Goal: Task Accomplishment & Management: Complete application form

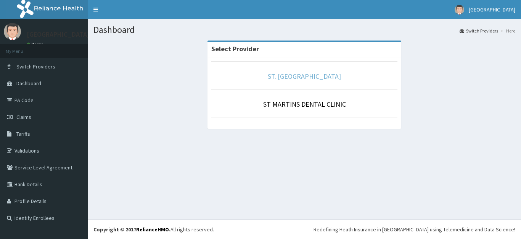
click at [302, 75] on link "ST. MARTINS HOSPITAL" at bounding box center [304, 76] width 73 height 9
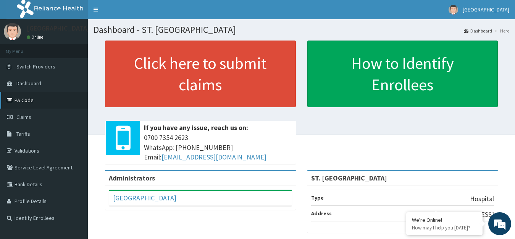
click at [29, 98] on link "PA Code" at bounding box center [44, 100] width 88 height 17
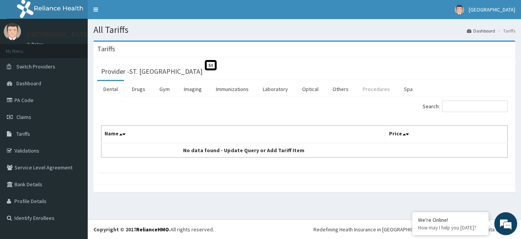
drag, startPoint x: 129, startPoint y: 89, endPoint x: 379, endPoint y: 93, distance: 250.0
click at [129, 88] on link "Drugs" at bounding box center [139, 89] width 26 height 16
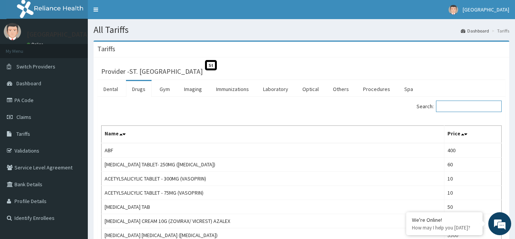
click at [447, 105] on input "Search:" at bounding box center [469, 105] width 66 height 11
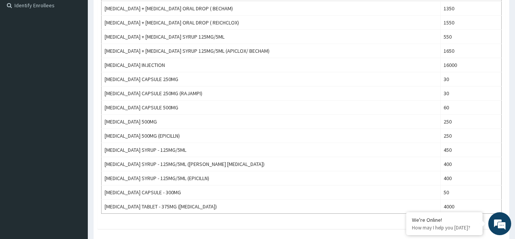
scroll to position [229, 0]
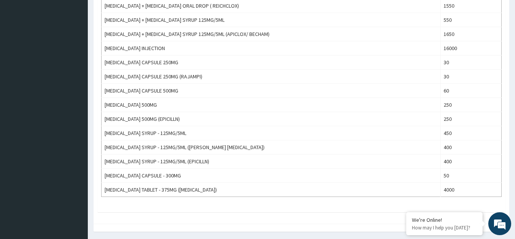
type input "ampi"
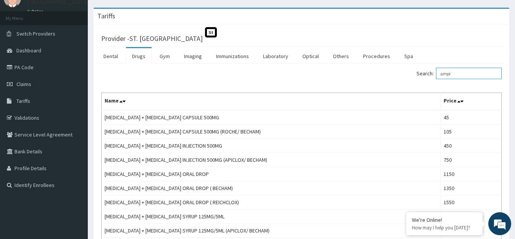
scroll to position [0, 0]
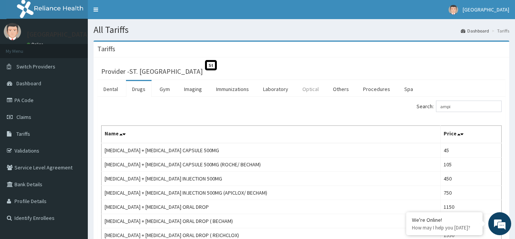
click at [291, 89] on link "Laboratory" at bounding box center [275, 89] width 37 height 16
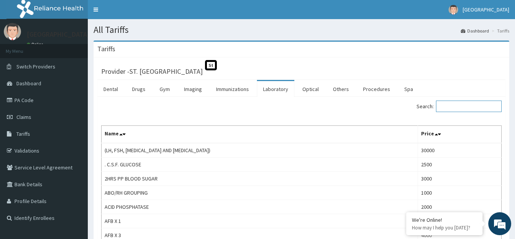
click at [459, 102] on input "Search:" at bounding box center [469, 105] width 66 height 11
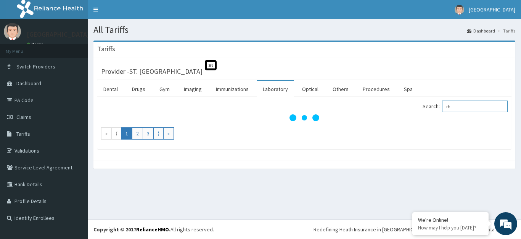
type input "r"
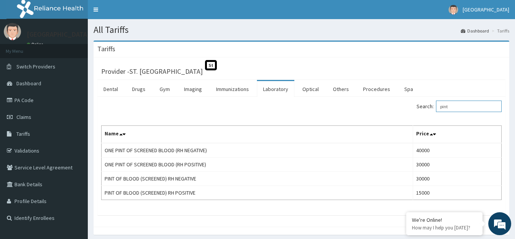
type input "pint"
click at [25, 118] on span "Claims" at bounding box center [23, 116] width 15 height 7
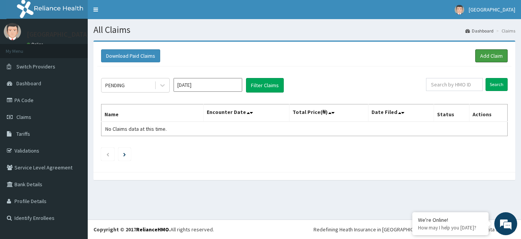
click at [485, 56] on link "Add Claim" at bounding box center [492, 55] width 32 height 13
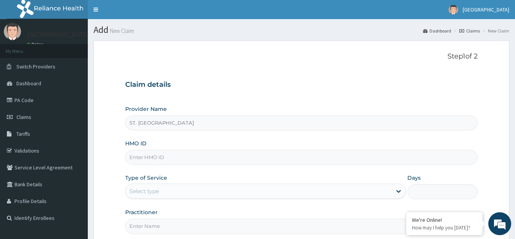
paste input "CCE/10049/C"
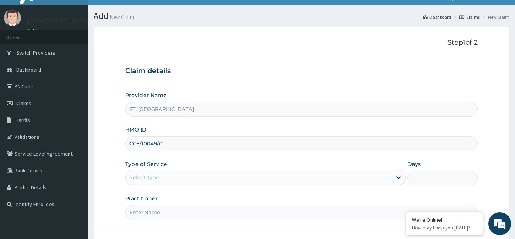
scroll to position [75, 0]
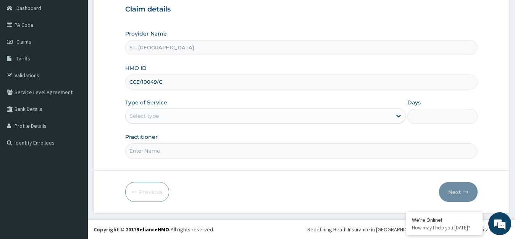
type input "CCE/10049/C"
click at [176, 112] on div "Select type" at bounding box center [259, 116] width 266 height 12
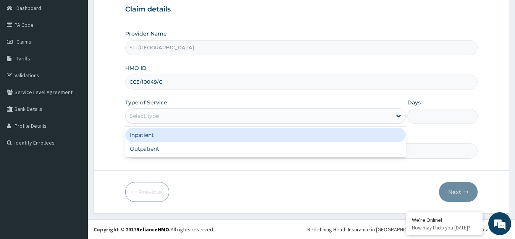
click at [177, 140] on div "Inpatient" at bounding box center [265, 135] width 281 height 14
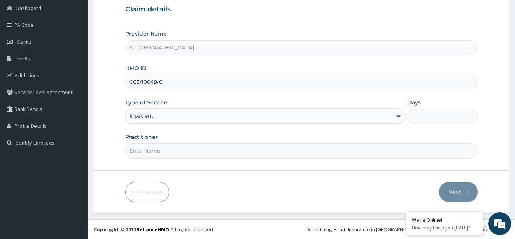
click at [436, 111] on input "Days" at bounding box center [442, 116] width 70 height 15
type input "1"
paste input "Jerry Nwakuche"
type input "Jerry Nwakuche"
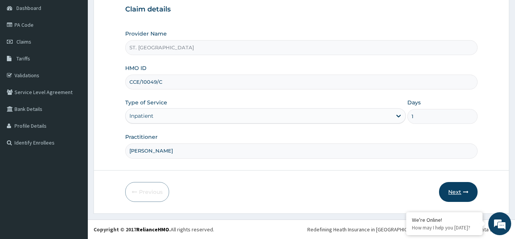
click at [451, 189] on button "Next" at bounding box center [458, 192] width 39 height 20
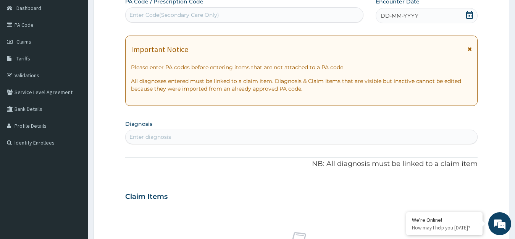
click at [461, 12] on div "DD-MM-YYYY" at bounding box center [427, 15] width 102 height 15
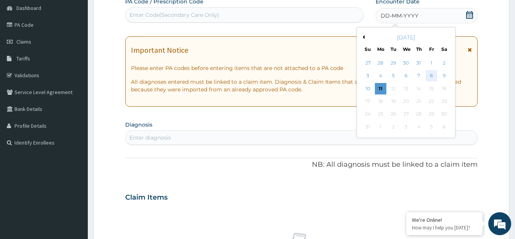
click at [432, 74] on div "8" at bounding box center [431, 75] width 11 height 11
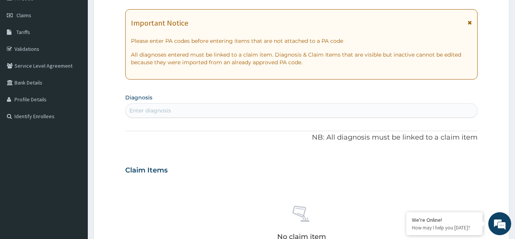
scroll to position [152, 0]
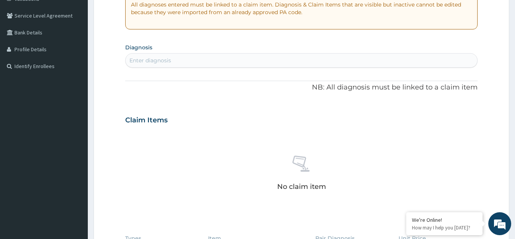
click at [199, 56] on div "Enter diagnosis" at bounding box center [302, 60] width 352 height 12
type input "acute upper resp"
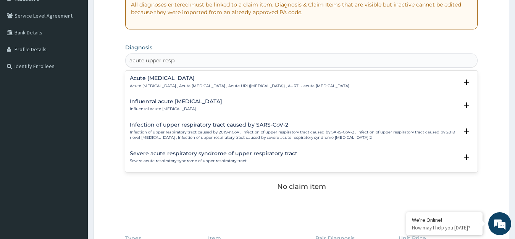
click at [167, 86] on p "Acute upper respiratory infection , Acute upper respiratory tract infection , A…" at bounding box center [239, 85] width 219 height 5
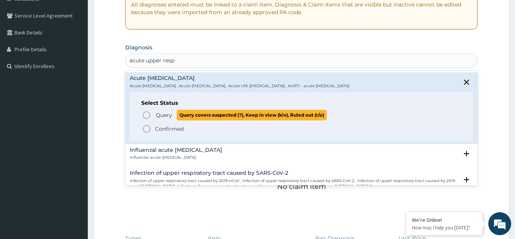
click at [150, 114] on circle "status option query" at bounding box center [146, 114] width 7 height 7
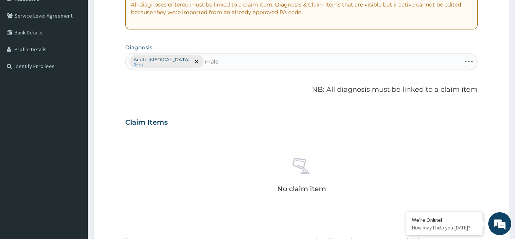
type input "malar"
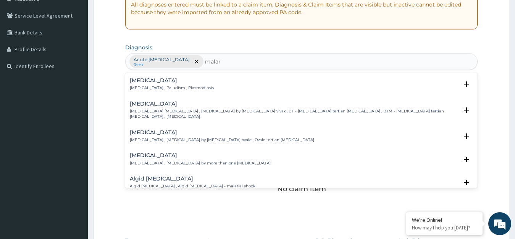
click at [142, 88] on p "Malaria , Paludism , Plasmodiosis" at bounding box center [172, 87] width 84 height 5
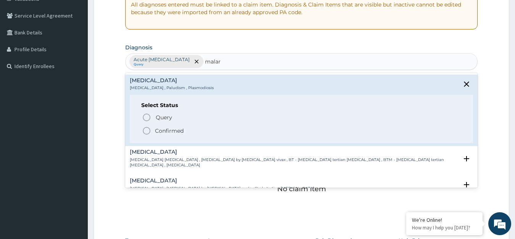
click at [148, 127] on icon "status option filled" at bounding box center [146, 130] width 9 height 9
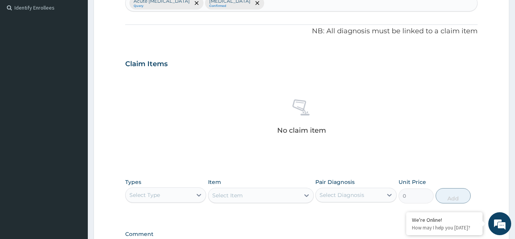
scroll to position [304, 0]
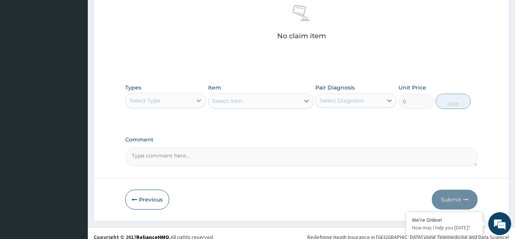
click at [197, 101] on icon at bounding box center [199, 101] width 8 height 8
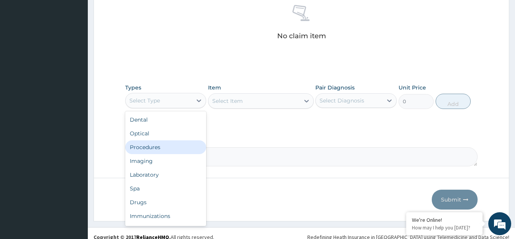
click at [180, 151] on div "Procedures" at bounding box center [165, 147] width 81 height 14
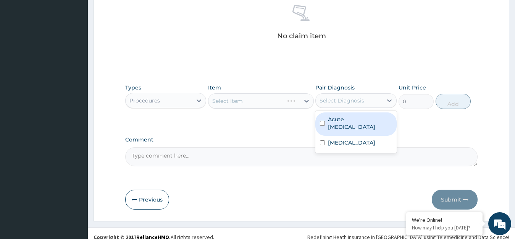
click at [342, 98] on div "Select Diagnosis" at bounding box center [341, 101] width 45 height 8
click at [351, 119] on label "Acute upper respiratory infection" at bounding box center [360, 122] width 64 height 15
checkbox input "true"
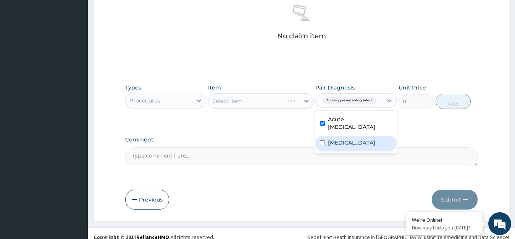
click at [346, 141] on label "Malaria" at bounding box center [351, 143] width 47 height 8
checkbox input "true"
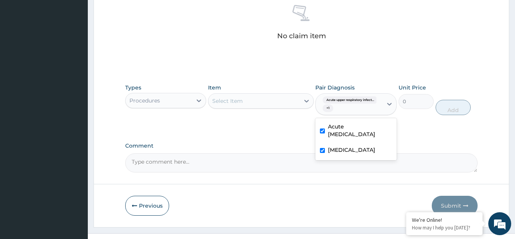
click at [260, 100] on div "Select Item" at bounding box center [253, 101] width 91 height 12
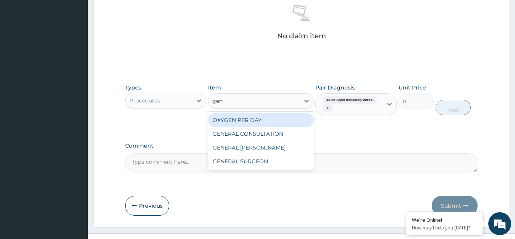
type input "gene"
click at [262, 117] on div "GENERAL CONSULTATION" at bounding box center [261, 120] width 106 height 14
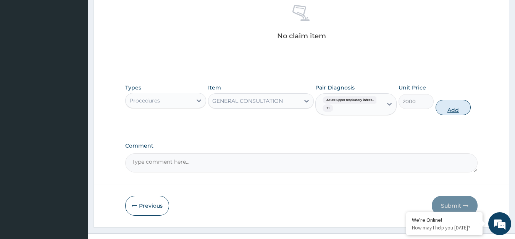
click at [464, 113] on button "Add" at bounding box center [452, 107] width 35 height 15
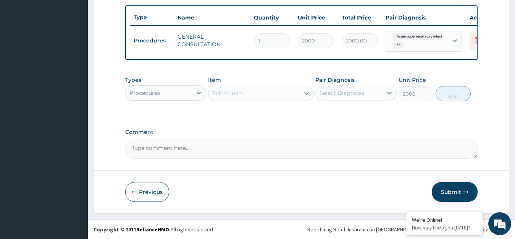
type input "0"
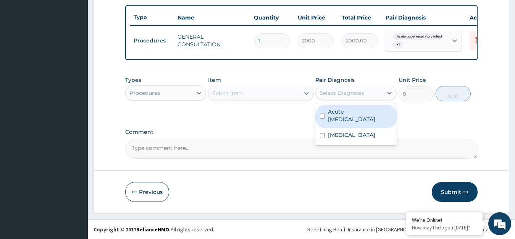
click at [349, 90] on div "Select Diagnosis" at bounding box center [341, 93] width 45 height 8
click at [346, 117] on label "Acute upper respiratory infection" at bounding box center [360, 115] width 64 height 15
checkbox input "true"
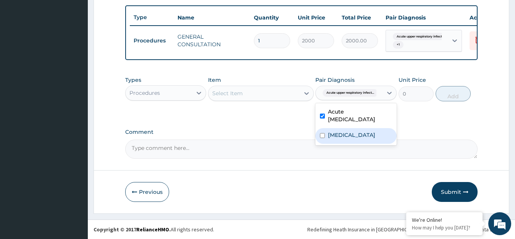
click at [353, 136] on div "Malaria" at bounding box center [355, 136] width 81 height 16
checkbox input "true"
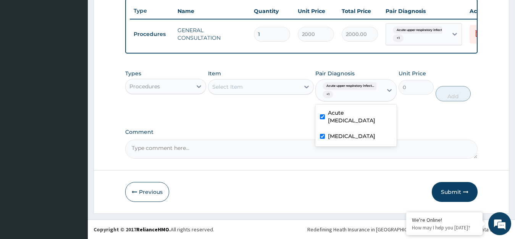
click at [273, 93] on div "Select Item" at bounding box center [253, 87] width 91 height 12
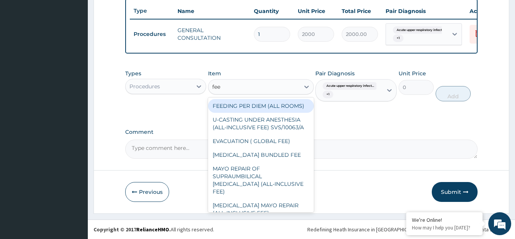
type input "feed"
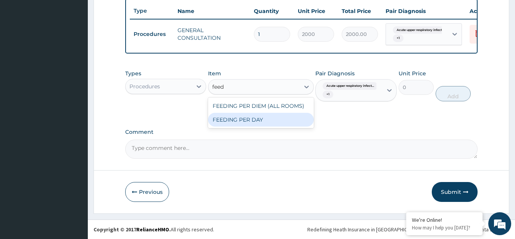
click at [275, 126] on div "FEEDING PER DAY" at bounding box center [261, 120] width 106 height 14
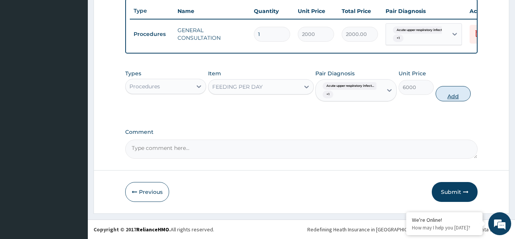
click at [458, 99] on button "Add" at bounding box center [452, 93] width 35 height 15
type input "0"
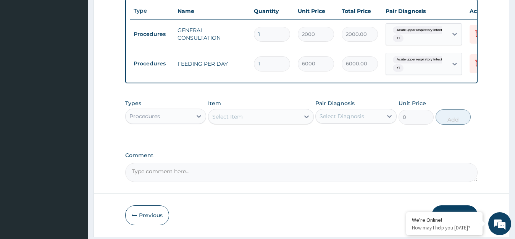
click at [337, 120] on div "Select Diagnosis" at bounding box center [341, 116] width 45 height 8
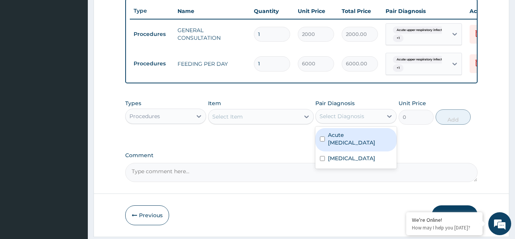
drag, startPoint x: 332, startPoint y: 143, endPoint x: 330, endPoint y: 172, distance: 29.4
click at [332, 143] on label "Acute upper respiratory infection" at bounding box center [360, 138] width 64 height 15
checkbox input "true"
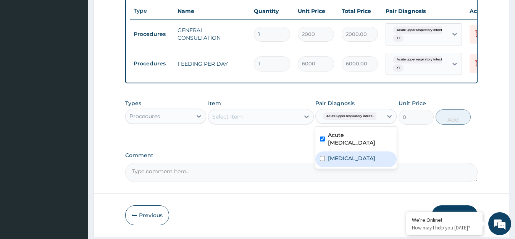
click at [330, 167] on div "Malaria" at bounding box center [355, 159] width 81 height 16
checkbox input "true"
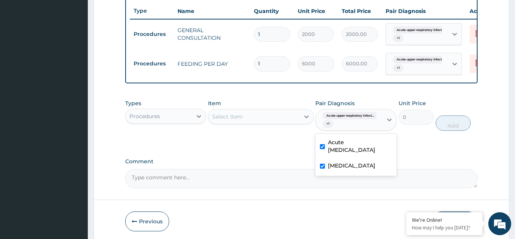
click at [273, 123] on div "Select Item" at bounding box center [253, 116] width 91 height 12
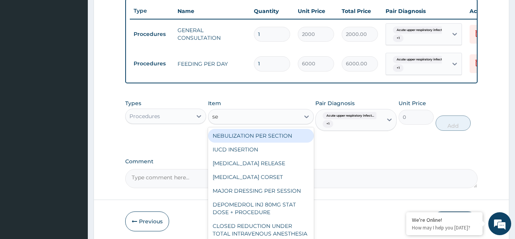
type input "sem"
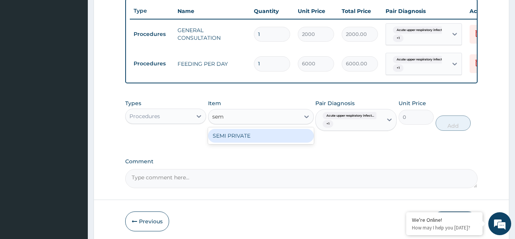
click at [271, 140] on div "SEMI PRIVATE" at bounding box center [261, 136] width 106 height 14
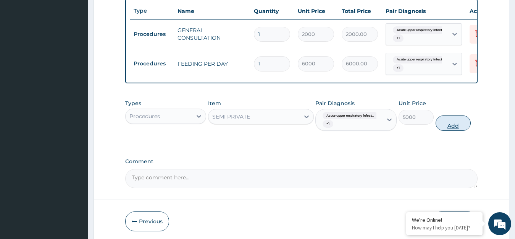
click at [461, 124] on button "Add" at bounding box center [452, 122] width 35 height 15
type input "0"
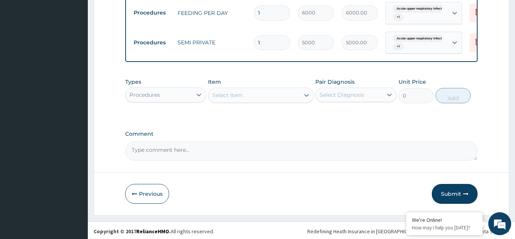
scroll to position [344, 0]
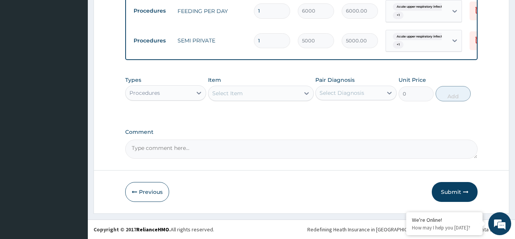
click at [151, 91] on div "Procedures" at bounding box center [144, 93] width 31 height 8
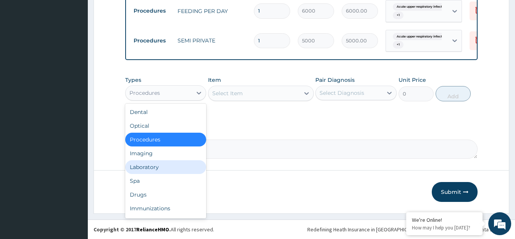
click at [155, 170] on div "Laboratory" at bounding box center [165, 167] width 81 height 14
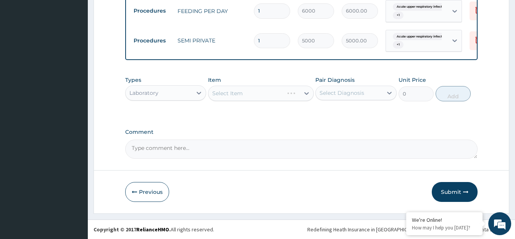
click at [329, 96] on div "Select Diagnosis" at bounding box center [341, 93] width 45 height 8
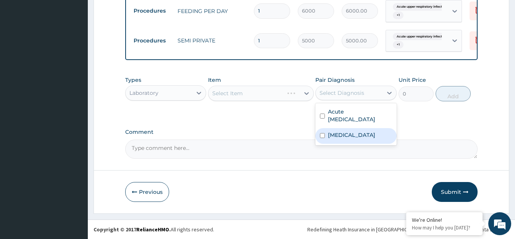
click at [340, 139] on label "Malaria" at bounding box center [351, 135] width 47 height 8
checkbox input "true"
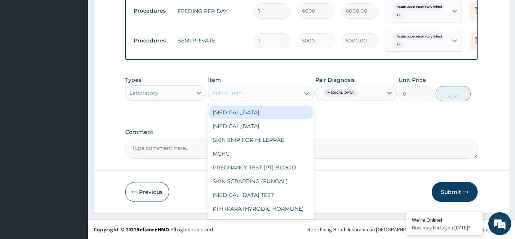
click at [254, 92] on div "Select Item" at bounding box center [253, 93] width 91 height 12
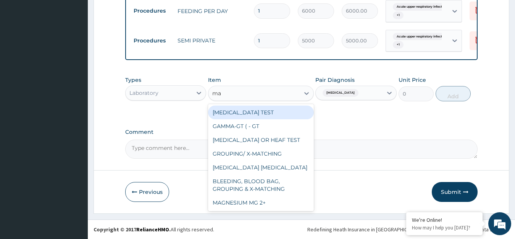
type input "mal"
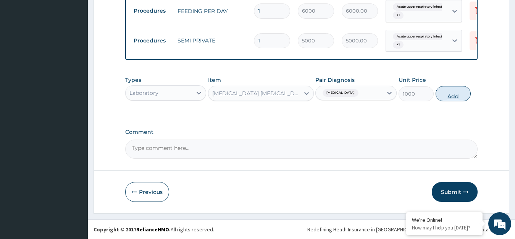
click at [453, 95] on button "Add" at bounding box center [452, 93] width 35 height 15
type input "0"
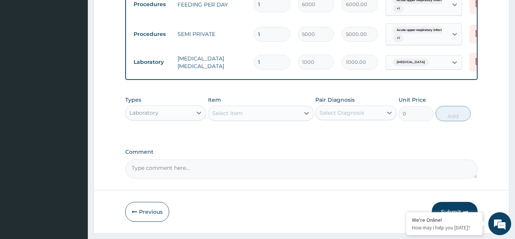
click at [345, 114] on div "Select Diagnosis" at bounding box center [349, 112] width 67 height 12
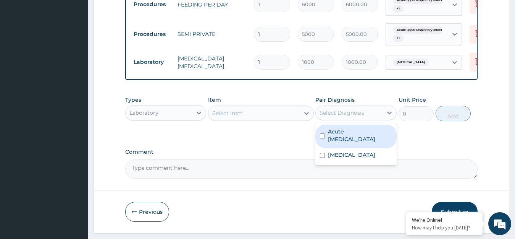
click at [361, 143] on label "Acute upper respiratory infection" at bounding box center [360, 134] width 64 height 15
checkbox input "true"
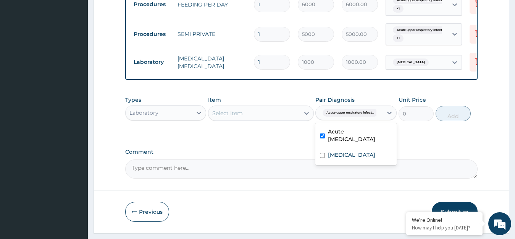
click at [251, 115] on div "Select Item" at bounding box center [253, 113] width 91 height 12
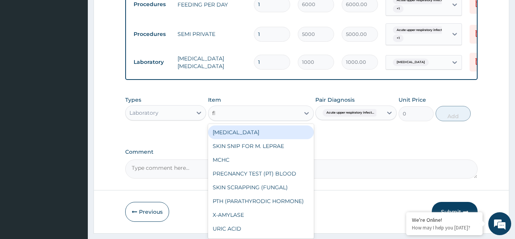
type input "fbc"
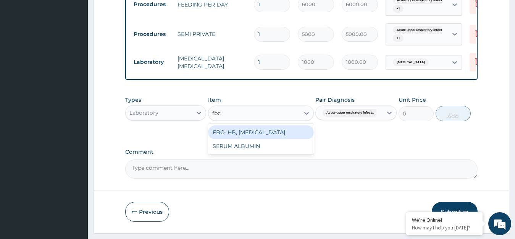
drag, startPoint x: 255, startPoint y: 143, endPoint x: 373, endPoint y: 137, distance: 117.7
click at [255, 139] on div "FBC- HB, WBC, DIFFERENTIAL COUNT" at bounding box center [261, 132] width 106 height 14
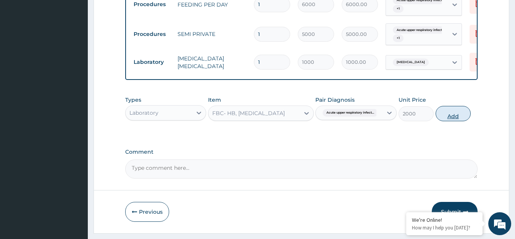
click at [448, 116] on button "Add" at bounding box center [452, 113] width 35 height 15
type input "0"
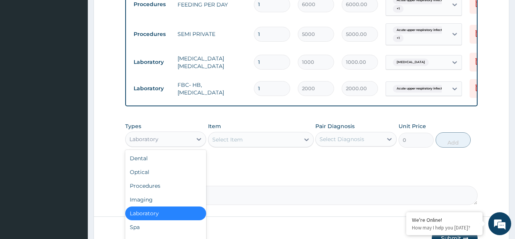
drag, startPoint x: 164, startPoint y: 139, endPoint x: 185, endPoint y: 140, distance: 21.4
click at [163, 140] on div "Laboratory" at bounding box center [159, 139] width 67 height 12
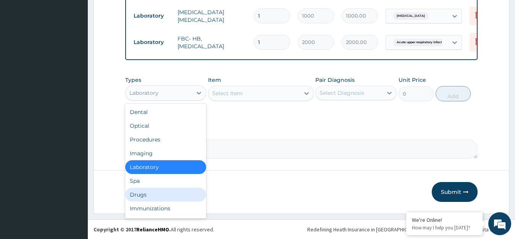
click at [147, 191] on div "Drugs" at bounding box center [165, 194] width 81 height 14
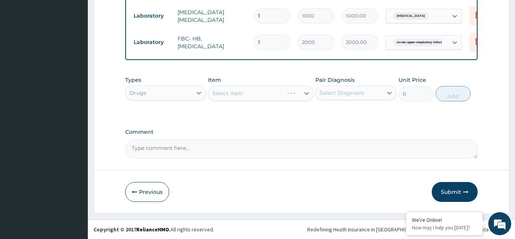
click at [345, 93] on div "Select Diagnosis" at bounding box center [341, 93] width 45 height 8
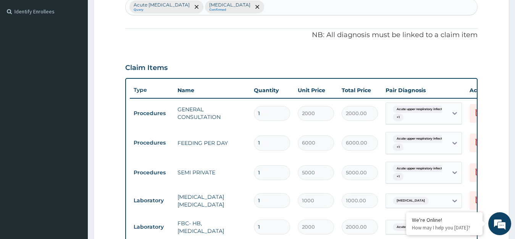
scroll to position [130, 0]
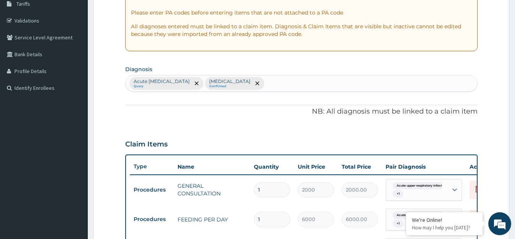
click at [285, 80] on div "Acute upper respiratory infection Query Malaria Confirmed" at bounding box center [302, 83] width 352 height 16
type input "dehydra"
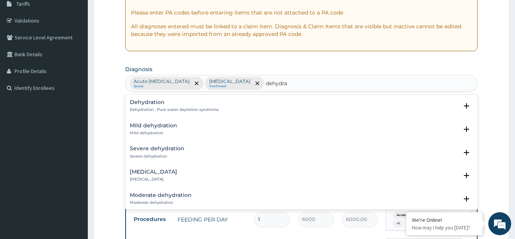
click at [141, 102] on h4 "Dehydration" at bounding box center [174, 102] width 89 height 6
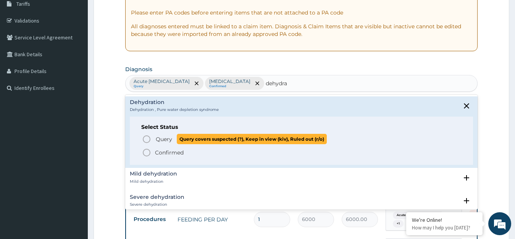
click at [154, 141] on span "Query Query covers suspected (?), Keep in view (kiv), Ruled out (r/o)" at bounding box center [302, 139] width 320 height 10
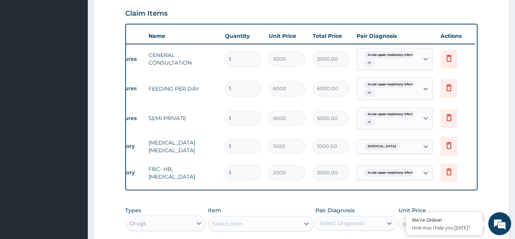
scroll to position [244, 0]
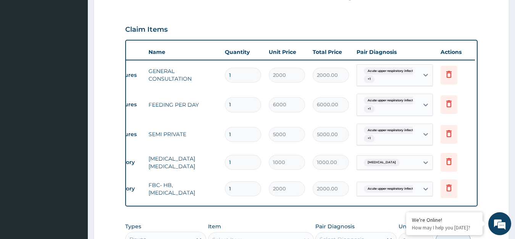
click at [408, 75] on div "Acute upper respiratory infect... + 1" at bounding box center [387, 75] width 52 height 18
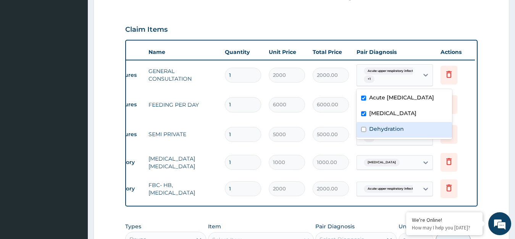
click at [400, 132] on div "Dehydration" at bounding box center [403, 130] width 95 height 16
checkbox input "true"
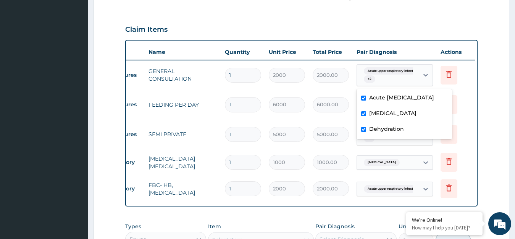
click at [337, 120] on tr "Procedures SEMI PRIVATE 1 5000 5000.00 Acute upper respiratory infect... + 1 De…" at bounding box center [288, 134] width 374 height 30
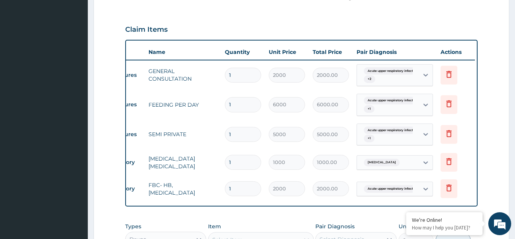
click at [389, 106] on div "Acute upper respiratory infect... + 1" at bounding box center [387, 104] width 52 height 18
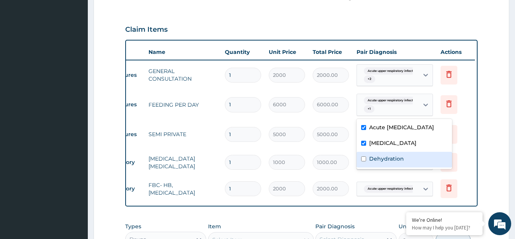
click at [384, 162] on label "Dehydration" at bounding box center [386, 159] width 35 height 8
checkbox input "true"
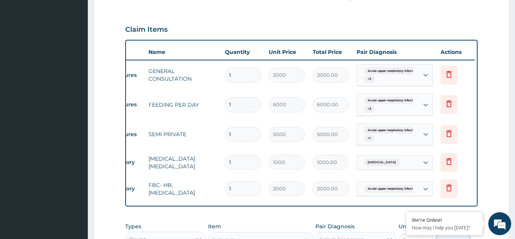
click at [349, 155] on td "1000.00" at bounding box center [331, 162] width 44 height 23
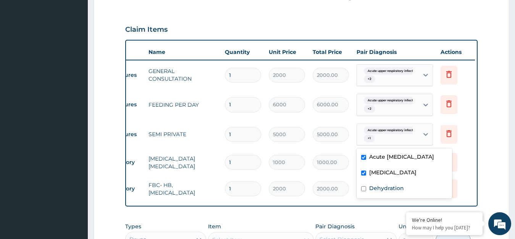
click at [391, 139] on div "Acute upper respiratory infect... + 1" at bounding box center [387, 134] width 52 height 18
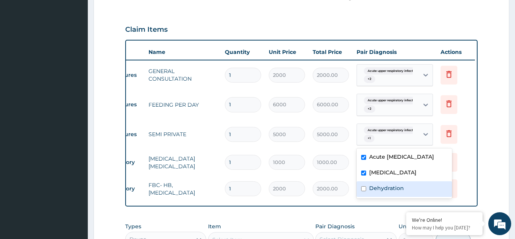
click at [385, 192] on label "Dehydration" at bounding box center [386, 188] width 35 height 8
checkbox input "true"
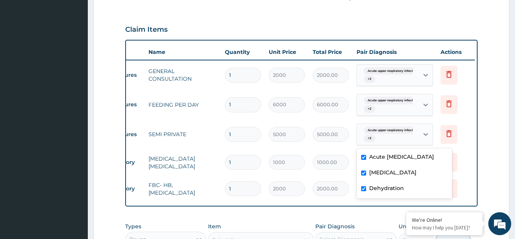
click at [347, 146] on tr "Procedures SEMI PRIVATE 1 5000 5000.00 option Dehydration, selected. option Deh…" at bounding box center [288, 134] width 374 height 30
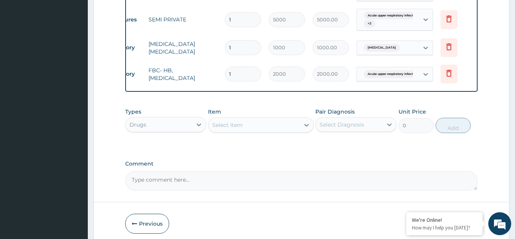
scroll to position [0, 0]
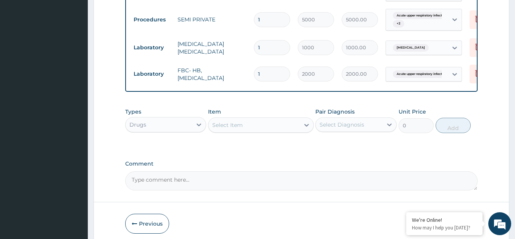
click at [342, 128] on div "Select Diagnosis" at bounding box center [341, 125] width 45 height 8
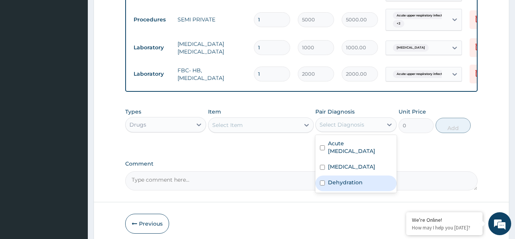
click at [355, 183] on div "Dehydration" at bounding box center [355, 183] width 81 height 16
checkbox input "true"
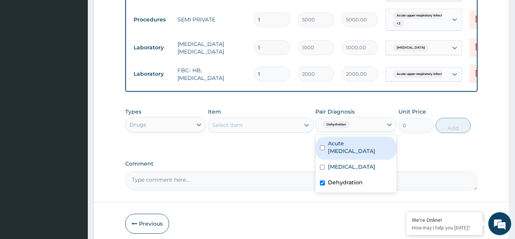
drag, startPoint x: 347, startPoint y: 148, endPoint x: 334, endPoint y: 176, distance: 30.9
click at [347, 152] on label "Acute upper respiratory infection" at bounding box center [360, 146] width 64 height 15
checkbox input "true"
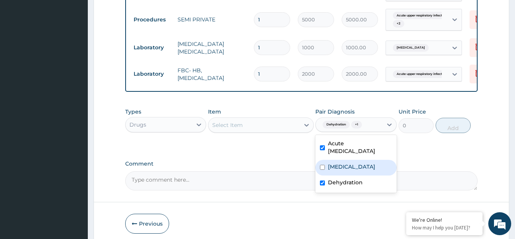
click at [334, 170] on label "Malaria" at bounding box center [351, 167] width 47 height 8
checkbox input "true"
click at [263, 127] on div "Select Item" at bounding box center [253, 125] width 91 height 12
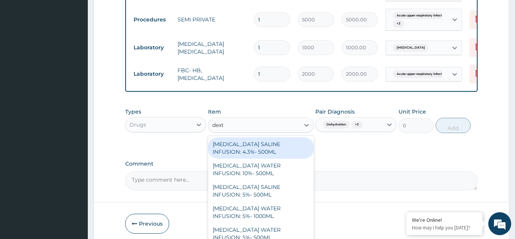
type input "dextr"
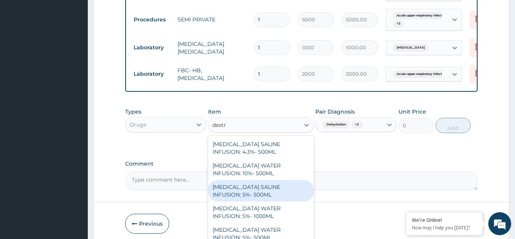
click at [255, 198] on div "DEXTROSE SALINE INFUSION: 5%- 500ML" at bounding box center [261, 190] width 106 height 21
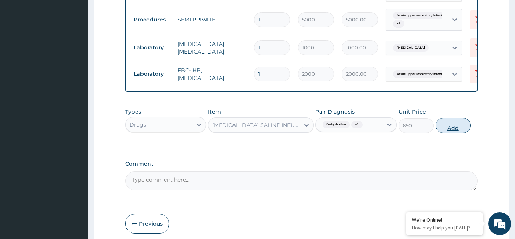
click at [450, 132] on button "Add" at bounding box center [452, 125] width 35 height 15
type input "0"
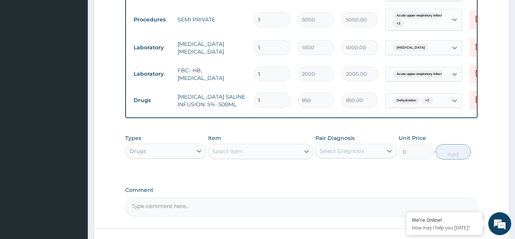
drag, startPoint x: 263, startPoint y: 99, endPoint x: 260, endPoint y: 101, distance: 4.1
click at [260, 101] on input "1" at bounding box center [272, 100] width 36 height 15
drag, startPoint x: 258, startPoint y: 102, endPoint x: 237, endPoint y: 123, distance: 29.4
click at [234, 118] on div "Type Name Quantity Unit Price Total Price Pair Diagnosis Actions Procedures GEN…" at bounding box center [301, 21] width 353 height 193
drag, startPoint x: 260, startPoint y: 99, endPoint x: 237, endPoint y: 124, distance: 33.0
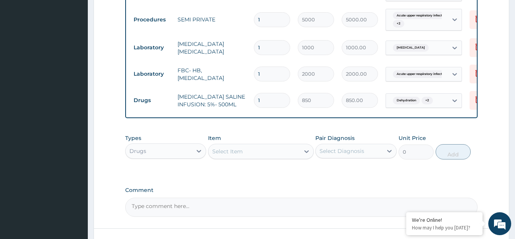
click at [237, 118] on div "Type Name Quantity Unit Price Total Price Pair Diagnosis Actions Procedures GEN…" at bounding box center [301, 21] width 353 height 193
type input "4"
type input "3400.00"
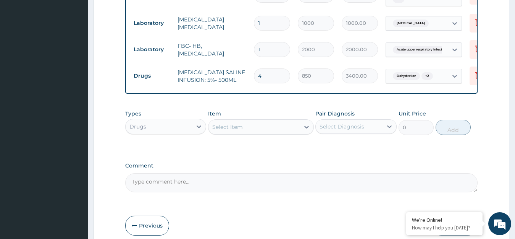
scroll to position [397, 0]
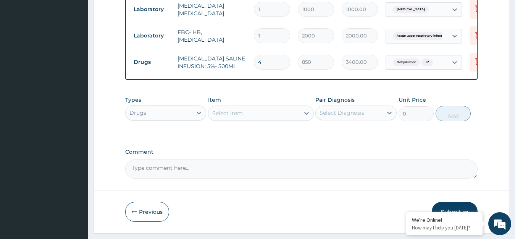
type input "4"
click at [341, 116] on div "Select Diagnosis" at bounding box center [341, 113] width 45 height 8
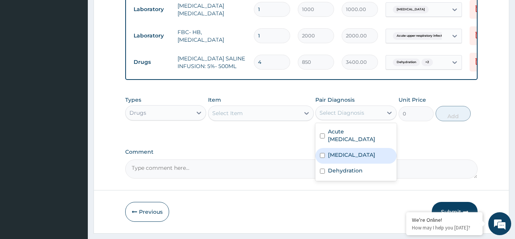
click at [349, 159] on div "[MEDICAL_DATA]" at bounding box center [355, 156] width 81 height 16
checkbox input "true"
click at [289, 119] on div "Select Item" at bounding box center [253, 113] width 91 height 12
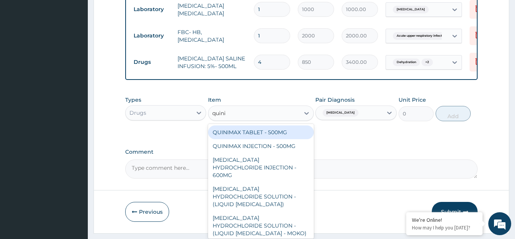
type input "quinin"
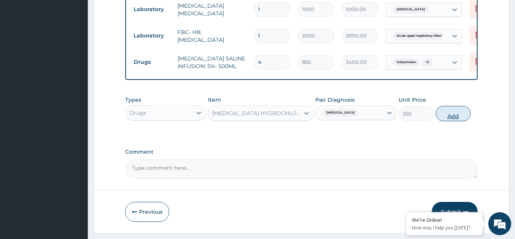
click at [449, 118] on button "Add" at bounding box center [452, 113] width 35 height 15
type input "0"
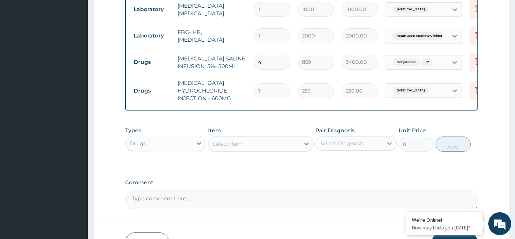
drag, startPoint x: 265, startPoint y: 93, endPoint x: 238, endPoint y: 103, distance: 29.0
click at [238, 103] on tr "Drugs QUININE HYDROCHLORIDE INJECTION - 600MG 1 250 250.00 Malaria Delete" at bounding box center [317, 90] width 374 height 31
type input "3"
type input "750.00"
type input "3"
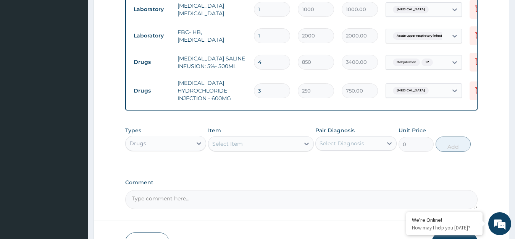
click at [238, 103] on td "QUININE HYDROCHLORIDE INJECTION - 600MG" at bounding box center [212, 90] width 76 height 31
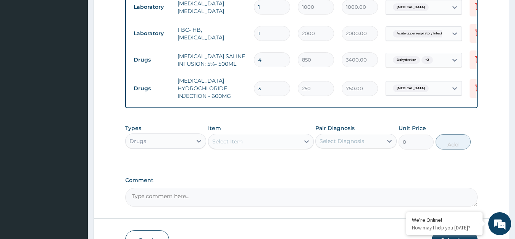
scroll to position [454, 0]
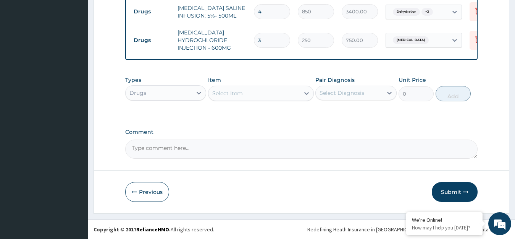
click at [344, 90] on div "Select Diagnosis" at bounding box center [341, 93] width 45 height 8
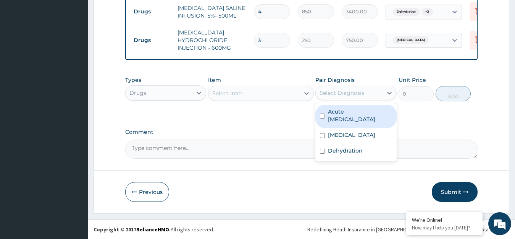
click at [350, 118] on label "Acute upper respiratory infection" at bounding box center [360, 115] width 64 height 15
checkbox input "true"
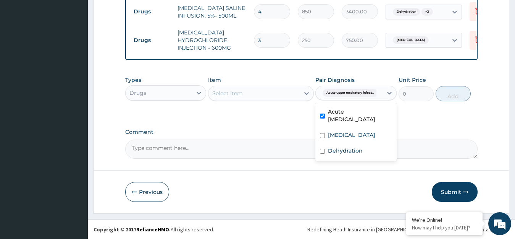
click at [274, 93] on div "Select Item" at bounding box center [253, 93] width 91 height 12
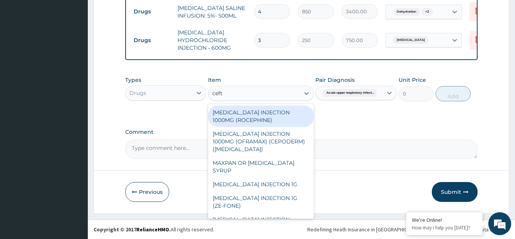
type input "ceftr"
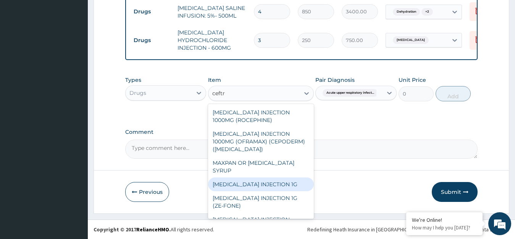
click at [276, 184] on div "CEFTRIAXONE INJECTION 1G" at bounding box center [261, 184] width 106 height 14
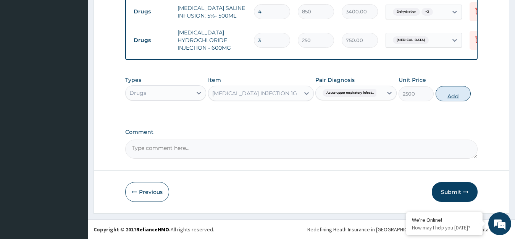
click at [448, 93] on button "Add" at bounding box center [452, 93] width 35 height 15
type input "0"
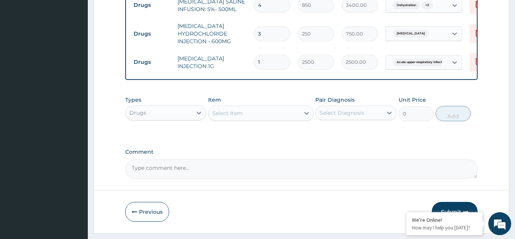
drag, startPoint x: 265, startPoint y: 59, endPoint x: 251, endPoint y: 70, distance: 17.9
click at [251, 70] on td "1" at bounding box center [272, 62] width 44 height 23
type input "3"
type input "7500.00"
type input "3"
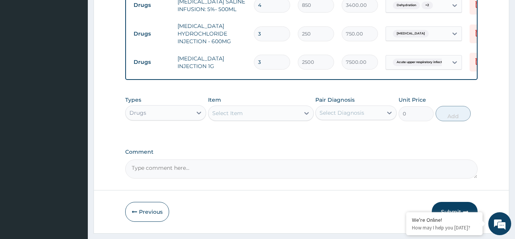
click at [251, 70] on td "3" at bounding box center [272, 62] width 44 height 23
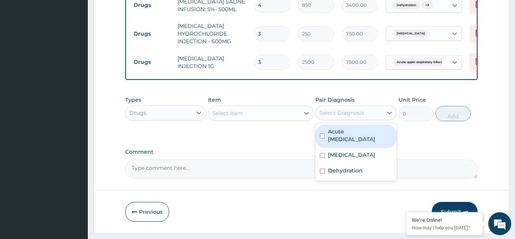
click at [348, 116] on div "Select Diagnosis" at bounding box center [341, 113] width 45 height 8
drag, startPoint x: 348, startPoint y: 142, endPoint x: 306, endPoint y: 127, distance: 44.1
click at [348, 142] on label "Acute upper respiratory infection" at bounding box center [360, 134] width 64 height 15
checkbox input "true"
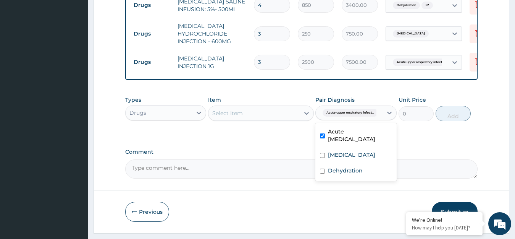
click at [290, 119] on div "Select Item" at bounding box center [253, 113] width 91 height 12
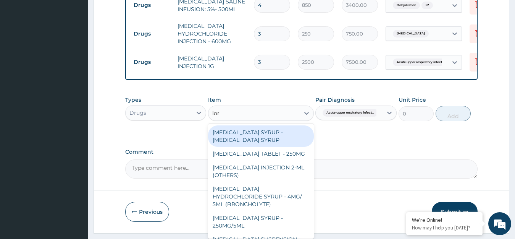
type input "lora"
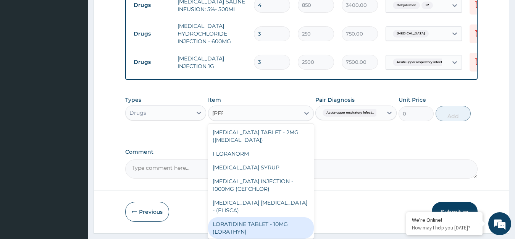
click at [259, 228] on div "LORATIDINE TABLET - 10MG (LORATHYN)" at bounding box center [261, 227] width 106 height 21
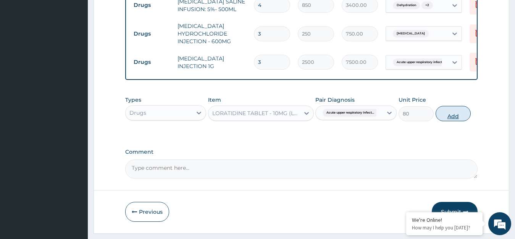
click at [456, 117] on button "Add" at bounding box center [452, 113] width 35 height 15
type input "0"
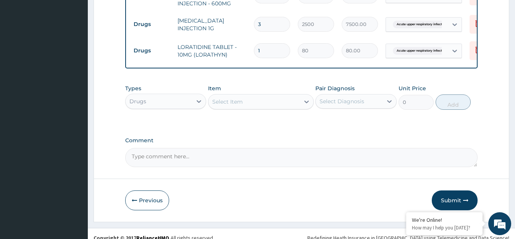
scroll to position [492, 0]
click at [356, 105] on div "Select Diagnosis" at bounding box center [341, 101] width 45 height 8
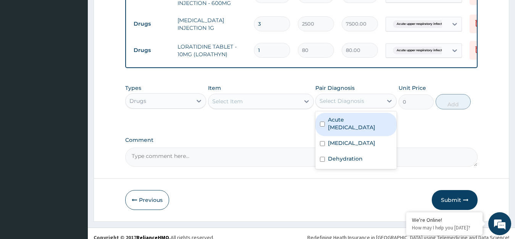
click at [345, 131] on label "Acute upper respiratory infection" at bounding box center [360, 123] width 64 height 15
checkbox input "true"
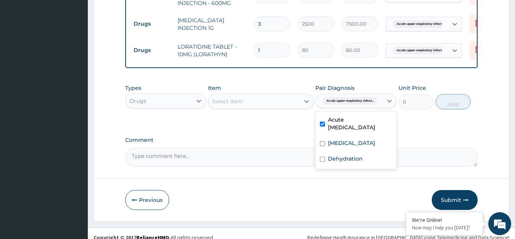
click at [255, 107] on div "Select Item" at bounding box center [253, 101] width 91 height 12
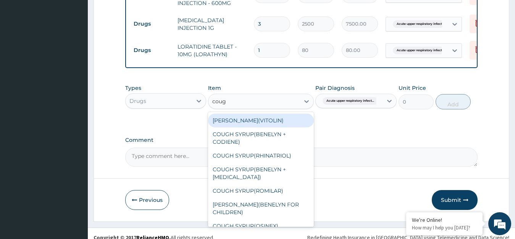
type input "cough"
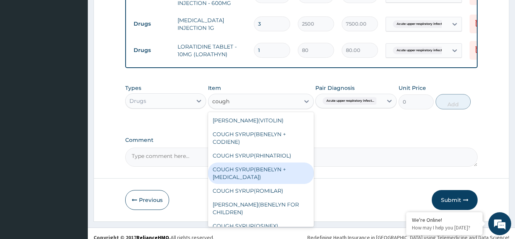
click at [248, 179] on div "COUGH SYRUP(BENELYN + EXPECTORANT)" at bounding box center [261, 172] width 106 height 21
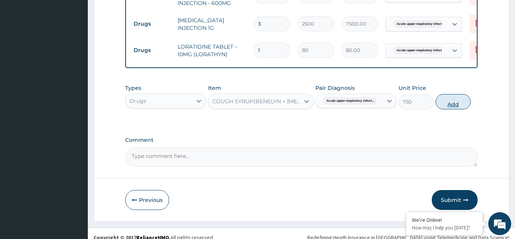
click at [451, 107] on button "Add" at bounding box center [452, 101] width 35 height 15
type input "0"
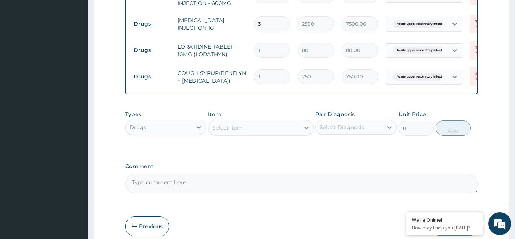
drag, startPoint x: 266, startPoint y: 46, endPoint x: 251, endPoint y: 56, distance: 17.8
click at [251, 56] on td "1" at bounding box center [272, 50] width 44 height 23
type input "4"
type input "320.00"
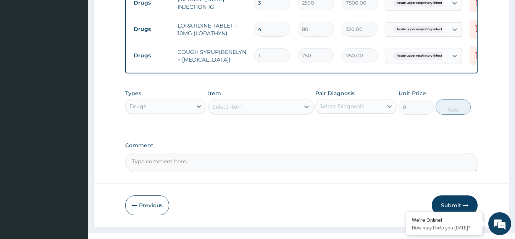
scroll to position [533, 0]
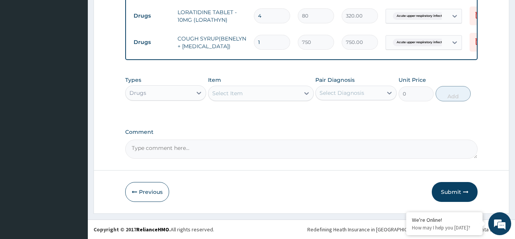
type input "4"
click at [332, 89] on div "Select Diagnosis" at bounding box center [349, 93] width 67 height 12
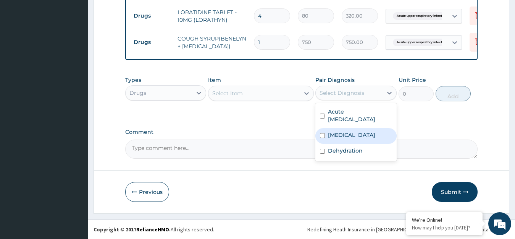
click at [340, 137] on label "Malaria" at bounding box center [351, 135] width 47 height 8
checkbox input "true"
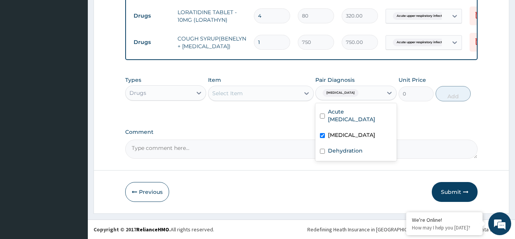
click at [263, 94] on div "Select Item" at bounding box center [253, 93] width 91 height 12
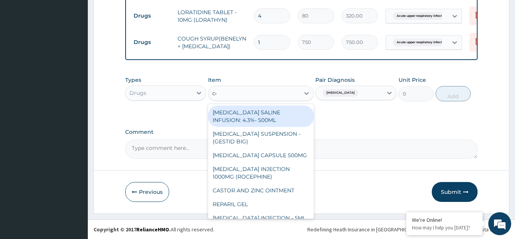
type input "coa"
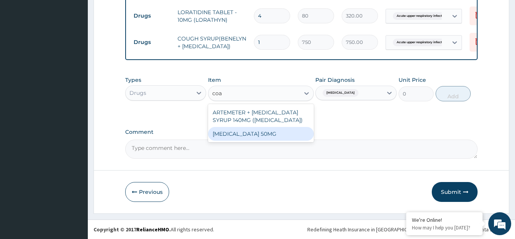
click at [277, 133] on div "COARTEM 50MG" at bounding box center [261, 134] width 106 height 14
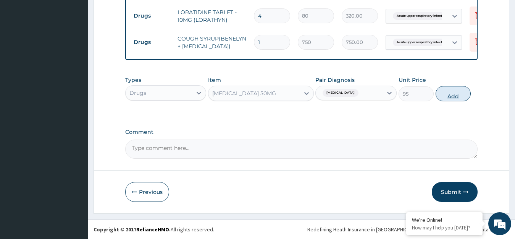
click at [448, 90] on button "Add" at bounding box center [452, 93] width 35 height 15
type input "0"
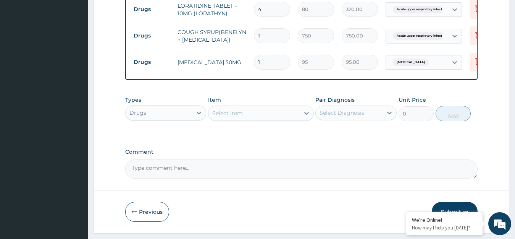
drag, startPoint x: 272, startPoint y: 62, endPoint x: 244, endPoint y: 74, distance: 30.8
click at [244, 74] on tr "Drugs COARTEM 50MG 1 95 95.00 Malaria Delete" at bounding box center [317, 62] width 374 height 26
type input "2"
type input "190.00"
type input "24"
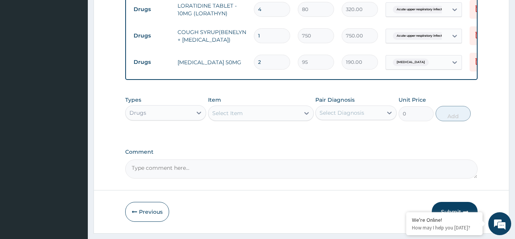
type input "2280.00"
type input "24"
click at [337, 116] on div "Select Diagnosis" at bounding box center [341, 113] width 45 height 8
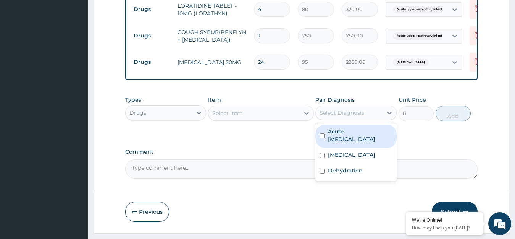
click at [340, 156] on div "Malaria" at bounding box center [355, 156] width 81 height 16
checkbox input "true"
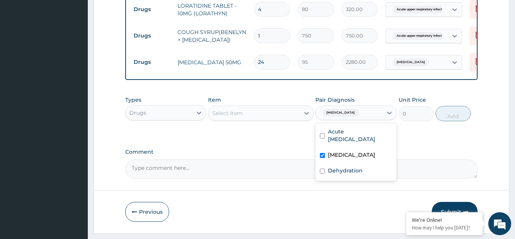
click at [274, 119] on div "Select Item" at bounding box center [253, 113] width 91 height 12
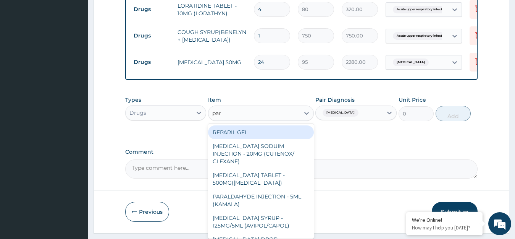
type input "para"
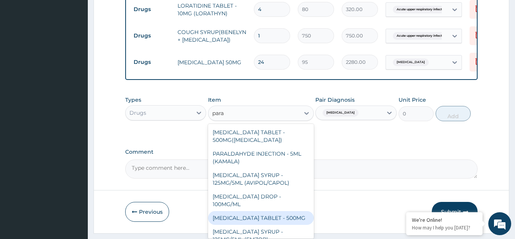
drag, startPoint x: 277, startPoint y: 224, endPoint x: 372, endPoint y: 183, distance: 103.4
click at [277, 224] on div "PARACETAMOL TABLET - 500MG" at bounding box center [261, 218] width 106 height 14
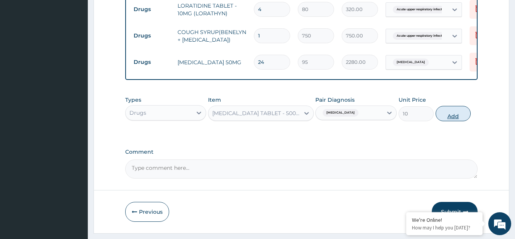
click at [446, 121] on button "Add" at bounding box center [452, 113] width 35 height 15
type input "0"
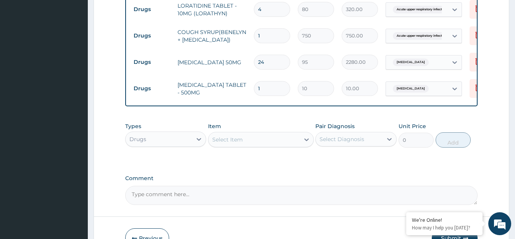
type input "18"
type input "180.00"
type input "18"
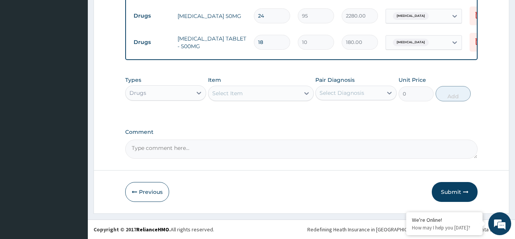
paste textarea "PA/AA37E3"
type textarea "PA/AA37E3"
click at [447, 190] on button "Submit" at bounding box center [455, 192] width 46 height 20
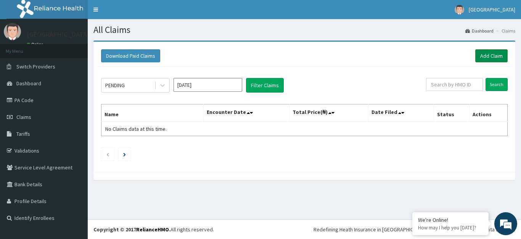
click at [491, 53] on link "Add Claim" at bounding box center [492, 55] width 32 height 13
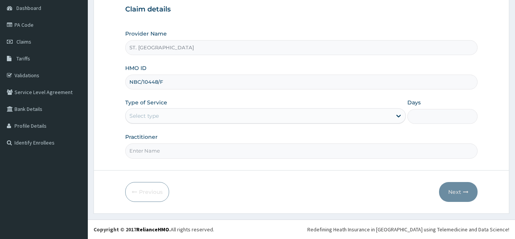
type input "NBC/10448/F"
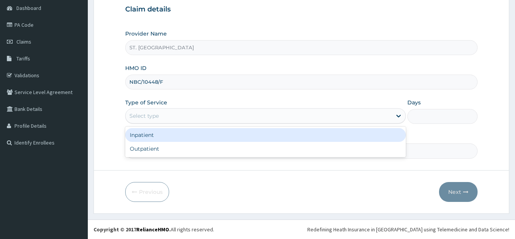
click at [171, 114] on div "Select type" at bounding box center [259, 116] width 266 height 12
drag, startPoint x: 179, startPoint y: 132, endPoint x: 182, endPoint y: 133, distance: 3.9
click at [179, 132] on div "Inpatient" at bounding box center [265, 135] width 281 height 14
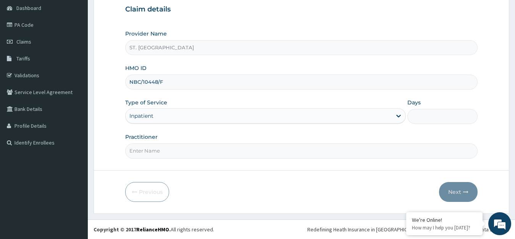
click at [422, 117] on input "Days" at bounding box center [442, 116] width 70 height 15
type input "2"
paste input "Etima Ibanga"
type input "Etima Ibanga"
click at [453, 186] on button "Next" at bounding box center [458, 192] width 39 height 20
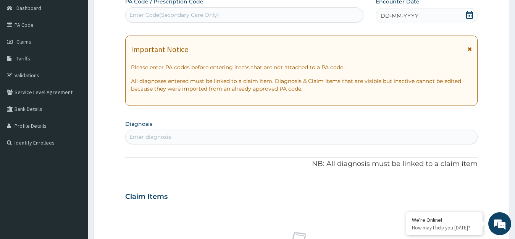
click at [418, 12] on div "DD-MM-YYYY" at bounding box center [427, 15] width 102 height 15
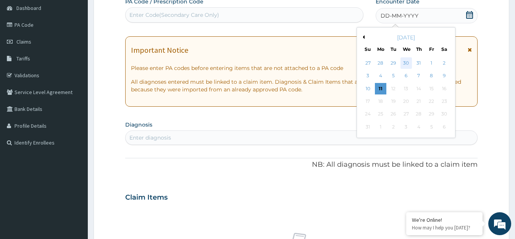
click at [409, 64] on div "30" at bounding box center [405, 62] width 11 height 11
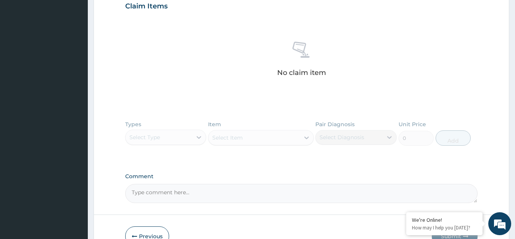
scroll to position [309, 0]
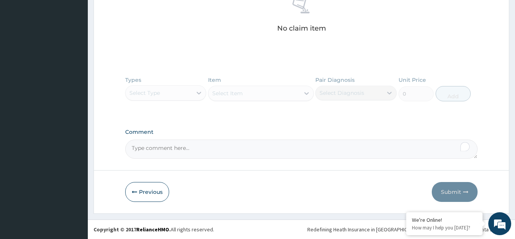
paste textarea "PA/8990E7"
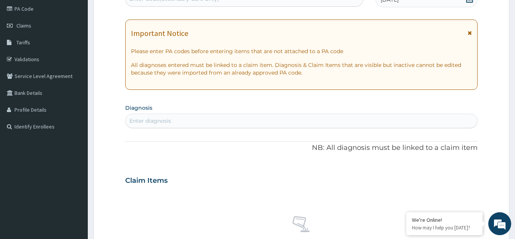
scroll to position [81, 0]
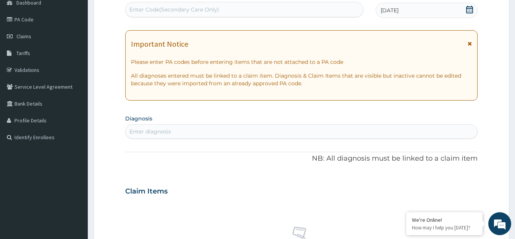
type textarea "PA/8990E7"
click at [206, 130] on div "Enter diagnosis" at bounding box center [302, 131] width 352 height 12
type input "seps"
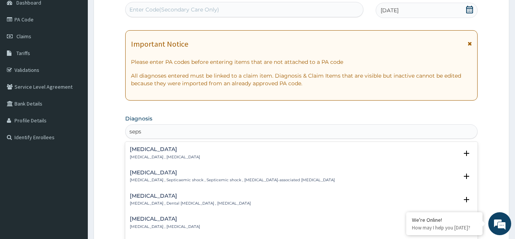
click at [144, 153] on div "Sepsis Systemic infection , Sepsis" at bounding box center [165, 152] width 70 height 13
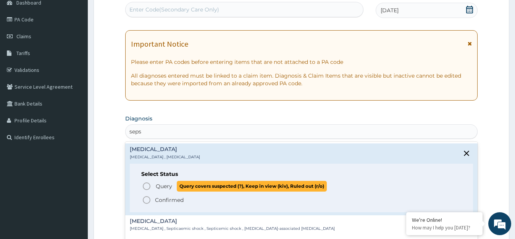
click at [148, 187] on icon "status option query" at bounding box center [146, 185] width 9 height 9
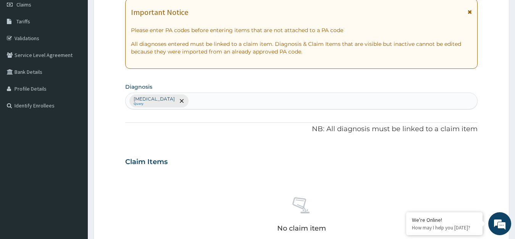
scroll to position [157, 0]
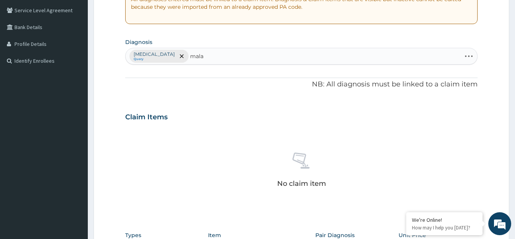
type input "malar"
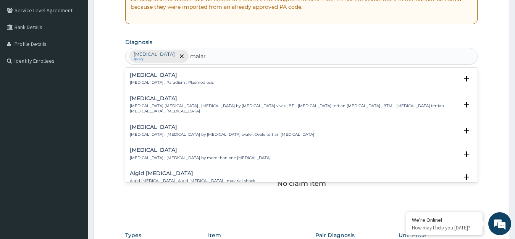
click at [149, 83] on p "Malaria , Paludism , Plasmodiosis" at bounding box center [172, 82] width 84 height 5
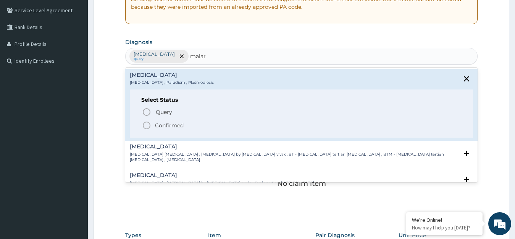
click at [153, 126] on span "Confirmed" at bounding box center [302, 125] width 320 height 9
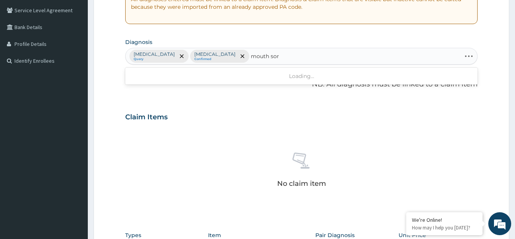
type input "mouth sore"
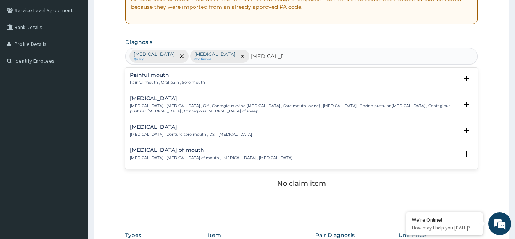
click at [144, 81] on p "Painful mouth , Oral pain , Sore mouth" at bounding box center [167, 82] width 75 height 5
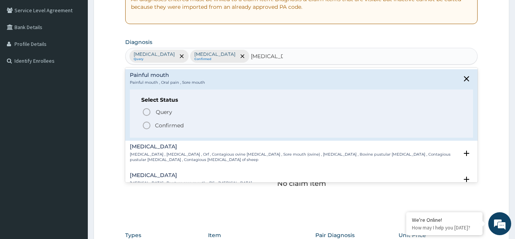
click at [151, 124] on icon "status option filled" at bounding box center [146, 125] width 9 height 9
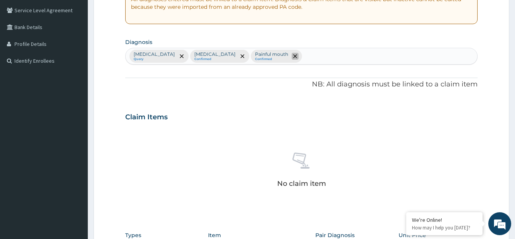
click at [293, 56] on icon "remove selection option" at bounding box center [295, 56] width 4 height 4
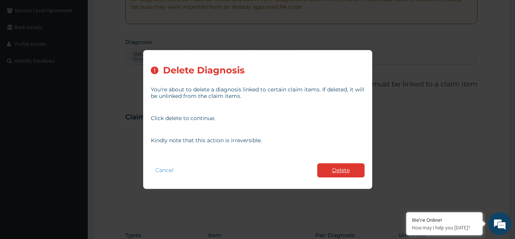
click at [351, 172] on button "Delete" at bounding box center [340, 170] width 47 height 14
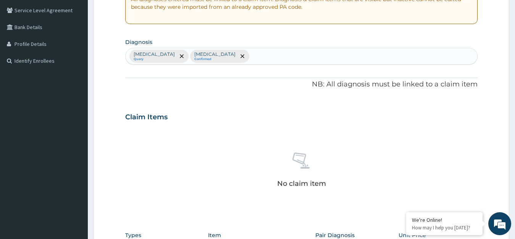
click at [224, 57] on div "Sepsis Query Malaria Confirmed" at bounding box center [302, 56] width 352 height 16
type input "mouth sore"
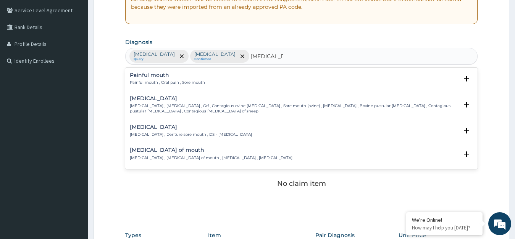
click at [147, 82] on p "Painful mouth , Oral pain , Sore mouth" at bounding box center [167, 82] width 75 height 5
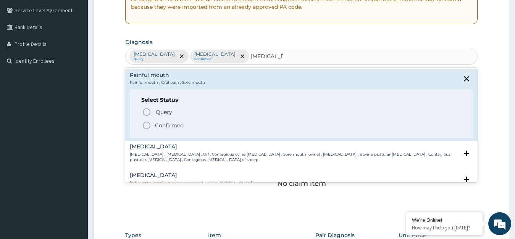
scroll to position [35, 0]
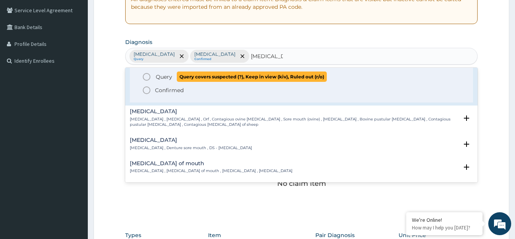
click at [145, 81] on span "Query Query covers suspected (?), Keep in view (kiv), Ruled out (r/o)" at bounding box center [302, 76] width 320 height 10
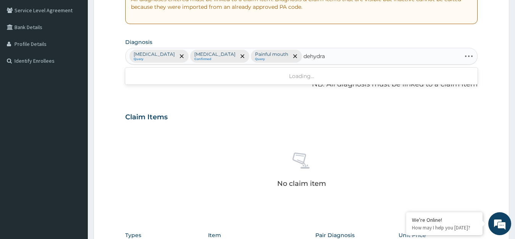
type input "dehydrat"
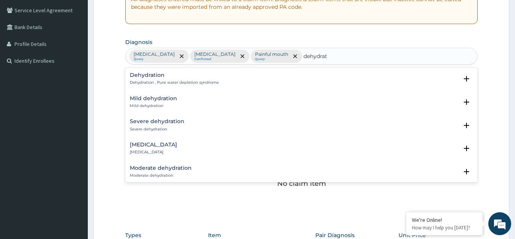
click at [135, 106] on p "Mild dehydration" at bounding box center [153, 105] width 47 height 5
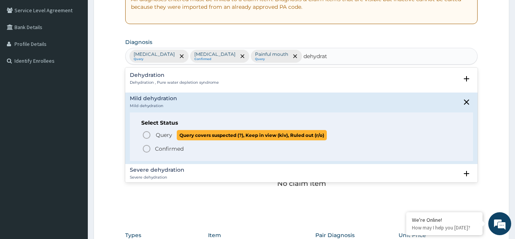
click at [144, 134] on icon "status option query" at bounding box center [146, 134] width 9 height 9
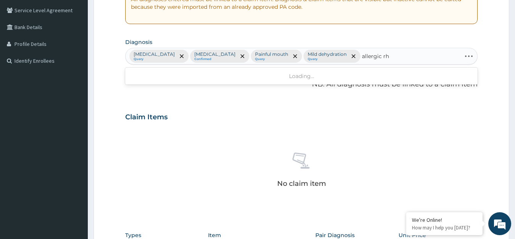
type input "allergic rhi"
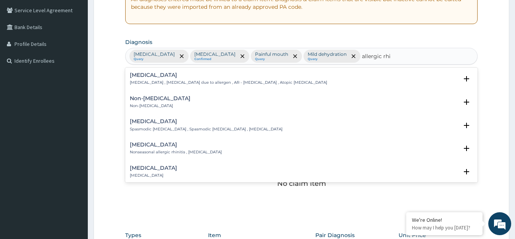
click at [141, 80] on p "Allergic rhinitis , Allergic rhinitis due to allergen , AR - Allergic rhinitis …" at bounding box center [228, 82] width 197 height 5
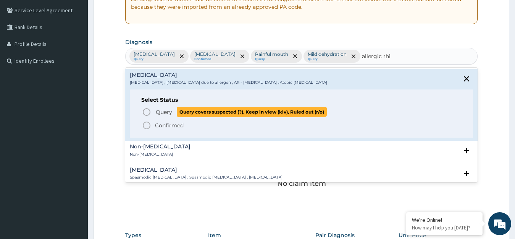
click at [145, 109] on circle "status option query" at bounding box center [146, 111] width 7 height 7
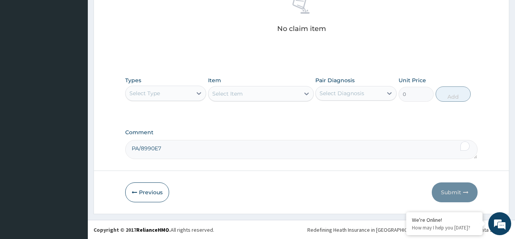
scroll to position [312, 0]
drag, startPoint x: 169, startPoint y: 92, endPoint x: 176, endPoint y: 94, distance: 7.0
click at [169, 92] on div "Select Type" at bounding box center [159, 93] width 67 height 12
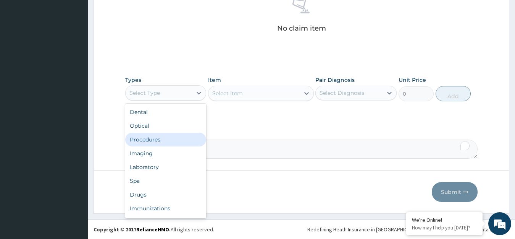
click at [156, 137] on div "Procedures" at bounding box center [165, 139] width 81 height 14
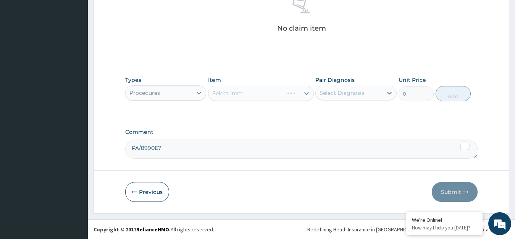
click at [353, 96] on div "Select Diagnosis" at bounding box center [341, 93] width 45 height 8
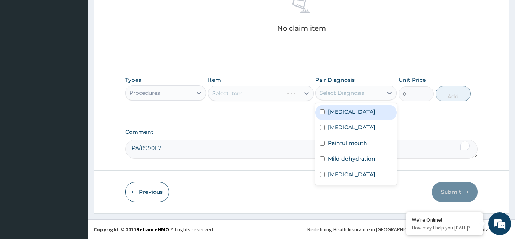
click at [351, 118] on div "Sepsis" at bounding box center [355, 113] width 81 height 16
checkbox input "true"
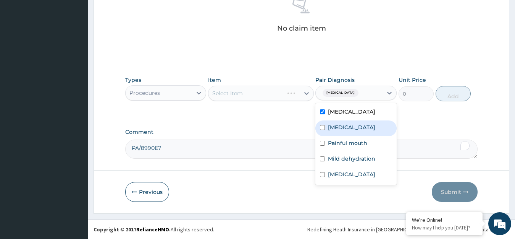
drag, startPoint x: 351, startPoint y: 128, endPoint x: 350, endPoint y: 145, distance: 16.8
click at [351, 132] on div "Malaria" at bounding box center [355, 128] width 81 height 16
checkbox input "true"
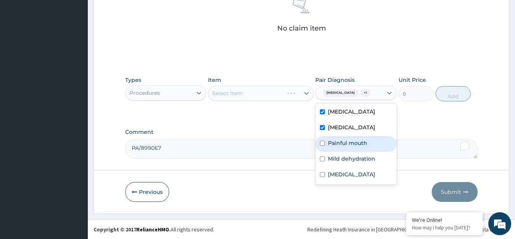
click at [350, 146] on label "Painful mouth" at bounding box center [347, 143] width 39 height 8
checkbox input "true"
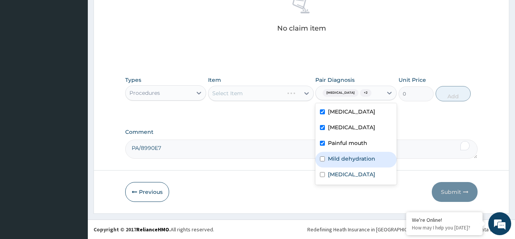
drag, startPoint x: 350, startPoint y: 155, endPoint x: 350, endPoint y: 162, distance: 6.9
click at [350, 157] on label "Mild dehydration" at bounding box center [351, 159] width 47 height 8
checkbox input "true"
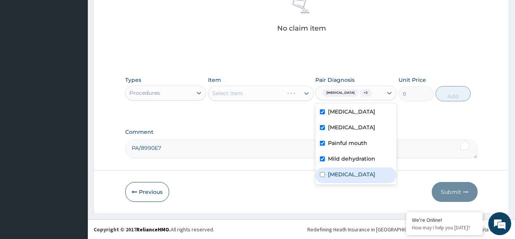
click at [347, 172] on label "Allergic rhinitis" at bounding box center [351, 174] width 47 height 8
checkbox input "true"
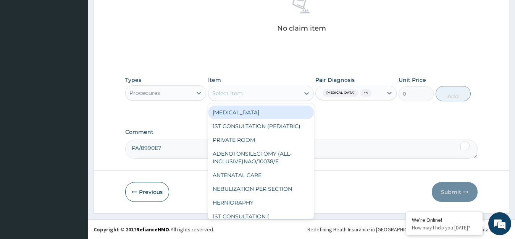
click at [264, 91] on div "Select Item" at bounding box center [253, 93] width 91 height 12
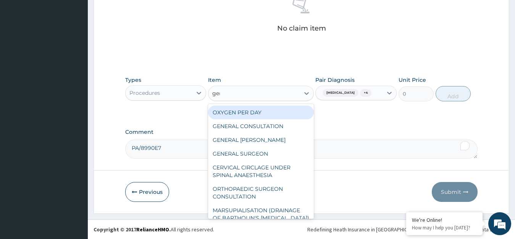
type input "gene"
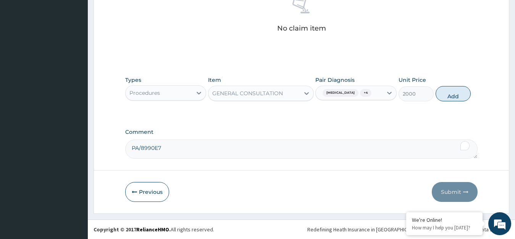
drag, startPoint x: 444, startPoint y: 97, endPoint x: 427, endPoint y: 142, distance: 48.4
click at [443, 97] on button "Add" at bounding box center [452, 93] width 35 height 15
type input "0"
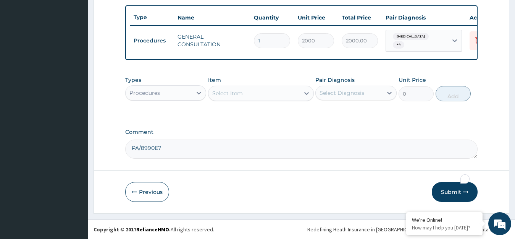
scroll to position [282, 0]
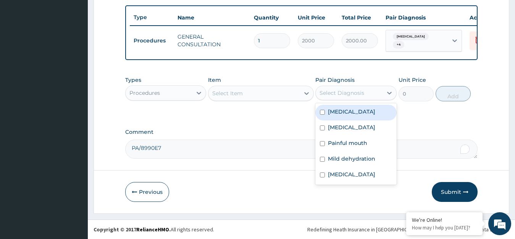
click at [334, 92] on div "Select Diagnosis" at bounding box center [341, 93] width 45 height 8
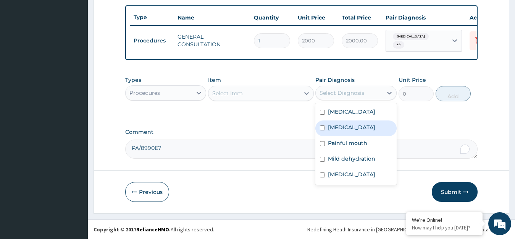
click at [341, 118] on div "Sepsis" at bounding box center [355, 113] width 81 height 16
checkbox input "true"
click at [345, 127] on label "Malaria" at bounding box center [351, 127] width 47 height 8
checkbox input "true"
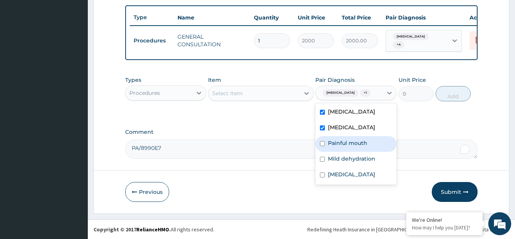
click at [344, 139] on label "Painful mouth" at bounding box center [347, 143] width 39 height 8
checkbox input "true"
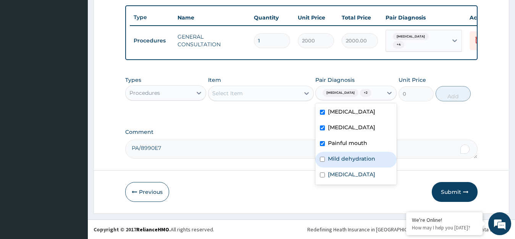
click at [352, 162] on label "Mild dehydration" at bounding box center [351, 159] width 47 height 8
checkbox input "true"
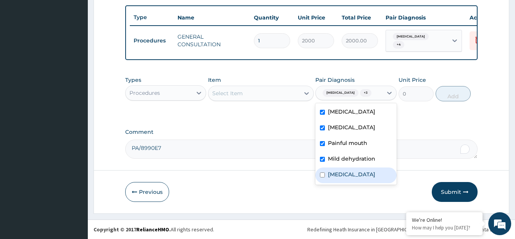
click at [349, 173] on label "Allergic rhinitis" at bounding box center [351, 174] width 47 height 8
checkbox input "true"
click at [276, 93] on div "Select Item" at bounding box center [253, 93] width 91 height 12
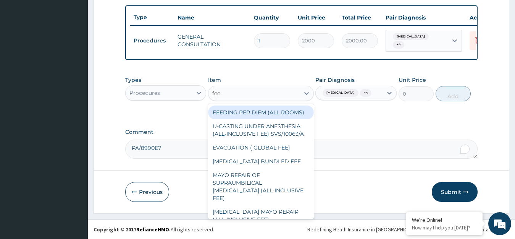
type input "feed"
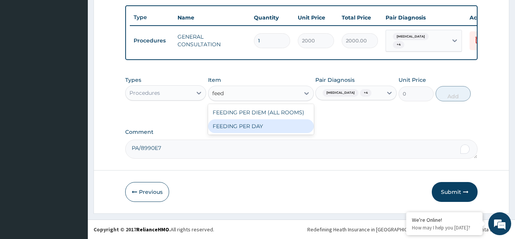
drag, startPoint x: 291, startPoint y: 124, endPoint x: 335, endPoint y: 131, distance: 44.9
click at [292, 124] on div "FEEDING PER DAY" at bounding box center [261, 126] width 106 height 14
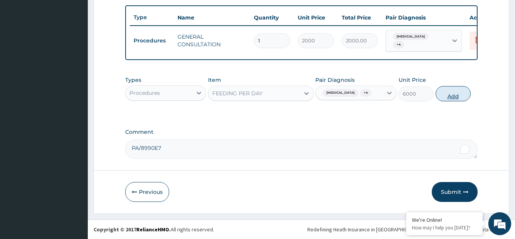
click at [445, 95] on button "Add" at bounding box center [452, 93] width 35 height 15
type input "0"
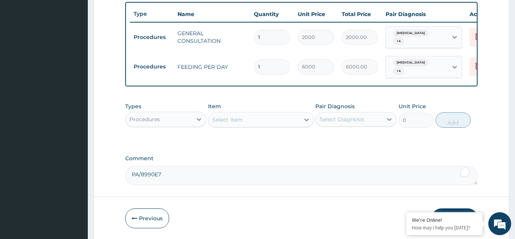
drag, startPoint x: 264, startPoint y: 60, endPoint x: 229, endPoint y: 78, distance: 39.6
click at [229, 78] on div "Type Name Quantity Unit Price Total Price Pair Diagnosis Actions Procedures GEN…" at bounding box center [301, 44] width 353 height 84
type input "2"
type input "12000.00"
type input "2"
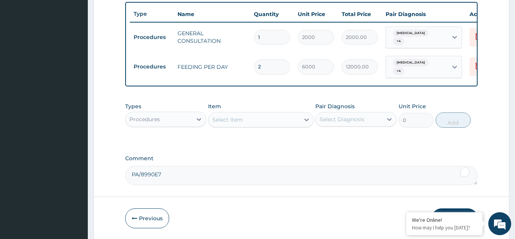
click at [335, 118] on div "Select Diagnosis" at bounding box center [341, 119] width 45 height 8
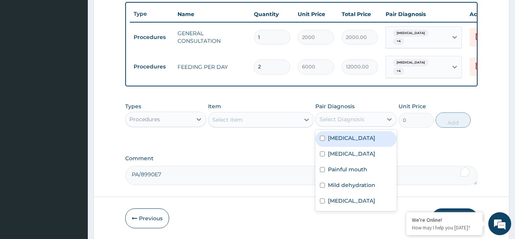
click at [337, 140] on label "Sepsis" at bounding box center [351, 138] width 47 height 8
checkbox input "true"
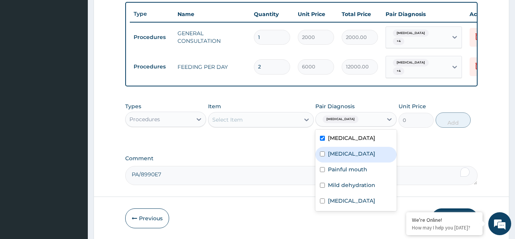
drag, startPoint x: 338, startPoint y: 156, endPoint x: 346, endPoint y: 164, distance: 10.8
click at [341, 157] on label "Malaria" at bounding box center [351, 154] width 47 height 8
checkbox input "true"
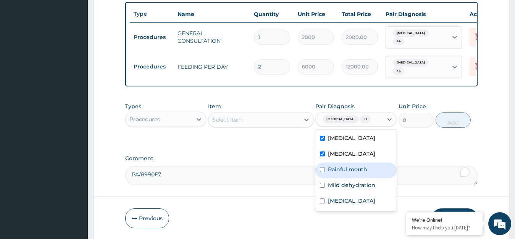
click at [343, 169] on label "Painful mouth" at bounding box center [347, 169] width 39 height 8
checkbox input "true"
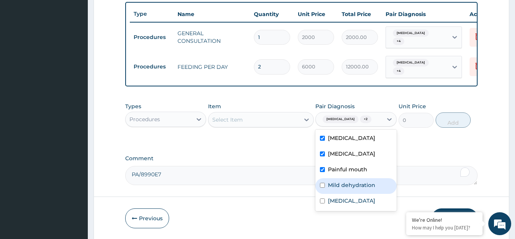
click at [349, 183] on label "Mild dehydration" at bounding box center [351, 185] width 47 height 8
checkbox input "true"
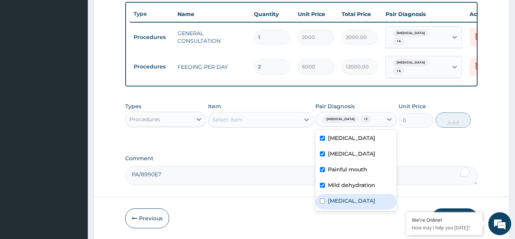
click at [350, 197] on label "Allergic rhinitis" at bounding box center [351, 201] width 47 height 8
checkbox input "true"
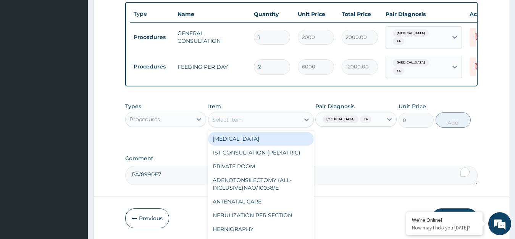
click at [285, 115] on div "Select Item" at bounding box center [253, 119] width 91 height 12
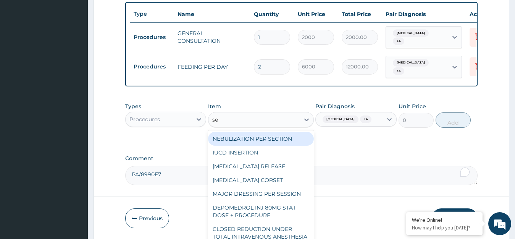
type input "sem"
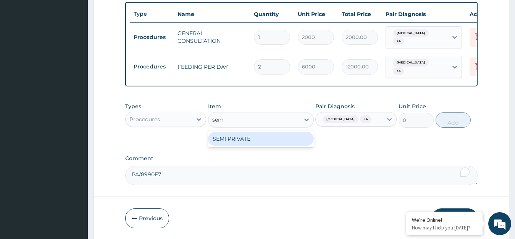
click at [275, 141] on div "SEMI PRIVATE" at bounding box center [261, 139] width 106 height 14
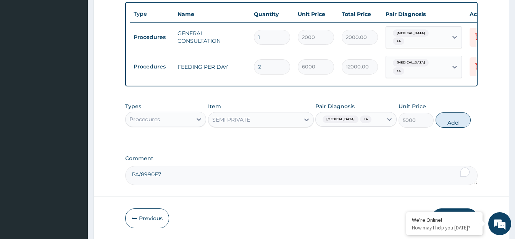
click at [455, 122] on button "Add" at bounding box center [452, 119] width 35 height 15
type input "0"
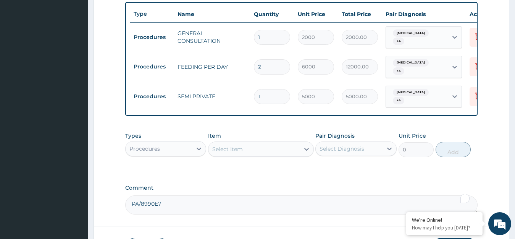
click at [236, 105] on div "Type Name Quantity Unit Price Total Price Pair Diagnosis Actions Procedures GEN…" at bounding box center [301, 59] width 353 height 114
type input "2"
type input "10000.00"
type input "2"
click at [275, 128] on div "Types Procedures Item Select Item Pair Diagnosis Select Diagnosis Unit Price 0 …" at bounding box center [301, 144] width 353 height 33
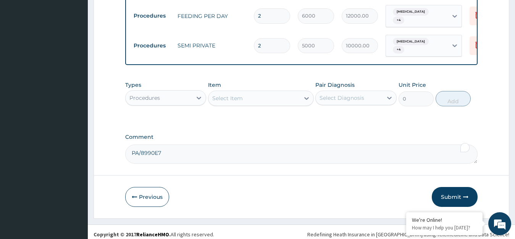
scroll to position [335, 0]
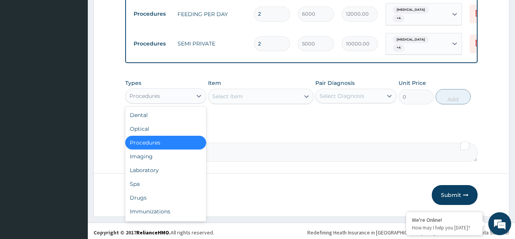
click at [174, 93] on div "Procedures" at bounding box center [159, 96] width 67 height 12
click at [161, 168] on div "Laboratory" at bounding box center [165, 170] width 81 height 14
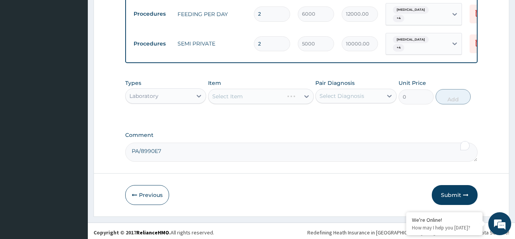
drag, startPoint x: 365, startPoint y: 75, endPoint x: 365, endPoint y: 86, distance: 11.1
click at [365, 78] on div "Types option Laboratory, selected. Select is focused ,type to refine list, pres…" at bounding box center [301, 91] width 353 height 33
drag, startPoint x: 364, startPoint y: 86, endPoint x: 364, endPoint y: 99, distance: 12.6
click at [364, 93] on div "Select Diagnosis" at bounding box center [349, 96] width 67 height 12
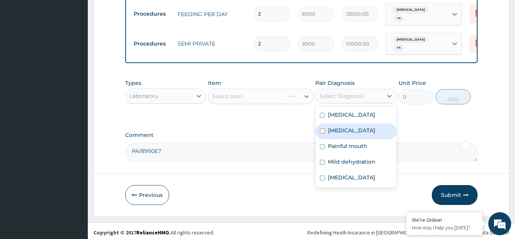
click at [349, 124] on div "[MEDICAL_DATA]" at bounding box center [355, 131] width 81 height 16
checkbox input "true"
click at [281, 92] on div "Select Item" at bounding box center [253, 96] width 91 height 12
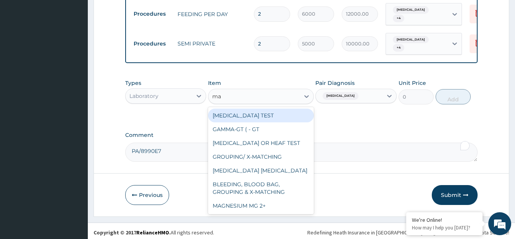
type input "mal"
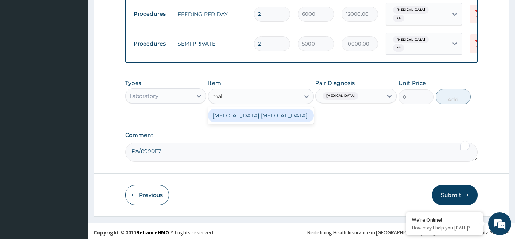
drag, startPoint x: 285, startPoint y: 113, endPoint x: 350, endPoint y: 112, distance: 65.3
click at [286, 113] on div "[MEDICAL_DATA] [MEDICAL_DATA]" at bounding box center [261, 115] width 106 height 14
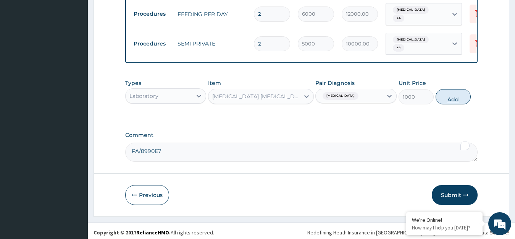
click at [440, 100] on button "Add" at bounding box center [452, 96] width 35 height 15
type input "0"
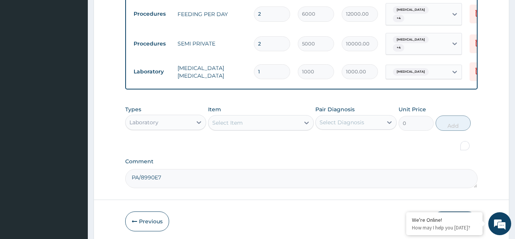
click at [337, 122] on div "Select Diagnosis" at bounding box center [341, 122] width 45 height 8
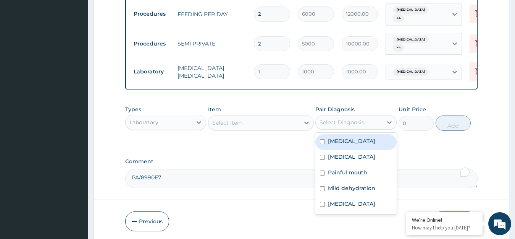
click at [335, 138] on label "Sepsis" at bounding box center [351, 141] width 47 height 8
checkbox input "true"
click at [259, 120] on div "Select Item" at bounding box center [253, 122] width 91 height 12
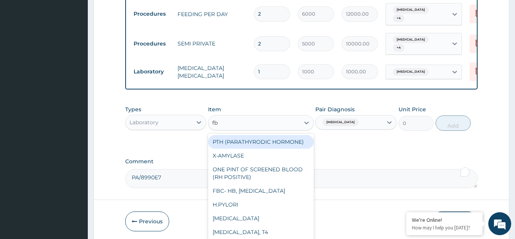
type input "fbc"
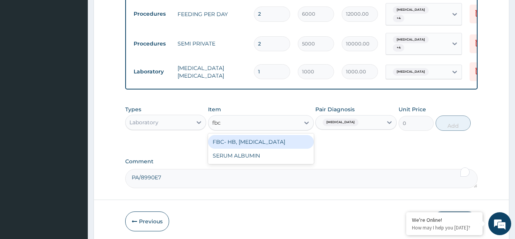
drag, startPoint x: 258, startPoint y: 137, endPoint x: 384, endPoint y: 127, distance: 126.4
click at [264, 137] on div "FBC- HB, WBC, DIFFERENTIAL COUNT" at bounding box center [261, 142] width 106 height 14
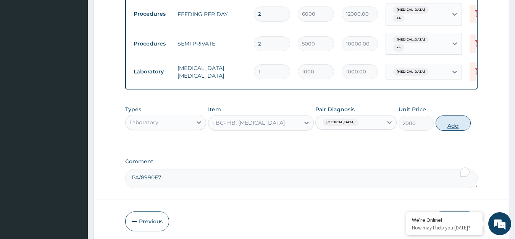
click at [447, 121] on button "Add" at bounding box center [452, 122] width 35 height 15
type input "0"
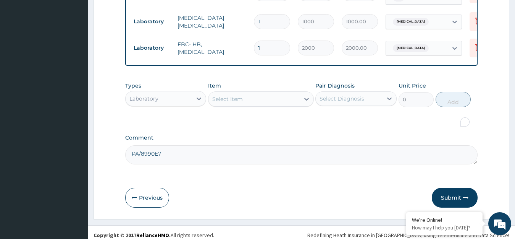
scroll to position [387, 0]
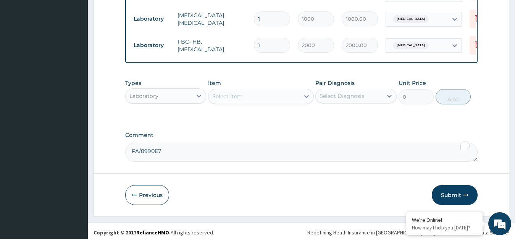
click at [300, 110] on div "Types Laboratory Item Select Item Pair Diagnosis Select Diagnosis Unit Price 0 …" at bounding box center [301, 97] width 353 height 44
click at [195, 92] on icon at bounding box center [199, 96] width 8 height 8
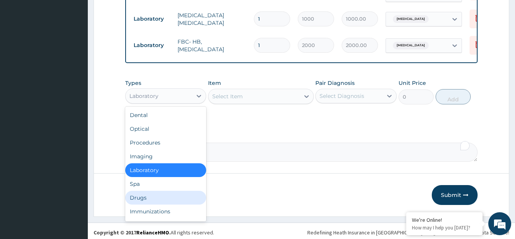
click at [155, 190] on div "Drugs" at bounding box center [165, 197] width 81 height 14
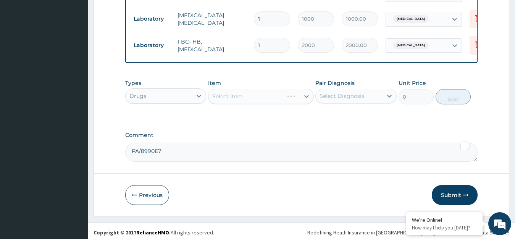
click at [356, 93] on div "Select Diagnosis" at bounding box center [341, 96] width 45 height 8
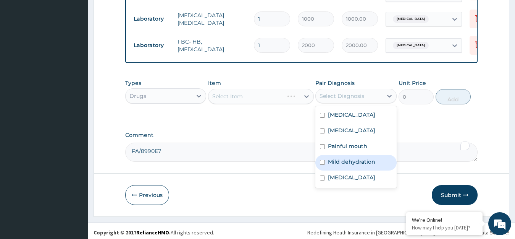
click at [351, 161] on label "Mild dehydration" at bounding box center [351, 162] width 47 height 8
checkbox input "true"
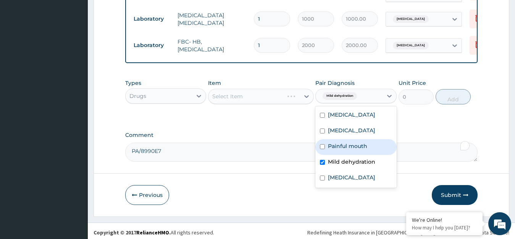
click at [347, 147] on div "Painful mouth" at bounding box center [355, 147] width 81 height 16
checkbox input "true"
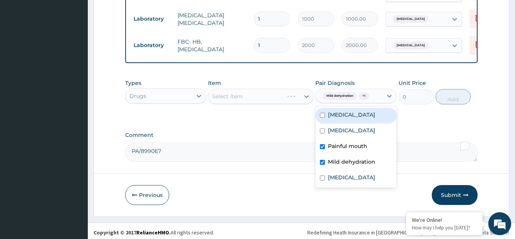
click at [353, 114] on div "Sepsis" at bounding box center [355, 116] width 81 height 16
checkbox input "true"
click at [274, 91] on div "Select Item" at bounding box center [253, 96] width 91 height 12
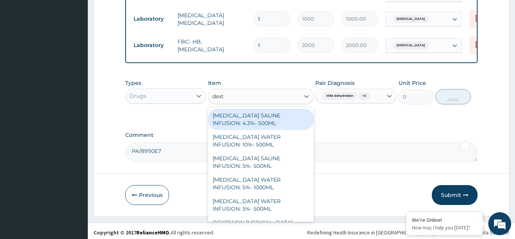
type input "dextr"
click at [279, 112] on div "DEXTROSE SALINE INFUSION: 4.3%- 500ML" at bounding box center [261, 118] width 106 height 21
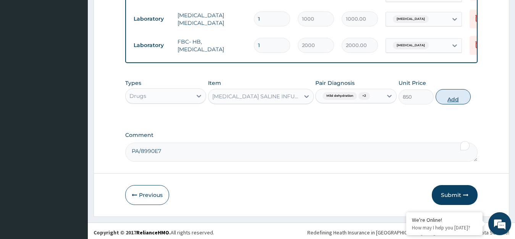
click at [449, 93] on button "Add" at bounding box center [452, 96] width 35 height 15
type input "0"
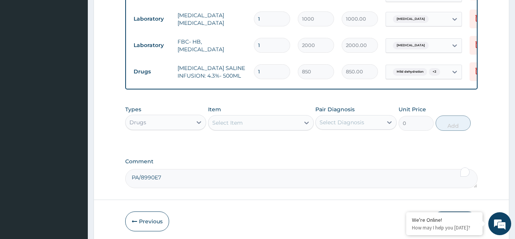
drag, startPoint x: 263, startPoint y: 63, endPoint x: 248, endPoint y: 73, distance: 17.9
click at [248, 73] on tr "Drugs DEXTROSE SALINE INFUSION: 4.3%- 500ML 1 850 850.00 Mild dehydration + 2 D…" at bounding box center [317, 71] width 374 height 26
type input "2"
type input "1700.00"
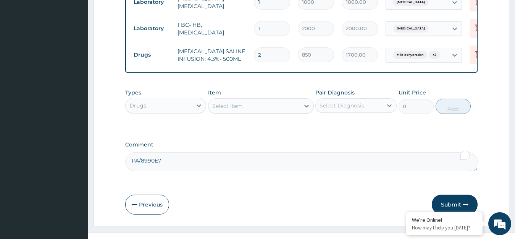
scroll to position [414, 0]
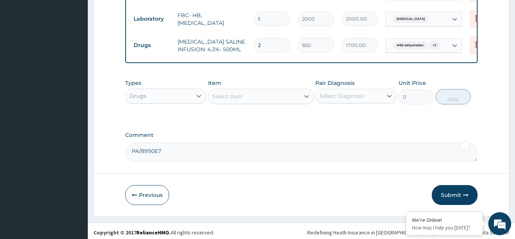
type input "2"
click at [301, 112] on div "Types Drugs Item Select Item Pair Diagnosis Select Diagnosis Unit Price 0 Add" at bounding box center [301, 97] width 353 height 44
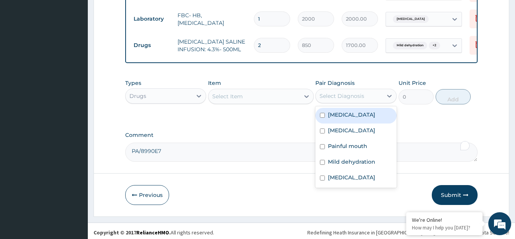
click at [354, 93] on div "Select Diagnosis" at bounding box center [341, 96] width 45 height 8
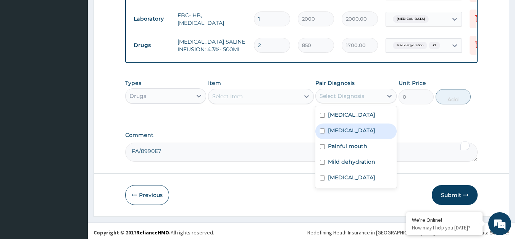
click at [363, 126] on div "Malaria" at bounding box center [355, 131] width 81 height 16
checkbox input "true"
drag, startPoint x: 260, startPoint y: 83, endPoint x: 260, endPoint y: 94, distance: 11.1
click at [260, 84] on div "Item Select Item" at bounding box center [261, 91] width 106 height 25
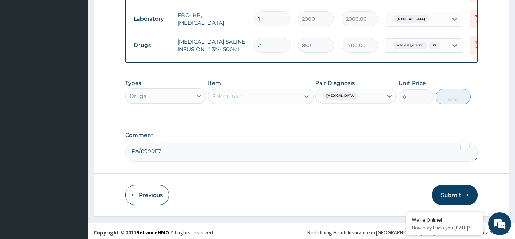
click at [270, 90] on div "Select Item" at bounding box center [253, 96] width 91 height 12
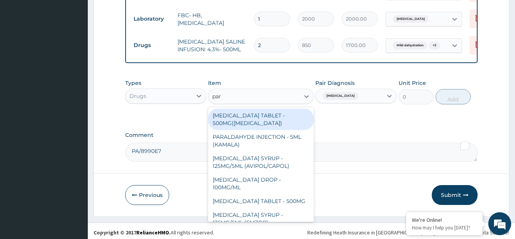
type input "para"
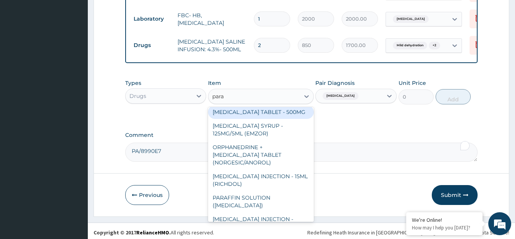
scroll to position [114, 0]
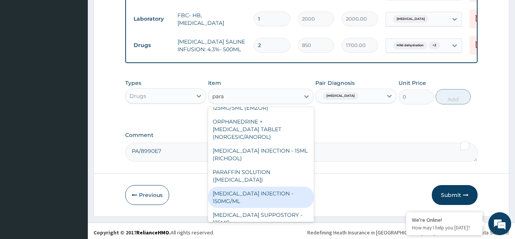
click at [271, 188] on div "PARACETAMOL INJECTION - 150MG/ML" at bounding box center [261, 196] width 106 height 21
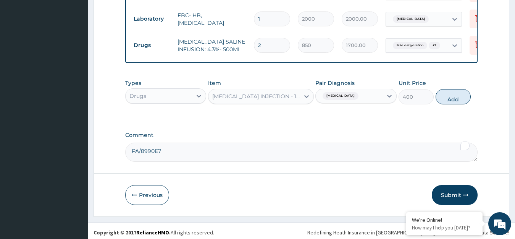
click at [438, 95] on button "Add" at bounding box center [452, 96] width 35 height 15
type input "0"
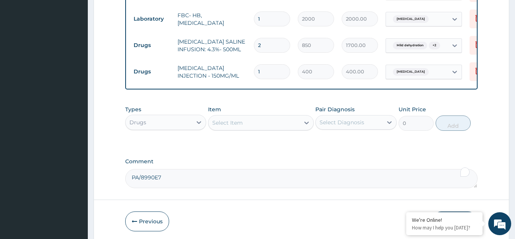
drag, startPoint x: 265, startPoint y: 56, endPoint x: 245, endPoint y: 75, distance: 27.5
type input "3"
type input "1200.00"
type input "3"
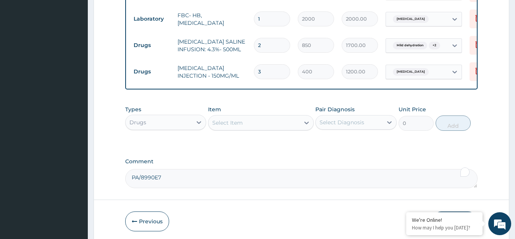
click at [245, 74] on tr "Drugs PARACETAMOL INJECTION - 150MG/ML 3 400 1200.00 Malaria Delete" at bounding box center [317, 71] width 374 height 26
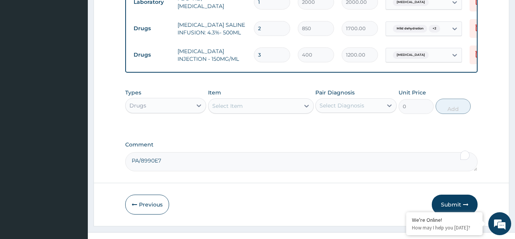
scroll to position [440, 0]
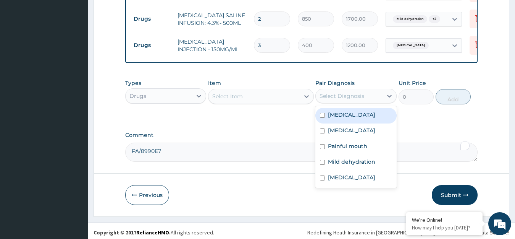
click at [334, 92] on div "Select Diagnosis" at bounding box center [341, 96] width 45 height 8
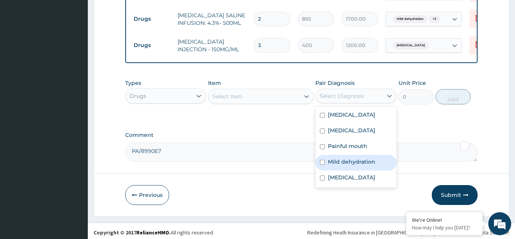
click at [352, 158] on label "Mild dehydration" at bounding box center [351, 162] width 47 height 8
checkbox input "true"
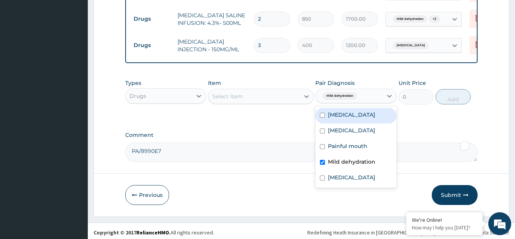
click at [339, 114] on label "Sepsis" at bounding box center [351, 115] width 47 height 8
checkbox input "true"
click at [268, 92] on div "Select Item" at bounding box center [253, 96] width 91 height 12
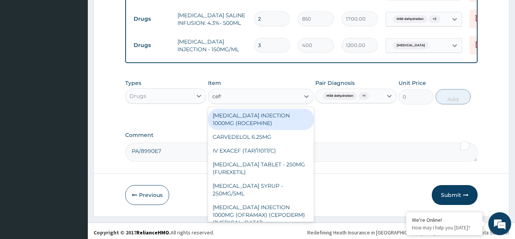
type input "ceftr"
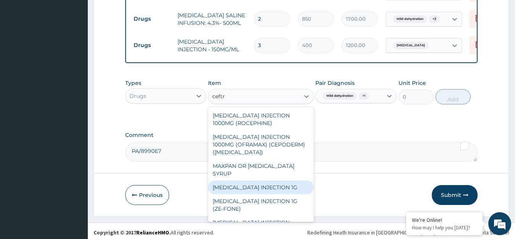
click at [267, 183] on div "CEFTRIAXONE INJECTION 1G" at bounding box center [261, 187] width 106 height 14
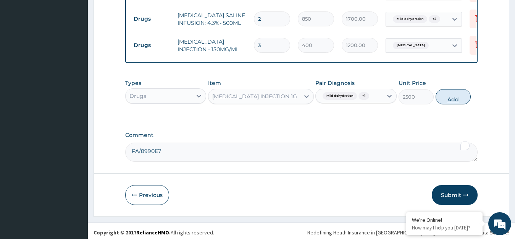
click at [448, 94] on button "Add" at bounding box center [452, 96] width 35 height 15
type input "0"
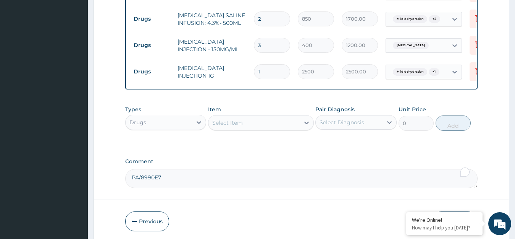
drag, startPoint x: 265, startPoint y: 60, endPoint x: 241, endPoint y: 77, distance: 29.5
type input "4"
type input "10000.00"
type input "4"
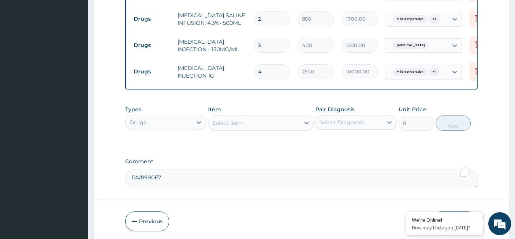
click at [242, 71] on td "CEFTRIAXONE INJECTION 1G" at bounding box center [212, 71] width 76 height 23
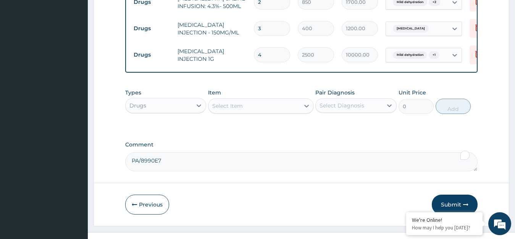
scroll to position [466, 0]
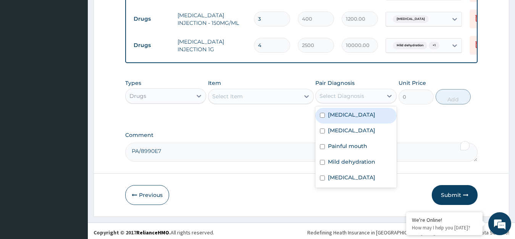
click at [341, 95] on div "Select Diagnosis" at bounding box center [341, 96] width 45 height 8
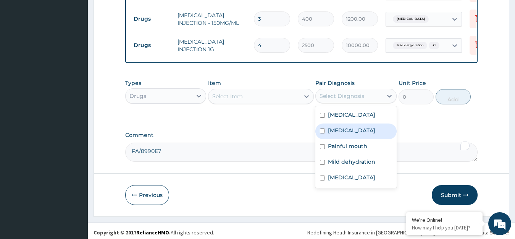
click at [347, 126] on label "Malaria" at bounding box center [351, 130] width 47 height 8
checkbox input "true"
click at [261, 96] on div "Select Item" at bounding box center [253, 96] width 91 height 12
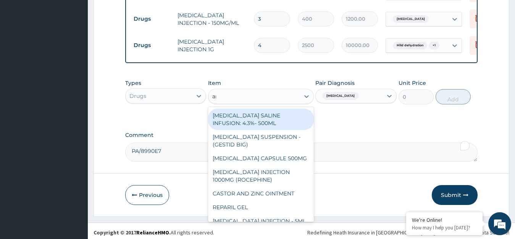
type input "arte"
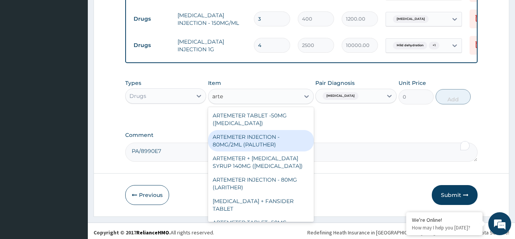
click at [277, 136] on div "ARTEMETER INJECTION - 80MG/2ML (PALUTHER)" at bounding box center [261, 140] width 106 height 21
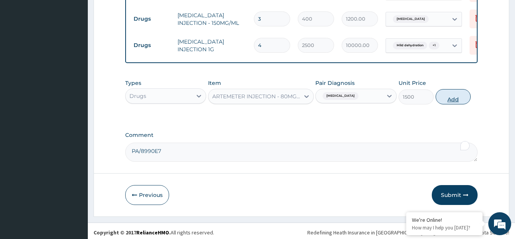
click at [448, 94] on button "Add" at bounding box center [452, 96] width 35 height 15
type input "0"
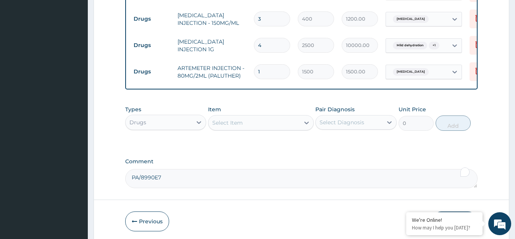
drag, startPoint x: 271, startPoint y: 59, endPoint x: 227, endPoint y: 75, distance: 46.9
type input "6"
type input "9000.00"
click at [241, 69] on td "ARTEMETER INJECTION - 80MG/2ML (PALUTHER)" at bounding box center [212, 71] width 76 height 23
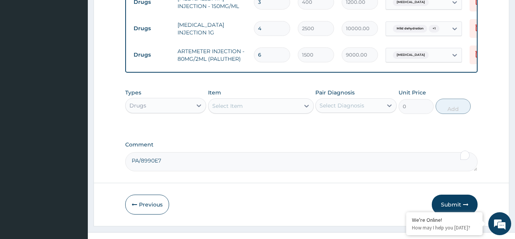
scroll to position [493, 0]
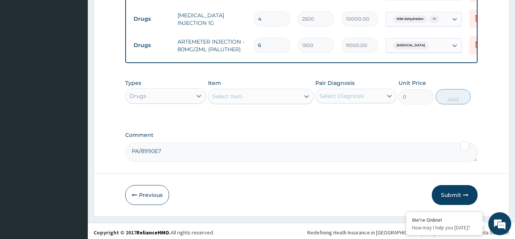
drag, startPoint x: 268, startPoint y: 34, endPoint x: 251, endPoint y: 42, distance: 18.1
click at [251, 42] on td "6" at bounding box center [272, 45] width 44 height 23
type input "3"
type input "4500.00"
type input "3"
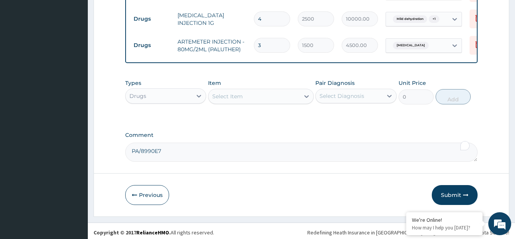
click at [339, 96] on div "Select Diagnosis" at bounding box center [341, 96] width 45 height 8
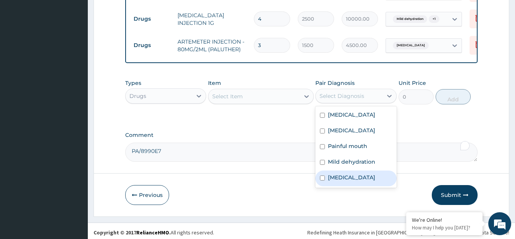
click at [342, 170] on div "Allergic rhinitis" at bounding box center [355, 178] width 81 height 16
checkbox input "true"
click at [262, 90] on div "Select Item" at bounding box center [253, 96] width 91 height 12
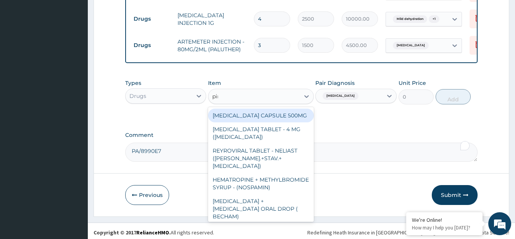
type input "piri"
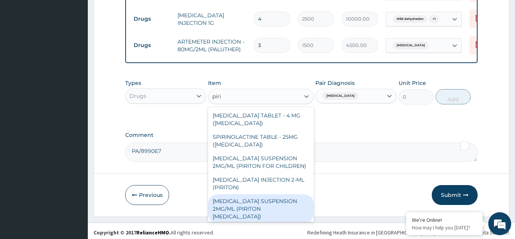
click at [261, 210] on div "CHLORPHENIRAMINE SUSPENSION 2MG/ML (PIRITON EXPECTORANT)" at bounding box center [261, 208] width 106 height 29
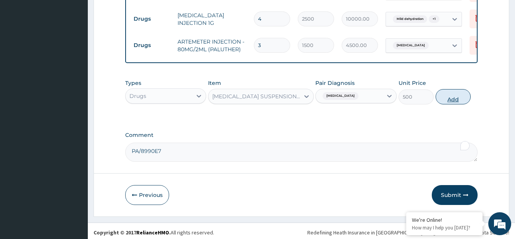
click at [457, 95] on button "Add" at bounding box center [452, 96] width 35 height 15
type input "0"
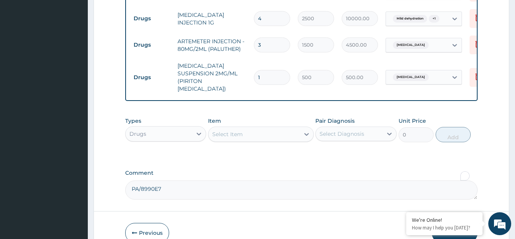
scroll to position [523, 0]
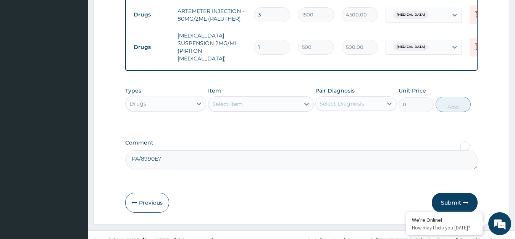
drag, startPoint x: 337, startPoint y: 85, endPoint x: 345, endPoint y: 105, distance: 22.3
click at [337, 87] on div "Pair Diagnosis Select Diagnosis" at bounding box center [355, 99] width 81 height 25
click at [357, 97] on div "Select Diagnosis" at bounding box center [349, 103] width 67 height 12
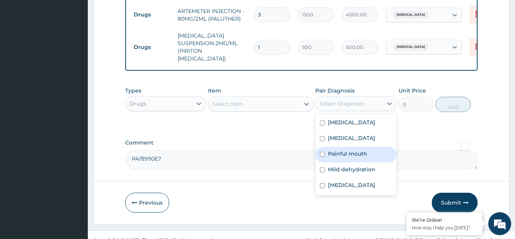
click at [358, 150] on label "Painful mouth" at bounding box center [347, 154] width 39 height 8
checkbox input "true"
click at [251, 98] on div "Select Item" at bounding box center [253, 104] width 91 height 12
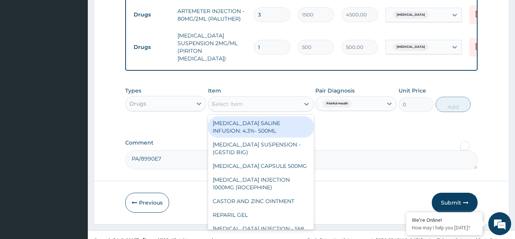
type input "ibu"
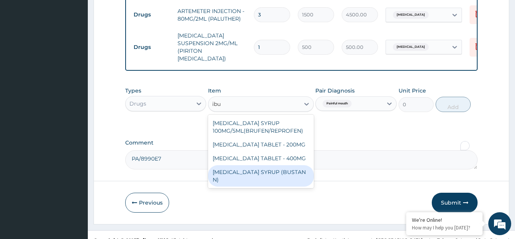
drag, startPoint x: 258, startPoint y: 162, endPoint x: 376, endPoint y: 139, distance: 119.8
click at [258, 165] on div "IBUPROFEN SYRUP (BUSTAN N)" at bounding box center [261, 175] width 106 height 21
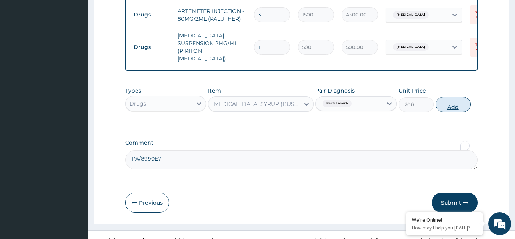
click at [454, 97] on button "Add" at bounding box center [452, 104] width 35 height 15
type input "0"
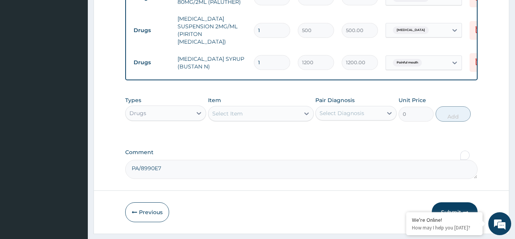
scroll to position [550, 0]
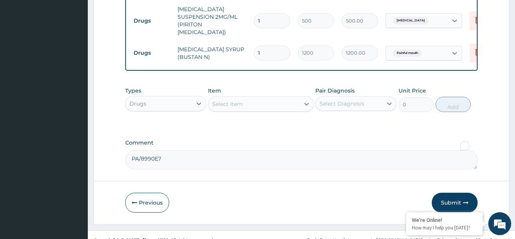
click at [354, 87] on div "Pair Diagnosis Select Diagnosis" at bounding box center [355, 99] width 81 height 25
click at [343, 100] on div "Select Diagnosis" at bounding box center [341, 104] width 45 height 8
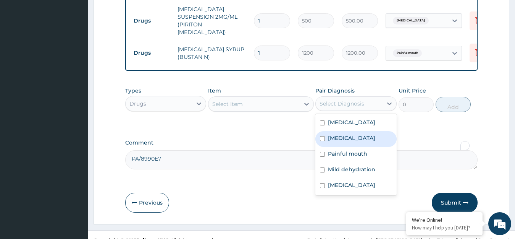
click at [341, 134] on label "Malaria" at bounding box center [351, 138] width 47 height 8
checkbox input "true"
click at [267, 98] on div "Select Item" at bounding box center [253, 104] width 91 height 12
type input "coa"
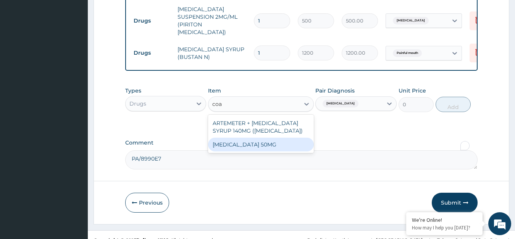
click at [276, 137] on div "COARTEM 50MG" at bounding box center [261, 144] width 106 height 14
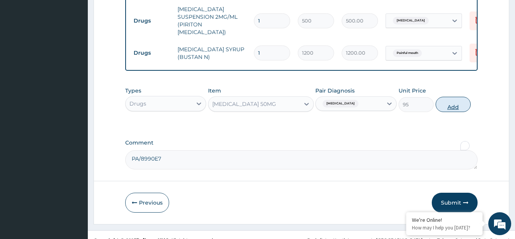
click at [453, 97] on button "Add" at bounding box center [452, 104] width 35 height 15
type input "0"
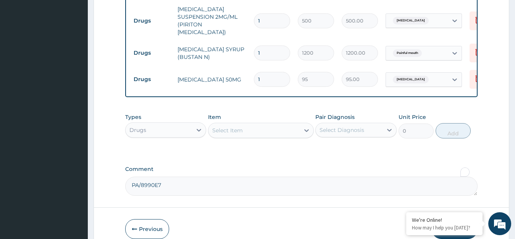
drag, startPoint x: 244, startPoint y: 64, endPoint x: 215, endPoint y: 73, distance: 30.7
click at [215, 73] on tr "Drugs COARTEM 50MG 1 95 95.00 Malaria Delete" at bounding box center [317, 79] width 374 height 26
type input "12"
type input "1140.00"
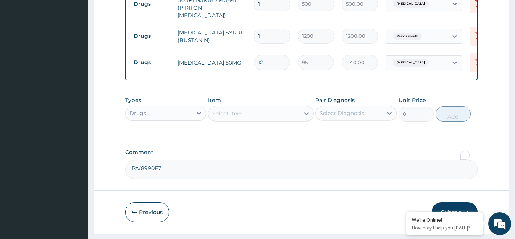
scroll to position [576, 0]
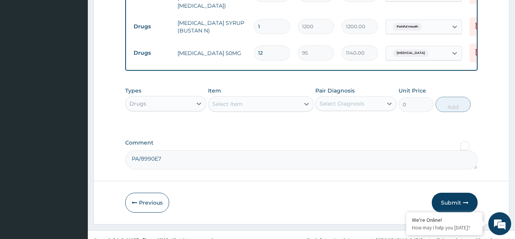
type input "12"
drag, startPoint x: 327, startPoint y: 89, endPoint x: 350, endPoint y: 102, distance: 26.1
click at [329, 100] on div "Select Diagnosis" at bounding box center [341, 104] width 45 height 8
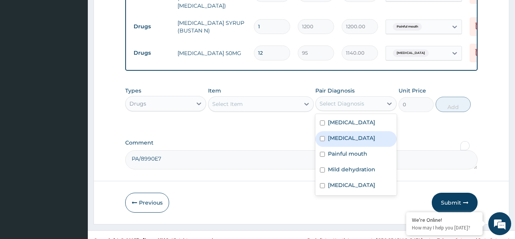
drag, startPoint x: 350, startPoint y: 133, endPoint x: 282, endPoint y: 122, distance: 69.1
click at [350, 133] on div "Malaria" at bounding box center [355, 139] width 81 height 16
checkbox input "true"
click at [265, 98] on div "Select Item" at bounding box center [253, 104] width 91 height 12
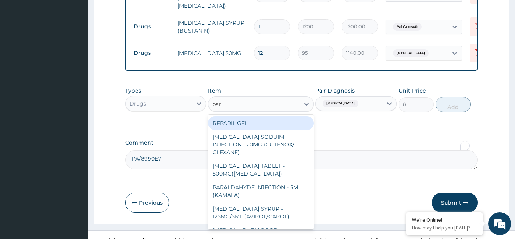
type input "para"
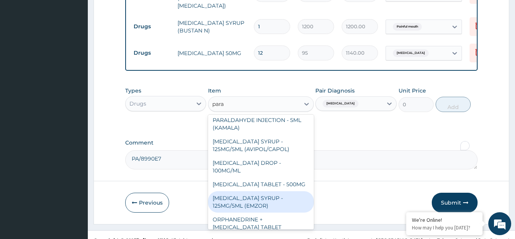
scroll to position [38, 0]
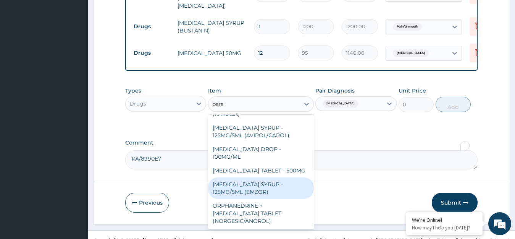
click at [268, 179] on div "PARACETAMOL SYRUP - 125MG/5ML (EMZOR)" at bounding box center [261, 187] width 106 height 21
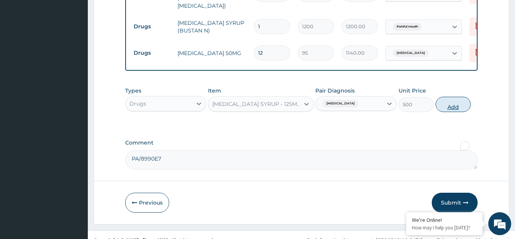
click at [445, 97] on button "Add" at bounding box center [452, 104] width 35 height 15
type input "0"
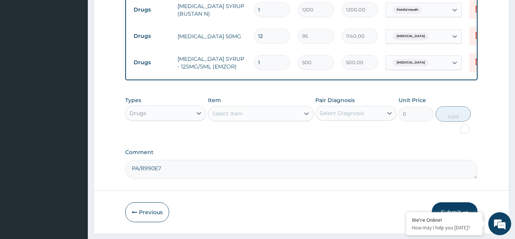
scroll to position [602, 0]
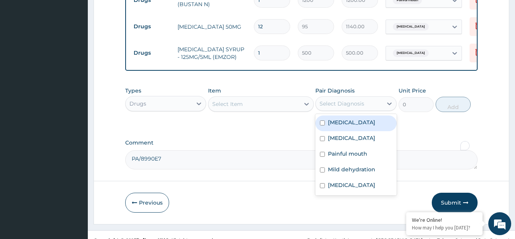
click at [330, 97] on div "Select Diagnosis" at bounding box center [349, 103] width 67 height 12
click at [340, 118] on label "Sepsis" at bounding box center [351, 122] width 47 height 8
checkbox input "true"
click at [239, 100] on div "Select Item" at bounding box center [227, 104] width 31 height 8
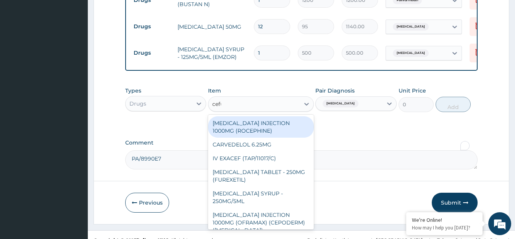
type input "cefur"
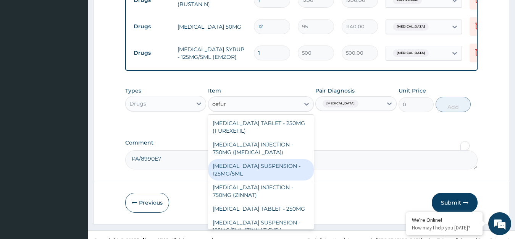
drag, startPoint x: 250, startPoint y: 164, endPoint x: 380, endPoint y: 132, distance: 133.7
click at [250, 163] on div "CEFUROXIME SUSPENSION - 125MG/5ML" at bounding box center [261, 169] width 106 height 21
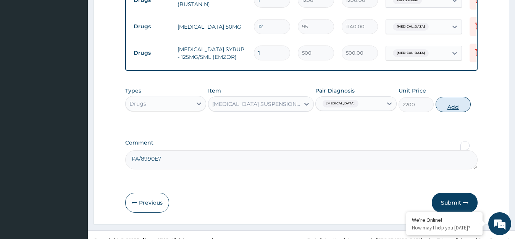
click at [450, 97] on button "Add" at bounding box center [452, 104] width 35 height 15
type input "0"
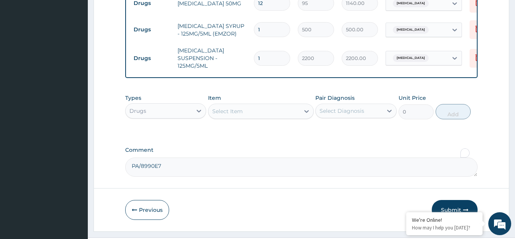
scroll to position [633, 0]
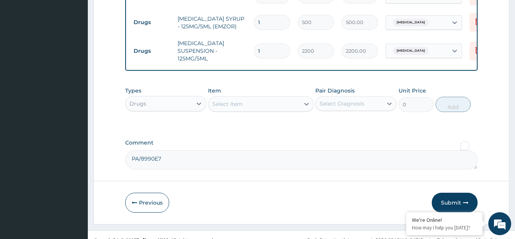
click at [339, 98] on div "Select Diagnosis" at bounding box center [349, 103] width 67 height 12
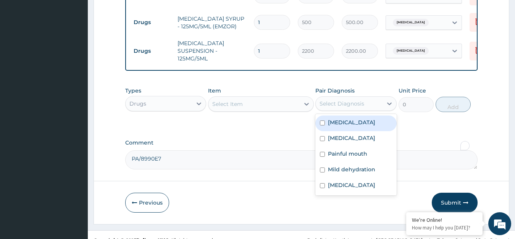
click at [353, 115] on div "Sepsis" at bounding box center [355, 123] width 81 height 16
checkbox input "true"
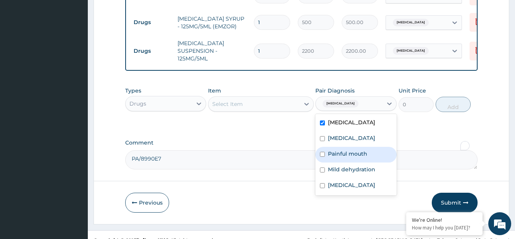
click at [356, 150] on label "Painful mouth" at bounding box center [347, 154] width 39 height 8
checkbox input "true"
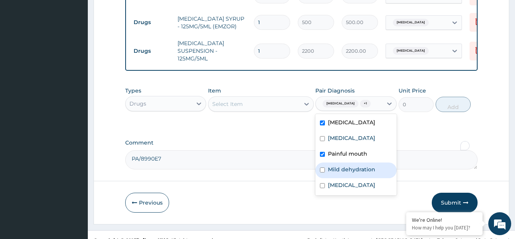
click at [258, 98] on div "Select Item" at bounding box center [253, 104] width 91 height 12
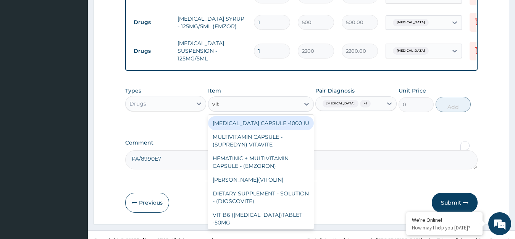
type input "vit b"
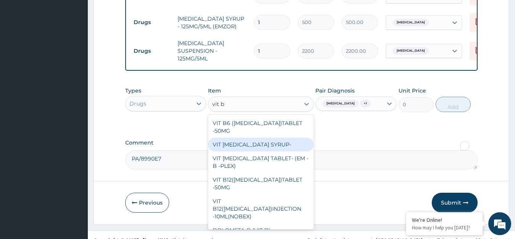
click at [255, 137] on div "VIT B -COMPLEX SYRUP-" at bounding box center [261, 144] width 106 height 14
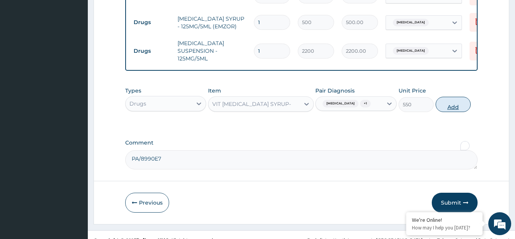
click at [448, 97] on button "Add" at bounding box center [452, 104] width 35 height 15
type input "0"
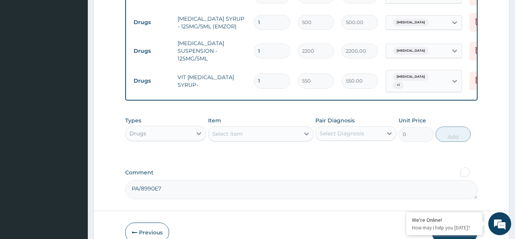
click at [293, 139] on div "Types Drugs Item Select Item Pair Diagnosis Select Diagnosis Unit Price 0 Add" at bounding box center [301, 135] width 353 height 44
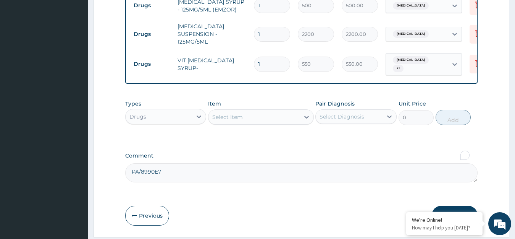
scroll to position [659, 0]
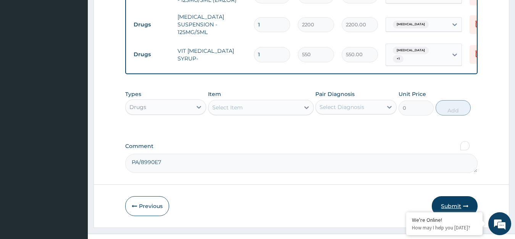
click at [443, 196] on button "Submit" at bounding box center [455, 206] width 46 height 20
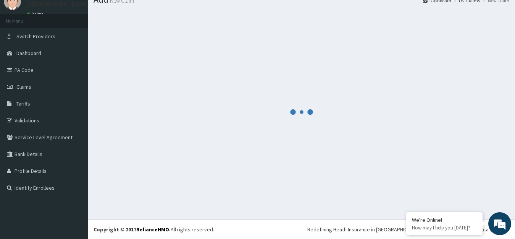
scroll to position [30, 0]
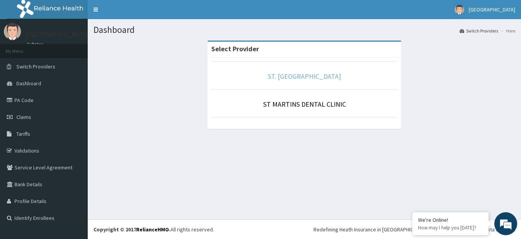
click at [304, 77] on link "ST. [GEOGRAPHIC_DATA]" at bounding box center [304, 76] width 73 height 9
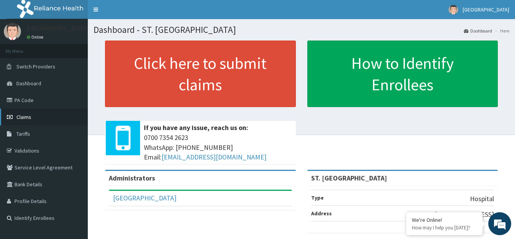
click at [29, 119] on span "Claims" at bounding box center [23, 116] width 15 height 7
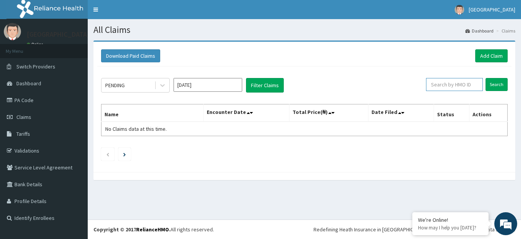
click at [438, 85] on input "text" at bounding box center [454, 84] width 57 height 13
paste input "NBC/10448/F"
type input "NBC/10448/F"
click at [494, 89] on input "Search" at bounding box center [497, 84] width 22 height 13
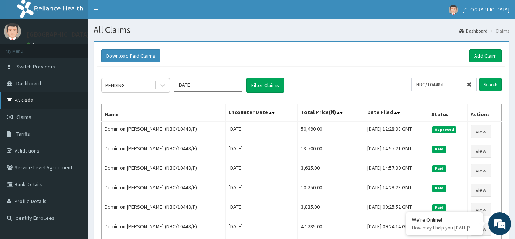
click at [30, 96] on link "PA Code" at bounding box center [44, 100] width 88 height 17
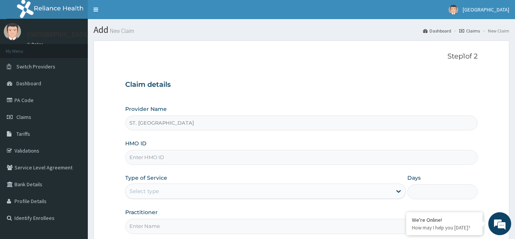
paste input "NTT/10034/F"
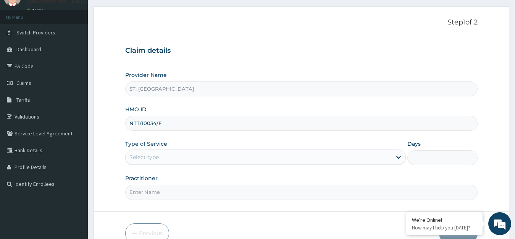
scroll to position [75, 0]
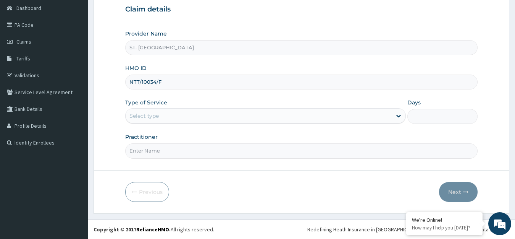
type input "NTT/10034/F"
click at [170, 114] on div "Select type" at bounding box center [259, 116] width 266 height 12
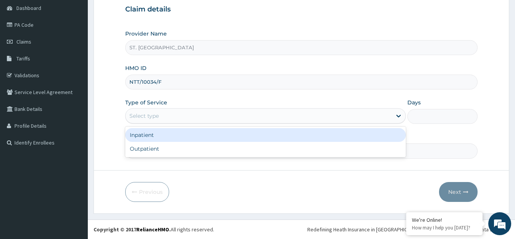
click at [195, 132] on div "Inpatient" at bounding box center [265, 135] width 281 height 14
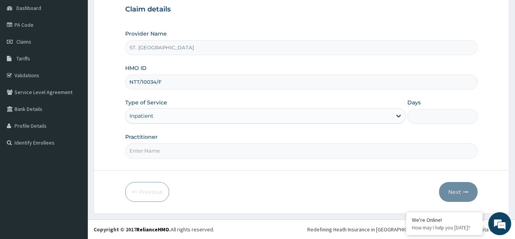
click at [422, 116] on input "Days" at bounding box center [442, 116] width 70 height 15
type input "2"
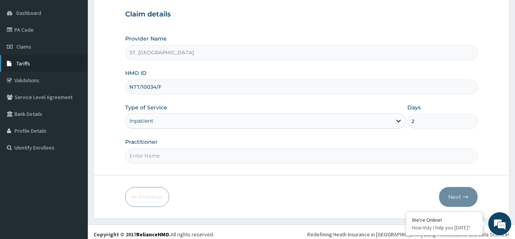
scroll to position [37, 0]
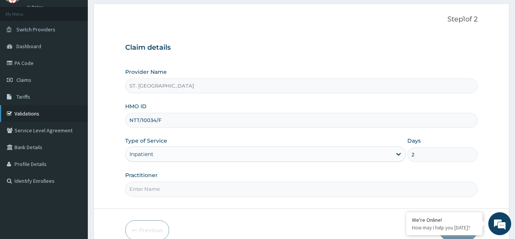
drag, startPoint x: 23, startPoint y: 109, endPoint x: 30, endPoint y: 111, distance: 7.0
click at [23, 110] on link "Validations" at bounding box center [44, 113] width 88 height 17
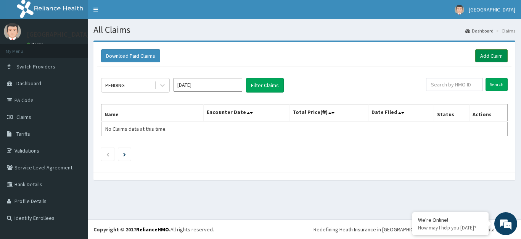
click at [500, 54] on link "Add Claim" at bounding box center [492, 55] width 32 height 13
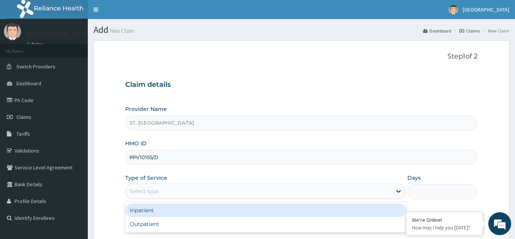
click at [156, 203] on div "Inpatient" at bounding box center [265, 210] width 281 height 14
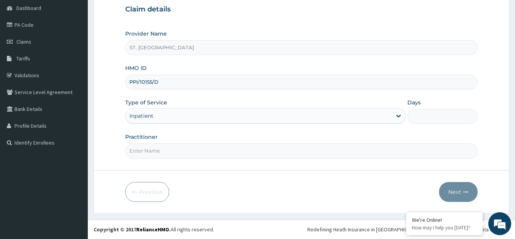
click at [426, 116] on input "Days" at bounding box center [442, 116] width 70 height 15
type input "2"
paste input "Etima Ibanga"
type input "Etima Ibanga"
click at [444, 191] on button "Next" at bounding box center [458, 192] width 39 height 20
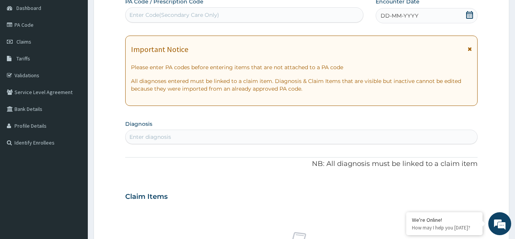
click at [451, 13] on div "DD-MM-YYYY" at bounding box center [427, 15] width 102 height 15
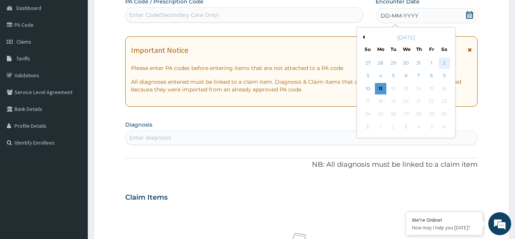
click at [445, 61] on div "2" at bounding box center [443, 62] width 11 height 11
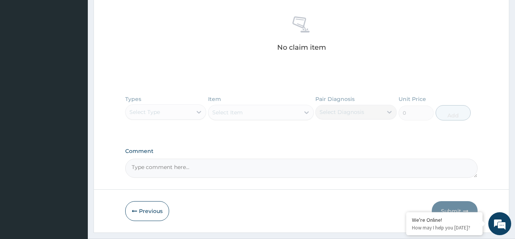
scroll to position [309, 0]
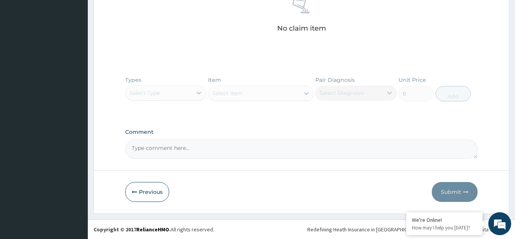
paste textarea "PA/13858F"
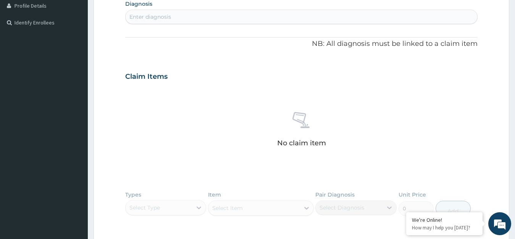
scroll to position [119, 0]
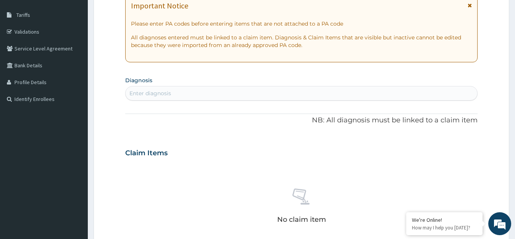
type textarea "PA/13858F"
click at [164, 92] on div "Enter diagnosis" at bounding box center [150, 93] width 42 height 8
type input "seps"
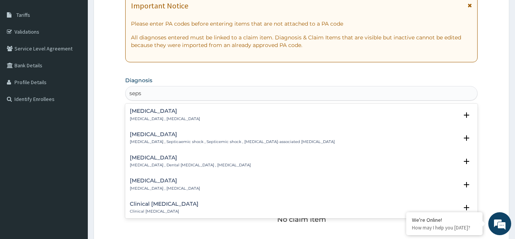
click at [143, 116] on div "Sepsis Systemic infection , Sepsis" at bounding box center [165, 114] width 70 height 13
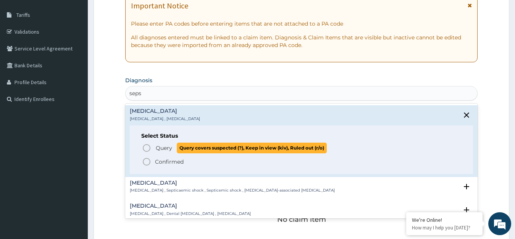
click at [154, 146] on span "Query Query covers suspected (?), Keep in view (kiv), Ruled out (r/o)" at bounding box center [302, 147] width 320 height 10
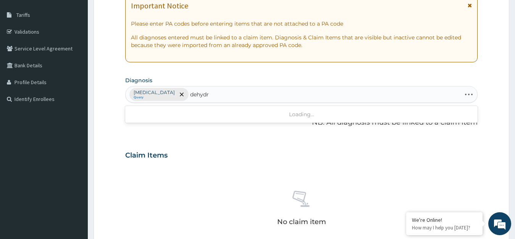
type input "dehydra"
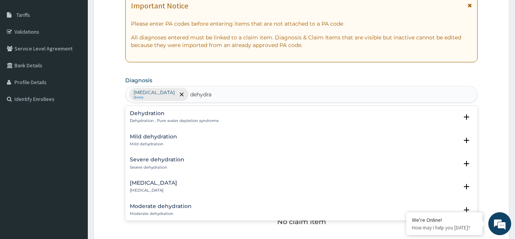
click at [156, 119] on p "Dehydration , Pure water depletion syndrome" at bounding box center [174, 120] width 89 height 5
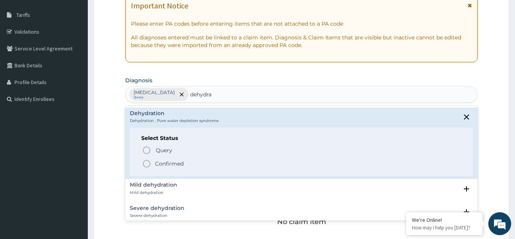
click at [149, 161] on circle "status option filled" at bounding box center [146, 163] width 7 height 7
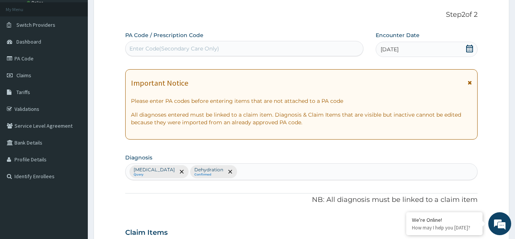
scroll to position [81, 0]
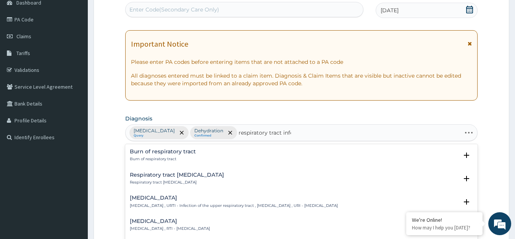
type input "respiratory tract infec"
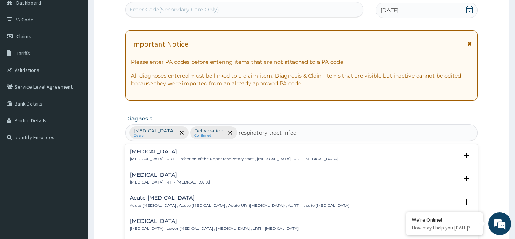
click at [142, 183] on p "Respiratory tract infection , RTI - Respiratory tract infection" at bounding box center [170, 181] width 80 height 5
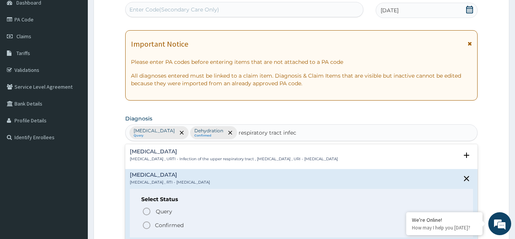
click at [149, 222] on icon "status option filled" at bounding box center [146, 224] width 9 height 9
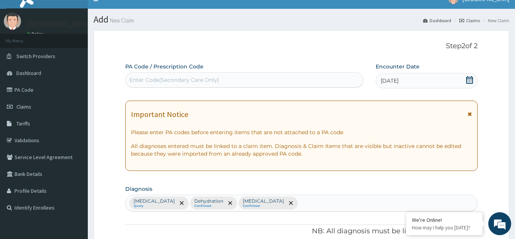
scroll to position [6, 0]
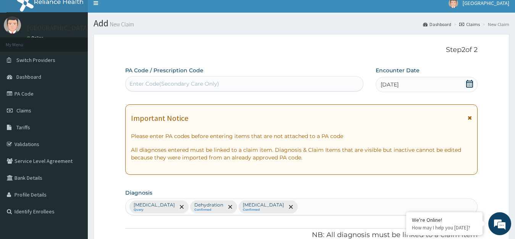
click at [421, 83] on div "02-08-2025" at bounding box center [427, 84] width 102 height 15
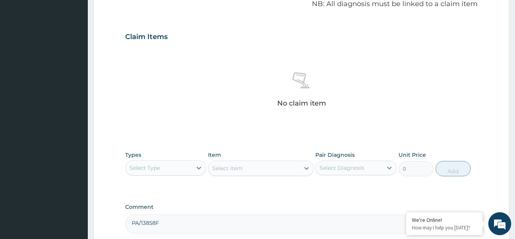
scroll to position [84, 0]
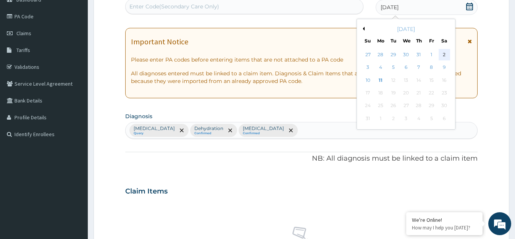
click at [440, 56] on div "2" at bounding box center [443, 54] width 11 height 11
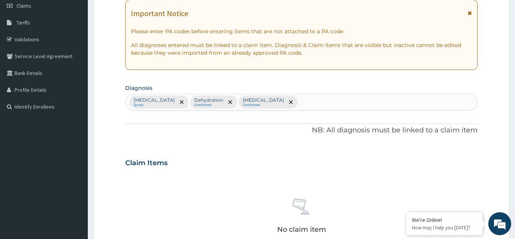
scroll to position [122, 0]
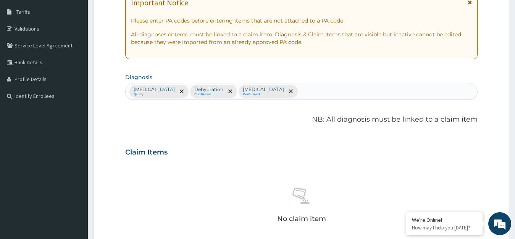
click at [308, 91] on div "Sepsis Query Dehydration Confirmed Respiratory tract infection Confirmed" at bounding box center [302, 91] width 352 height 16
type input "malar"
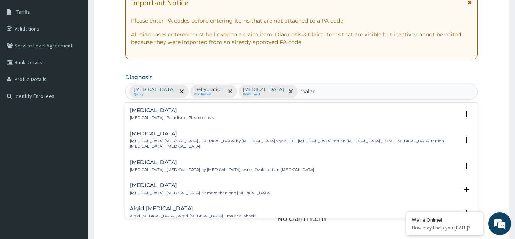
click at [132, 114] on div "Malaria Malaria , Paludism , Plasmodiosis" at bounding box center [172, 113] width 84 height 13
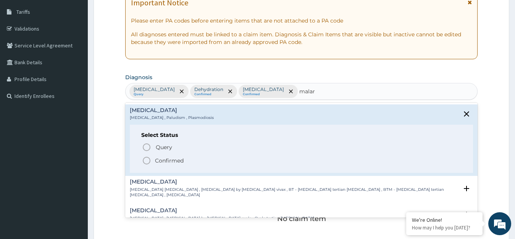
click at [146, 159] on icon "status option filled" at bounding box center [146, 160] width 9 height 9
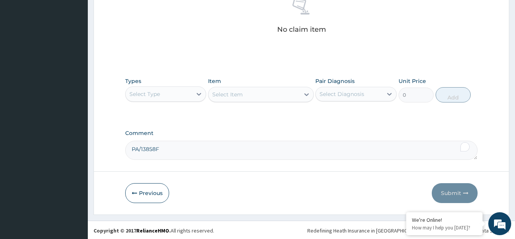
scroll to position [312, 0]
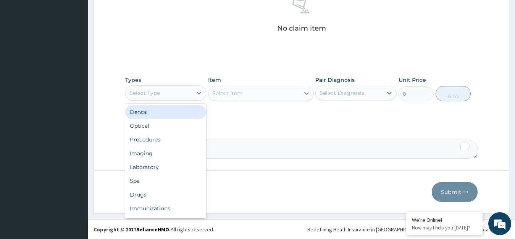
click at [189, 96] on div "Select Type" at bounding box center [159, 93] width 67 height 12
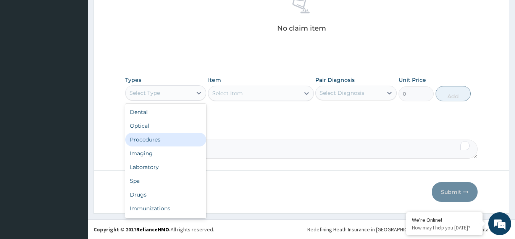
click at [158, 139] on div "Procedures" at bounding box center [165, 139] width 81 height 14
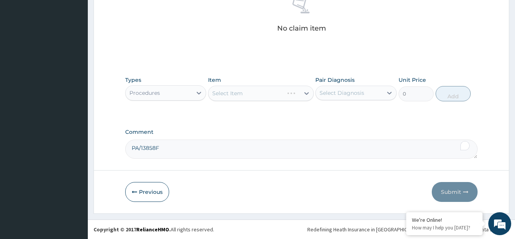
click at [348, 100] on div "Pair Diagnosis Select Diagnosis" at bounding box center [355, 88] width 81 height 25
click at [343, 98] on div "Select Diagnosis" at bounding box center [349, 93] width 67 height 12
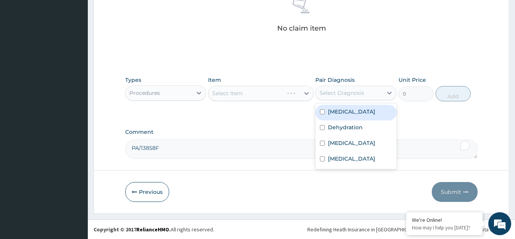
drag, startPoint x: 339, startPoint y: 113, endPoint x: 346, endPoint y: 132, distance: 19.9
click at [340, 118] on div "Sepsis" at bounding box center [355, 113] width 81 height 16
checkbox input "true"
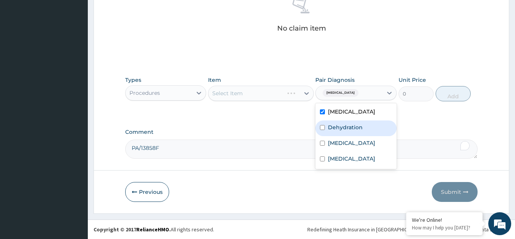
drag, startPoint x: 352, startPoint y: 132, endPoint x: 346, endPoint y: 148, distance: 17.6
click at [352, 137] on div "Sepsis Dehydration Respiratory tract infection Malaria" at bounding box center [355, 136] width 81 height 66
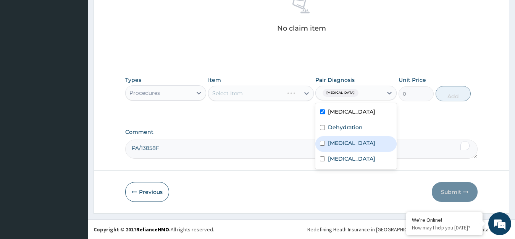
drag, startPoint x: 349, startPoint y: 149, endPoint x: 343, endPoint y: 165, distance: 17.2
click at [350, 147] on label "Respiratory tract infection" at bounding box center [351, 143] width 47 height 8
checkbox input "true"
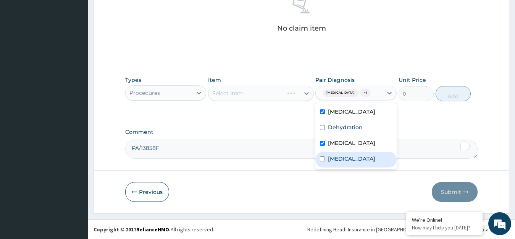
click at [343, 162] on label "Malaria" at bounding box center [351, 159] width 47 height 8
checkbox input "true"
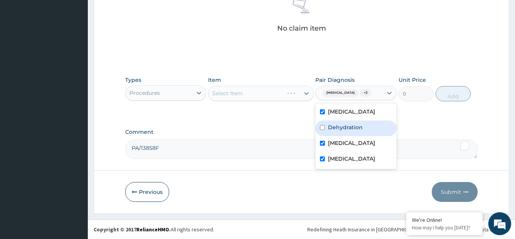
click at [331, 120] on div "Dehydration" at bounding box center [355, 128] width 81 height 16
checkbox input "true"
click at [259, 92] on div "Select Item" at bounding box center [253, 93] width 91 height 12
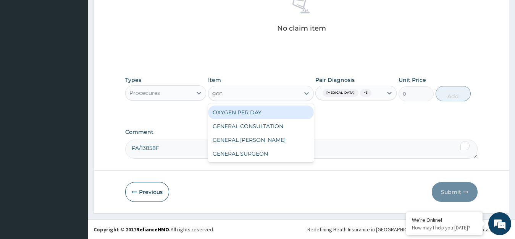
type input "gene"
click at [270, 113] on div "GENERAL CONSULTATION" at bounding box center [261, 112] width 106 height 14
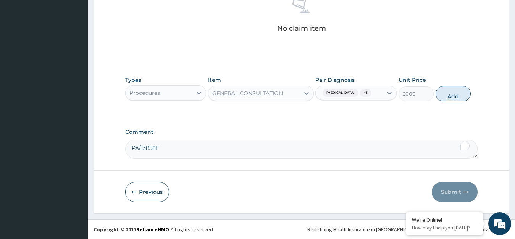
click at [458, 90] on button "Add" at bounding box center [452, 93] width 35 height 15
type input "0"
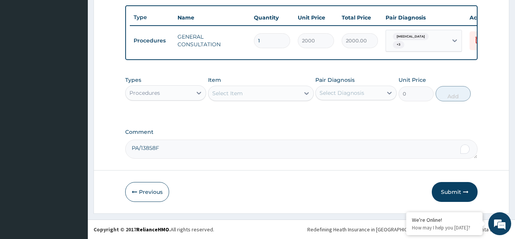
scroll to position [282, 0]
click at [349, 94] on div "Select Diagnosis" at bounding box center [341, 93] width 45 height 8
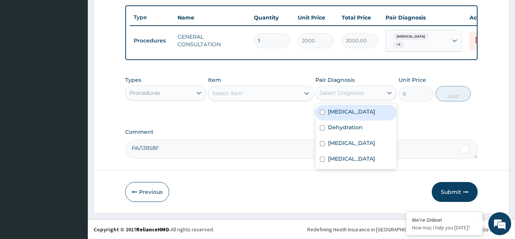
drag, startPoint x: 341, startPoint y: 110, endPoint x: 347, endPoint y: 124, distance: 15.2
click at [341, 111] on label "Sepsis" at bounding box center [351, 112] width 47 height 8
checkbox input "true"
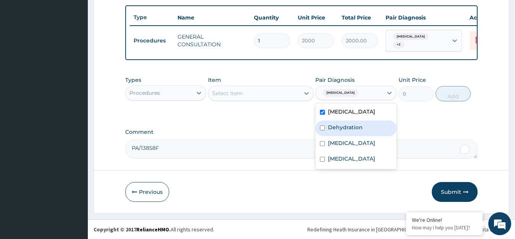
drag, startPoint x: 340, startPoint y: 129, endPoint x: 339, endPoint y: 144, distance: 14.9
click at [339, 129] on label "Dehydration" at bounding box center [345, 127] width 35 height 8
checkbox input "true"
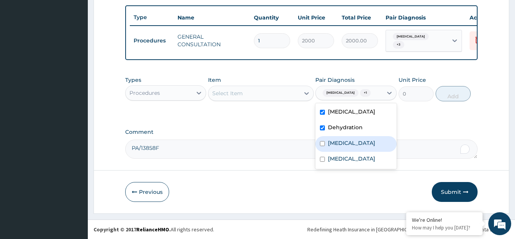
drag, startPoint x: 339, startPoint y: 144, endPoint x: 336, endPoint y: 161, distance: 17.4
click at [339, 145] on label "Respiratory tract infection" at bounding box center [351, 143] width 47 height 8
checkbox input "true"
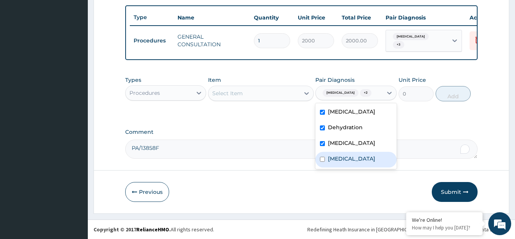
click at [335, 162] on label "Malaria" at bounding box center [351, 159] width 47 height 8
checkbox input "true"
click at [268, 92] on div "Select Item" at bounding box center [253, 93] width 91 height 12
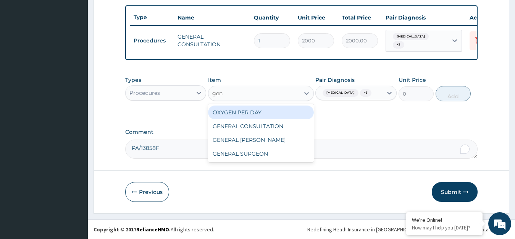
type input "gene"
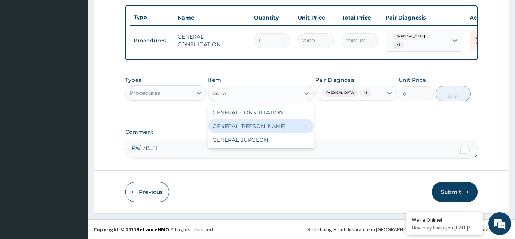
click at [259, 123] on div "GENERAL WARD" at bounding box center [261, 126] width 106 height 14
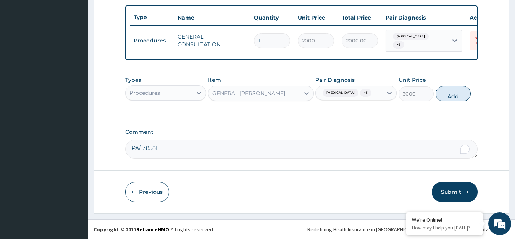
click at [462, 92] on button "Add" at bounding box center [452, 93] width 35 height 15
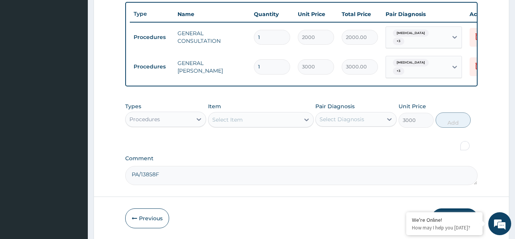
type input "0"
drag, startPoint x: 267, startPoint y: 60, endPoint x: 243, endPoint y: 74, distance: 28.2
click at [243, 74] on tr "Procedures GENERAL WARD 1 3000 3000.00 Sepsis + 3 Delete" at bounding box center [317, 67] width 374 height 30
type input "2"
type input "6000.00"
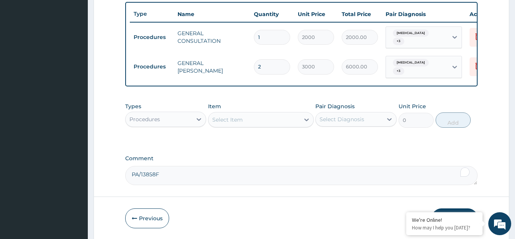
drag, startPoint x: 242, startPoint y: 69, endPoint x: 222, endPoint y: 76, distance: 21.5
click at [222, 76] on div "Type Name Quantity Unit Price Total Price Pair Diagnosis Actions Procedures GEN…" at bounding box center [301, 44] width 353 height 84
type input "3"
type input "9000.00"
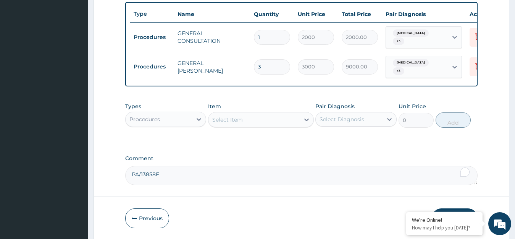
type input "3"
click at [350, 115] on div "Select Diagnosis" at bounding box center [341, 119] width 45 height 8
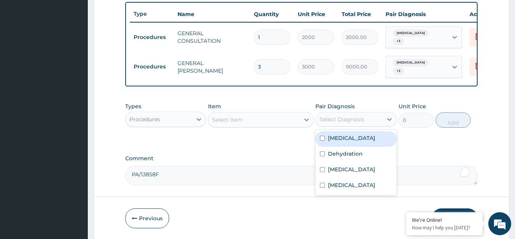
click at [342, 137] on label "Sepsis" at bounding box center [351, 138] width 47 height 8
checkbox input "true"
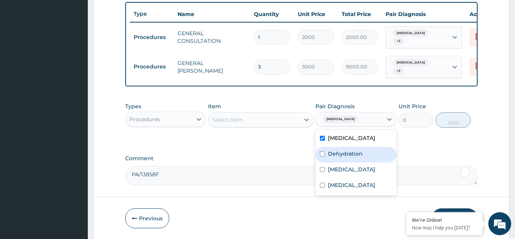
drag, startPoint x: 341, startPoint y: 158, endPoint x: 346, endPoint y: 169, distance: 12.3
click at [340, 158] on div "Dehydration" at bounding box center [355, 155] width 81 height 16
checkbox input "true"
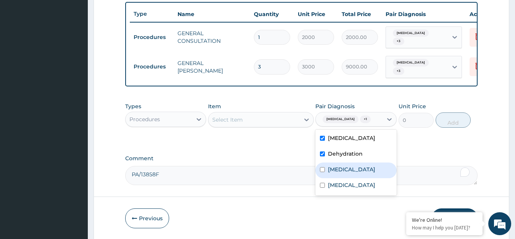
click at [337, 173] on label "Respiratory tract infection" at bounding box center [351, 169] width 47 height 8
checkbox input "true"
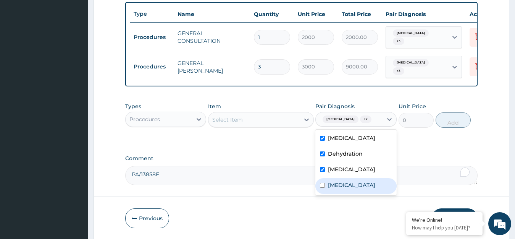
click at [334, 189] on label "Malaria" at bounding box center [351, 185] width 47 height 8
checkbox input "true"
click at [251, 114] on div "Select Item" at bounding box center [253, 119] width 91 height 12
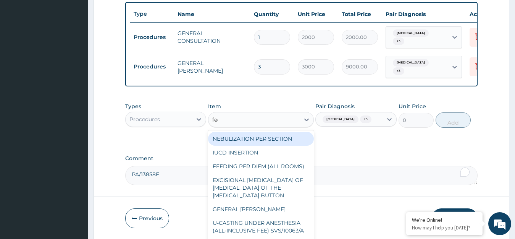
type input "feed"
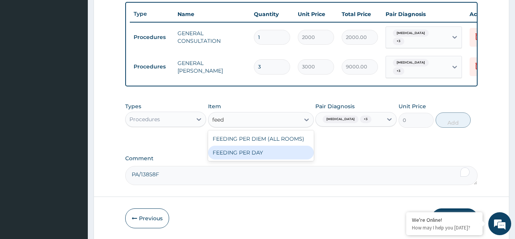
click at [278, 155] on div "FEEDING PER DAY" at bounding box center [261, 152] width 106 height 14
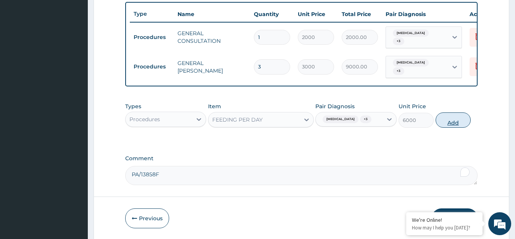
click at [448, 118] on button "Add" at bounding box center [452, 119] width 35 height 15
type input "0"
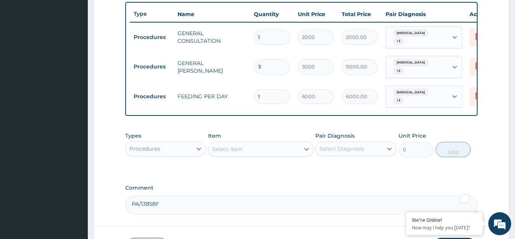
drag, startPoint x: 268, startPoint y: 82, endPoint x: 247, endPoint y: 103, distance: 30.2
click at [247, 103] on div "Type Name Quantity Unit Price Total Price Pair Diagnosis Actions Procedures GEN…" at bounding box center [301, 59] width 353 height 114
type input "3"
type input "18000.00"
type input "3"
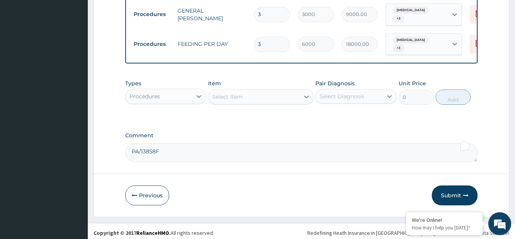
scroll to position [335, 0]
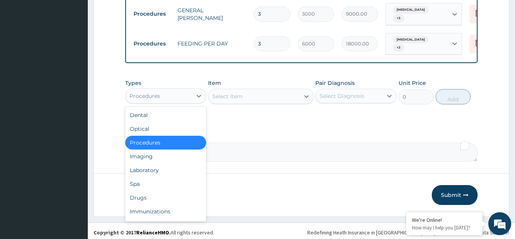
drag, startPoint x: 173, startPoint y: 87, endPoint x: 174, endPoint y: 146, distance: 58.8
click at [176, 90] on div "Procedures" at bounding box center [159, 96] width 67 height 12
click at [154, 168] on div "Laboratory" at bounding box center [165, 170] width 81 height 14
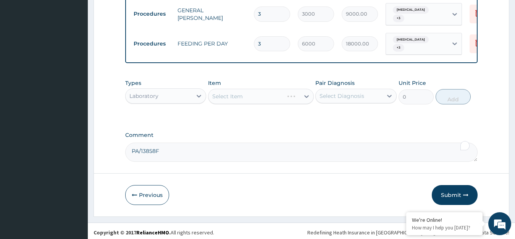
click at [351, 95] on div "Select Diagnosis" at bounding box center [341, 96] width 45 height 8
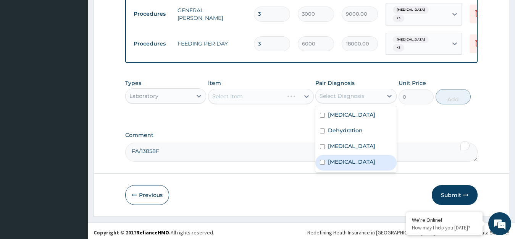
click at [345, 165] on label "Malaria" at bounding box center [351, 162] width 47 height 8
checkbox input "true"
click at [265, 93] on div "Select Item" at bounding box center [253, 96] width 91 height 12
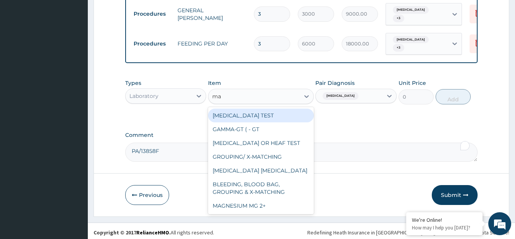
type input "mal"
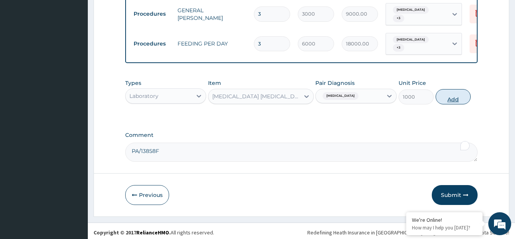
click at [453, 97] on button "Add" at bounding box center [452, 96] width 35 height 15
type input "0"
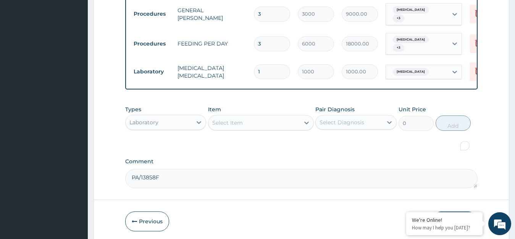
click at [347, 119] on div "Select Diagnosis" at bounding box center [341, 122] width 45 height 8
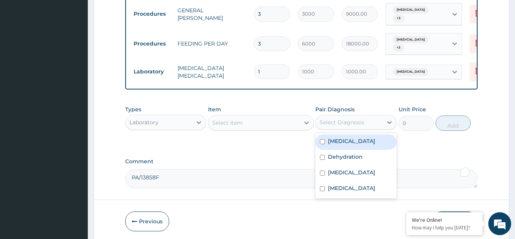
click at [349, 137] on div "Sepsis" at bounding box center [355, 142] width 81 height 16
checkbox input "true"
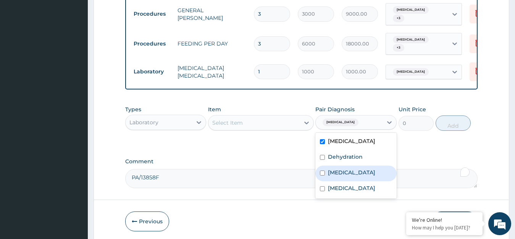
click at [348, 175] on label "Respiratory tract infection" at bounding box center [351, 172] width 47 height 8
checkbox input "true"
click at [251, 116] on div "Select Item" at bounding box center [253, 122] width 91 height 12
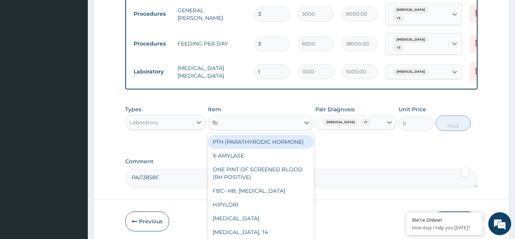
type input "fbc"
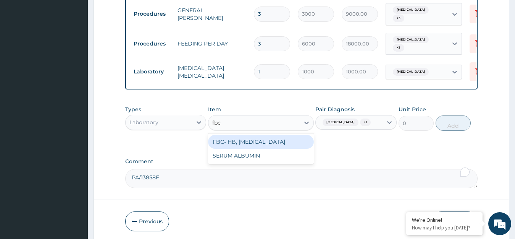
click at [260, 138] on div "FBC- HB, WBC, DIFFERENTIAL COUNT" at bounding box center [261, 142] width 106 height 14
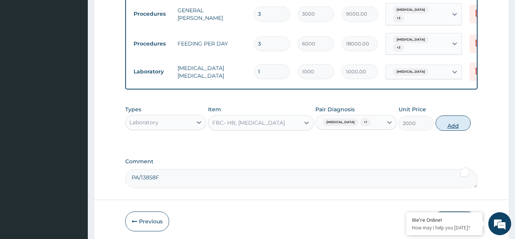
click at [451, 119] on button "Add" at bounding box center [452, 122] width 35 height 15
type input "0"
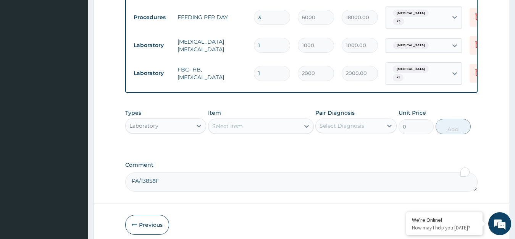
scroll to position [387, 0]
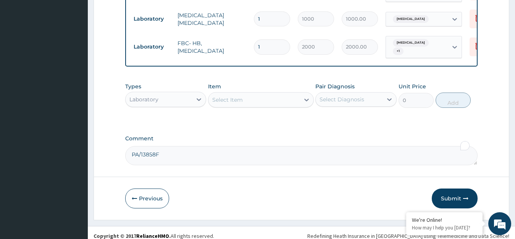
click at [188, 149] on textarea "PA/13858F" at bounding box center [301, 155] width 353 height 19
paste textarea "PA/4FFE35"
type textarea "PA/13858F PA/4FFE35"
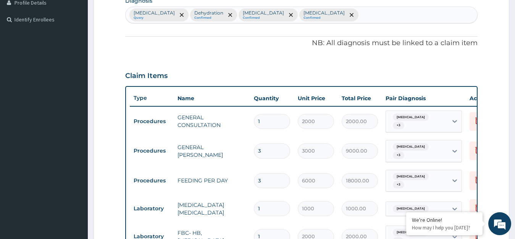
scroll to position [197, 0]
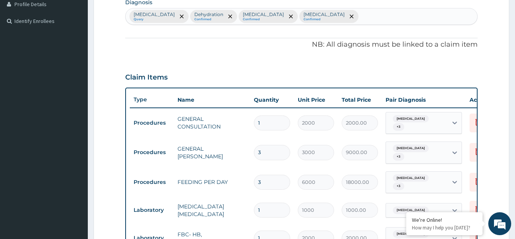
click at [353, 21] on div "Sepsis Query Dehydration Confirmed Respiratory tract infection Confirmed Malari…" at bounding box center [302, 16] width 352 height 16
type input "palpitat"
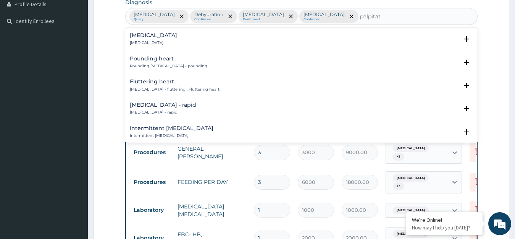
click at [139, 40] on p "Palpitations" at bounding box center [153, 42] width 47 height 5
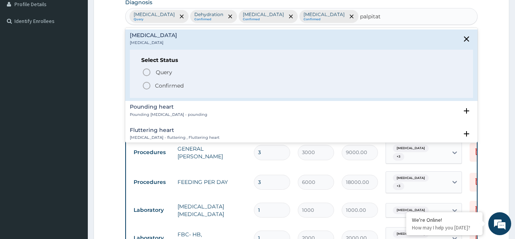
click at [145, 74] on icon "status option query" at bounding box center [146, 72] width 9 height 9
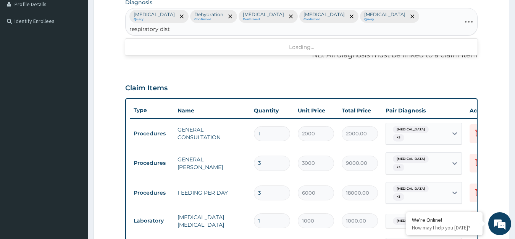
type input "respiratory distr"
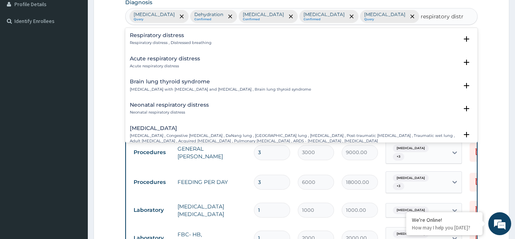
click at [156, 42] on p "Respiratory distress , Distressed breathing" at bounding box center [171, 42] width 82 height 5
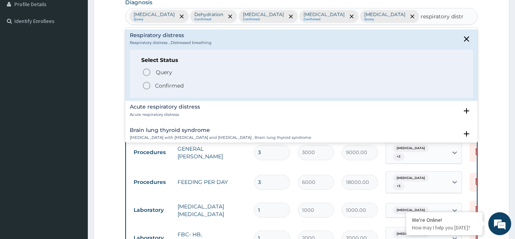
click at [150, 86] on circle "status option filled" at bounding box center [146, 85] width 7 height 7
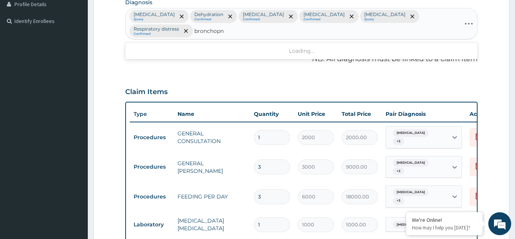
type input "bronchopne"
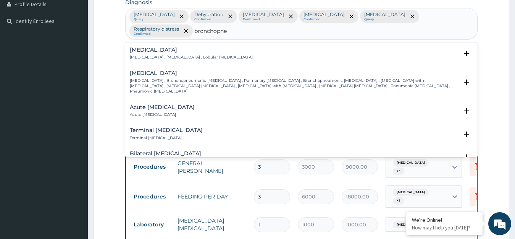
drag, startPoint x: 170, startPoint y: 40, endPoint x: 172, endPoint y: 44, distance: 5.1
click at [172, 47] on div "Bronchopneumonia Bronchopneumonia , Bronchial pneumonia , Lobular pneumonia" at bounding box center [191, 53] width 123 height 13
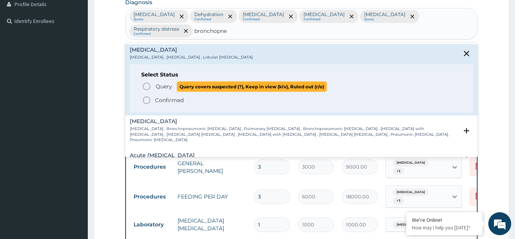
click at [143, 82] on icon "status option query" at bounding box center [146, 86] width 9 height 9
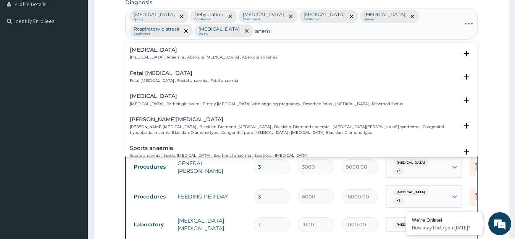
type input "anemia"
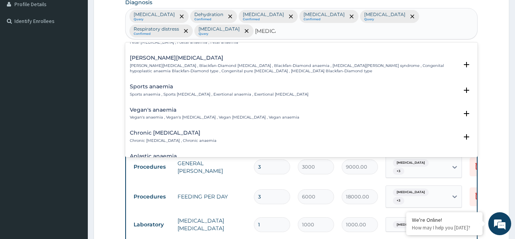
scroll to position [76, 0]
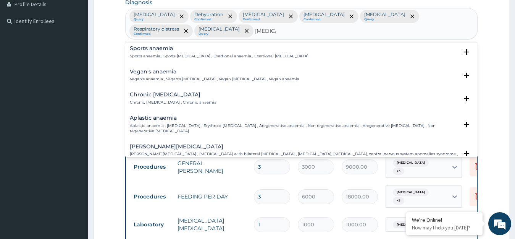
click at [163, 102] on p "Chronic anemia , Chronic anaemia" at bounding box center [173, 102] width 87 height 5
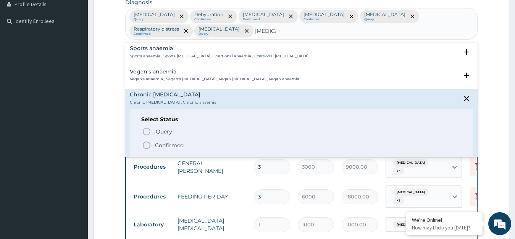
click at [142, 143] on icon "status option filled" at bounding box center [146, 144] width 9 height 9
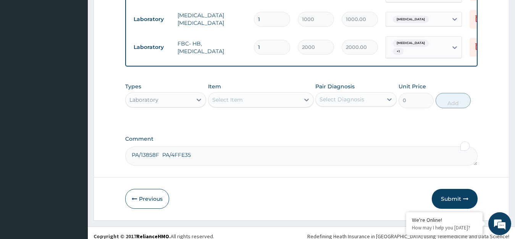
scroll to position [402, 0]
click at [199, 95] on icon at bounding box center [199, 99] width 8 height 8
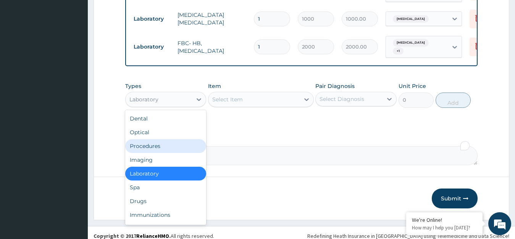
click at [163, 139] on div "Procedures" at bounding box center [165, 146] width 81 height 14
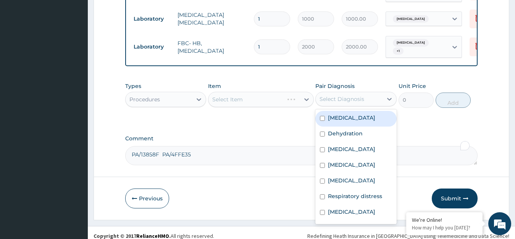
click at [343, 95] on div "Select Diagnosis" at bounding box center [341, 99] width 45 height 8
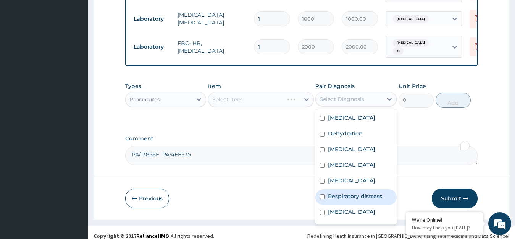
click at [347, 195] on label "Respiratory distress" at bounding box center [355, 196] width 54 height 8
checkbox input "true"
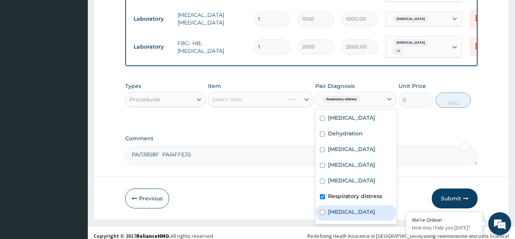
click at [352, 210] on label "Bronchopneumonia" at bounding box center [351, 212] width 47 height 8
checkbox input "true"
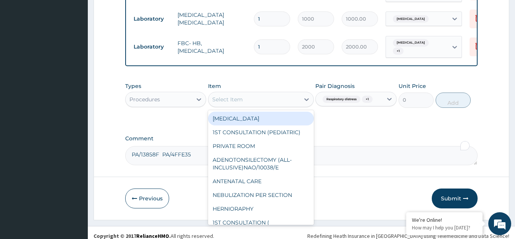
click at [262, 93] on div "Select Item" at bounding box center [253, 99] width 91 height 12
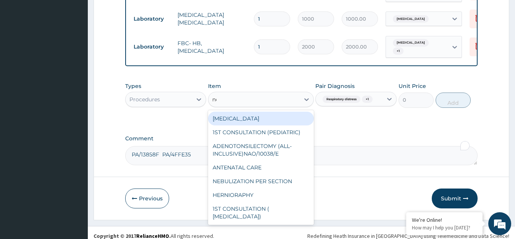
type input "neb"
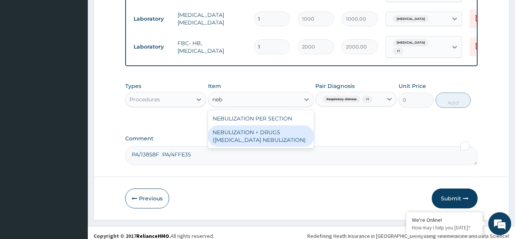
click at [270, 126] on div "NEBULIZATION + DRUGS (SALBUTAMOL NEBULIZATION)" at bounding box center [261, 135] width 106 height 21
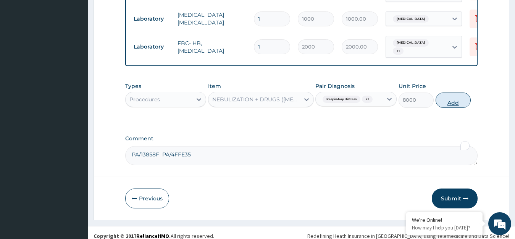
click at [452, 95] on button "Add" at bounding box center [452, 99] width 35 height 15
type input "0"
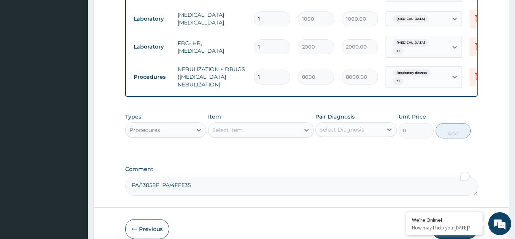
drag, startPoint x: 266, startPoint y: 65, endPoint x: 224, endPoint y: 88, distance: 47.8
type input "3"
type input "24000.00"
type input "3"
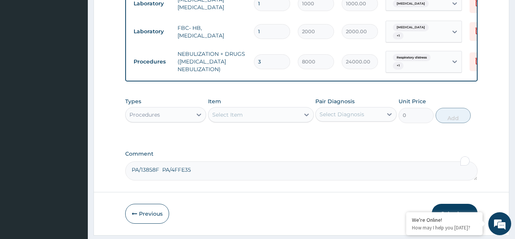
scroll to position [432, 0]
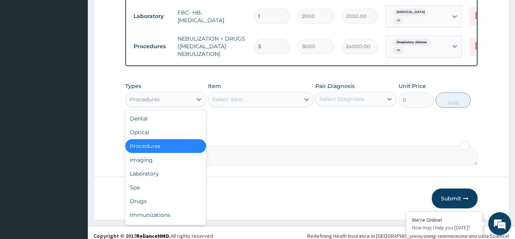
click at [188, 93] on div "Procedures" at bounding box center [159, 99] width 67 height 12
click at [142, 195] on div "Drugs" at bounding box center [165, 201] width 81 height 14
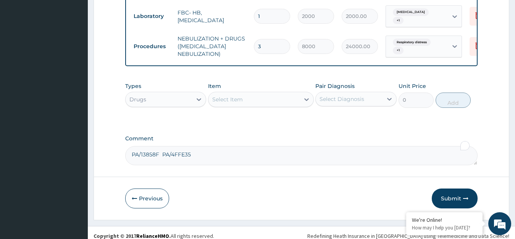
scroll to position [318, 0]
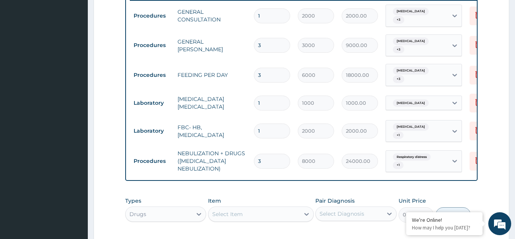
drag, startPoint x: 264, startPoint y: 65, endPoint x: 242, endPoint y: 76, distance: 23.9
click at [242, 76] on tr "Procedures FEEDING PER DAY 3 6000 18000.00 Sepsis + 3 Delete" at bounding box center [317, 75] width 374 height 30
type input "2"
type input "12000.00"
type input "2"
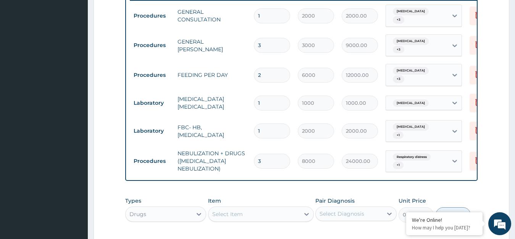
click at [235, 69] on td "FEEDING PER DAY" at bounding box center [212, 74] width 76 height 15
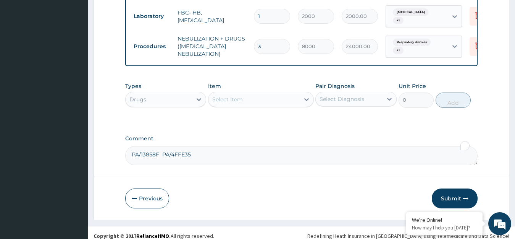
click at [342, 98] on div "Select Diagnosis" at bounding box center [349, 99] width 67 height 12
click at [336, 95] on div "Select Diagnosis" at bounding box center [341, 99] width 45 height 8
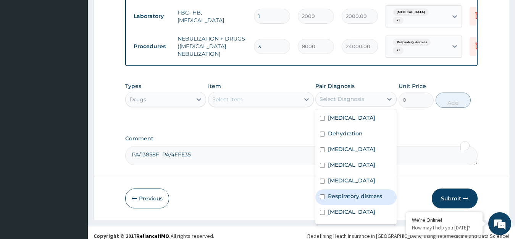
drag, startPoint x: 369, startPoint y: 197, endPoint x: 362, endPoint y: 208, distance: 12.8
click at [369, 197] on label "Respiratory distress" at bounding box center [355, 196] width 54 height 8
checkbox input "true"
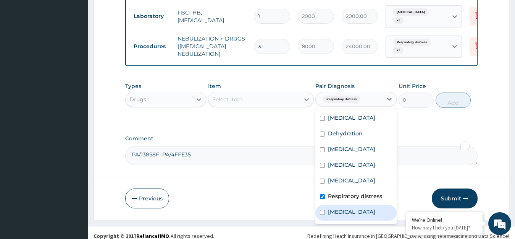
click at [362, 208] on div "Bronchopneumonia" at bounding box center [355, 213] width 81 height 16
checkbox input "true"
click at [254, 93] on div "Select Item" at bounding box center [253, 99] width 91 height 12
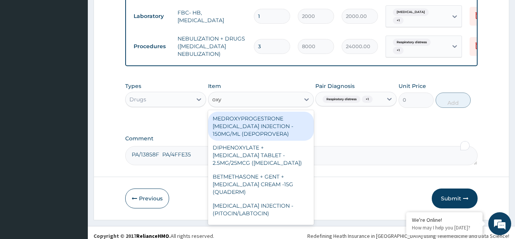
type input "oxyg"
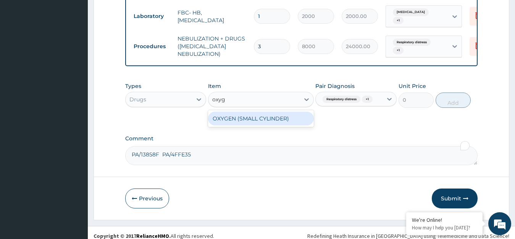
click at [278, 111] on div "OXYGEN (SMALL CYLINDER)" at bounding box center [261, 118] width 106 height 14
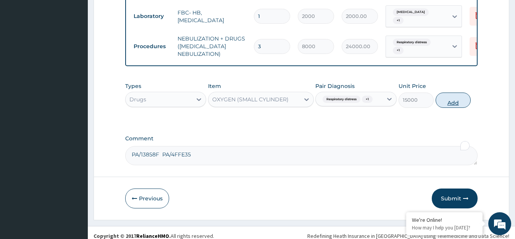
click at [454, 93] on button "Add" at bounding box center [452, 99] width 35 height 15
type input "0"
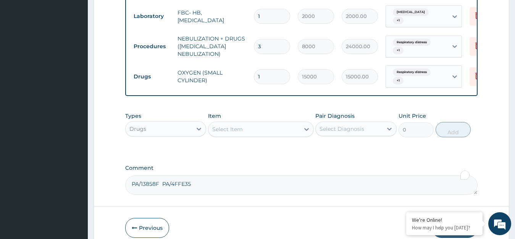
drag, startPoint x: 256, startPoint y: 66, endPoint x: 238, endPoint y: 77, distance: 21.3
click at [238, 77] on tr "Drugs OXYGEN (SMALL CYLINDER) 1 15000 15000.00 Respiratory distress + 1 Delete" at bounding box center [317, 76] width 374 height 30
type input "4"
type input "60000.00"
type input "4"
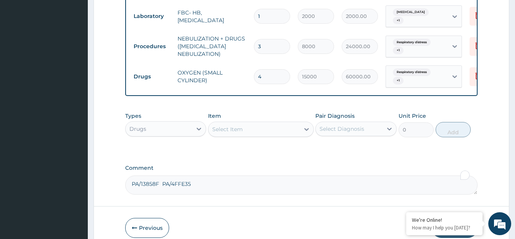
click at [358, 126] on div "Select Diagnosis" at bounding box center [349, 129] width 67 height 12
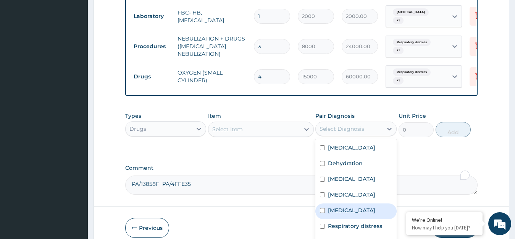
click at [346, 209] on label "Palpitations" at bounding box center [351, 210] width 47 height 8
checkbox input "true"
click at [268, 125] on div "Select Item" at bounding box center [253, 129] width 91 height 12
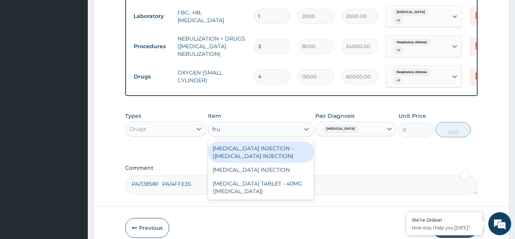
type input "frus"
click at [274, 149] on div "FRUSEMIDE INJECTION - (LASIX INJECTION)" at bounding box center [261, 151] width 106 height 21
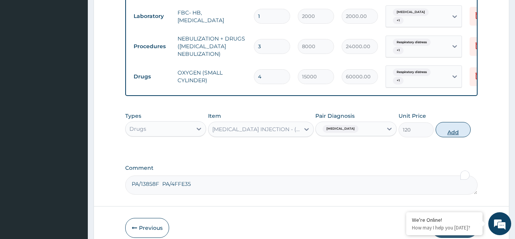
click at [444, 122] on button "Add" at bounding box center [452, 129] width 35 height 15
type input "0"
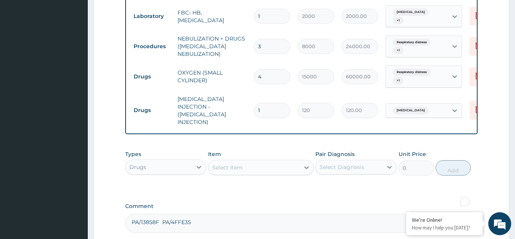
drag, startPoint x: 269, startPoint y: 92, endPoint x: 236, endPoint y: 105, distance: 34.9
click at [236, 105] on div "Type Name Quantity Unit Price Total Price Pair Diagnosis Actions Procedures GEN…" at bounding box center [301, 0] width 353 height 268
type input "6"
type input "720.00"
type input "6"
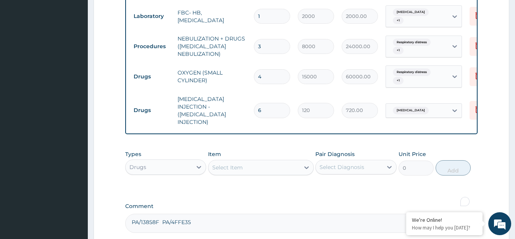
click at [234, 92] on td "FRUSEMIDE INJECTION - (LASIX INJECTION)" at bounding box center [212, 110] width 76 height 38
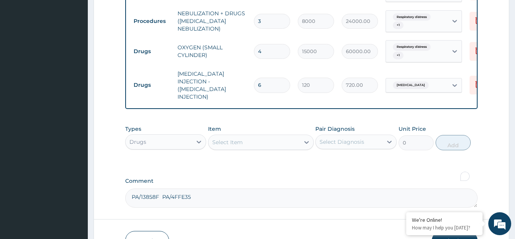
scroll to position [488, 0]
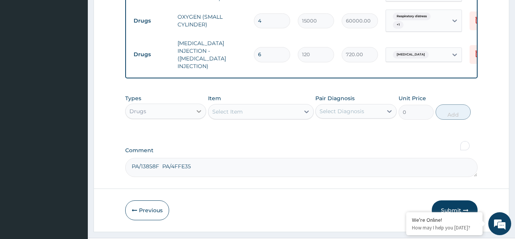
click at [194, 104] on div at bounding box center [199, 111] width 14 height 14
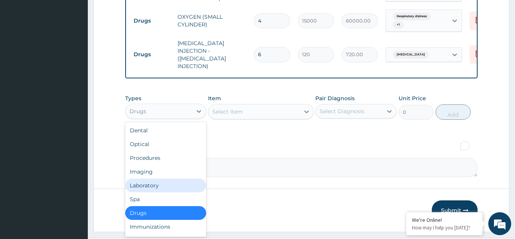
click at [163, 178] on div "Laboratory" at bounding box center [165, 185] width 81 height 14
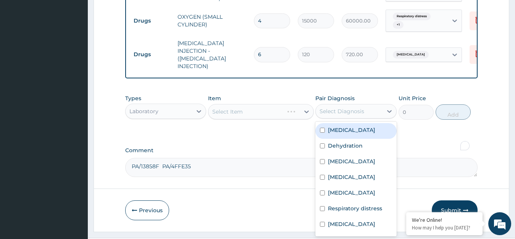
click at [342, 107] on div "Select Diagnosis" at bounding box center [341, 111] width 45 height 8
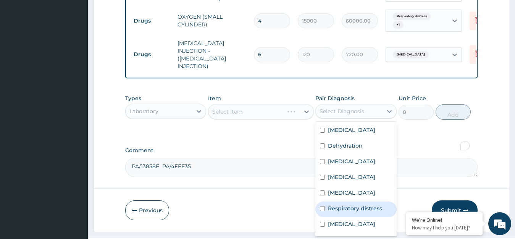
scroll to position [21, 0]
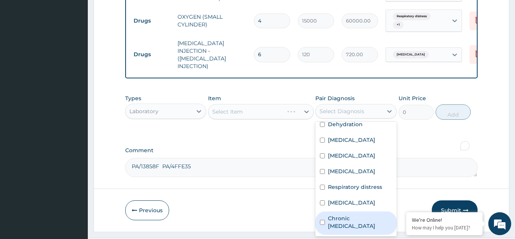
click at [354, 214] on label "Chronic anemia" at bounding box center [360, 221] width 64 height 15
checkbox input "true"
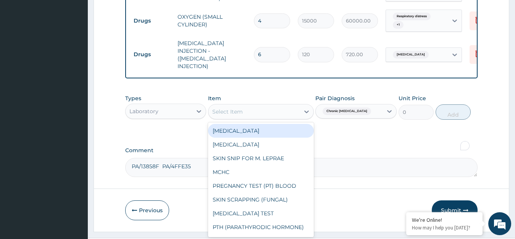
click at [263, 105] on div "Select Item" at bounding box center [253, 111] width 91 height 12
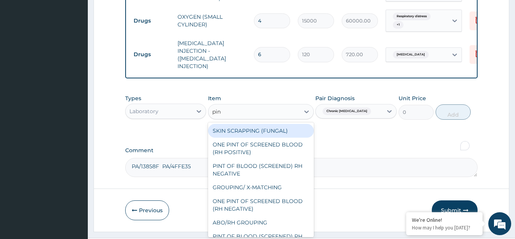
type input "pint"
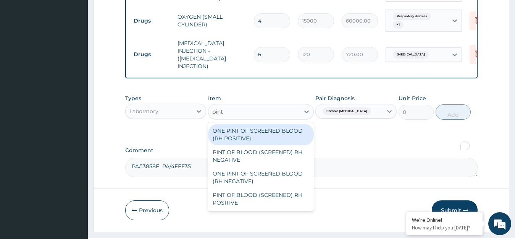
drag, startPoint x: 276, startPoint y: 116, endPoint x: 419, endPoint y: 95, distance: 143.8
click at [277, 124] on div "ONE PINT OF SCREENED BLOOD (RH POSITIVE)" at bounding box center [261, 134] width 106 height 21
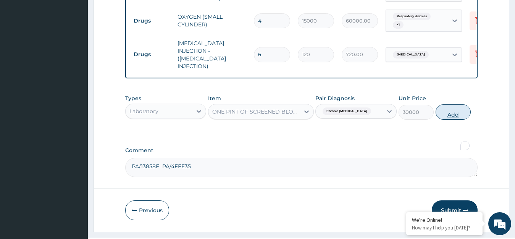
click at [451, 104] on button "Add" at bounding box center [452, 111] width 35 height 15
type input "0"
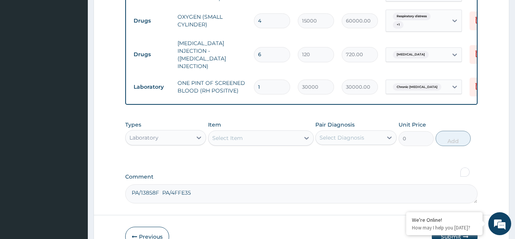
drag, startPoint x: 262, startPoint y: 59, endPoint x: 251, endPoint y: 71, distance: 16.8
click at [251, 76] on td "1" at bounding box center [272, 87] width 44 height 23
type input "3"
type input "90000.00"
type input "3"
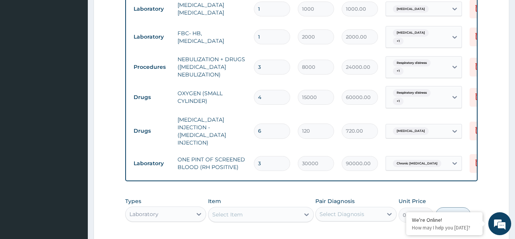
drag, startPoint x: 264, startPoint y: 83, endPoint x: 242, endPoint y: 94, distance: 24.7
click at [242, 94] on tr "Drugs OXYGEN (SMALL CYLINDER) 4 15000 60000.00 Respiratory distress + 1 Delete" at bounding box center [317, 97] width 374 height 30
type input "8"
type input "120000.00"
type input "8"
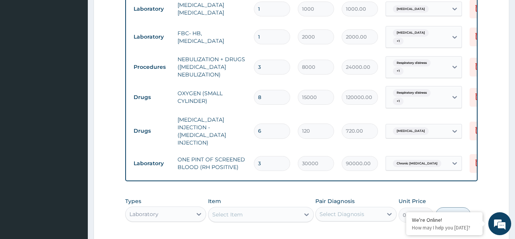
drag, startPoint x: 260, startPoint y: 112, endPoint x: 233, endPoint y: 130, distance: 32.5
click at [233, 129] on tbody "Procedures GENERAL CONSULTATION 1 2000 2000.00 Sepsis + 3 Delete Procedures GEN…" at bounding box center [317, 42] width 374 height 270
type input "1"
type input "120.00"
type input "12"
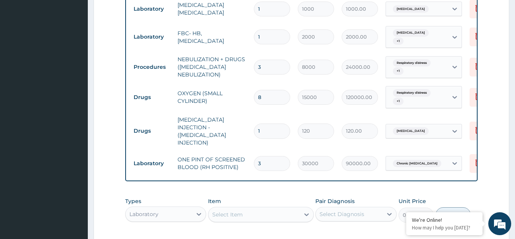
type input "1440.00"
type input "12"
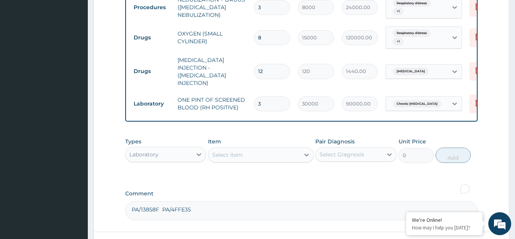
scroll to position [514, 0]
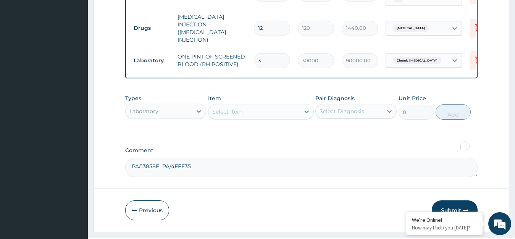
click at [214, 158] on textarea "PA/13858F PA/4FFE35" at bounding box center [301, 167] width 353 height 19
paste textarea "PA/AA7DF2"
type textarea "PA/13858F PA/4FFE35 PA/AA7DF2"
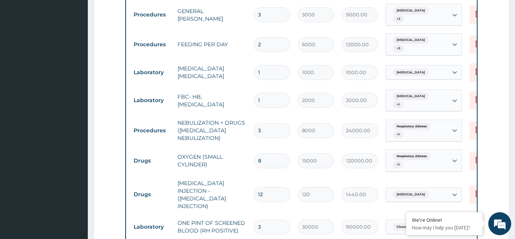
scroll to position [362, 0]
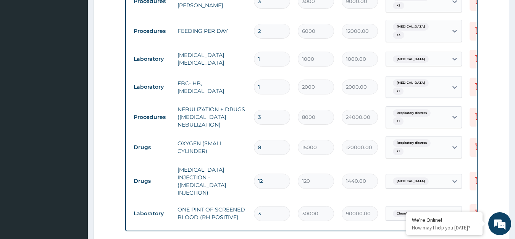
drag, startPoint x: 265, startPoint y: 190, endPoint x: 245, endPoint y: 198, distance: 22.3
click at [245, 200] on tr "Laboratory ONE PINT OF SCREENED BLOOD (RH POSITIVE) 3 30000 90000.00 Chronic an…" at bounding box center [317, 213] width 374 height 26
type input "4"
type input "120000.00"
type input "5"
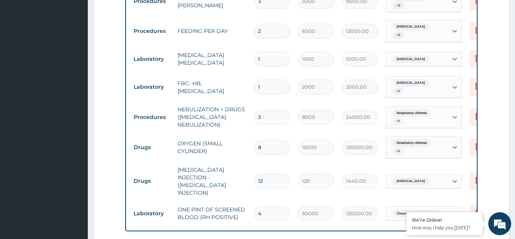
type input "150000.00"
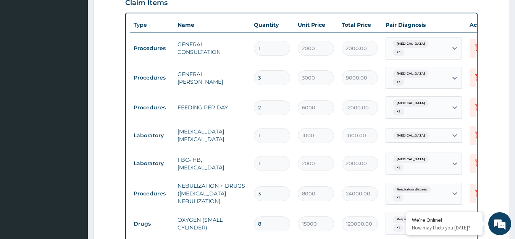
type input "5"
drag, startPoint x: 266, startPoint y: 179, endPoint x: 229, endPoint y: 194, distance: 39.2
click at [229, 194] on tr "Procedures NEBULIZATION + DRUGS (SALBUTAMOL NEBULIZATION) 3 8000 24000.00 Respi…" at bounding box center [317, 193] width 374 height 31
drag, startPoint x: 268, startPoint y: 71, endPoint x: 240, endPoint y: 85, distance: 32.1
click at [240, 85] on tr "Procedures GENERAL WARD 3 3000 9000.00 Sepsis + 3 Delete" at bounding box center [317, 78] width 374 height 30
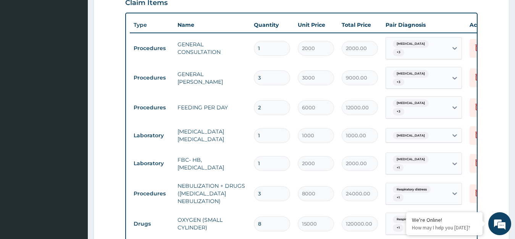
type input "4"
type input "12000.00"
type input "4"
click at [249, 92] on tr "Procedures FEEDING PER DAY 2 6000 12000.00 Sepsis + 3 Delete" at bounding box center [317, 107] width 374 height 30
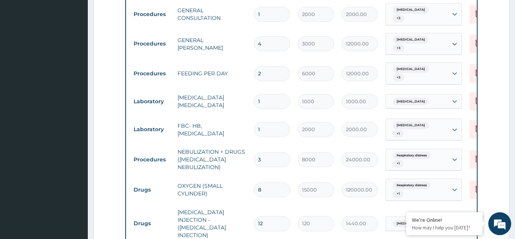
scroll to position [362, 0]
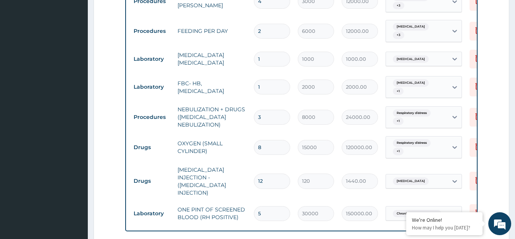
drag, startPoint x: 269, startPoint y: 103, endPoint x: 231, endPoint y: 123, distance: 42.5
click at [231, 123] on tbody "Procedures GENERAL CONSULTATION 1 2000 2000.00 Sepsis + 3 Delete Procedures GEN…" at bounding box center [317, 91] width 374 height 270
type input "6"
type input "48000.00"
type input "6"
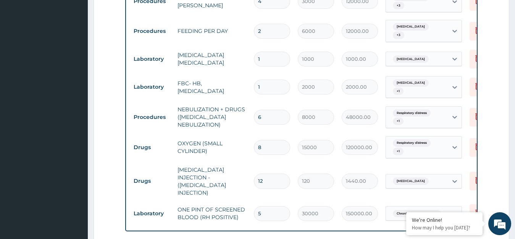
click at [232, 135] on td "OXYGEN (SMALL CYLINDER)" at bounding box center [212, 146] width 76 height 23
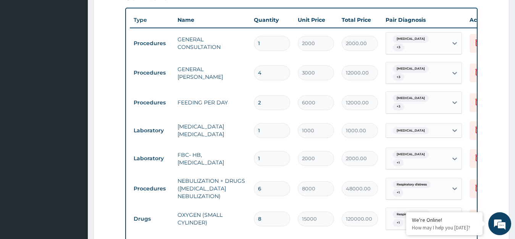
scroll to position [285, 0]
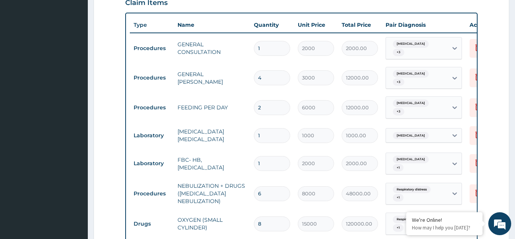
click at [242, 83] on tr "Procedures GENERAL WARD 4 3000 12000.00 Sepsis + 3 Delete" at bounding box center [317, 78] width 374 height 30
type input "5"
type input "15000.00"
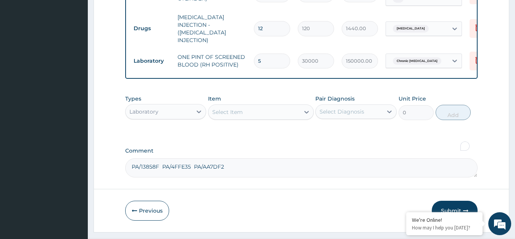
scroll to position [514, 0]
type input "5"
click at [244, 158] on textarea "PA/13858F PA/4FFE35 PA/AA7DF2" at bounding box center [301, 167] width 353 height 19
paste textarea "PA/BDADD2"
type textarea "PA/13858F PA/4FFE35 PA/AA7DF2 PA/BDADD2"
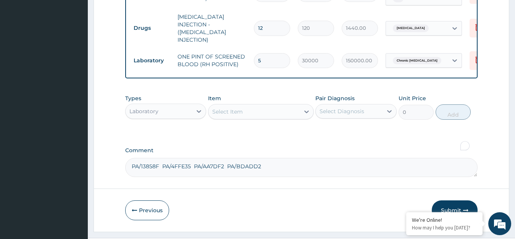
click at [177, 105] on div "Laboratory" at bounding box center [159, 111] width 67 height 12
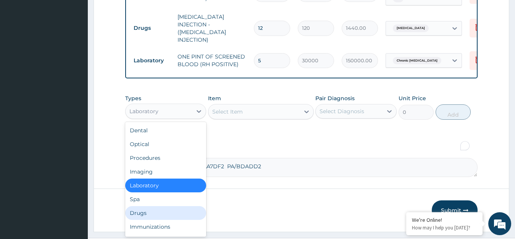
click at [148, 206] on div "Drugs" at bounding box center [165, 213] width 81 height 14
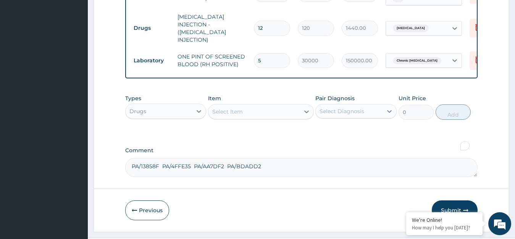
click at [337, 107] on div "Select Diagnosis" at bounding box center [341, 111] width 45 height 8
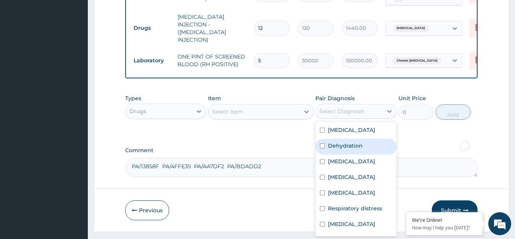
click at [357, 142] on label "Dehydration" at bounding box center [345, 146] width 35 height 8
checkbox input "true"
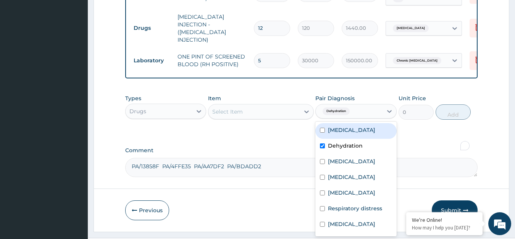
click at [358, 123] on div "Sepsis" at bounding box center [355, 131] width 81 height 16
checkbox input "true"
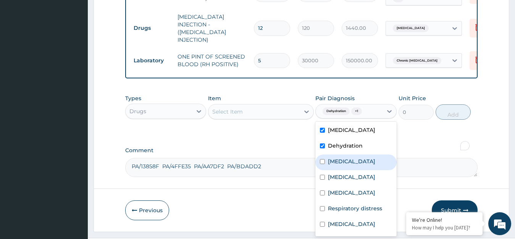
click at [350, 157] on label "Respiratory tract infection" at bounding box center [351, 161] width 47 height 8
checkbox input "true"
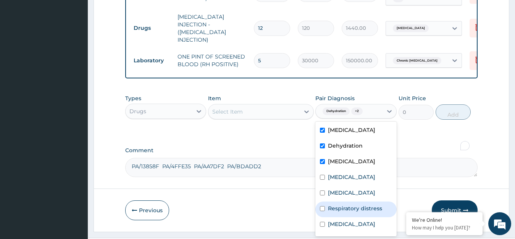
click at [361, 201] on div "Respiratory distress" at bounding box center [355, 209] width 81 height 16
checkbox input "true"
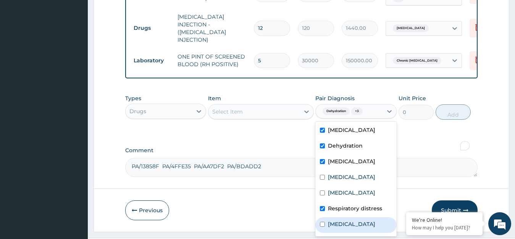
click at [366, 220] on label "Bronchopneumonia" at bounding box center [351, 224] width 47 height 8
checkbox input "true"
click at [266, 105] on div "Select Item" at bounding box center [253, 111] width 91 height 12
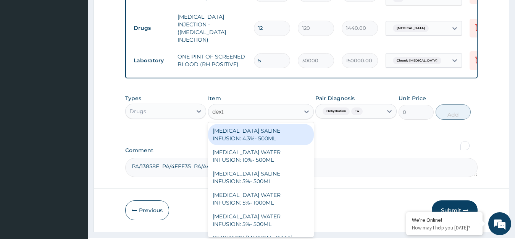
type input "dextr"
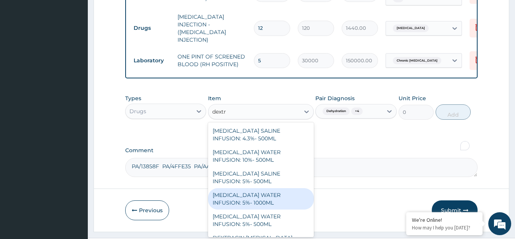
scroll to position [38, 0]
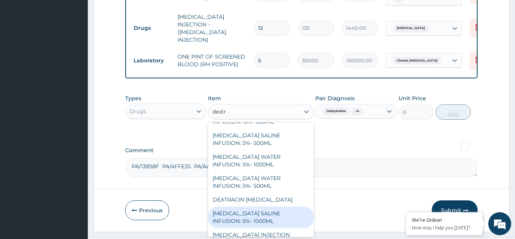
click at [262, 206] on div "[MEDICAL_DATA] SALINE INFUSION: 5%- 1000ML" at bounding box center [261, 216] width 106 height 21
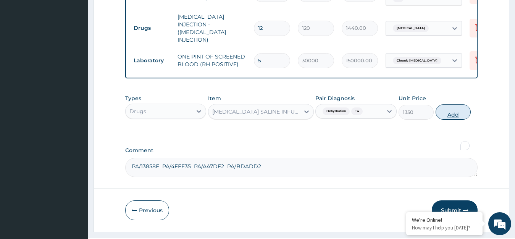
click at [450, 104] on button "Add" at bounding box center [452, 111] width 35 height 15
type input "0"
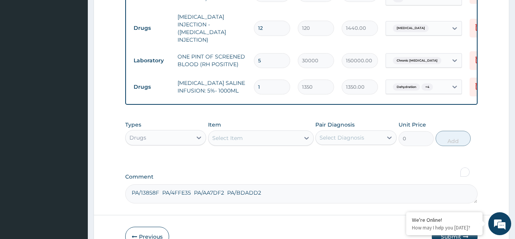
drag, startPoint x: 266, startPoint y: 60, endPoint x: 242, endPoint y: 83, distance: 34.0
type input "2"
type input "2700.00"
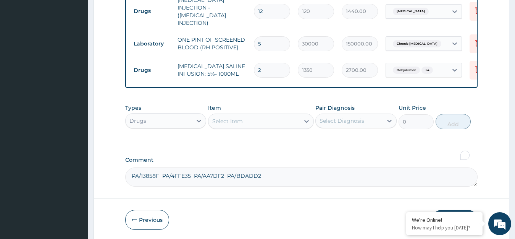
scroll to position [541, 0]
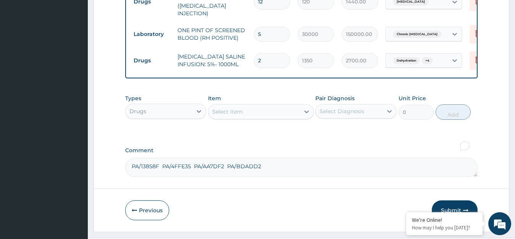
type input "2"
click at [342, 105] on div "Select Diagnosis" at bounding box center [349, 111] width 67 height 12
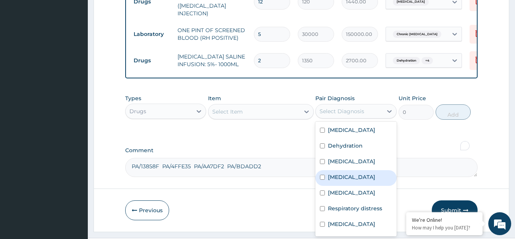
click at [333, 173] on label "[MEDICAL_DATA]" at bounding box center [351, 177] width 47 height 8
checkbox input "true"
click at [249, 105] on div "Select Item" at bounding box center [253, 111] width 91 height 12
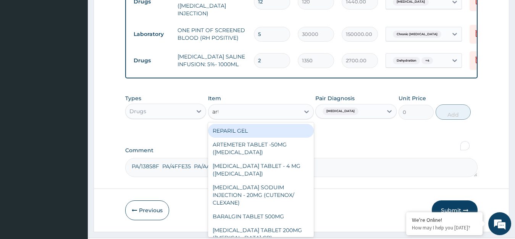
type input "arte"
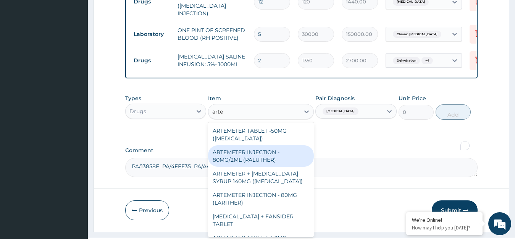
click at [258, 145] on div "ARTEMETER INJECTION - 80MG/2ML (PALUTHER)" at bounding box center [261, 155] width 106 height 21
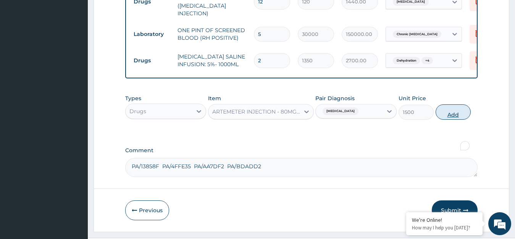
click at [459, 104] on button "Add" at bounding box center [452, 111] width 35 height 15
type input "0"
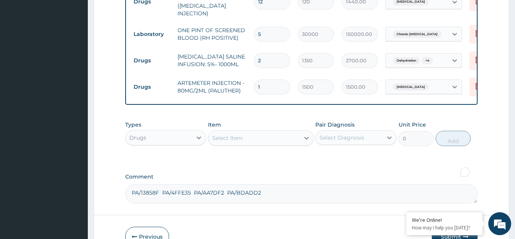
drag, startPoint x: 261, startPoint y: 62, endPoint x: 229, endPoint y: 76, distance: 34.5
type input "3"
type input "4500.00"
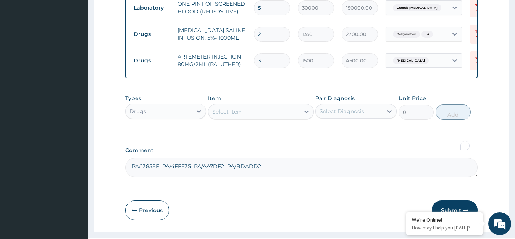
type input "3"
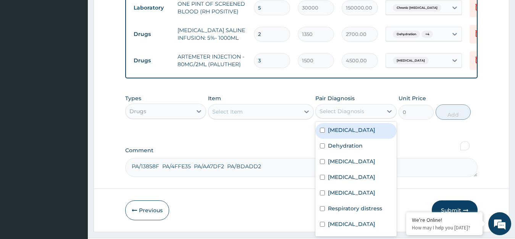
click at [350, 107] on div "Select Diagnosis" at bounding box center [341, 111] width 45 height 8
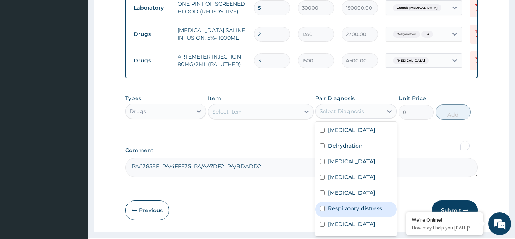
click at [354, 204] on label "Respiratory distress" at bounding box center [355, 208] width 54 height 8
checkbox input "true"
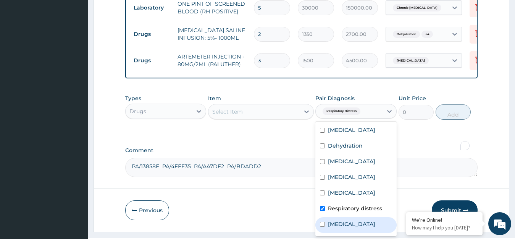
click at [356, 220] on label "Bronchopneumonia" at bounding box center [351, 224] width 47 height 8
checkbox input "true"
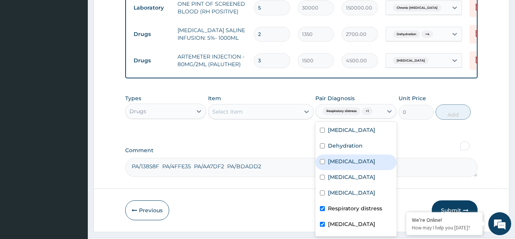
click at [346, 157] on label "Respiratory tract infection" at bounding box center [351, 161] width 47 height 8
checkbox input "true"
click at [249, 105] on div "Select Item" at bounding box center [253, 111] width 91 height 12
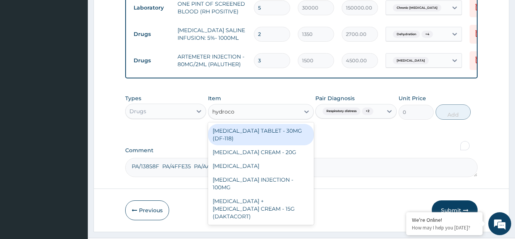
type input "hydrocor"
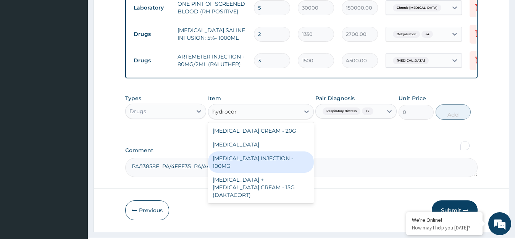
click at [277, 151] on div "HYDROCORTISONE INJECTION - 100MG" at bounding box center [261, 161] width 106 height 21
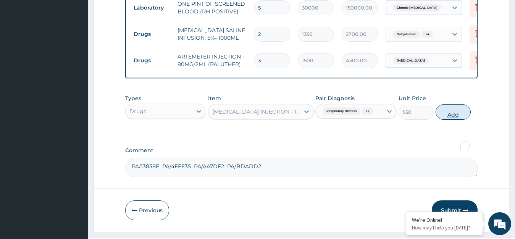
click at [452, 104] on button "Add" at bounding box center [452, 111] width 35 height 15
type input "0"
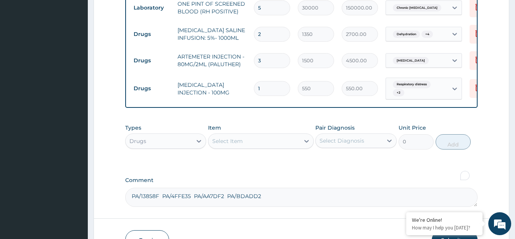
scroll to position [597, 0]
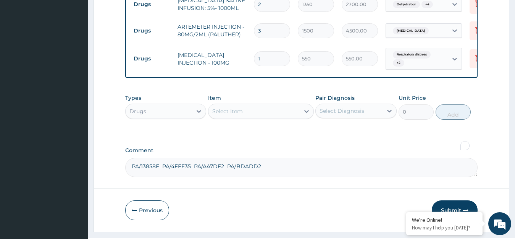
click at [335, 107] on div "Select Diagnosis" at bounding box center [341, 111] width 45 height 8
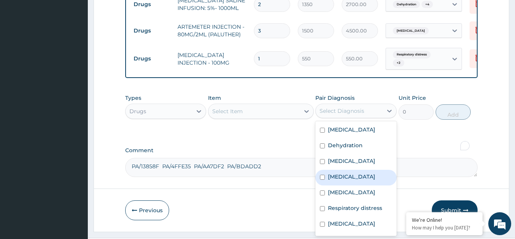
drag, startPoint x: 339, startPoint y: 163, endPoint x: 330, endPoint y: 163, distance: 8.8
click at [338, 172] on label "Malaria" at bounding box center [351, 176] width 47 height 8
checkbox input "true"
click at [282, 105] on div "Select Item" at bounding box center [253, 111] width 91 height 12
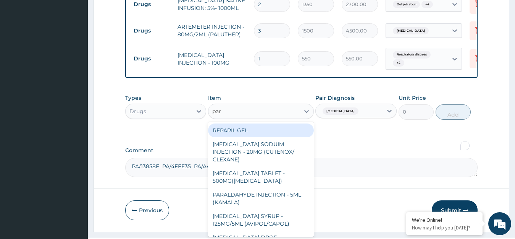
type input "para"
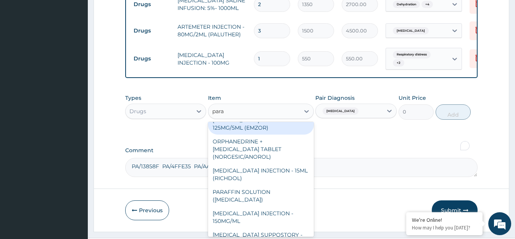
scroll to position [124, 0]
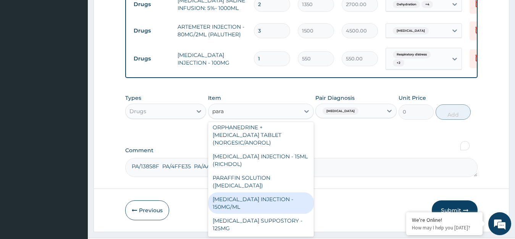
click at [272, 192] on div "[MEDICAL_DATA] INJECTION - 150MG/ML" at bounding box center [261, 202] width 106 height 21
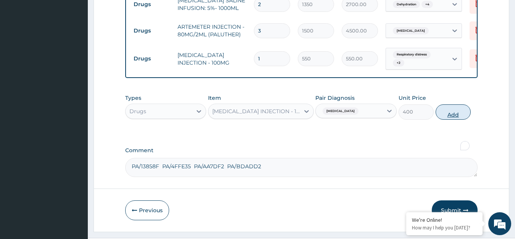
click at [448, 104] on button "Add" at bounding box center [452, 111] width 35 height 15
type input "0"
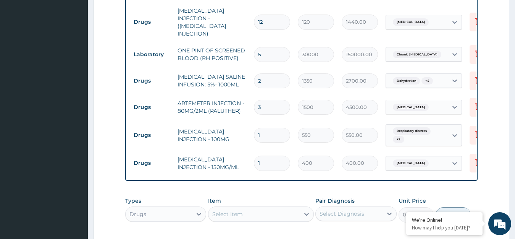
scroll to position [482, 0]
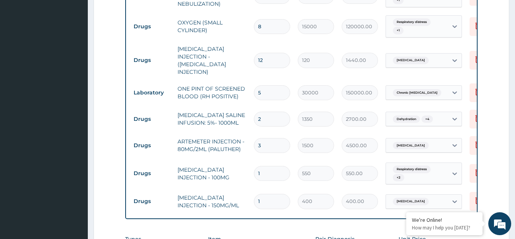
drag, startPoint x: 269, startPoint y: 92, endPoint x: 236, endPoint y: 106, distance: 36.1
click at [236, 106] on tr "Drugs DEXTROSE SALINE INFUSION: 5%- 1000ML 2 1350 2700.00 Dehydration + 4 Delete" at bounding box center [317, 119] width 374 height 26
type input "3"
type input "4050.00"
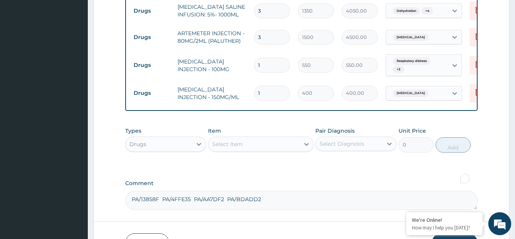
scroll to position [623, 0]
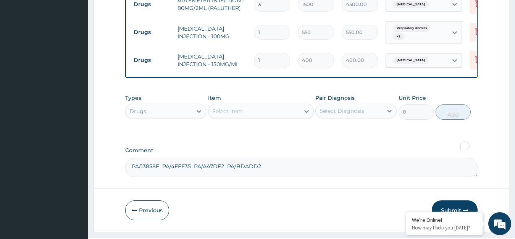
type input "3"
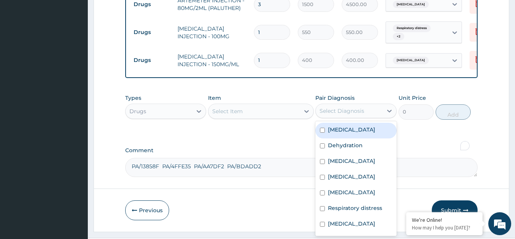
click at [334, 105] on div "Select Diagnosis" at bounding box center [349, 111] width 67 height 12
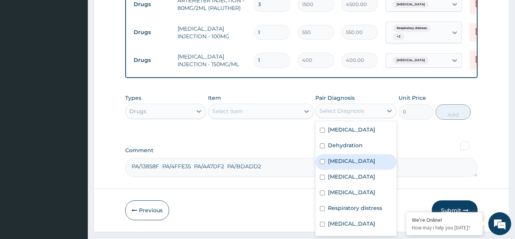
click at [342, 157] on label "Respiratory tract infection" at bounding box center [351, 161] width 47 height 8
checkbox input "true"
click at [257, 105] on div "Select Item" at bounding box center [253, 111] width 91 height 12
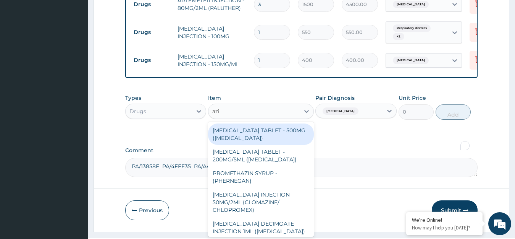
type input "azit"
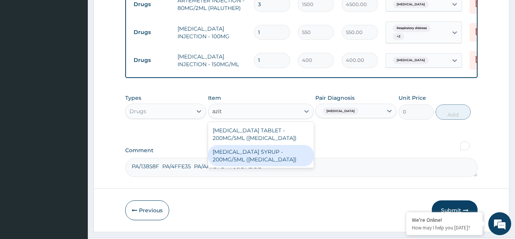
click at [272, 145] on div "[MEDICAL_DATA] SYRUP - 200MG/5ML ([MEDICAL_DATA])" at bounding box center [261, 155] width 106 height 21
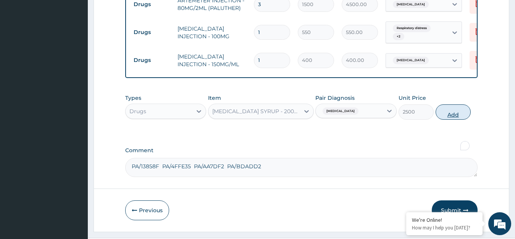
click at [458, 104] on button "Add" at bounding box center [452, 111] width 35 height 15
type input "0"
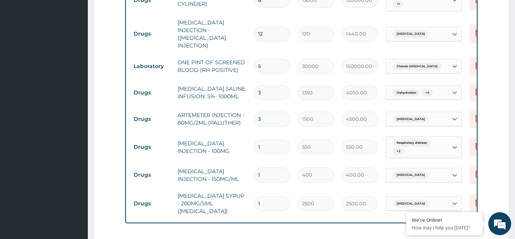
scroll to position [654, 0]
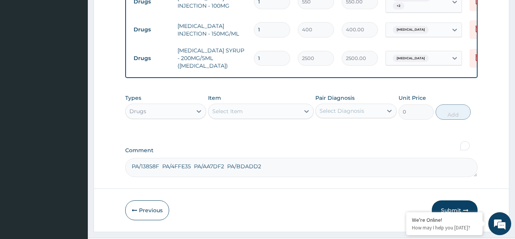
click at [331, 107] on div "Select Diagnosis" at bounding box center [341, 111] width 45 height 8
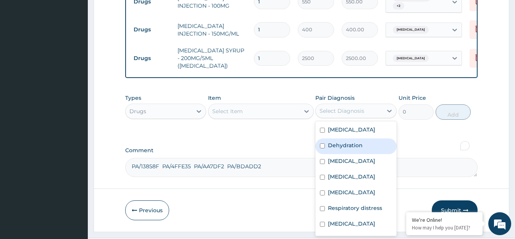
click at [345, 141] on label "Dehydration" at bounding box center [345, 145] width 35 height 8
checkbox input "true"
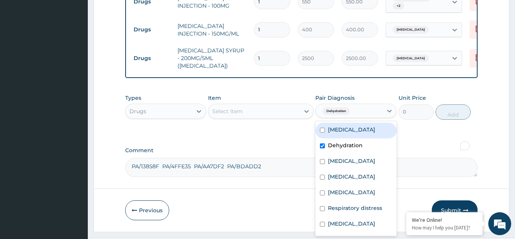
click at [349, 123] on div "Sepsis" at bounding box center [355, 131] width 81 height 16
checkbox input "true"
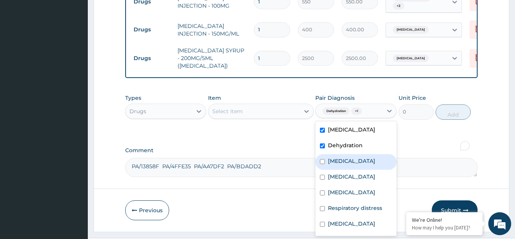
click at [351, 157] on label "Respiratory tract infection" at bounding box center [351, 161] width 47 height 8
checkbox input "true"
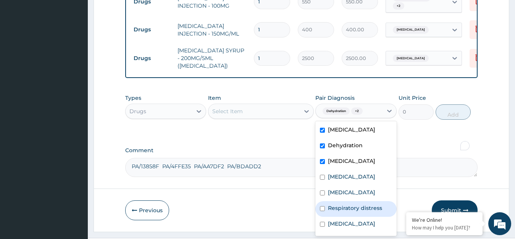
click at [343, 204] on label "Respiratory distress" at bounding box center [355, 208] width 54 height 8
checkbox input "true"
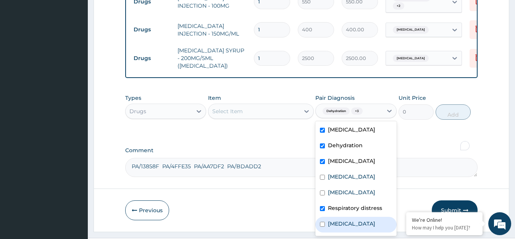
click at [340, 219] on label "Bronchopneumonia" at bounding box center [351, 223] width 47 height 8
checkbox input "true"
click at [271, 105] on div "Select Item" at bounding box center [253, 111] width 91 height 12
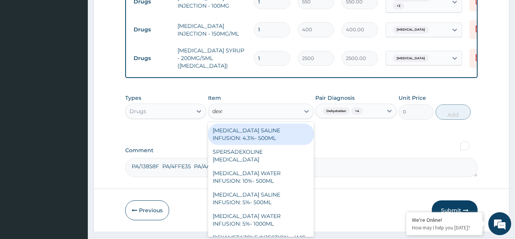
type input "dextr"
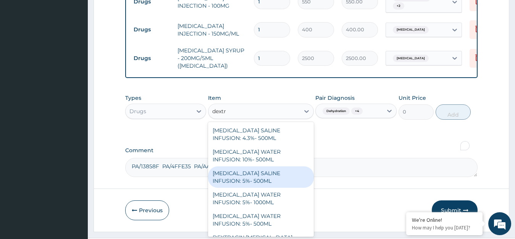
click at [245, 166] on div "[MEDICAL_DATA] SALINE INFUSION: 5%- 500ML" at bounding box center [261, 176] width 106 height 21
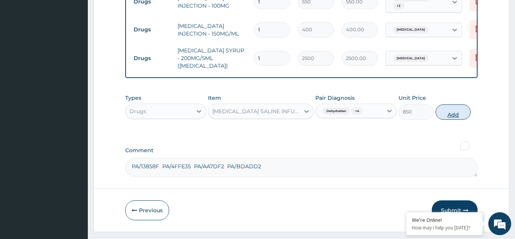
click at [445, 104] on button "Add" at bounding box center [452, 111] width 35 height 15
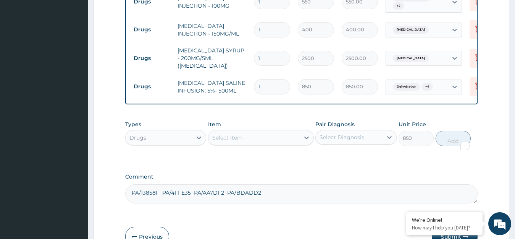
type input "0"
drag, startPoint x: 262, startPoint y: 59, endPoint x: 250, endPoint y: 71, distance: 16.5
click at [250, 75] on td "1" at bounding box center [272, 86] width 44 height 23
type input "3"
type input "2550.00"
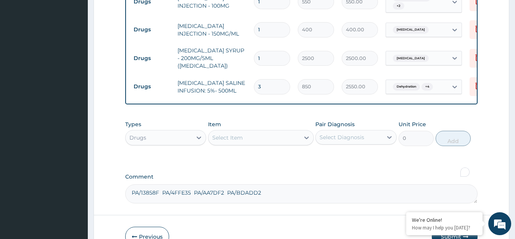
type input "3"
click at [352, 131] on div "Select Diagnosis" at bounding box center [349, 137] width 67 height 12
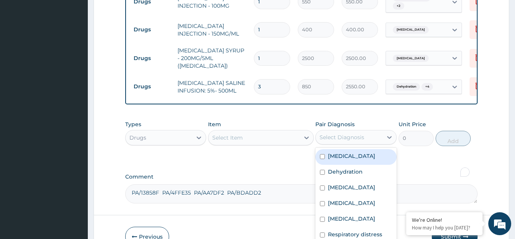
click at [359, 149] on div "Sepsis" at bounding box center [355, 157] width 81 height 16
checkbox input "true"
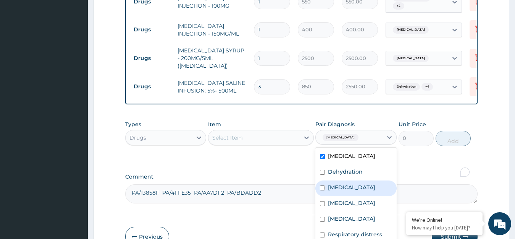
click at [353, 180] on div "Respiratory tract infection" at bounding box center [355, 188] width 81 height 16
checkbox input "true"
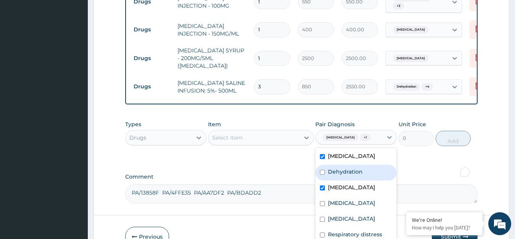
drag, startPoint x: 359, startPoint y: 151, endPoint x: 355, endPoint y: 178, distance: 27.7
click at [359, 168] on label "Dehydration" at bounding box center [345, 172] width 35 height 8
checkbox input "true"
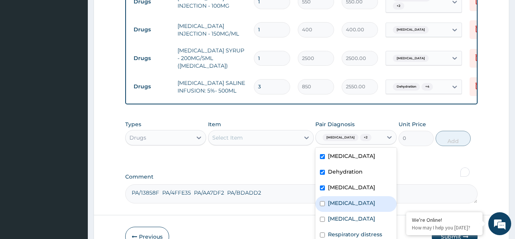
click at [355, 200] on div "Malaria" at bounding box center [355, 204] width 81 height 16
checkbox input "true"
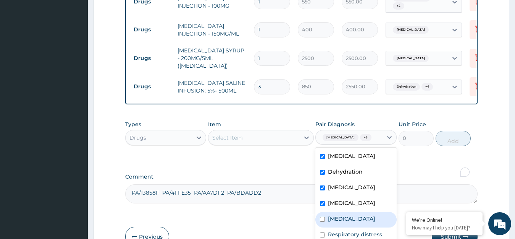
drag, startPoint x: 353, startPoint y: 207, endPoint x: 266, endPoint y: 161, distance: 98.5
click at [352, 214] on label "Palpitations" at bounding box center [351, 218] width 47 height 8
checkbox input "true"
click at [256, 131] on div "Select Item" at bounding box center [253, 137] width 91 height 12
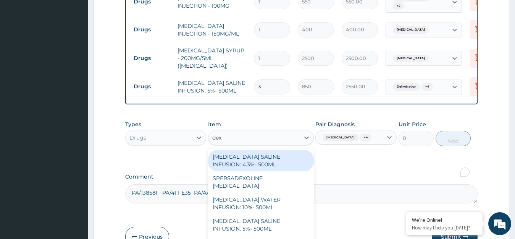
type input "dexa"
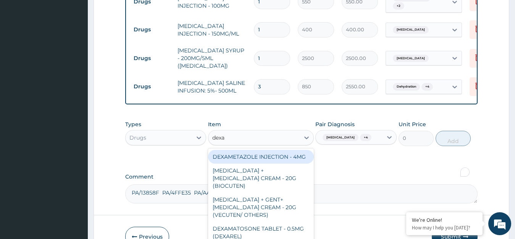
drag, startPoint x: 255, startPoint y: 136, endPoint x: 316, endPoint y: 142, distance: 60.9
click at [256, 150] on div "DEXAMETAZOLE INJECTION - 4MG" at bounding box center [261, 157] width 106 height 14
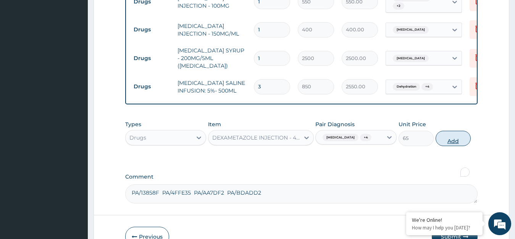
click at [452, 131] on button "Add" at bounding box center [452, 138] width 35 height 15
type input "0"
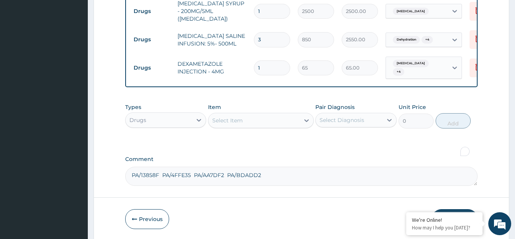
scroll to position [706, 0]
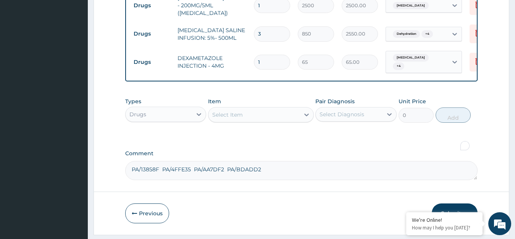
click at [354, 110] on div "Select Diagnosis" at bounding box center [341, 114] width 45 height 8
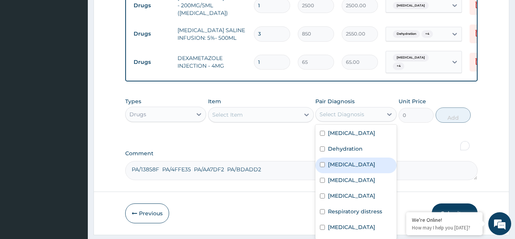
click at [354, 160] on label "Respiratory tract infection" at bounding box center [351, 164] width 47 height 8
checkbox input "true"
click at [248, 108] on div "Select Item" at bounding box center [253, 114] width 91 height 12
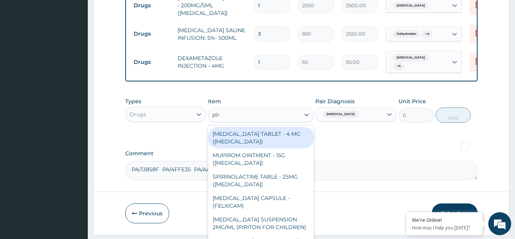
type input "piri"
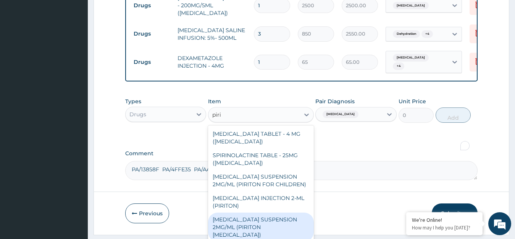
click at [260, 212] on div "[MEDICAL_DATA] SUSPENSION 2MG/ML (PIRITON [MEDICAL_DATA])" at bounding box center [261, 226] width 106 height 29
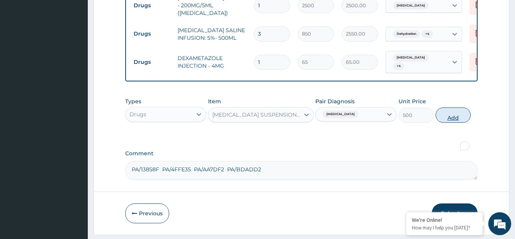
click at [450, 107] on button "Add" at bounding box center [452, 114] width 35 height 15
type input "0"
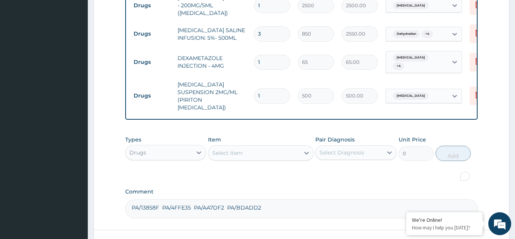
scroll to position [737, 0]
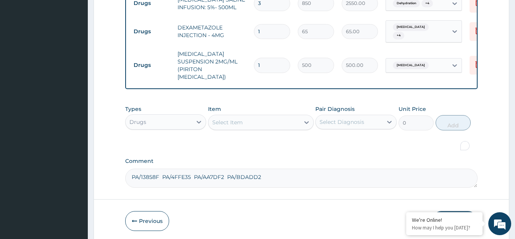
click at [339, 118] on div "Select Diagnosis" at bounding box center [341, 122] width 45 height 8
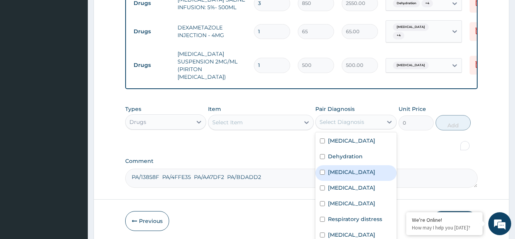
click at [352, 168] on label "Respiratory tract infection" at bounding box center [351, 172] width 47 height 8
checkbox input "true"
click at [274, 116] on div "Select Item" at bounding box center [253, 122] width 91 height 12
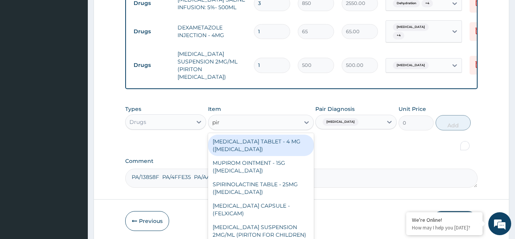
type input "piri"
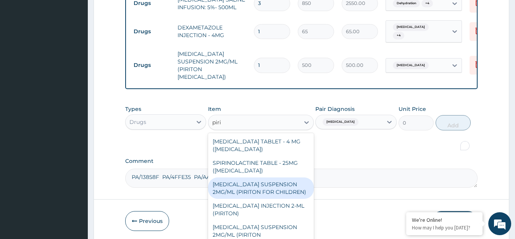
click at [264, 177] on div "[MEDICAL_DATA] SUSPENSION 2MG/ML (PIRITON FOR CHILDREN)" at bounding box center [261, 187] width 106 height 21
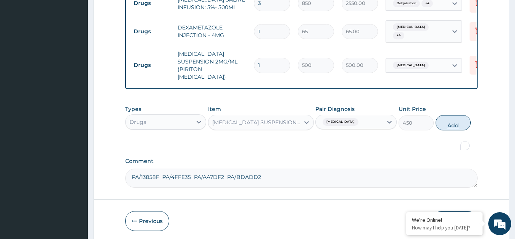
click at [442, 115] on button "Add" at bounding box center [452, 122] width 35 height 15
type input "0"
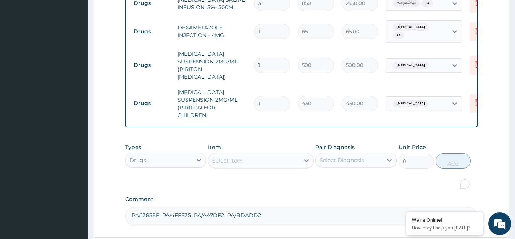
scroll to position [0, 31]
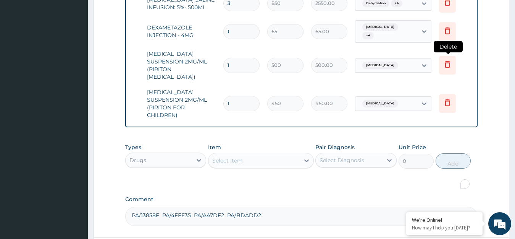
click at [447, 61] on icon at bounding box center [447, 64] width 5 height 7
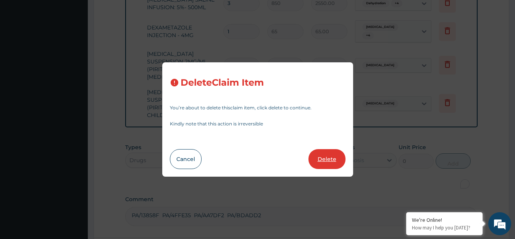
click at [322, 162] on button "Delete" at bounding box center [326, 159] width 37 height 20
type input "450"
type input "450.00"
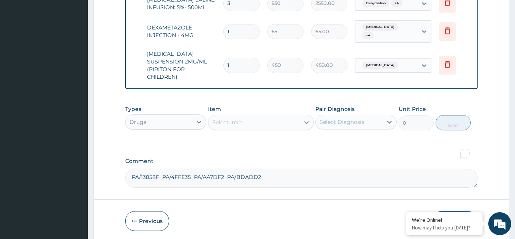
drag, startPoint x: 272, startPoint y: 60, endPoint x: 276, endPoint y: 68, distance: 9.4
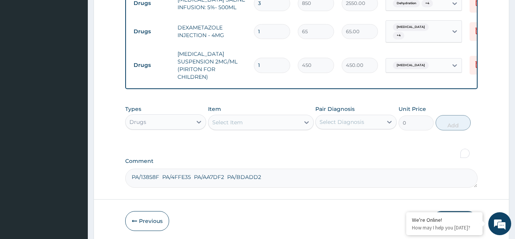
click at [323, 158] on label "Comment" at bounding box center [301, 161] width 353 height 6
click at [323, 168] on textarea "PA/13858F PA/4FFE35 PA/AA7DF2 PA/BDADD2" at bounding box center [301, 177] width 353 height 19
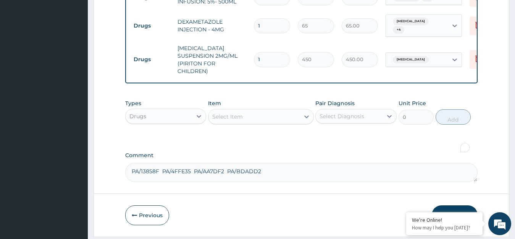
scroll to position [745, 0]
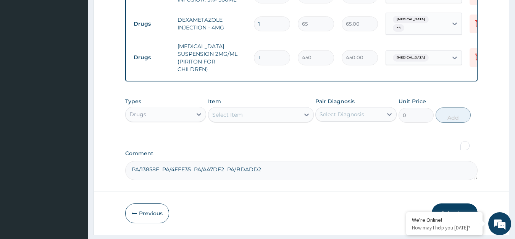
click at [449, 203] on button "Submit" at bounding box center [455, 213] width 46 height 20
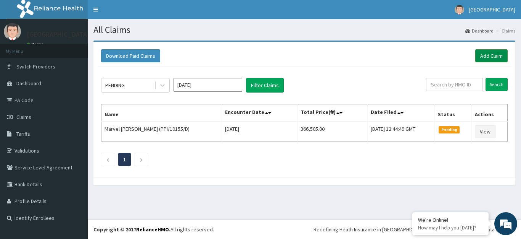
click at [492, 53] on link "Add Claim" at bounding box center [492, 55] width 32 height 13
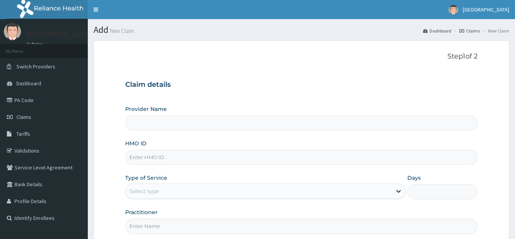
type input "ST. [GEOGRAPHIC_DATA]"
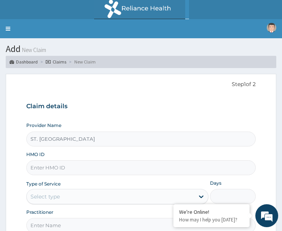
drag, startPoint x: 57, startPoint y: 169, endPoint x: 74, endPoint y: 166, distance: 17.9
paste input "CII/10045/C"
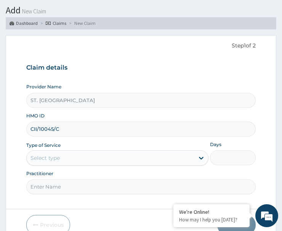
scroll to position [74, 0]
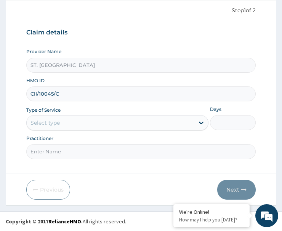
type input "CII/10045/C"
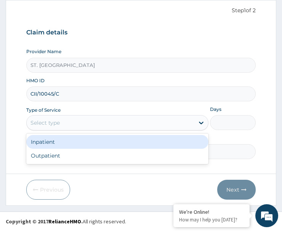
click at [74, 123] on div "Select type" at bounding box center [111, 122] width 168 height 12
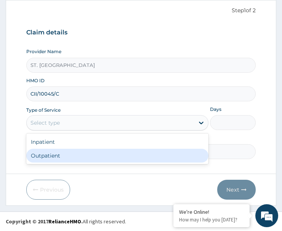
click at [79, 152] on div "Outpatient" at bounding box center [117, 155] width 182 height 14
type input "1"
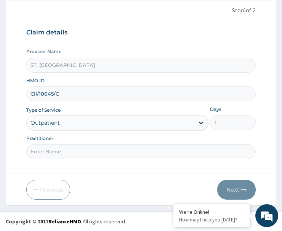
paste input "[DEMOGRAPHIC_DATA][PERSON_NAME]"
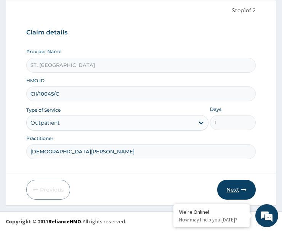
type input "[DEMOGRAPHIC_DATA][PERSON_NAME]"
click at [235, 189] on button "Next" at bounding box center [237, 189] width 39 height 20
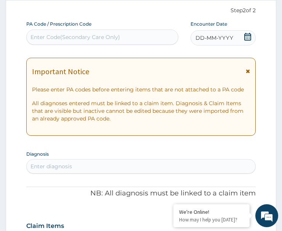
click at [237, 37] on div "DD-MM-YYYY" at bounding box center [223, 37] width 65 height 15
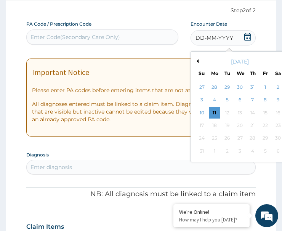
click at [198, 60] on button "Previous Month" at bounding box center [197, 61] width 4 height 4
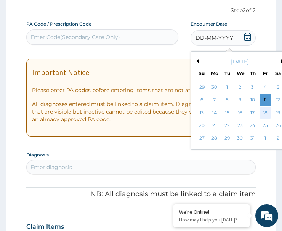
click at [267, 113] on div "18" at bounding box center [265, 112] width 11 height 11
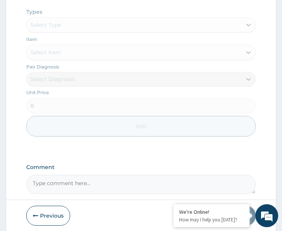
scroll to position [431, 0]
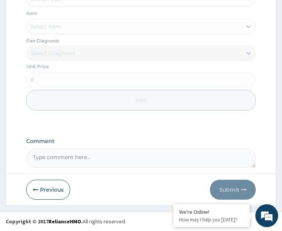
drag, startPoint x: 72, startPoint y: 159, endPoint x: 78, endPoint y: 160, distance: 6.5
paste textarea "PA/D2D108"
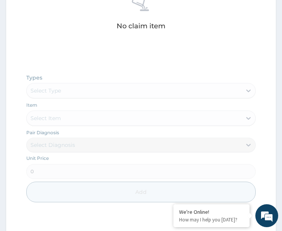
scroll to position [202, 0]
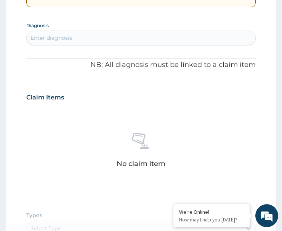
type textarea "PA/D2D108"
click at [98, 41] on div "Enter diagnosis" at bounding box center [141, 38] width 229 height 12
type input "pregnant"
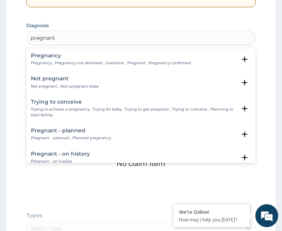
click at [44, 58] on h4 "Pregnancy" at bounding box center [111, 56] width 160 height 6
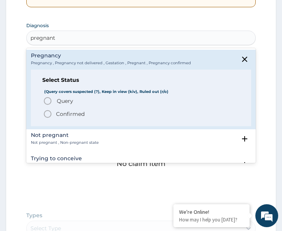
click at [52, 115] on icon "status option filled" at bounding box center [47, 113] width 9 height 9
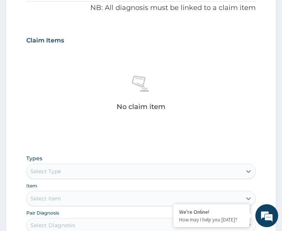
scroll to position [393, 0]
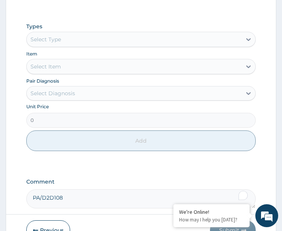
click at [71, 42] on div "Select Type" at bounding box center [134, 39] width 215 height 12
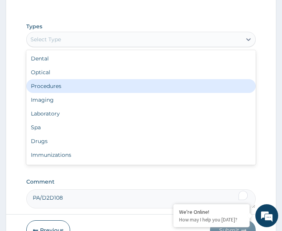
click at [62, 86] on div "Procedures" at bounding box center [141, 86] width 230 height 14
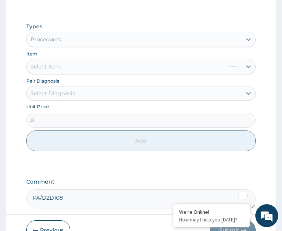
drag, startPoint x: 73, startPoint y: 92, endPoint x: 74, endPoint y: 102, distance: 9.6
click at [73, 95] on div "Select Diagnosis" at bounding box center [53, 93] width 45 height 8
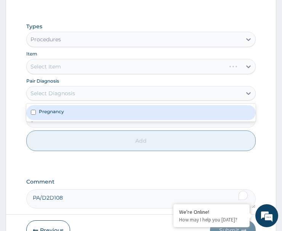
drag, startPoint x: 72, startPoint y: 113, endPoint x: 58, endPoint y: 104, distance: 16.1
click at [71, 114] on div "Pregnancy" at bounding box center [141, 112] width 230 height 15
checkbox input "true"
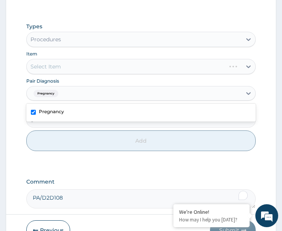
click at [87, 67] on div "Select Item" at bounding box center [141, 66] width 230 height 15
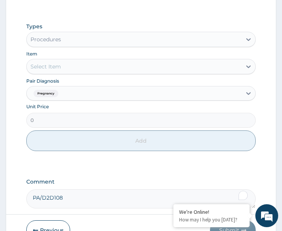
click at [87, 67] on div "Select Item" at bounding box center [134, 66] width 215 height 12
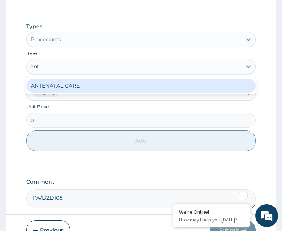
type input "ante"
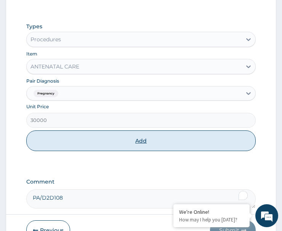
click at [96, 140] on button "Add" at bounding box center [141, 140] width 230 height 21
type input "0"
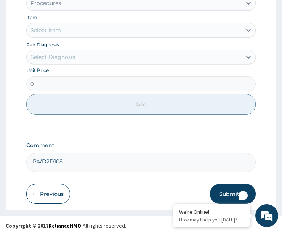
scroll to position [230, 0]
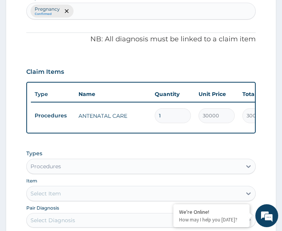
click at [127, 59] on div "PA Code / Prescription Code Enter Code(Secondary Care Only) Encounter Date [DAT…" at bounding box center [141, 100] width 230 height 470
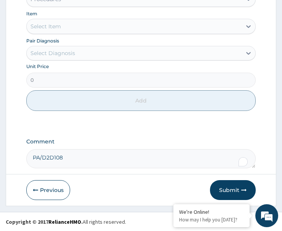
scroll to position [403, 0]
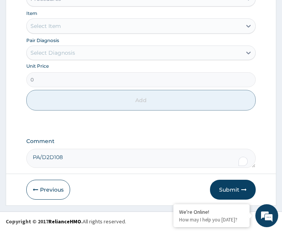
drag, startPoint x: 229, startPoint y: 189, endPoint x: 289, endPoint y: 170, distance: 62.4
click at [229, 189] on button "Submit" at bounding box center [233, 189] width 46 height 20
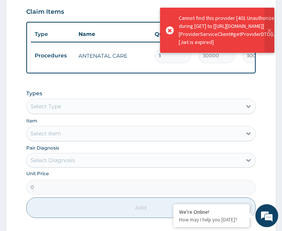
scroll to position [289, 0]
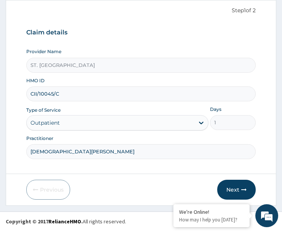
click at [50, 94] on input "CII/10045/C" at bounding box center [141, 93] width 230 height 15
click at [65, 150] on input "Christiana Onyemalu" at bounding box center [141, 151] width 230 height 15
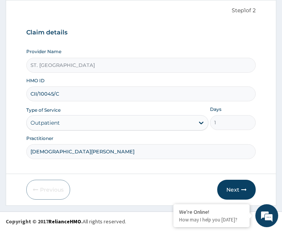
click at [65, 150] on input "Christiana Onyemalu" at bounding box center [141, 151] width 230 height 15
click at [237, 188] on button "Next" at bounding box center [237, 189] width 39 height 20
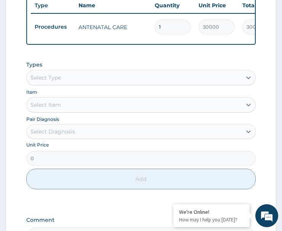
scroll to position [403, 0]
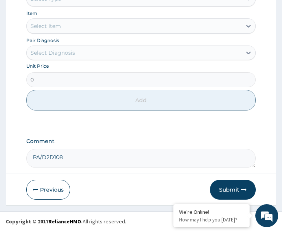
click at [52, 156] on textarea "PA/D2D108" at bounding box center [141, 157] width 230 height 19
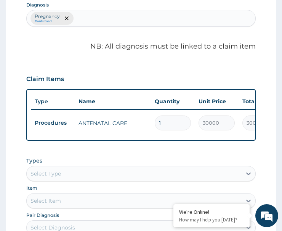
scroll to position [213, 0]
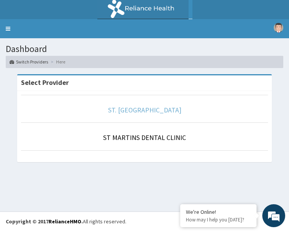
click at [151, 109] on link "ST. [GEOGRAPHIC_DATA]" at bounding box center [144, 109] width 73 height 9
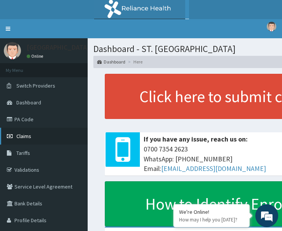
click at [27, 134] on span "Claims" at bounding box center [23, 135] width 15 height 7
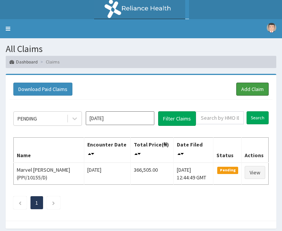
click at [253, 89] on link "Add Claim" at bounding box center [253, 88] width 32 height 13
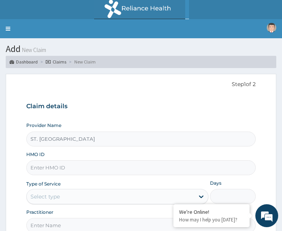
paste input "CII/10045/C"
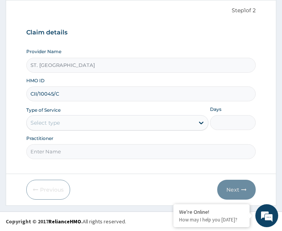
type input "CII/10045/C"
click at [81, 123] on div "Select type" at bounding box center [111, 122] width 168 height 12
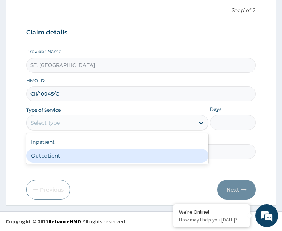
click at [84, 155] on div "Outpatient" at bounding box center [117, 155] width 182 height 14
type input "1"
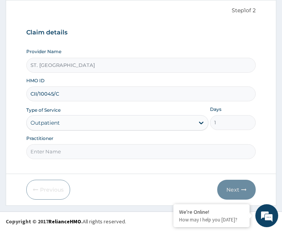
paste input "[DEMOGRAPHIC_DATA][PERSON_NAME]"
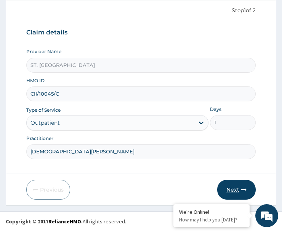
type input "[DEMOGRAPHIC_DATA][PERSON_NAME]"
click at [227, 189] on button "Next" at bounding box center [237, 189] width 39 height 20
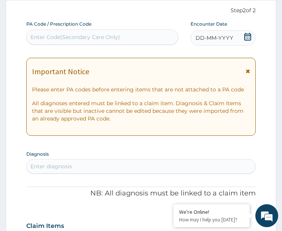
drag, startPoint x: 225, startPoint y: 39, endPoint x: 189, endPoint y: 61, distance: 42.2
click at [225, 40] on span "DD-MM-YYYY" at bounding box center [215, 38] width 38 height 8
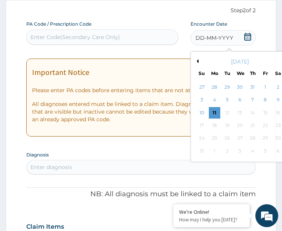
click at [197, 58] on div "[DATE]" at bounding box center [240, 62] width 92 height 8
click at [197, 60] on button "Previous Month" at bounding box center [197, 61] width 4 height 4
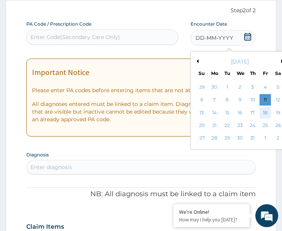
click at [264, 110] on div "18" at bounding box center [265, 112] width 11 height 11
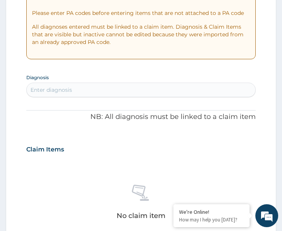
scroll to position [431, 0]
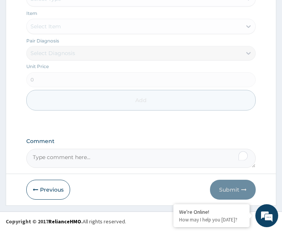
paste textarea "PA/D2D108"
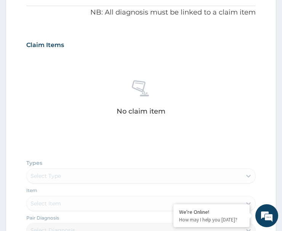
scroll to position [202, 0]
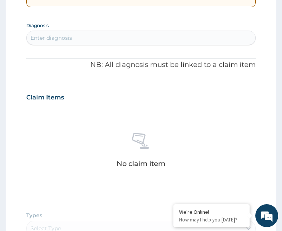
type textarea "PA/D2D108"
click at [111, 32] on div "Enter diagnosis" at bounding box center [141, 38] width 229 height 12
type input "pregnant"
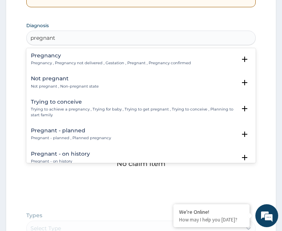
click at [46, 56] on h4 "Pregnancy" at bounding box center [111, 56] width 160 height 6
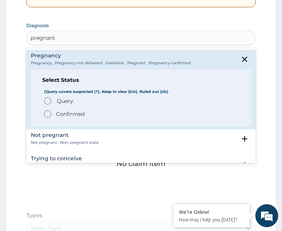
click at [47, 112] on icon "status option filled" at bounding box center [47, 113] width 9 height 9
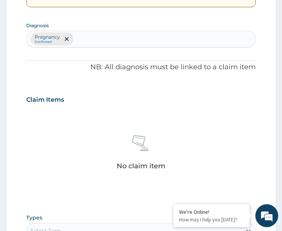
scroll to position [355, 0]
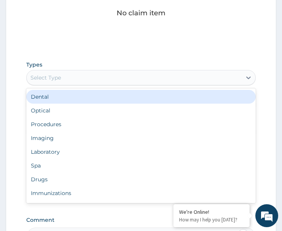
click at [77, 76] on div "Select Type" at bounding box center [134, 77] width 215 height 12
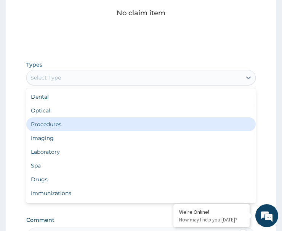
click at [66, 125] on div "Procedures" at bounding box center [141, 124] width 230 height 14
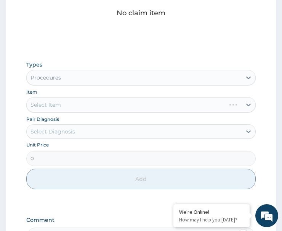
click at [64, 136] on div "Select Diagnosis" at bounding box center [134, 131] width 215 height 12
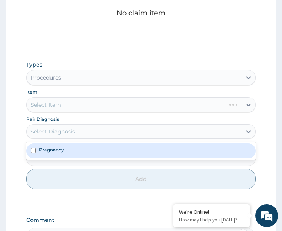
click at [73, 154] on div "Pregnancy" at bounding box center [141, 150] width 230 height 15
checkbox input "true"
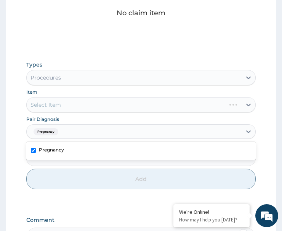
click at [80, 102] on div "Select Item" at bounding box center [141, 104] width 230 height 15
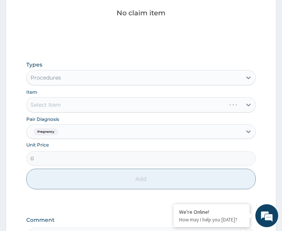
click at [80, 102] on div "Select Item" at bounding box center [141, 104] width 230 height 15
click at [80, 102] on div "Select Item" at bounding box center [134, 104] width 215 height 12
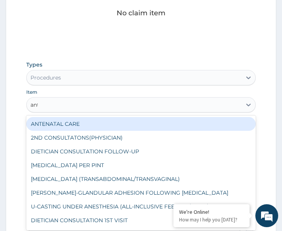
type input "ante"
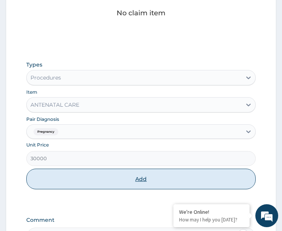
click at [87, 177] on button "Add" at bounding box center [141, 178] width 230 height 21
type input "0"
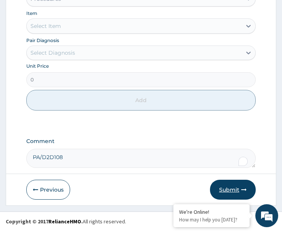
click at [236, 190] on button "Submit" at bounding box center [233, 189] width 46 height 20
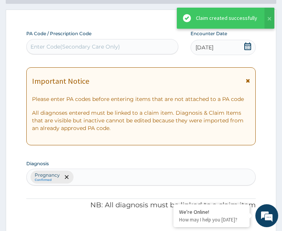
scroll to position [403, 0]
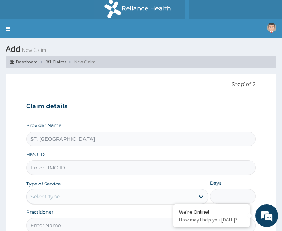
click at [9, 34] on link "Toggle navigation" at bounding box center [8, 28] width 16 height 19
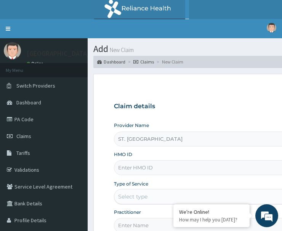
click at [26, 121] on link "PA Code" at bounding box center [44, 119] width 88 height 17
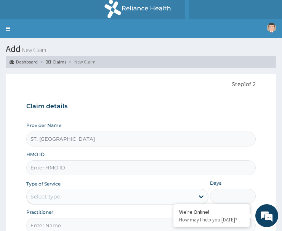
paste input "CII/10045/B"
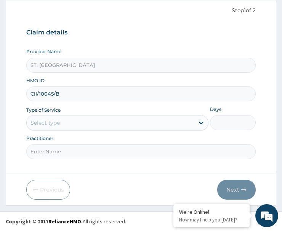
type input "CII/10045/B"
click at [94, 129] on div "Select type" at bounding box center [117, 122] width 182 height 15
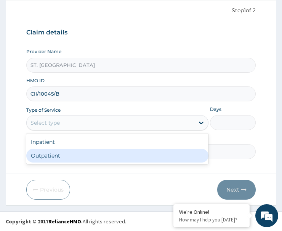
click at [105, 154] on div "Outpatient" at bounding box center [117, 155] width 182 height 14
type input "1"
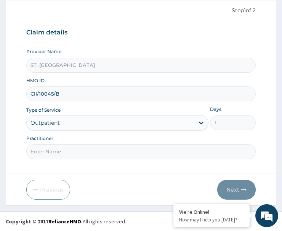
drag, startPoint x: 108, startPoint y: 152, endPoint x: 121, endPoint y: 150, distance: 12.4
paste input "Etima Ibanga"
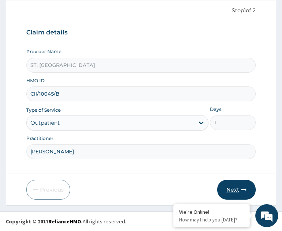
type input "Etima Ibanga"
click at [236, 186] on button "Next" at bounding box center [237, 189] width 39 height 20
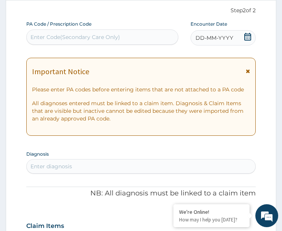
click at [249, 34] on icon at bounding box center [248, 37] width 8 height 8
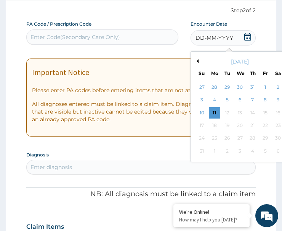
click at [198, 60] on button "Previous Month" at bounding box center [197, 61] width 4 height 4
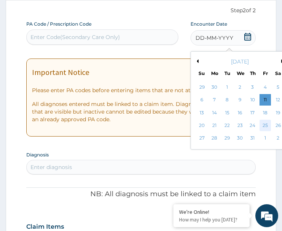
click at [271, 123] on div "25" at bounding box center [265, 124] width 11 height 11
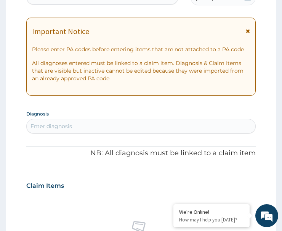
scroll to position [188, 0]
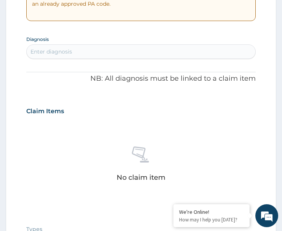
click at [85, 50] on div "Enter diagnosis" at bounding box center [141, 51] width 229 height 12
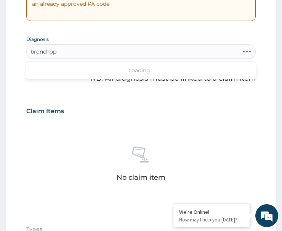
type input "bronchopne"
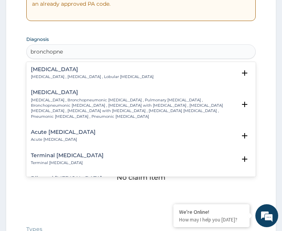
click at [44, 69] on h4 "Bronchopneumonia" at bounding box center [92, 69] width 123 height 6
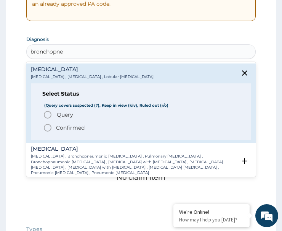
click at [51, 115] on circle "status option query" at bounding box center [47, 114] width 7 height 7
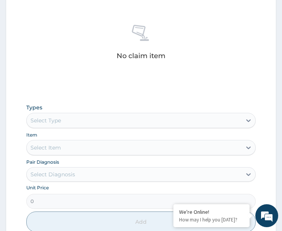
scroll to position [417, 0]
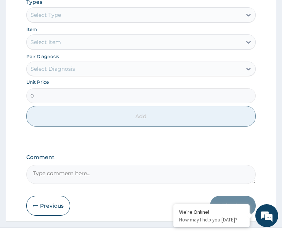
click at [68, 16] on div "Select Type" at bounding box center [134, 15] width 215 height 12
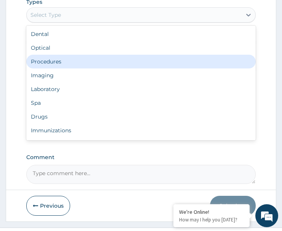
drag, startPoint x: 62, startPoint y: 62, endPoint x: 56, endPoint y: 76, distance: 15.2
click at [62, 62] on div "Procedures" at bounding box center [141, 62] width 230 height 14
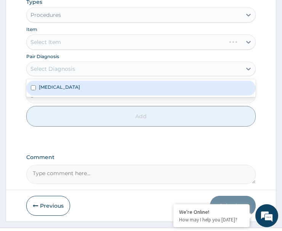
drag, startPoint x: 63, startPoint y: 64, endPoint x: 60, endPoint y: 87, distance: 22.7
click at [64, 65] on div "Select Diagnosis" at bounding box center [134, 69] width 215 height 12
drag, startPoint x: 71, startPoint y: 89, endPoint x: 60, endPoint y: 95, distance: 12.6
click at [70, 90] on label "Bronchopneumonia" at bounding box center [59, 87] width 41 height 6
checkbox input "true"
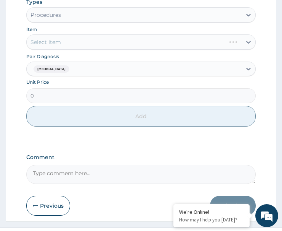
click at [78, 39] on div "Select Item" at bounding box center [141, 41] width 230 height 15
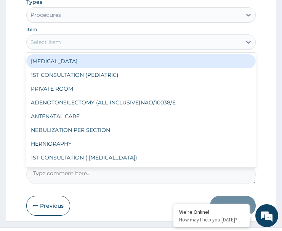
click at [84, 38] on div "Select Item" at bounding box center [134, 42] width 215 height 12
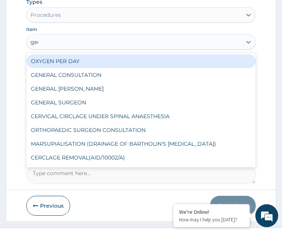
type input "gene"
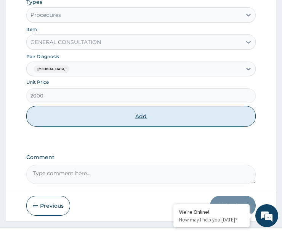
click at [146, 116] on button "Add" at bounding box center [141, 116] width 230 height 21
type input "0"
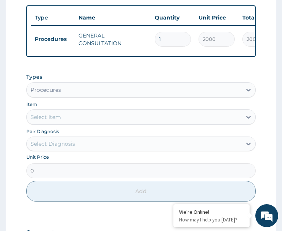
scroll to position [382, 0]
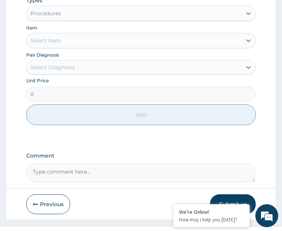
click at [68, 19] on div "Procedures" at bounding box center [134, 13] width 215 height 12
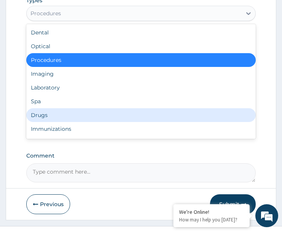
click at [63, 119] on div "Drugs" at bounding box center [141, 115] width 230 height 14
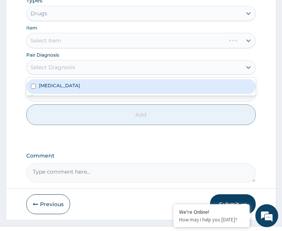
click at [66, 70] on div "Select Diagnosis" at bounding box center [53, 67] width 45 height 8
drag, startPoint x: 69, startPoint y: 90, endPoint x: 59, endPoint y: 80, distance: 14.3
click at [69, 89] on label "Bronchopneumonia" at bounding box center [59, 85] width 41 height 6
checkbox input "true"
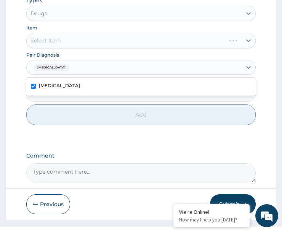
click at [81, 48] on div "Select Item" at bounding box center [141, 40] width 230 height 15
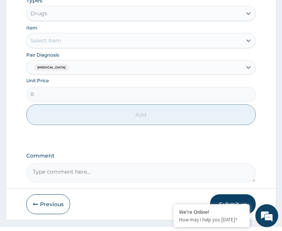
click at [81, 47] on div "Select Item" at bounding box center [134, 40] width 215 height 12
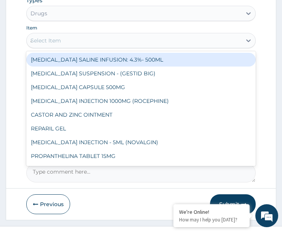
type input "amox"
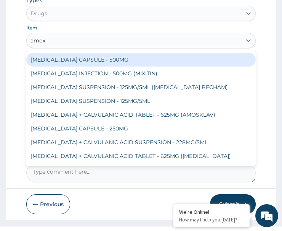
click at [90, 62] on div "AMOXICILLIN CAPSULE - 500MG" at bounding box center [141, 60] width 230 height 14
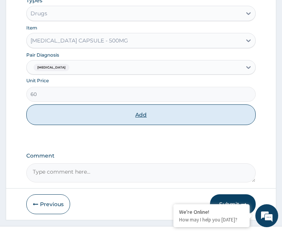
click at [134, 125] on button "Add" at bounding box center [141, 114] width 230 height 21
type input "0"
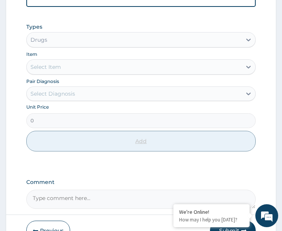
scroll to position [256, 0]
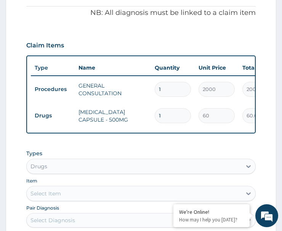
type input "15"
type input "900.00"
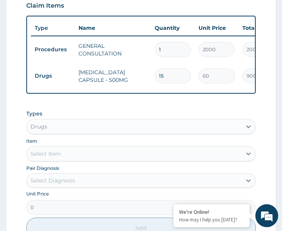
scroll to position [332, 0]
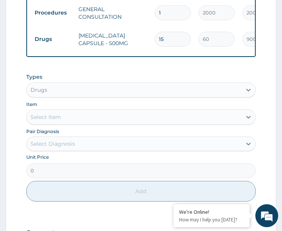
type input "15"
drag, startPoint x: 69, startPoint y: 149, endPoint x: 80, endPoint y: 158, distance: 13.8
click at [69, 147] on div "Select Diagnosis" at bounding box center [53, 144] width 45 height 8
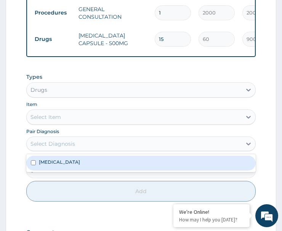
click at [80, 170] on div "Bronchopneumonia" at bounding box center [141, 162] width 230 height 15
checkbox input "true"
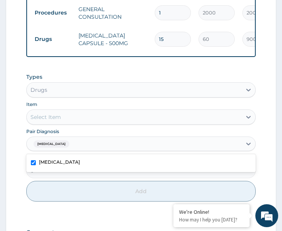
click at [94, 123] on div "Select Item" at bounding box center [134, 117] width 215 height 12
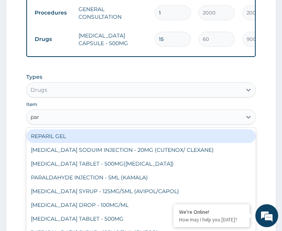
type input "para"
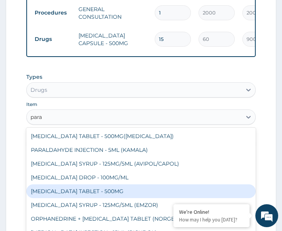
click at [84, 196] on div "PARACETAMOL TABLET - 500MG" at bounding box center [141, 191] width 230 height 14
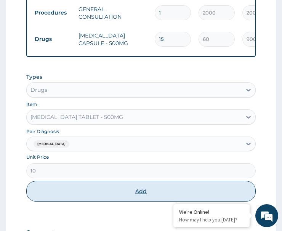
click at [132, 198] on button "Add" at bounding box center [141, 191] width 230 height 21
type input "0"
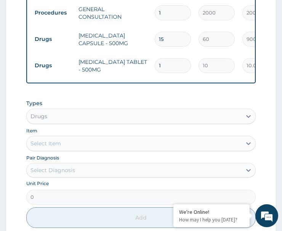
type input "18"
type input "180.00"
type input "18"
click at [155, 100] on div "PA Code / Prescription Code Enter Code(Secondary Care Only) Encounter Date 25-0…" at bounding box center [141, 23] width 230 height 522
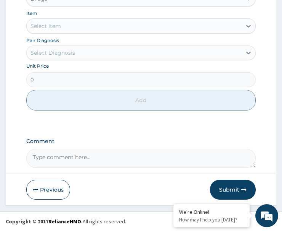
scroll to position [456, 0]
click at [240, 186] on button "Submit" at bounding box center [233, 189] width 46 height 20
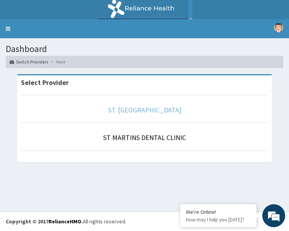
click at [149, 110] on link "ST. [GEOGRAPHIC_DATA]" at bounding box center [144, 109] width 73 height 9
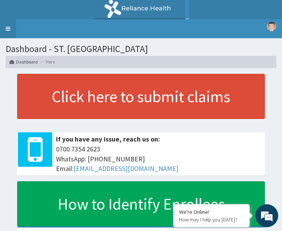
click at [7, 28] on link "Toggle navigation" at bounding box center [8, 28] width 16 height 19
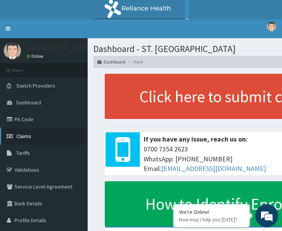
click at [28, 136] on span "Claims" at bounding box center [23, 135] width 15 height 7
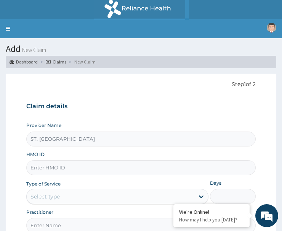
paste input "SLF/10003/A"
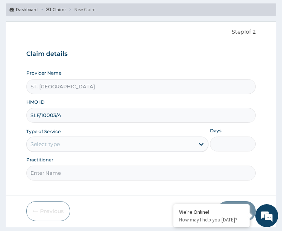
scroll to position [74, 0]
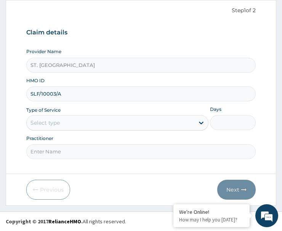
type input "SLF/10003/A"
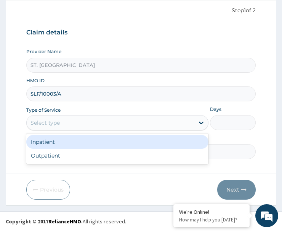
drag, startPoint x: 84, startPoint y: 118, endPoint x: 81, endPoint y: 142, distance: 24.6
click at [83, 120] on div "Select type" at bounding box center [111, 122] width 168 height 12
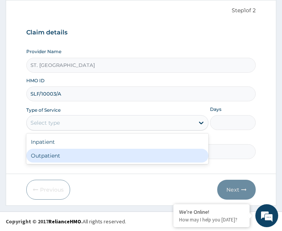
drag, startPoint x: 89, startPoint y: 151, endPoint x: 103, endPoint y: 161, distance: 17.8
click at [89, 152] on div "Outpatient" at bounding box center [117, 155] width 182 height 14
type input "1"
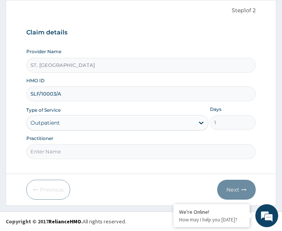
paste input "Christiana Onyemalu"
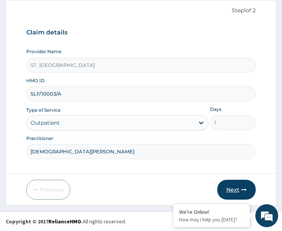
type input "Christiana Onyemalu"
click at [234, 186] on button "Next" at bounding box center [237, 189] width 39 height 20
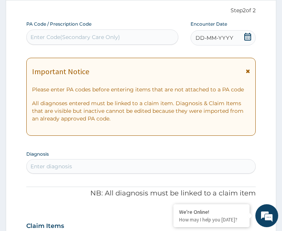
click at [233, 37] on div "DD-MM-YYYY" at bounding box center [223, 37] width 65 height 15
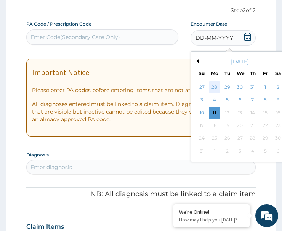
click at [217, 86] on div "28" at bounding box center [214, 86] width 11 height 11
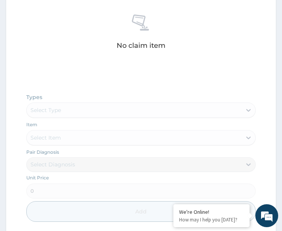
scroll to position [379, 0]
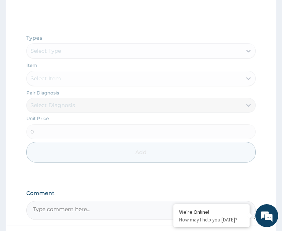
paste textarea "PA/51C4E9"
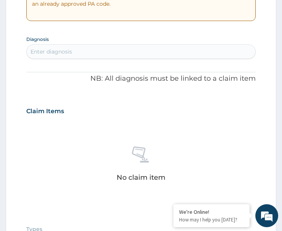
type textarea "PA/51C4E9"
click at [88, 52] on div "Enter diagnosis" at bounding box center [141, 51] width 229 height 12
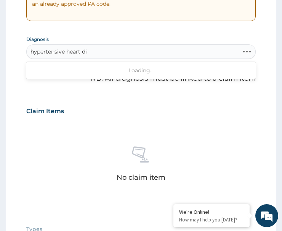
type input "hypertensive heart dise"
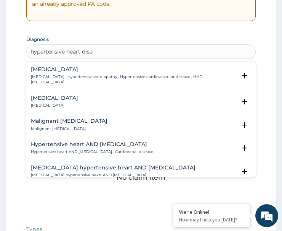
click at [51, 79] on p "Hypertensive heart disease , Hypertensive cardiopathy , Hypertensive cardiovasc…" at bounding box center [134, 79] width 206 height 11
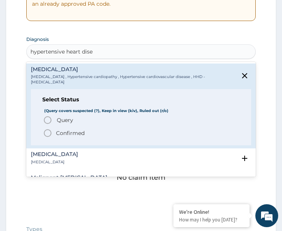
click at [47, 132] on icon "status option filled" at bounding box center [47, 132] width 9 height 9
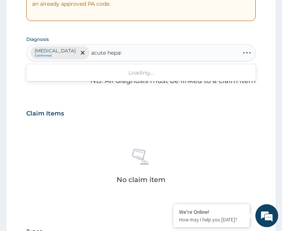
type input "acute hepatiti"
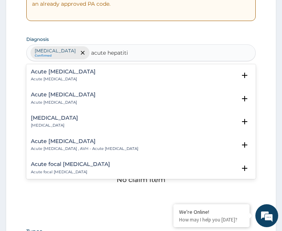
click at [49, 76] on div "Acute hepatitis Acute hepatitis" at bounding box center [63, 75] width 65 height 13
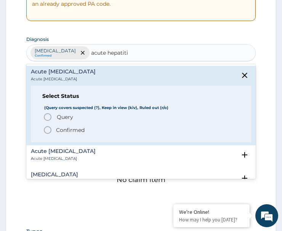
click at [50, 130] on icon "status option filled" at bounding box center [47, 129] width 9 height 9
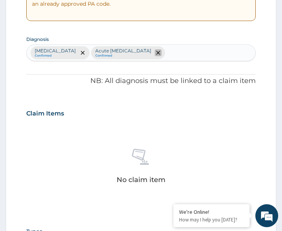
click at [159, 52] on icon "remove selection option" at bounding box center [158, 53] width 4 height 4
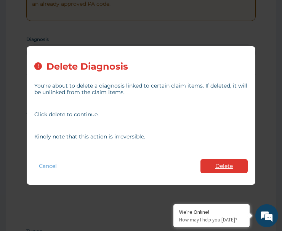
click at [230, 171] on button "Delete" at bounding box center [224, 166] width 47 height 14
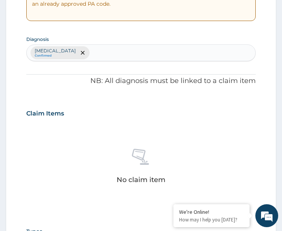
click at [149, 54] on div "Hypertensive heart disease Confirmed" at bounding box center [141, 53] width 229 height 16
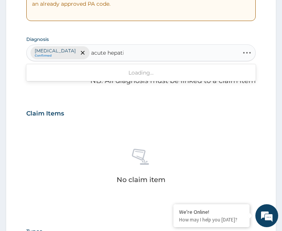
type input "acute hepatit"
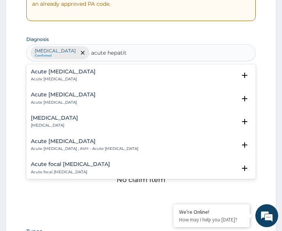
click at [52, 76] on div "Acute hepatitis Acute hepatitis" at bounding box center [63, 75] width 65 height 13
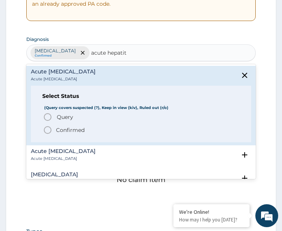
click at [53, 119] on span "Query Query covers suspected (?), Keep in view (kiv), Ruled out (r/o)" at bounding box center [141, 116] width 197 height 9
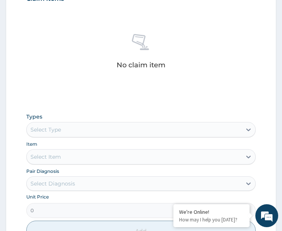
scroll to position [379, 0]
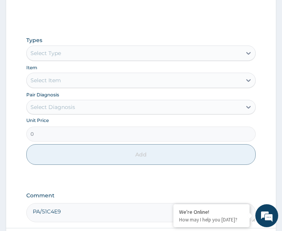
click at [55, 56] on div "Select Type" at bounding box center [46, 53] width 31 height 8
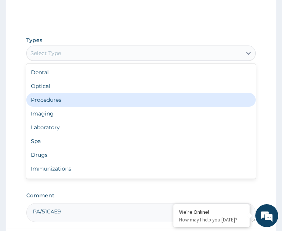
click at [61, 97] on div "Procedures" at bounding box center [141, 100] width 230 height 14
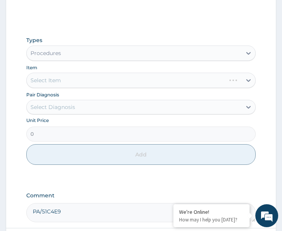
click at [73, 111] on div "Select Diagnosis" at bounding box center [134, 107] width 215 height 12
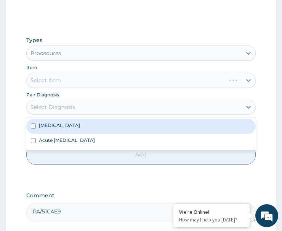
drag, startPoint x: 75, startPoint y: 129, endPoint x: 73, endPoint y: 142, distance: 13.4
click at [75, 131] on div "Hypertensive heart disease" at bounding box center [141, 126] width 230 height 15
checkbox input "true"
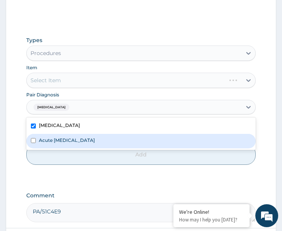
click at [85, 145] on div "Acute hepatitis" at bounding box center [141, 141] width 230 height 15
checkbox input "true"
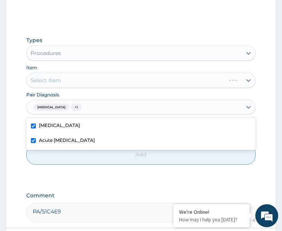
click at [98, 80] on div "Select Item" at bounding box center [141, 80] width 230 height 15
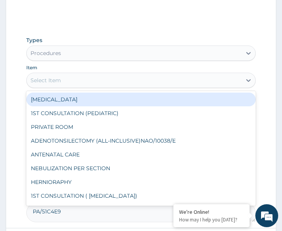
click at [98, 80] on div "Select Item" at bounding box center [134, 80] width 215 height 12
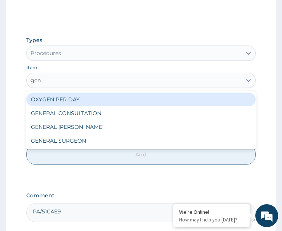
type input "gene"
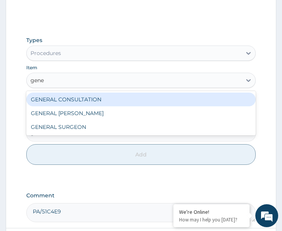
drag, startPoint x: 103, startPoint y: 99, endPoint x: 100, endPoint y: 135, distance: 36.0
click at [104, 99] on div "GENERAL CONSULTATION" at bounding box center [141, 99] width 230 height 14
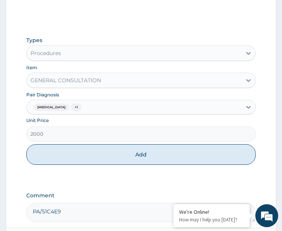
drag, startPoint x: 109, startPoint y: 153, endPoint x: 114, endPoint y: 158, distance: 6.8
click at [109, 154] on button "Add" at bounding box center [141, 154] width 230 height 21
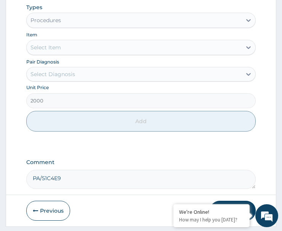
type input "0"
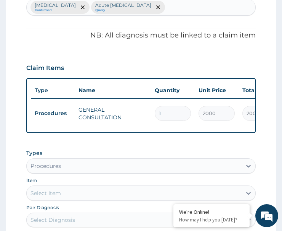
scroll to position [384, 0]
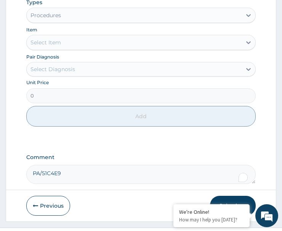
click at [76, 18] on div "Procedures" at bounding box center [134, 15] width 215 height 12
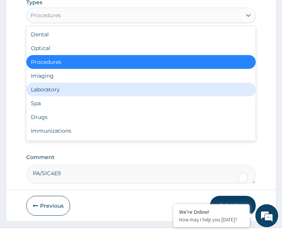
drag, startPoint x: 66, startPoint y: 94, endPoint x: 55, endPoint y: 94, distance: 10.7
click at [66, 95] on div "Laboratory" at bounding box center [141, 89] width 230 height 14
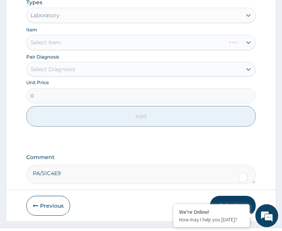
click at [77, 75] on div "Select Diagnosis" at bounding box center [134, 69] width 215 height 12
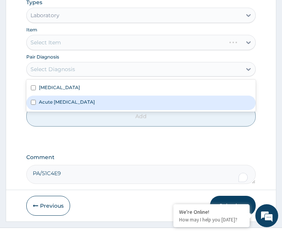
click at [76, 110] on div "Acute hepatitis" at bounding box center [141, 102] width 230 height 15
checkbox input "true"
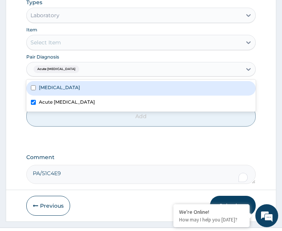
click at [83, 48] on div "Select Item" at bounding box center [134, 42] width 215 height 12
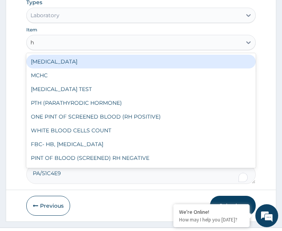
type input "hb"
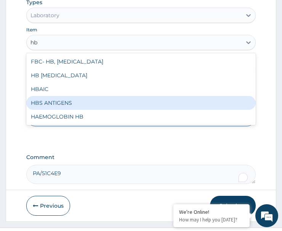
drag, startPoint x: 65, startPoint y: 107, endPoint x: 91, endPoint y: 121, distance: 28.8
click at [66, 108] on div "HBS ANTIGENS" at bounding box center [141, 103] width 230 height 14
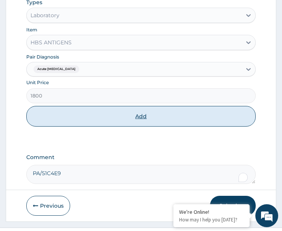
click at [100, 126] on button "Add" at bounding box center [141, 116] width 230 height 21
type input "0"
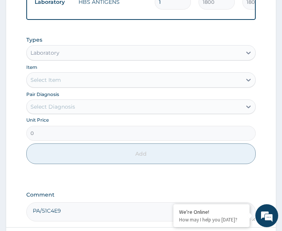
scroll to position [374, 0]
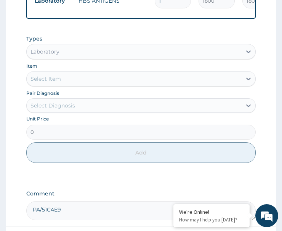
click at [74, 52] on div "Laboratory" at bounding box center [134, 51] width 215 height 12
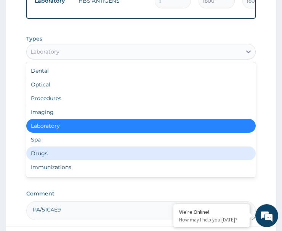
click at [58, 157] on div "Drugs" at bounding box center [141, 153] width 230 height 14
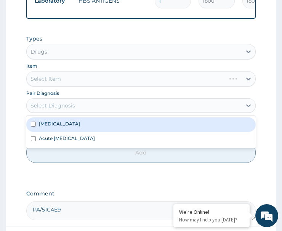
click at [83, 111] on div "Select Diagnosis" at bounding box center [134, 105] width 215 height 12
click at [80, 127] on label "Hypertensive heart disease" at bounding box center [59, 123] width 41 height 6
checkbox input "true"
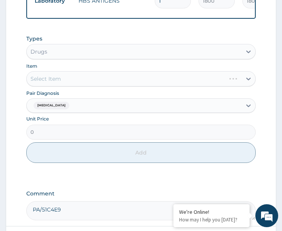
click at [89, 82] on div "Select Item" at bounding box center [141, 78] width 230 height 15
click at [92, 84] on div "Select Item" at bounding box center [134, 79] width 215 height 12
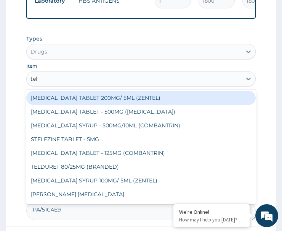
type input "teld"
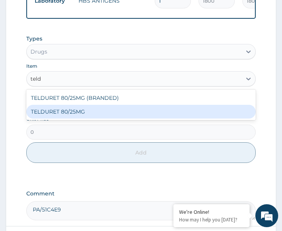
drag, startPoint x: 97, startPoint y: 117, endPoint x: 105, endPoint y: 108, distance: 11.3
click at [97, 117] on div "TELDURET 80/25MG" at bounding box center [141, 112] width 230 height 14
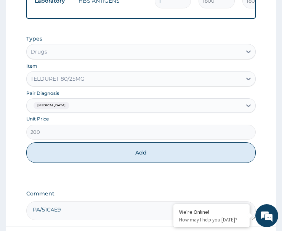
click at [129, 160] on button "Add" at bounding box center [141, 152] width 230 height 21
type input "0"
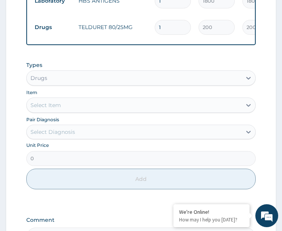
drag, startPoint x: 169, startPoint y: 26, endPoint x: 149, endPoint y: 40, distance: 24.1
click at [149, 40] on tr "Drugs TELDURET 80/25MG 1 200 200.00 Hypertensive heart disease Delete" at bounding box center [218, 27] width 374 height 26
type input "3"
type input "600.00"
type input "30"
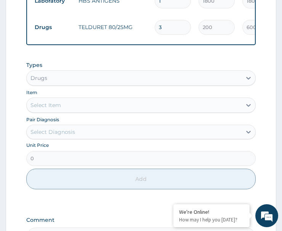
type input "6000.00"
type input "30"
click at [142, 35] on tr "Drugs TELDURET 80/25MG 30 200 6000.00 Hypertensive heart disease Delete" at bounding box center [218, 27] width 374 height 26
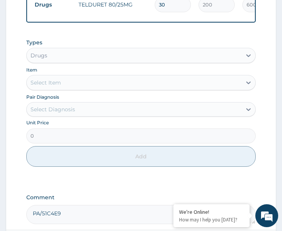
scroll to position [459, 0]
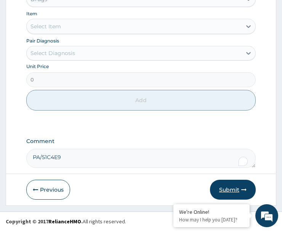
click at [228, 186] on button "Submit" at bounding box center [233, 189] width 46 height 20
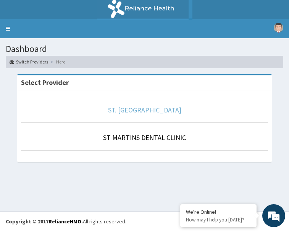
click at [142, 109] on link "ST. [GEOGRAPHIC_DATA]" at bounding box center [144, 109] width 73 height 9
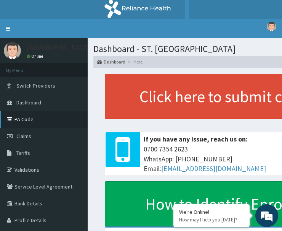
click at [30, 117] on link "PA Code" at bounding box center [44, 119] width 88 height 17
click at [28, 117] on link "PA Code" at bounding box center [44, 119] width 88 height 17
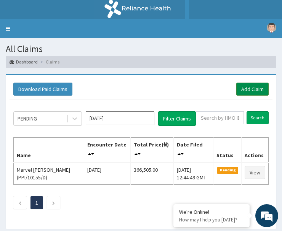
click at [245, 87] on link "Add Claim" at bounding box center [253, 88] width 32 height 13
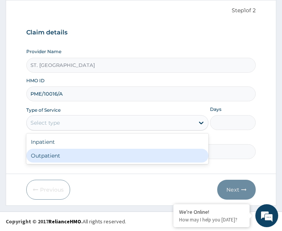
click at [67, 153] on div "Outpatient" at bounding box center [117, 155] width 182 height 14
type input "1"
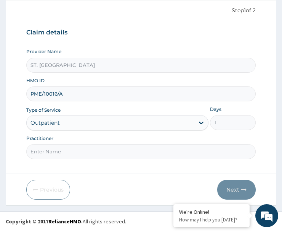
paste input "[PERSON_NAME]"
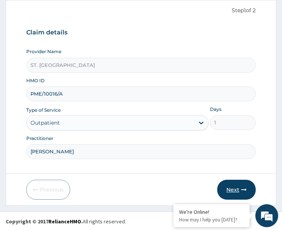
type input "[PERSON_NAME]"
click at [240, 187] on button "Next" at bounding box center [237, 189] width 39 height 20
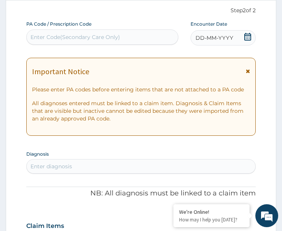
click at [243, 32] on div "DD-MM-YYYY" at bounding box center [223, 37] width 65 height 15
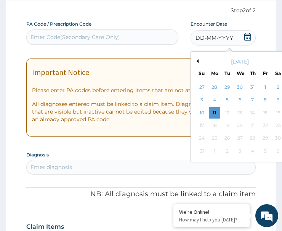
drag, startPoint x: 240, startPoint y: 84, endPoint x: 237, endPoint y: 88, distance: 4.6
click at [240, 84] on div "30" at bounding box center [240, 86] width 11 height 11
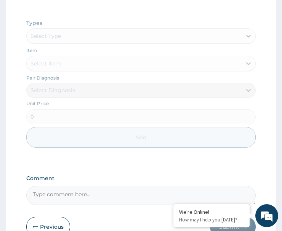
scroll to position [431, 0]
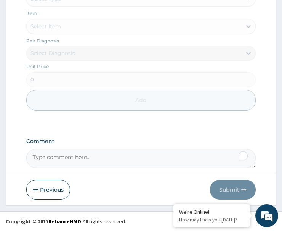
paste textarea "PA/16F016"
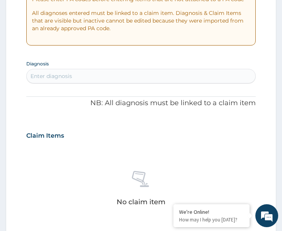
type textarea "PA/16F016"
click at [94, 73] on div "Enter diagnosis" at bounding box center [141, 76] width 229 height 12
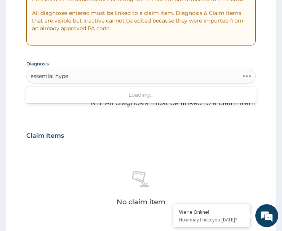
type input "essential hyper"
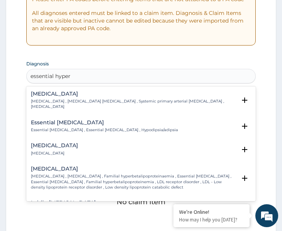
click at [58, 100] on p "[MEDICAL_DATA] , [MEDICAL_DATA] [MEDICAL_DATA] , Systemic primary arterial [MED…" at bounding box center [134, 103] width 206 height 11
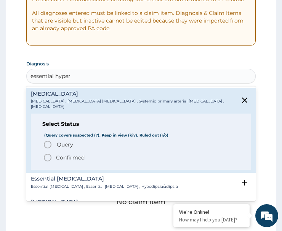
click at [48, 158] on icon "status option filled" at bounding box center [47, 157] width 9 height 9
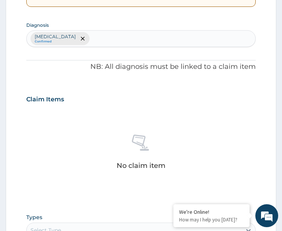
scroll to position [202, 0]
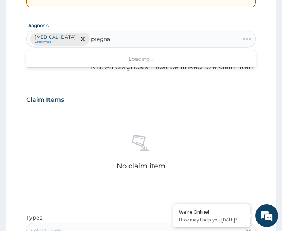
type input "pregnant"
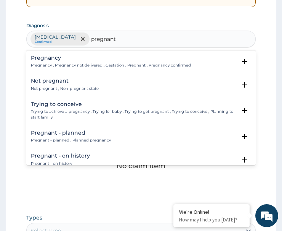
drag, startPoint x: 52, startPoint y: 61, endPoint x: 55, endPoint y: 65, distance: 5.7
click at [55, 65] on div "Pregnancy Pregnancy , Pregnancy not delivered , Gestation , Pregnant , Pregnanc…" at bounding box center [111, 61] width 160 height 13
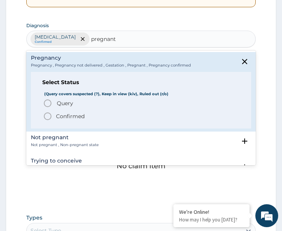
click at [52, 100] on icon "status option query" at bounding box center [47, 102] width 9 height 9
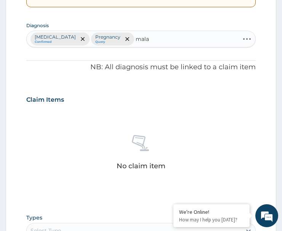
type input "malar"
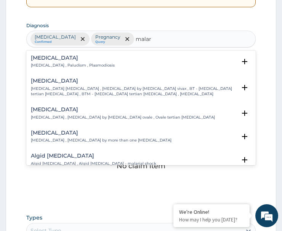
click at [46, 63] on p "Malaria , Paludism , Plasmodiosis" at bounding box center [73, 65] width 84 height 5
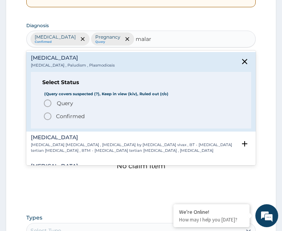
click at [52, 118] on icon "status option filled" at bounding box center [47, 115] width 9 height 9
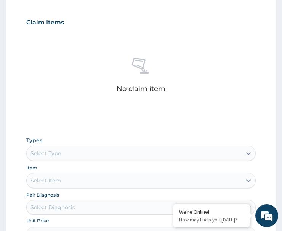
scroll to position [393, 0]
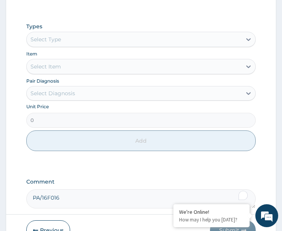
click at [71, 41] on div "Select Type" at bounding box center [134, 39] width 215 height 12
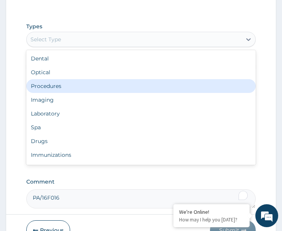
drag, startPoint x: 66, startPoint y: 82, endPoint x: 58, endPoint y: 98, distance: 17.9
click at [66, 83] on div "Procedures" at bounding box center [141, 86] width 230 height 14
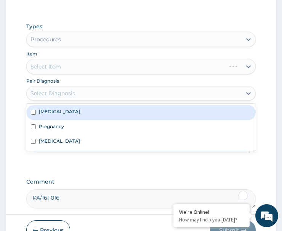
drag, startPoint x: 65, startPoint y: 93, endPoint x: 59, endPoint y: 109, distance: 16.7
click at [65, 94] on div "Select Diagnosis" at bounding box center [53, 93] width 45 height 8
drag, startPoint x: 68, startPoint y: 109, endPoint x: 63, endPoint y: 128, distance: 19.8
click at [69, 111] on label "Essential hypertension" at bounding box center [59, 111] width 41 height 6
checkbox input "true"
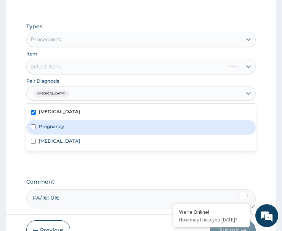
drag, startPoint x: 68, startPoint y: 128, endPoint x: 63, endPoint y: 141, distance: 14.2
click at [68, 129] on div "Pregnancy" at bounding box center [141, 127] width 230 height 15
checkbox input "true"
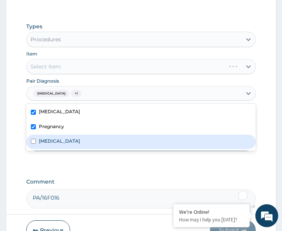
click at [63, 142] on div "[MEDICAL_DATA]" at bounding box center [141, 141] width 230 height 15
checkbox input "true"
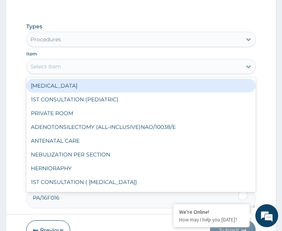
click at [105, 66] on div "Select Item" at bounding box center [134, 66] width 215 height 12
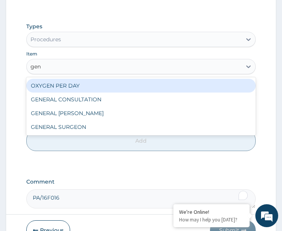
type input "gene"
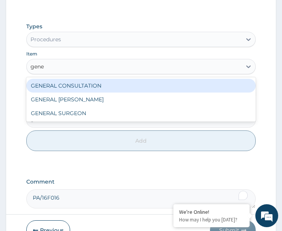
click at [106, 87] on div "GENERAL CONSULTATION" at bounding box center [141, 86] width 230 height 14
type input "2000"
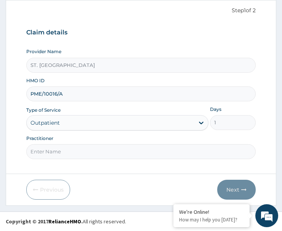
paste input "[PERSON_NAME]"
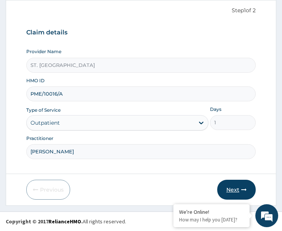
type input "[PERSON_NAME]"
click at [245, 183] on button "Next" at bounding box center [237, 189] width 39 height 20
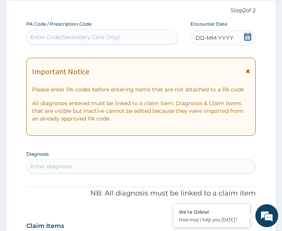
click at [241, 37] on div "DD-MM-YYYY" at bounding box center [223, 37] width 65 height 15
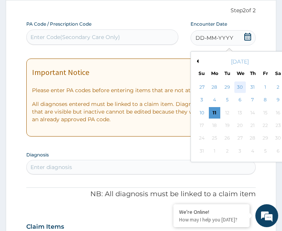
click at [238, 85] on div "30" at bounding box center [240, 86] width 11 height 11
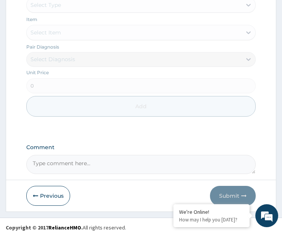
scroll to position [431, 0]
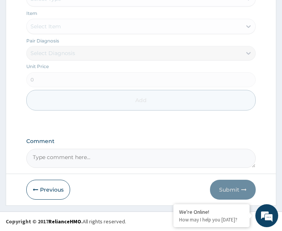
paste textarea "PA/16F016"
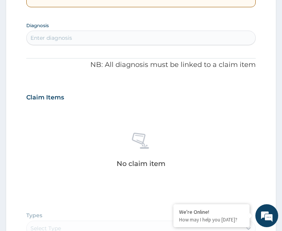
type textarea "PA/16F016"
click at [88, 41] on div "Enter diagnosis" at bounding box center [141, 38] width 229 height 12
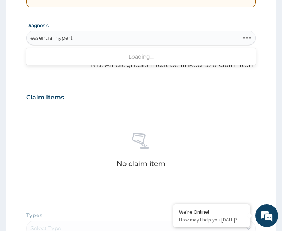
type input "essential hyperte"
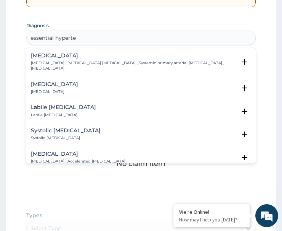
click at [50, 61] on p "[MEDICAL_DATA] , [MEDICAL_DATA] [MEDICAL_DATA] , Systemic primary arterial [MED…" at bounding box center [134, 65] width 206 height 11
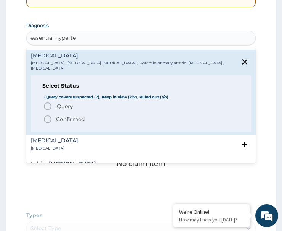
click at [46, 117] on circle "status option filled" at bounding box center [47, 119] width 7 height 7
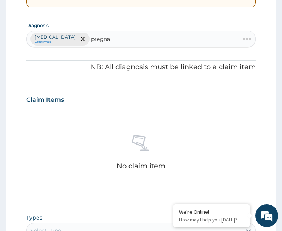
type input "pregnant"
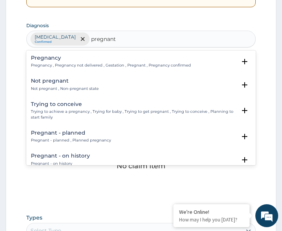
click at [53, 61] on h4 "Pregnancy" at bounding box center [111, 58] width 160 height 6
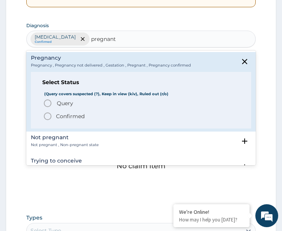
click at [49, 104] on icon "status option query" at bounding box center [47, 102] width 9 height 9
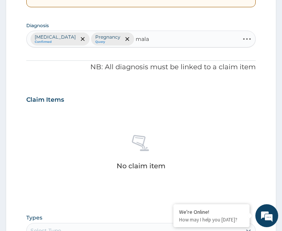
type input "malar"
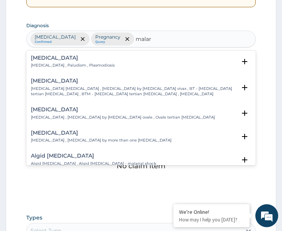
click at [36, 61] on h4 "Malaria" at bounding box center [73, 58] width 84 height 6
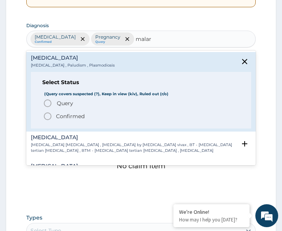
click at [47, 114] on icon "status option filled" at bounding box center [47, 115] width 9 height 9
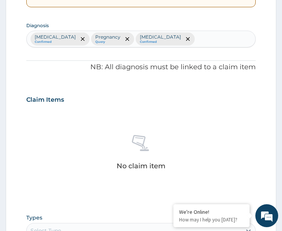
scroll to position [393, 0]
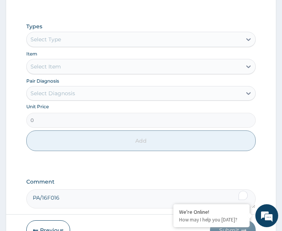
click at [74, 39] on div "Select Type" at bounding box center [134, 39] width 215 height 12
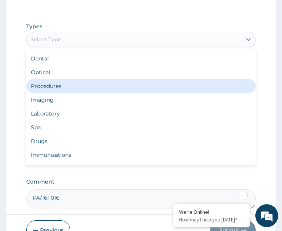
click at [69, 82] on div "Procedures" at bounding box center [141, 86] width 230 height 14
click at [72, 92] on div "Select Diagnosis" at bounding box center [53, 93] width 45 height 8
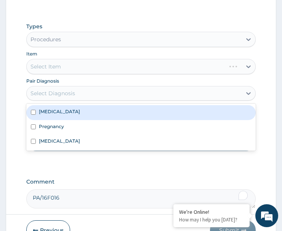
click at [64, 113] on label "Essential hypertension" at bounding box center [59, 111] width 41 height 6
checkbox input "true"
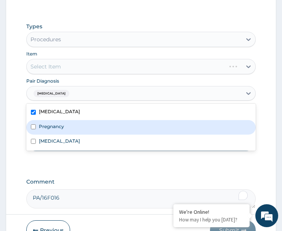
drag, startPoint x: 65, startPoint y: 130, endPoint x: 69, endPoint y: 140, distance: 11.5
click at [66, 131] on div "Pregnancy" at bounding box center [141, 127] width 230 height 15
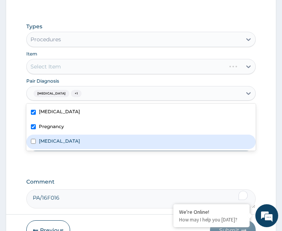
checkbox input "true"
click at [64, 146] on div "Malaria" at bounding box center [141, 141] width 230 height 15
checkbox input "true"
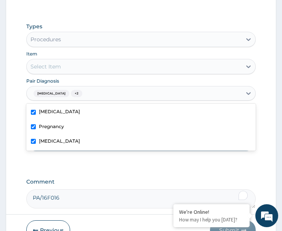
click at [90, 68] on div "Select Item" at bounding box center [134, 66] width 215 height 12
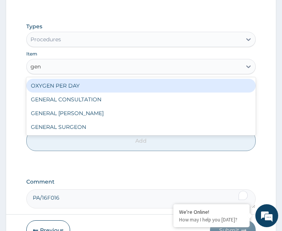
type input "gene"
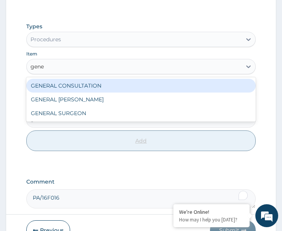
drag, startPoint x: 87, startPoint y: 83, endPoint x: 97, endPoint y: 139, distance: 56.9
click at [87, 86] on div "GENERAL CONSULTATION" at bounding box center [141, 86] width 230 height 14
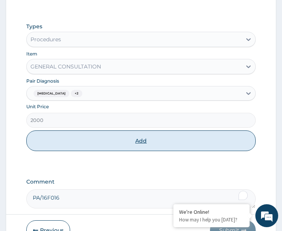
click at [97, 140] on button "Add" at bounding box center [141, 140] width 230 height 21
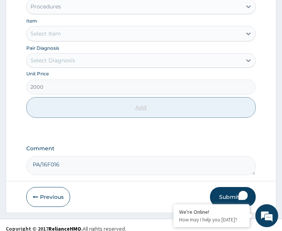
type input "0"
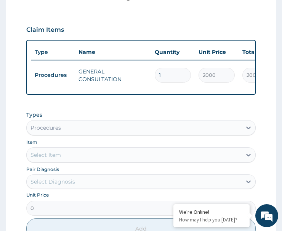
scroll to position [386, 0]
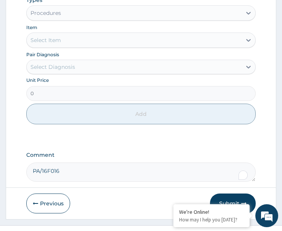
click at [77, 17] on div "Procedures" at bounding box center [134, 13] width 215 height 12
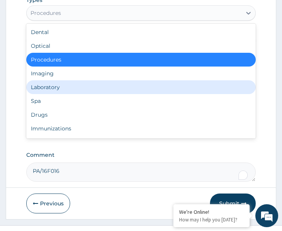
click at [67, 94] on div "Laboratory" at bounding box center [141, 87] width 230 height 14
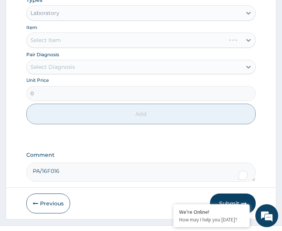
click at [73, 71] on div "Select Diagnosis" at bounding box center [53, 67] width 45 height 8
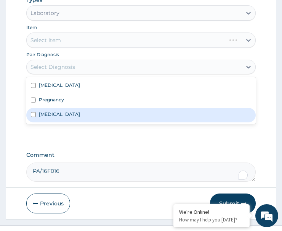
click at [63, 120] on div "[MEDICAL_DATA]" at bounding box center [141, 115] width 230 height 15
checkbox input "true"
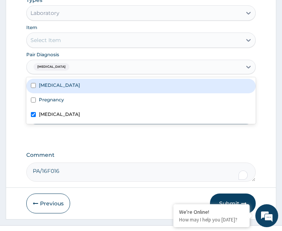
click at [101, 44] on div "Select Item" at bounding box center [134, 40] width 215 height 12
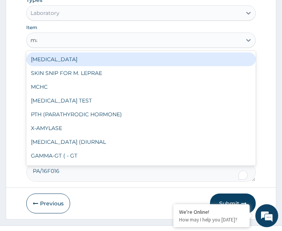
type input "mal"
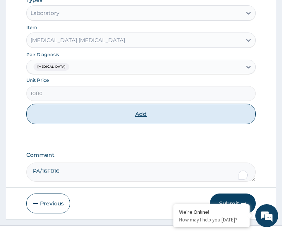
click at [116, 124] on button "Add" at bounding box center [141, 113] width 230 height 21
type input "0"
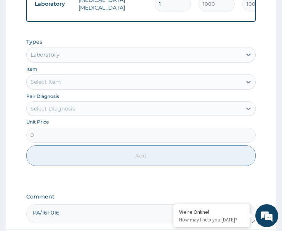
scroll to position [374, 0]
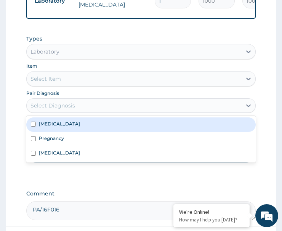
drag, startPoint x: 69, startPoint y: 110, endPoint x: 72, endPoint y: 144, distance: 33.7
click at [72, 109] on div "Select Diagnosis" at bounding box center [53, 106] width 45 height 8
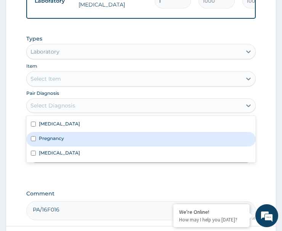
click at [78, 146] on div "Pregnancy" at bounding box center [141, 139] width 230 height 15
checkbox input "true"
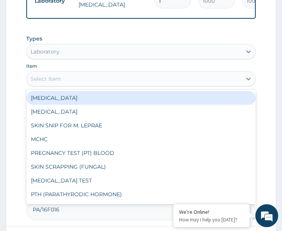
click at [79, 84] on div "Select Item" at bounding box center [134, 79] width 215 height 12
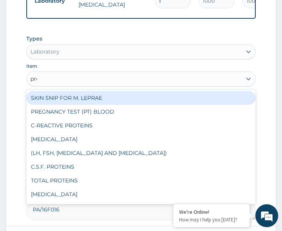
type input "preg"
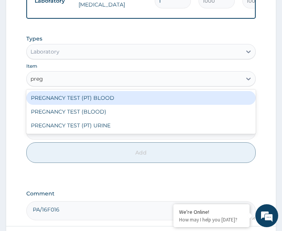
click at [94, 104] on div "PREGNANCY TEST (PT) BLOOD" at bounding box center [141, 98] width 230 height 14
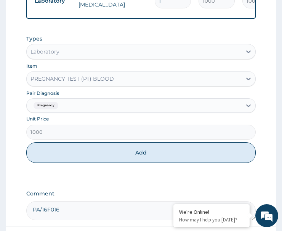
click at [102, 163] on button "Add" at bounding box center [141, 152] width 230 height 21
type input "0"
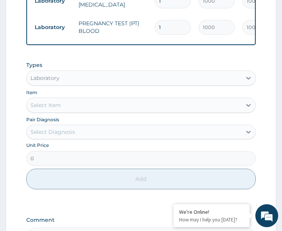
scroll to position [459, 0]
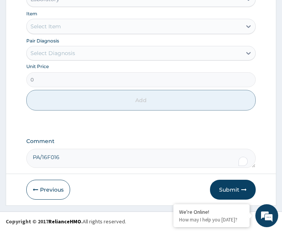
drag, startPoint x: 71, startPoint y: 1, endPoint x: 71, endPoint y: 6, distance: 5.0
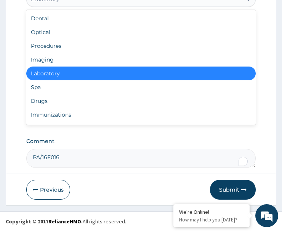
scroll to position [454, 0]
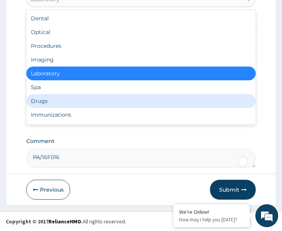
click at [64, 106] on div "Drugs" at bounding box center [141, 101] width 230 height 14
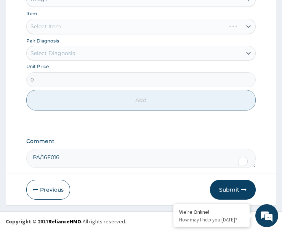
click at [76, 59] on div "Select Diagnosis" at bounding box center [134, 53] width 215 height 12
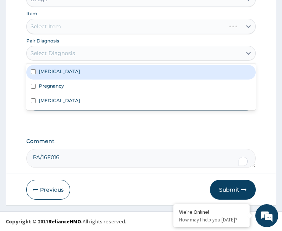
click at [80, 74] on label "Essential hypertension" at bounding box center [59, 71] width 41 height 6
checkbox input "true"
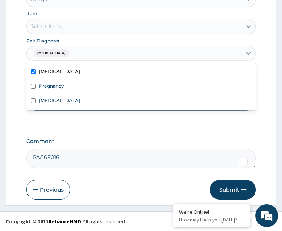
click at [77, 31] on div "Select Item" at bounding box center [134, 26] width 215 height 12
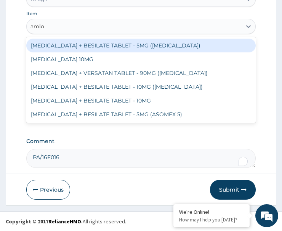
type input "amlod"
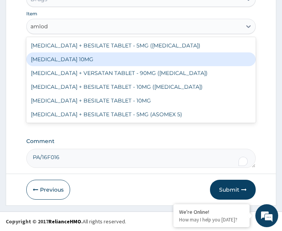
drag, startPoint x: 98, startPoint y: 63, endPoint x: 106, endPoint y: 73, distance: 12.5
click at [99, 63] on div "[MEDICAL_DATA] 10MG" at bounding box center [141, 59] width 230 height 14
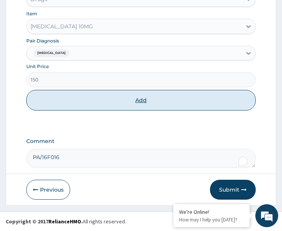
click at [119, 108] on button "Add" at bounding box center [141, 100] width 230 height 21
type input "0"
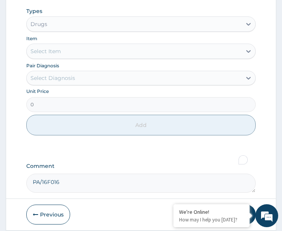
scroll to position [312, 0]
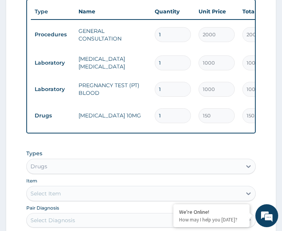
drag, startPoint x: 164, startPoint y: 118, endPoint x: 147, endPoint y: 138, distance: 26.2
click at [147, 133] on div "Type Name Quantity Unit Price Total Price Pair Diagnosis Actions Procedures GEN…" at bounding box center [141, 66] width 230 height 134
type input "3"
type input "450.00"
type input "30"
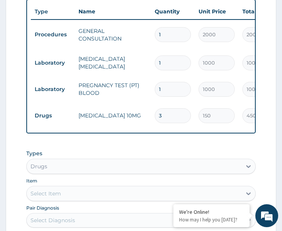
type input "4500.00"
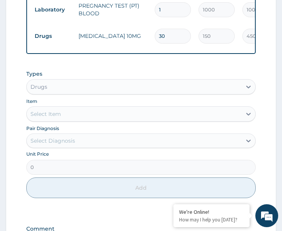
scroll to position [427, 0]
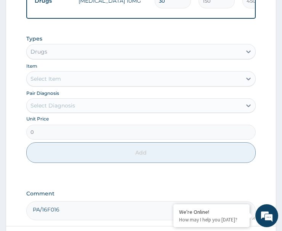
type input "30"
click at [75, 109] on div "Select Diagnosis" at bounding box center [53, 106] width 45 height 8
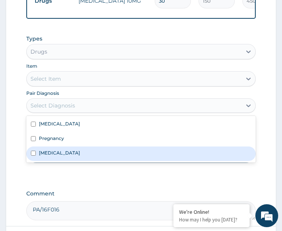
click at [74, 157] on div "[MEDICAL_DATA]" at bounding box center [141, 153] width 230 height 15
checkbox input "true"
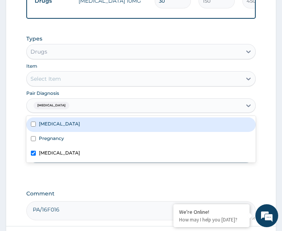
click at [111, 85] on div "Select Item" at bounding box center [134, 79] width 215 height 12
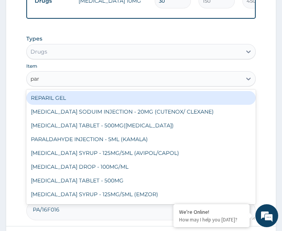
type input "para"
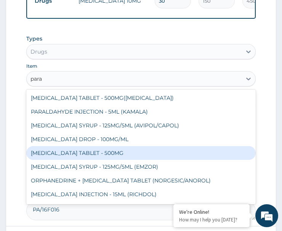
click at [113, 154] on div "[MEDICAL_DATA] TABLET - 500MG" at bounding box center [141, 153] width 230 height 14
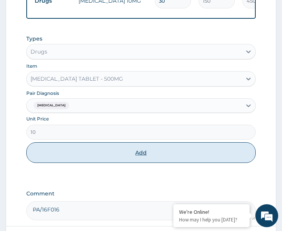
click at [132, 156] on button "Add" at bounding box center [141, 152] width 230 height 21
type input "0"
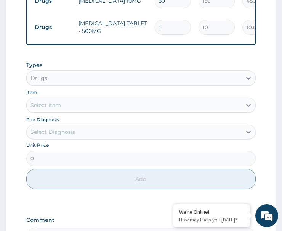
type input "18"
type input "180.00"
type input "18"
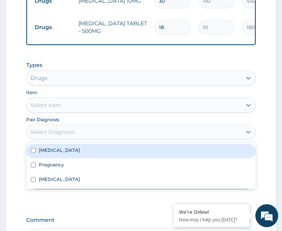
drag, startPoint x: 66, startPoint y: 140, endPoint x: 69, endPoint y: 165, distance: 25.4
click at [66, 135] on div "Select Diagnosis" at bounding box center [53, 132] width 45 height 8
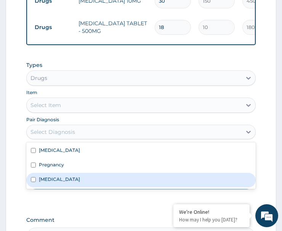
click at [57, 185] on div "[MEDICAL_DATA]" at bounding box center [141, 179] width 230 height 15
checkbox input "true"
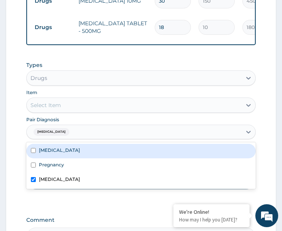
click at [91, 109] on div "Select Item" at bounding box center [134, 105] width 215 height 12
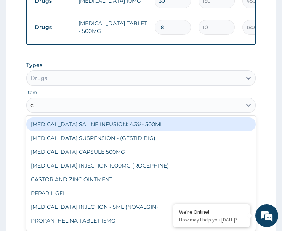
type input "coa"
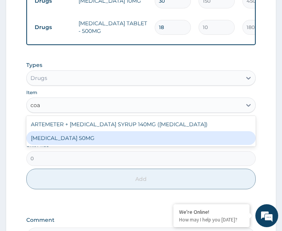
click at [83, 142] on div "[MEDICAL_DATA] 50MG" at bounding box center [141, 138] width 230 height 14
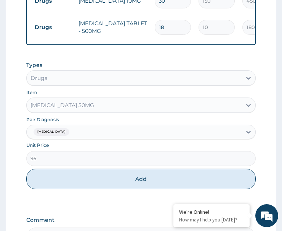
click at [94, 185] on button "Add" at bounding box center [141, 178] width 230 height 21
type input "0"
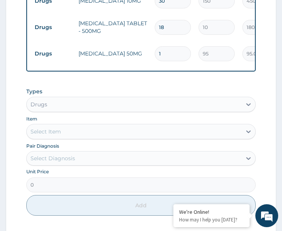
drag, startPoint x: 163, startPoint y: 53, endPoint x: 143, endPoint y: 66, distance: 24.6
click at [143, 66] on tr "Drugs [MEDICAL_DATA] 50MG 1 95 95.00 [MEDICAL_DATA] Delete" at bounding box center [218, 53] width 374 height 26
type input "2"
type input "190.00"
type input "24"
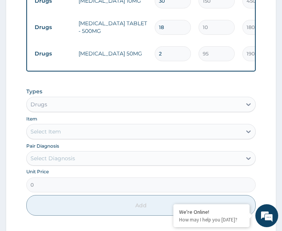
type input "2280.00"
type input "24"
click at [145, 64] on tr "Drugs COARTEM 50MG 24 95 2280.00 Malaria Delete" at bounding box center [218, 53] width 374 height 26
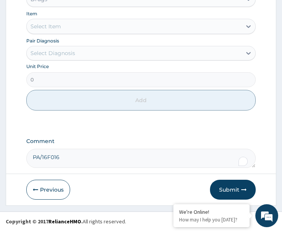
scroll to position [538, 0]
click at [227, 185] on button "Submit" at bounding box center [233, 189] width 46 height 20
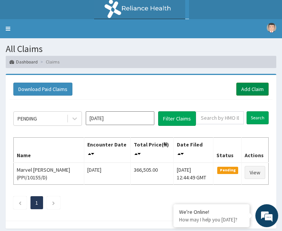
drag, startPoint x: 254, startPoint y: 87, endPoint x: 243, endPoint y: 94, distance: 13.4
click at [254, 87] on link "Add Claim" at bounding box center [253, 88] width 32 height 13
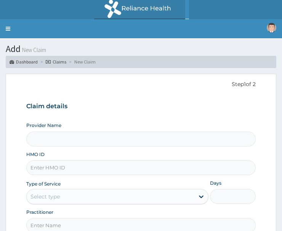
type input "ST. [GEOGRAPHIC_DATA]"
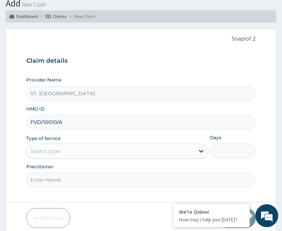
scroll to position [74, 0]
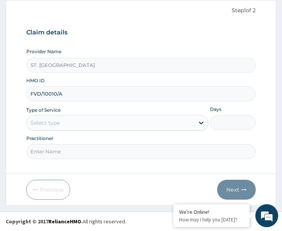
type input "FVD/10010/A"
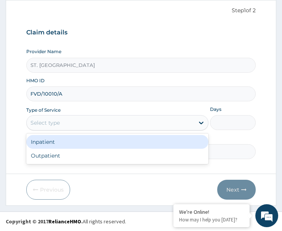
drag, startPoint x: 79, startPoint y: 122, endPoint x: 68, endPoint y: 150, distance: 29.9
click at [81, 122] on div "Select type" at bounding box center [111, 122] width 168 height 12
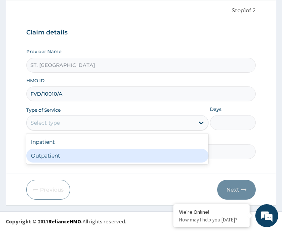
click at [87, 156] on div "Outpatient" at bounding box center [117, 155] width 182 height 14
type input "1"
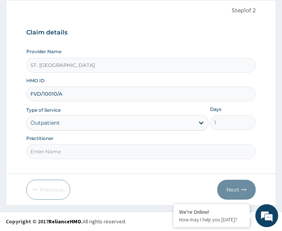
scroll to position [0, 0]
paste input "[PERSON_NAME]"
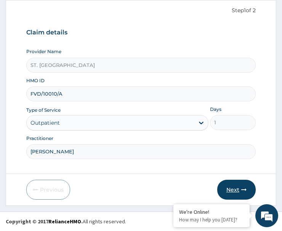
type input "[PERSON_NAME]"
click at [244, 193] on button "Next" at bounding box center [237, 189] width 39 height 20
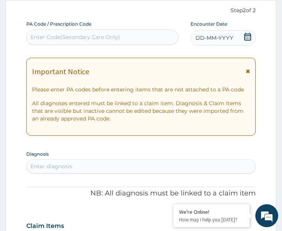
click at [242, 35] on div "DD-MM-YYYY" at bounding box center [223, 37] width 65 height 15
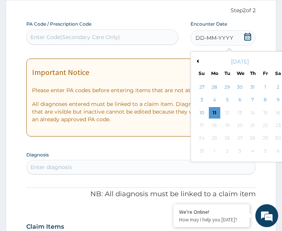
click at [197, 59] on button "Previous Month" at bounding box center [197, 61] width 4 height 4
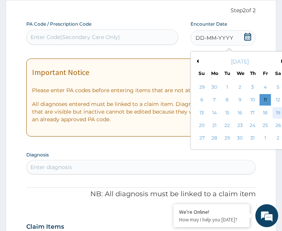
click at [278, 110] on div "19" at bounding box center [277, 112] width 11 height 11
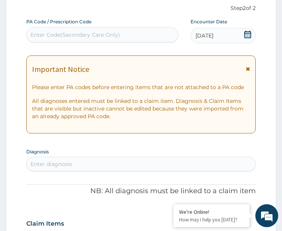
scroll to position [188, 0]
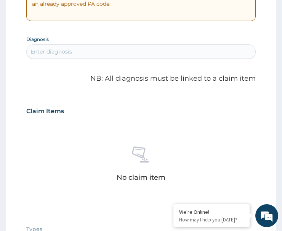
click at [100, 55] on div "Enter diagnosis" at bounding box center [141, 51] width 229 height 12
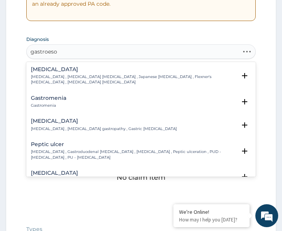
type input "gastroesop"
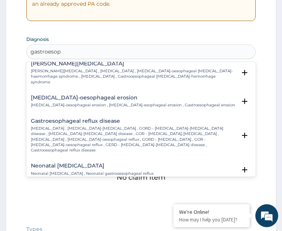
scroll to position [76, 0]
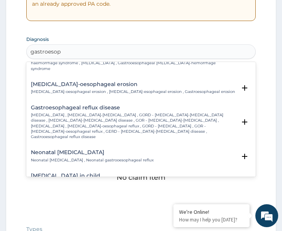
click at [81, 124] on p "Gastroesophageal reflux disease , Gastro-esophageal reflux , GORD - Gastro-esop…" at bounding box center [134, 125] width 206 height 27
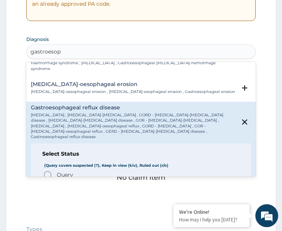
click at [50, 170] on icon "status option query" at bounding box center [47, 174] width 9 height 9
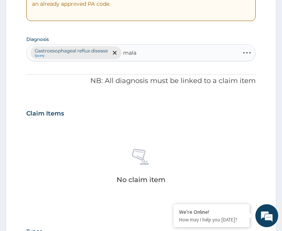
type input "malar"
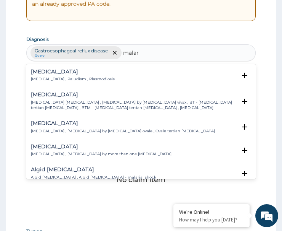
click at [46, 78] on p "[MEDICAL_DATA] , Paludism , Plasmodiosis" at bounding box center [73, 78] width 84 height 5
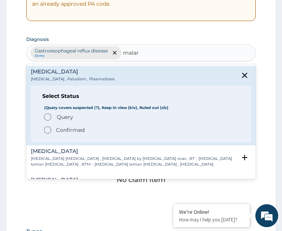
click at [49, 117] on icon "status option query" at bounding box center [47, 116] width 9 height 9
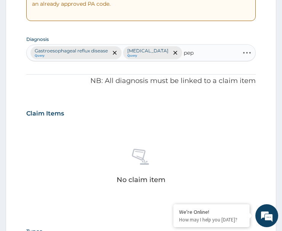
type input "pept"
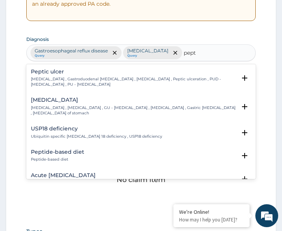
click at [48, 82] on p "Peptic ulcer , Gastroduodenal ulcer , Peptic ulcer disease , Peptic ulceration …" at bounding box center [134, 81] width 206 height 11
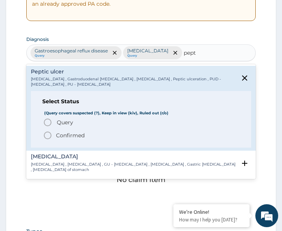
click at [53, 124] on span "Query Query covers suspected (?), Keep in view (kiv), Ruled out (r/o)" at bounding box center [141, 122] width 197 height 9
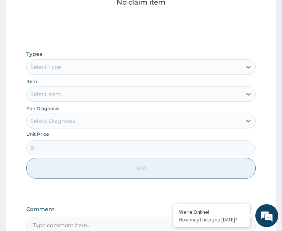
scroll to position [379, 0]
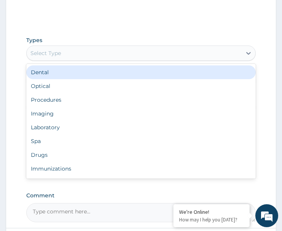
drag, startPoint x: 72, startPoint y: 48, endPoint x: 75, endPoint y: 80, distance: 32.6
click at [72, 51] on div "Select Type" at bounding box center [134, 53] width 215 height 12
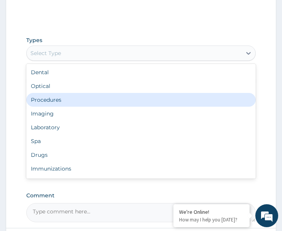
drag, startPoint x: 66, startPoint y: 101, endPoint x: 56, endPoint y: 116, distance: 18.2
click at [66, 103] on div "Procedures" at bounding box center [141, 100] width 230 height 14
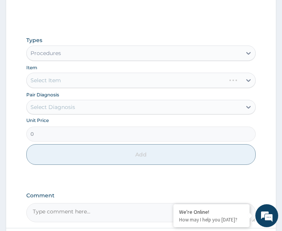
click at [68, 112] on div "Select Diagnosis" at bounding box center [134, 107] width 215 height 12
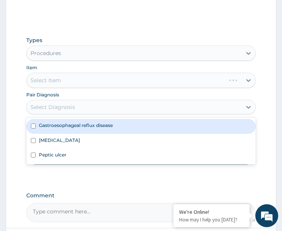
drag, startPoint x: 69, startPoint y: 124, endPoint x: 61, endPoint y: 134, distance: 12.3
click at [68, 126] on label "Gastroesophageal reflux disease" at bounding box center [76, 125] width 74 height 6
checkbox input "true"
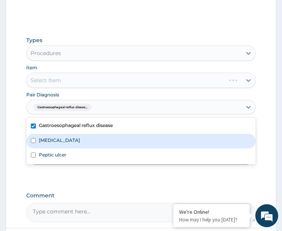
drag, startPoint x: 68, startPoint y: 140, endPoint x: 56, endPoint y: 157, distance: 21.0
click at [68, 140] on div "[MEDICAL_DATA]" at bounding box center [141, 141] width 230 height 15
checkbox input "true"
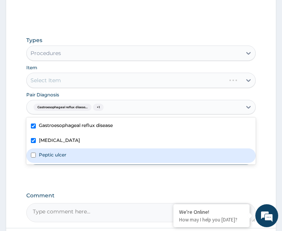
click at [71, 158] on div "Peptic ulcer" at bounding box center [141, 155] width 230 height 15
checkbox input "true"
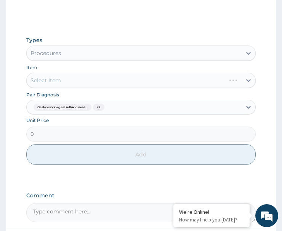
click at [88, 80] on div "Select Item" at bounding box center [141, 80] width 230 height 15
click at [88, 80] on div "Select Item" at bounding box center [134, 80] width 215 height 12
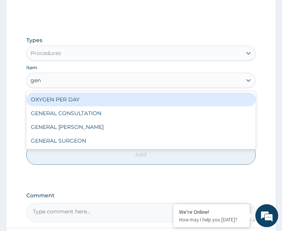
type input "gene"
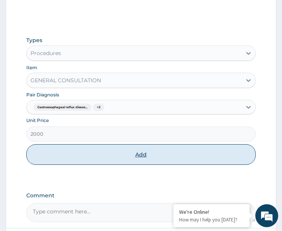
click at [113, 158] on button "Add" at bounding box center [141, 154] width 230 height 21
type input "0"
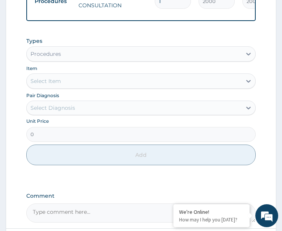
scroll to position [346, 0]
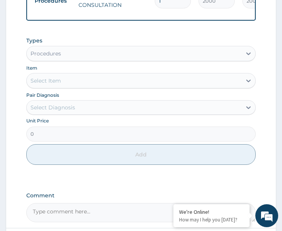
click at [60, 56] on div "Procedures" at bounding box center [46, 54] width 31 height 8
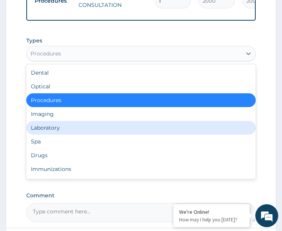
click at [61, 134] on div "Laboratory" at bounding box center [141, 128] width 230 height 14
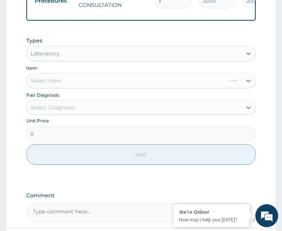
click at [73, 111] on div "Select Diagnosis" at bounding box center [53, 107] width 45 height 8
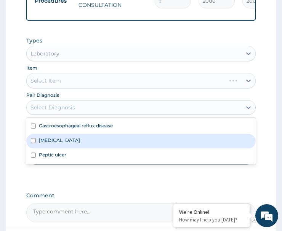
click at [72, 144] on div "[MEDICAL_DATA]" at bounding box center [141, 141] width 230 height 15
checkbox input "true"
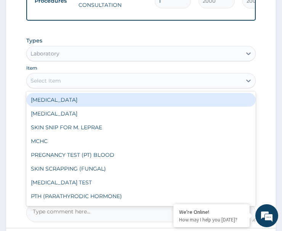
click at [96, 85] on div "Select Item" at bounding box center [134, 80] width 215 height 12
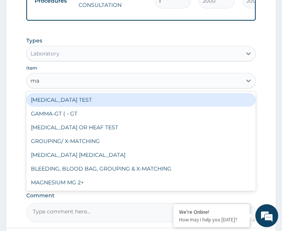
type input "mal"
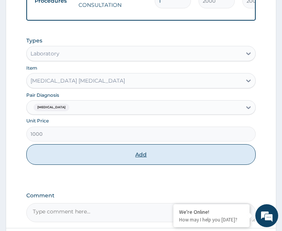
click at [93, 156] on button "Add" at bounding box center [141, 154] width 230 height 21
type input "0"
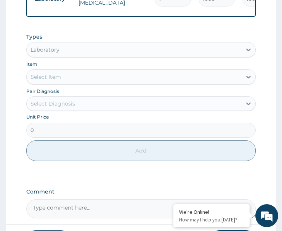
scroll to position [422, 0]
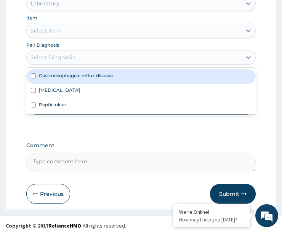
drag, startPoint x: 61, startPoint y: 56, endPoint x: 68, endPoint y: 66, distance: 12.3
click at [61, 56] on div "Select Diagnosis" at bounding box center [141, 57] width 230 height 15
drag, startPoint x: 78, startPoint y: 83, endPoint x: 69, endPoint y: 109, distance: 27.2
click at [78, 79] on label "Gastroesophageal reflux disease" at bounding box center [76, 75] width 74 height 6
checkbox input "true"
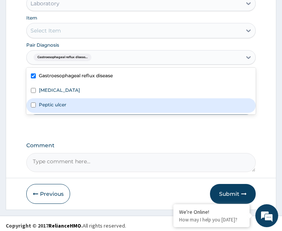
click at [68, 112] on div "Peptic ulcer" at bounding box center [141, 105] width 230 height 15
checkbox input "true"
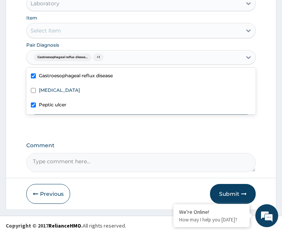
click at [94, 37] on div "Select Item" at bounding box center [134, 30] width 215 height 12
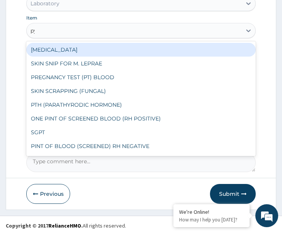
type input "pyl"
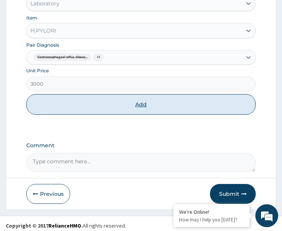
click at [111, 105] on button "Add" at bounding box center [141, 104] width 230 height 21
type input "0"
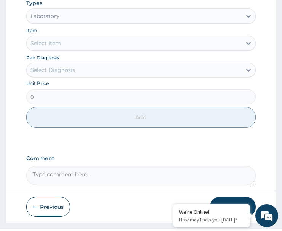
scroll to position [440, 0]
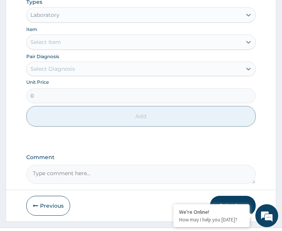
click at [71, 23] on div "Laboratory" at bounding box center [141, 14] width 230 height 15
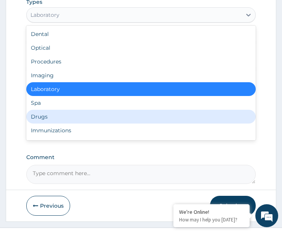
click at [62, 123] on div "Drugs" at bounding box center [141, 117] width 230 height 14
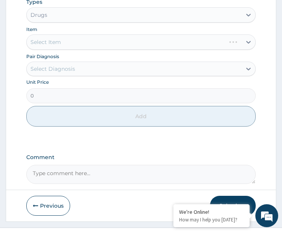
click at [73, 73] on div "Select Diagnosis" at bounding box center [53, 69] width 45 height 8
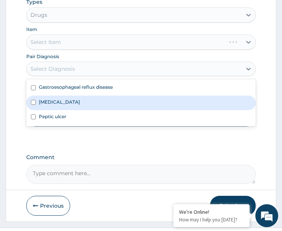
click at [67, 107] on div "[MEDICAL_DATA]" at bounding box center [141, 102] width 230 height 15
checkbox input "true"
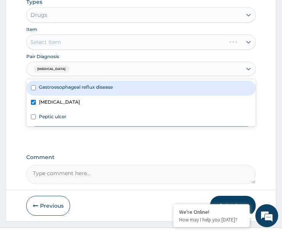
click at [80, 48] on div "Select Item" at bounding box center [141, 41] width 230 height 15
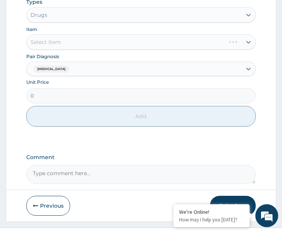
click at [80, 48] on div "Select Item" at bounding box center [141, 41] width 230 height 15
click at [65, 47] on div "Select Item" at bounding box center [134, 42] width 215 height 12
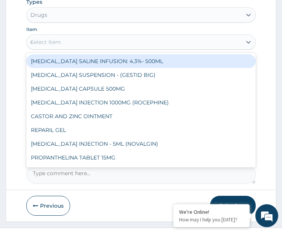
type input "coa"
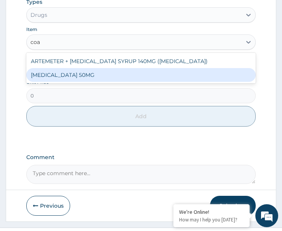
click at [88, 80] on div "[MEDICAL_DATA] 50MG" at bounding box center [141, 75] width 230 height 14
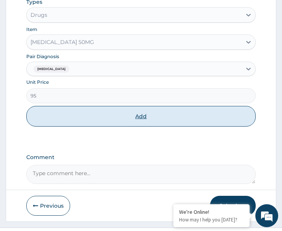
click at [82, 124] on button "Add" at bounding box center [141, 116] width 230 height 21
type input "0"
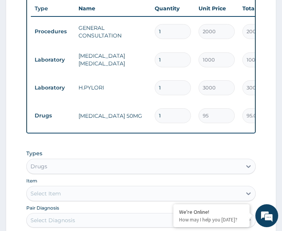
drag, startPoint x: 169, startPoint y: 114, endPoint x: 129, endPoint y: 137, distance: 46.5
click at [129, 133] on div "Type Name Quantity Unit Price Total Price Pair Diagnosis Actions Procedures GEN…" at bounding box center [141, 64] width 230 height 137
type input "2"
type input "190.00"
type input "24"
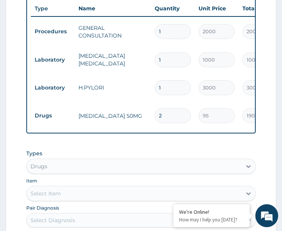
type input "2280.00"
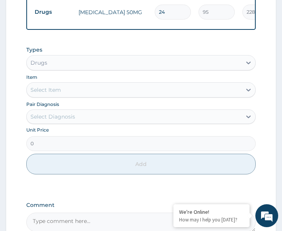
scroll to position [430, 0]
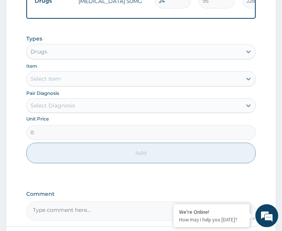
type input "24"
drag, startPoint x: 70, startPoint y: 112, endPoint x: 74, endPoint y: 121, distance: 9.8
click at [70, 109] on div "Select Diagnosis" at bounding box center [53, 106] width 45 height 8
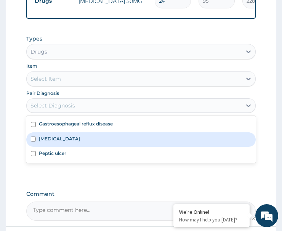
click at [74, 142] on div "[MEDICAL_DATA]" at bounding box center [141, 139] width 230 height 15
checkbox input "true"
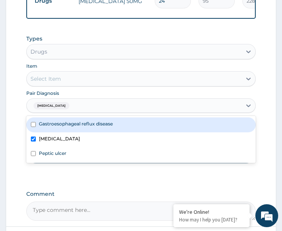
click at [85, 85] on div "Select Item" at bounding box center [134, 79] width 215 height 12
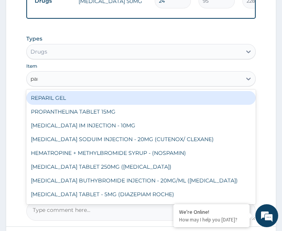
type input "para"
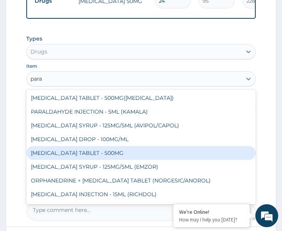
click at [94, 160] on div "[MEDICAL_DATA] TABLET - 500MG" at bounding box center [141, 153] width 230 height 14
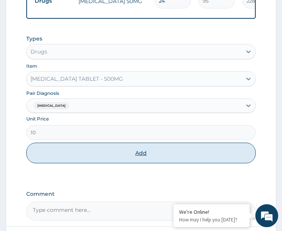
click at [121, 157] on button "Add" at bounding box center [141, 152] width 230 height 21
type input "0"
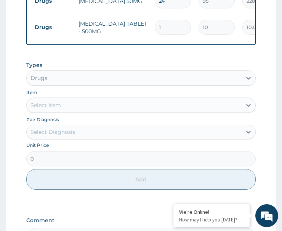
type input "18"
type input "180.00"
type input "18"
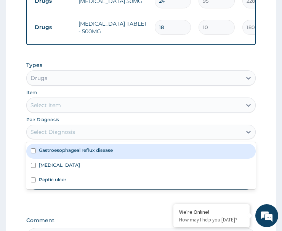
click at [75, 135] on div "Select Diagnosis" at bounding box center [53, 132] width 45 height 8
click at [84, 153] on label "Gastroesophageal reflux disease" at bounding box center [76, 150] width 74 height 6
checkbox input "true"
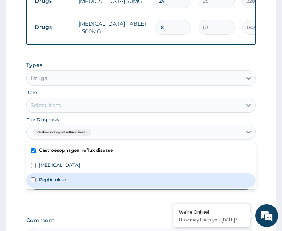
drag, startPoint x: 67, startPoint y: 181, endPoint x: 69, endPoint y: 160, distance: 21.1
click at [67, 182] on div "Peptic ulcer" at bounding box center [141, 180] width 230 height 15
checkbox input "true"
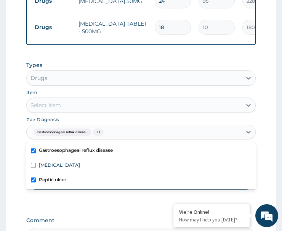
click at [85, 111] on div "Select Item" at bounding box center [134, 105] width 215 height 12
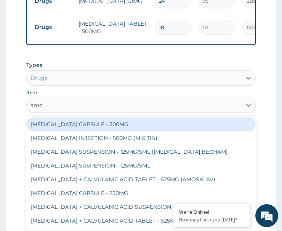
type input "amox"
click at [85, 130] on div "[MEDICAL_DATA] CAPSULE - 500MG" at bounding box center [141, 124] width 230 height 14
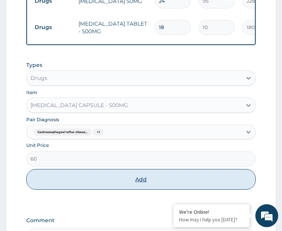
click at [109, 179] on button "Add" at bounding box center [141, 179] width 230 height 21
type input "0"
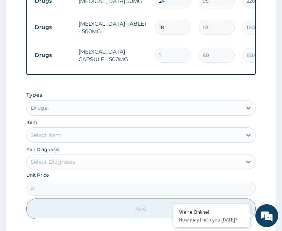
drag, startPoint x: 166, startPoint y: 48, endPoint x: 149, endPoint y: 61, distance: 20.9
click at [149, 61] on tr "Drugs AMOXICILLIN CAPSULE - 500MG 1 60 60.00 Gastroesophageal reflux diseas... …" at bounding box center [218, 55] width 374 height 30
type input "4"
type input "240.00"
type input "42"
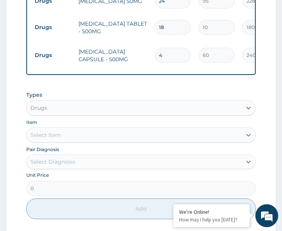
type input "2520.00"
type input "42"
click at [151, 61] on td "[MEDICAL_DATA] CAPSULE - 500MG" at bounding box center [113, 55] width 76 height 23
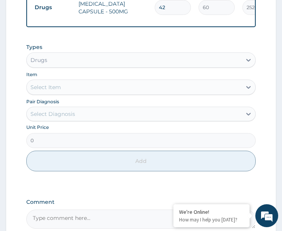
scroll to position [506, 0]
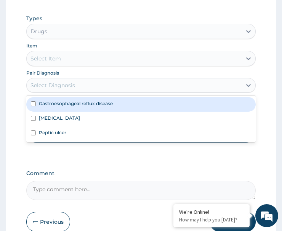
click at [76, 91] on div "Select Diagnosis" at bounding box center [134, 85] width 215 height 12
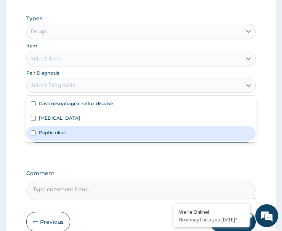
click at [73, 140] on div "Peptic ulcer" at bounding box center [141, 133] width 230 height 15
checkbox input "true"
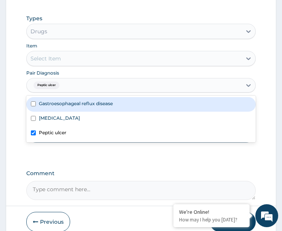
click at [94, 64] on div "Select Item" at bounding box center [134, 58] width 215 height 12
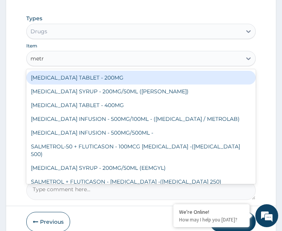
type input "metro"
click at [113, 81] on div "[MEDICAL_DATA] TABLET - 200MG" at bounding box center [141, 78] width 230 height 14
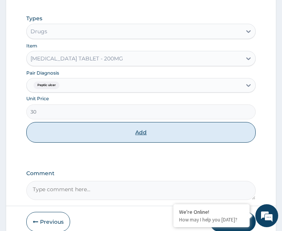
click at [140, 139] on button "Add" at bounding box center [141, 132] width 230 height 21
type input "0"
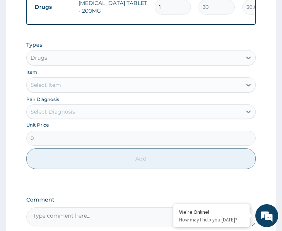
scroll to position [505, 0]
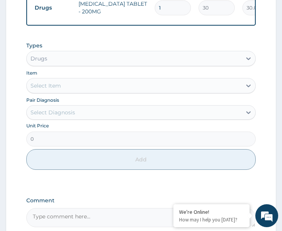
drag, startPoint x: 165, startPoint y: 4, endPoint x: 140, endPoint y: 22, distance: 30.7
type input "4"
type input "120.00"
type input "42"
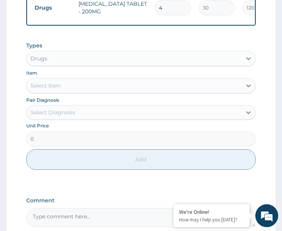
type input "1260.00"
type input "42"
click at [73, 116] on div "Select Diagnosis" at bounding box center [53, 112] width 45 height 8
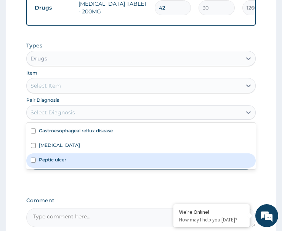
click at [81, 164] on div "Peptic ulcer" at bounding box center [141, 160] width 230 height 15
checkbox input "true"
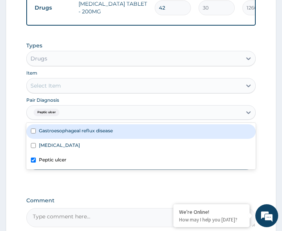
click at [98, 92] on div "Select Item" at bounding box center [134, 85] width 215 height 12
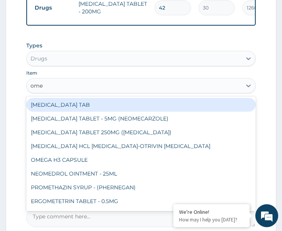
type input "omep"
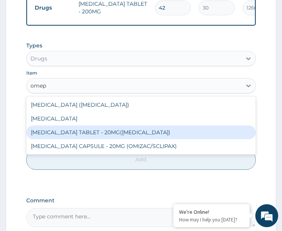
click at [105, 137] on div "OMEPRAZOLE TABLET - 20MG(LOSEC)" at bounding box center [141, 132] width 230 height 14
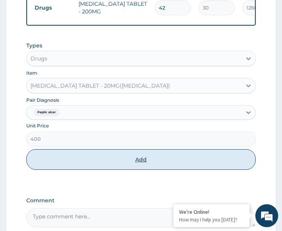
click at [113, 165] on button "Add" at bounding box center [141, 159] width 230 height 21
type input "0"
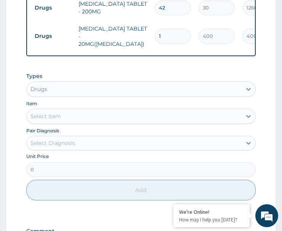
type input "14"
type input "5600.00"
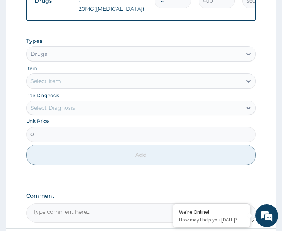
scroll to position [597, 0]
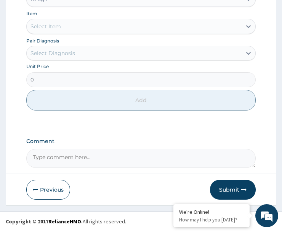
type input "14"
click at [76, 57] on div "Select Diagnosis" at bounding box center [134, 53] width 215 height 12
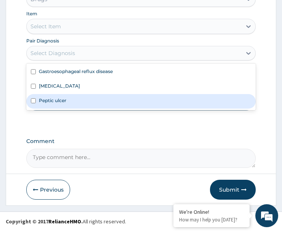
click at [78, 100] on div "Peptic ulcer" at bounding box center [141, 101] width 230 height 15
checkbox input "true"
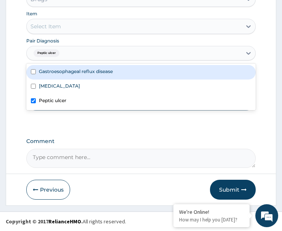
click at [83, 28] on div "Select Item" at bounding box center [134, 26] width 215 height 12
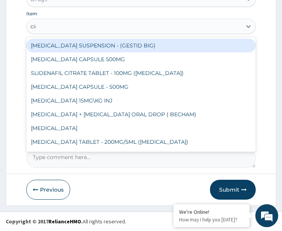
type input "cime"
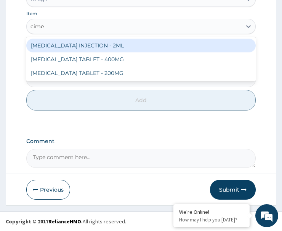
click at [93, 44] on div "[MEDICAL_DATA] INJECTION - 2ML" at bounding box center [141, 46] width 230 height 14
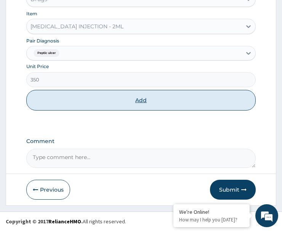
click at [104, 101] on button "Add" at bounding box center [141, 100] width 230 height 21
type input "0"
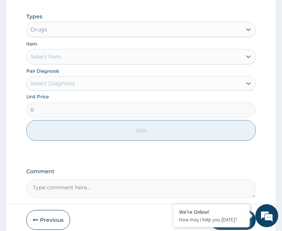
scroll to position [603, 0]
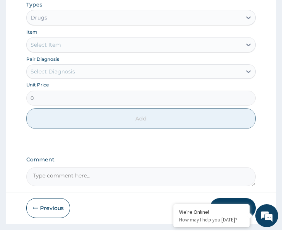
click at [83, 81] on div "Types Drugs Item Select Item Pair Diagnosis Select Diagnosis Unit Price 0 Add" at bounding box center [141, 65] width 230 height 136
click at [83, 71] on div "Select Diagnosis" at bounding box center [134, 71] width 215 height 12
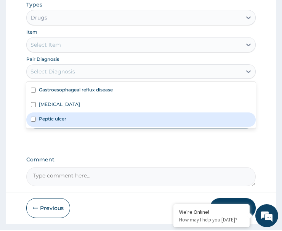
click at [81, 121] on div "Peptic ulcer" at bounding box center [141, 119] width 230 height 15
checkbox input "true"
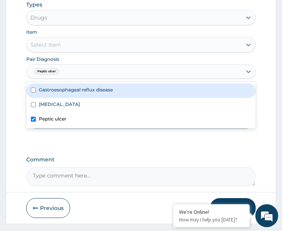
click at [89, 45] on div "Select Item" at bounding box center [134, 45] width 215 height 12
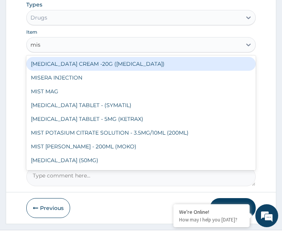
type input "mist"
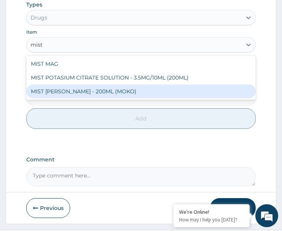
click at [108, 95] on div "MIST [PERSON_NAME] - 200ML (MOKO)" at bounding box center [141, 91] width 230 height 14
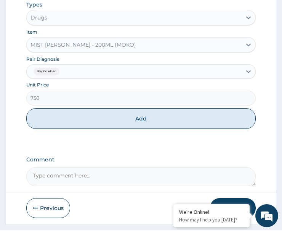
click at [121, 129] on button "Add" at bounding box center [141, 118] width 230 height 21
type input "0"
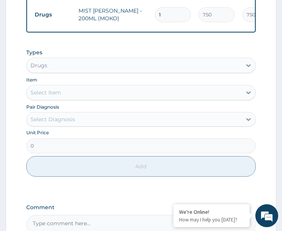
scroll to position [591, 0]
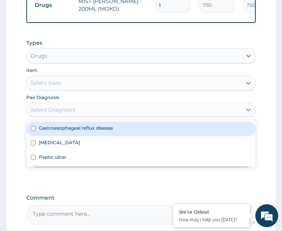
click at [64, 113] on div "Select Diagnosis" at bounding box center [53, 110] width 45 height 8
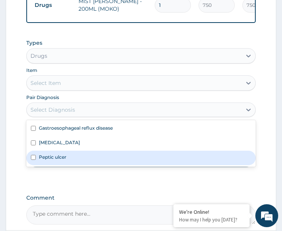
click at [69, 153] on div "Peptic ulcer" at bounding box center [141, 157] width 230 height 15
checkbox input "true"
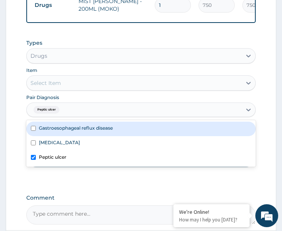
click at [84, 84] on div "Select Item" at bounding box center [134, 83] width 215 height 12
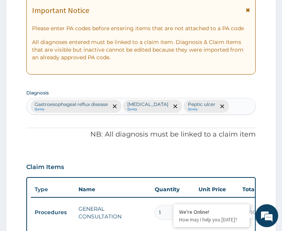
scroll to position [133, 0]
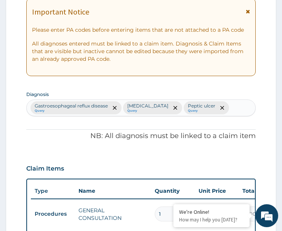
type input "cinn"
click at [226, 103] on div "Gastroesophageal reflux disease Query Malaria Query Peptic ulcer Query" at bounding box center [141, 108] width 229 height 16
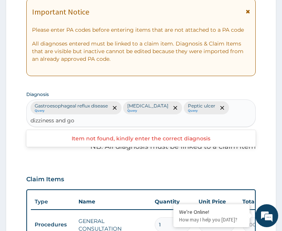
type input "dizziness and g"
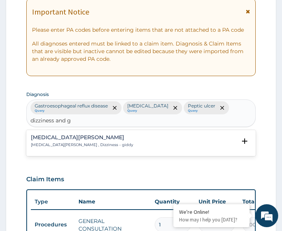
click at [52, 142] on p "Dizziness and giddiness , Dizziness - giddy" at bounding box center [82, 144] width 102 height 5
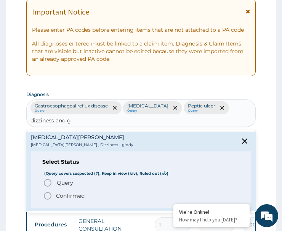
click at [48, 178] on icon "status option query" at bounding box center [47, 182] width 9 height 9
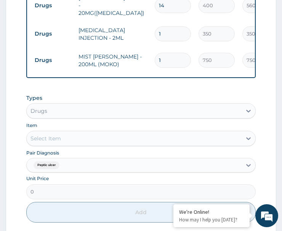
scroll to position [591, 0]
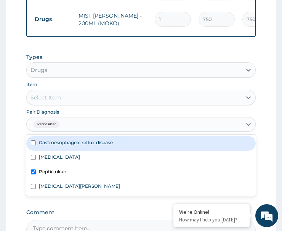
click at [69, 126] on div "Peptic ulcer" at bounding box center [134, 124] width 215 height 13
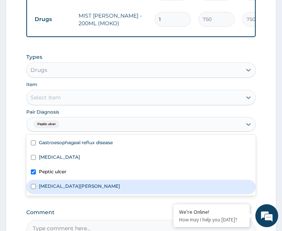
click at [73, 188] on label "Dizziness and giddiness" at bounding box center [79, 185] width 81 height 6
checkbox input "true"
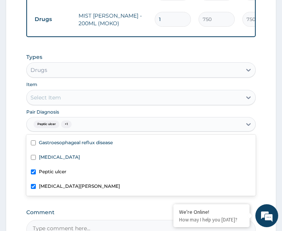
click at [83, 173] on div "Peptic ulcer" at bounding box center [141, 172] width 230 height 15
checkbox input "false"
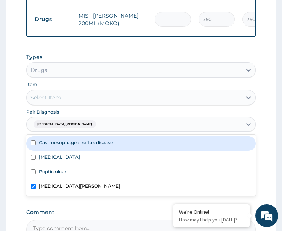
click at [76, 100] on div "Select Item" at bounding box center [134, 97] width 215 height 12
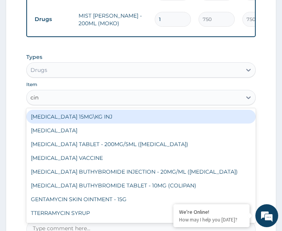
type input "cinn"
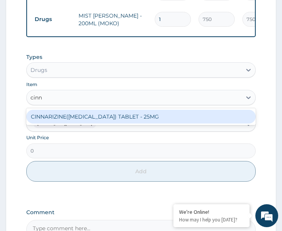
click at [96, 118] on div "CINNARIZINE([MEDICAL_DATA]) TABLET - 25MG" at bounding box center [141, 117] width 230 height 14
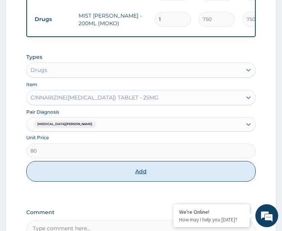
click at [115, 179] on button "Add" at bounding box center [141, 171] width 230 height 21
type input "0"
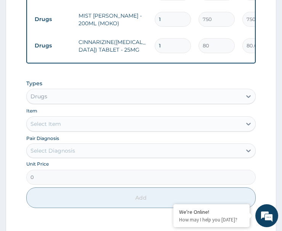
type input "10"
type input "800.00"
type input "10"
click at [150, 81] on div "Types Drugs Item Select Item Pair Diagnosis Select Diagnosis Unit Price 0 Add" at bounding box center [141, 144] width 230 height 136
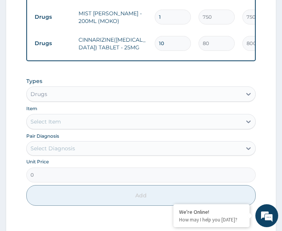
scroll to position [691, 0]
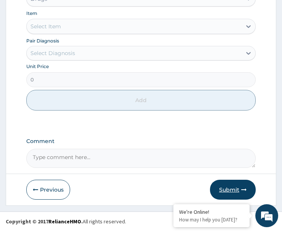
click at [234, 189] on button "Submit" at bounding box center [233, 189] width 46 height 20
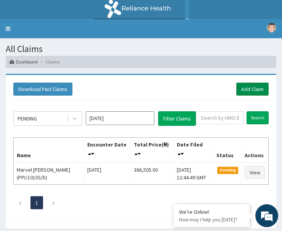
click at [252, 89] on link "Add Claim" at bounding box center [253, 88] width 32 height 13
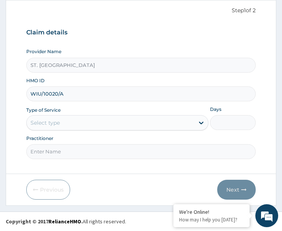
type input "WIU/10020/A"
click at [73, 118] on div "Select type" at bounding box center [111, 122] width 168 height 12
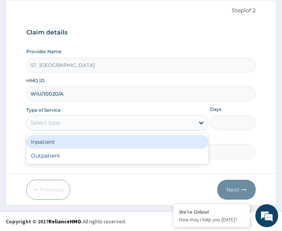
scroll to position [74, 0]
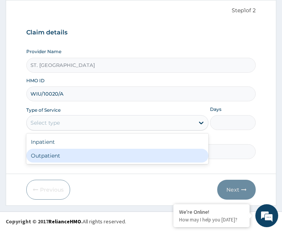
click at [77, 158] on div "Outpatient" at bounding box center [117, 155] width 182 height 14
type input "1"
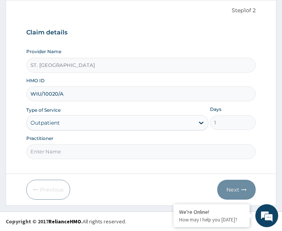
scroll to position [0, 0]
paste input "[PERSON_NAME]"
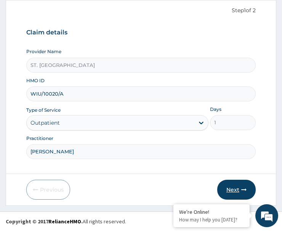
type input "[PERSON_NAME]"
click at [235, 190] on button "Next" at bounding box center [237, 189] width 39 height 20
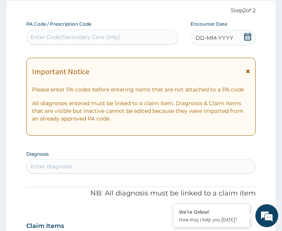
click at [247, 37] on icon at bounding box center [248, 37] width 8 height 8
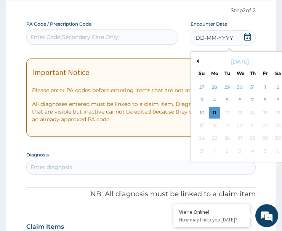
click at [197, 59] on button "Previous Month" at bounding box center [197, 61] width 4 height 4
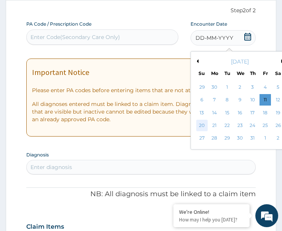
click at [205, 123] on div "20" at bounding box center [202, 124] width 11 height 11
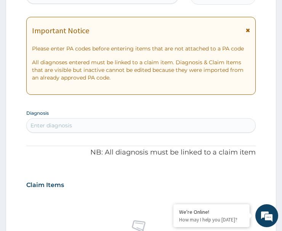
scroll to position [226, 0]
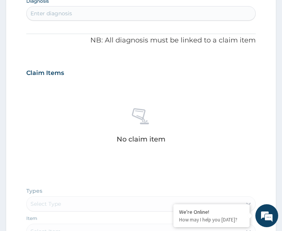
click at [83, 11] on div "Enter diagnosis" at bounding box center [141, 13] width 229 height 12
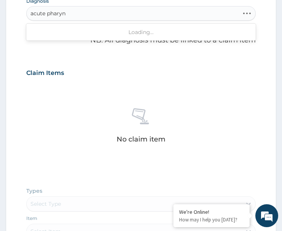
type input "acute pharyng"
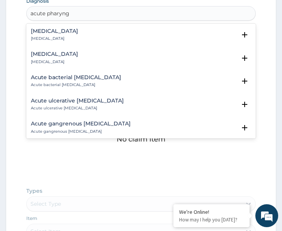
click at [40, 34] on div "[MEDICAL_DATA] [MEDICAL_DATA]" at bounding box center [54, 34] width 47 height 13
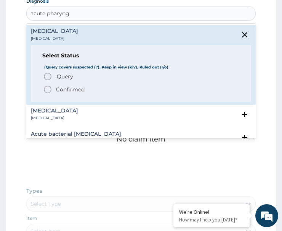
click at [50, 74] on icon "status option query" at bounding box center [47, 76] width 9 height 9
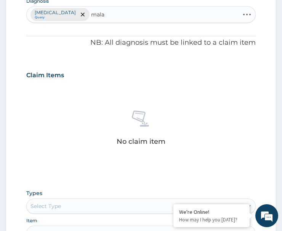
type input "malar"
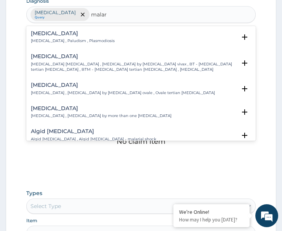
click at [39, 31] on h4 "[MEDICAL_DATA]" at bounding box center [73, 34] width 84 height 6
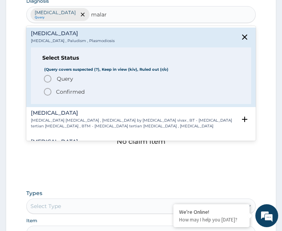
click at [47, 74] on icon "status option query" at bounding box center [47, 78] width 9 height 9
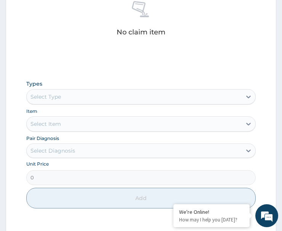
scroll to position [417, 0]
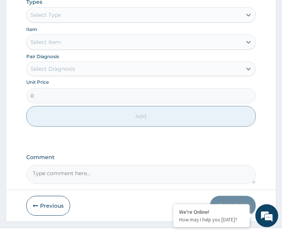
drag, startPoint x: 71, startPoint y: 10, endPoint x: 84, endPoint y: 23, distance: 17.8
click at [71, 11] on div "Select Type" at bounding box center [134, 15] width 215 height 12
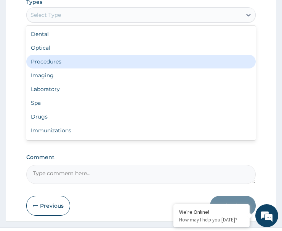
drag, startPoint x: 68, startPoint y: 58, endPoint x: 77, endPoint y: 69, distance: 14.1
click at [68, 60] on div "Procedures" at bounding box center [141, 62] width 230 height 14
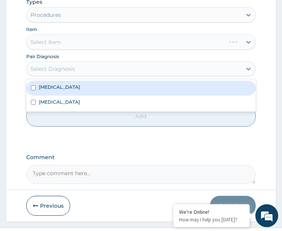
drag, startPoint x: 65, startPoint y: 68, endPoint x: 67, endPoint y: 84, distance: 16.9
click at [71, 71] on div "Select Diagnosis" at bounding box center [53, 69] width 45 height 8
click at [73, 89] on label "[MEDICAL_DATA]" at bounding box center [59, 87] width 41 height 6
checkbox input "true"
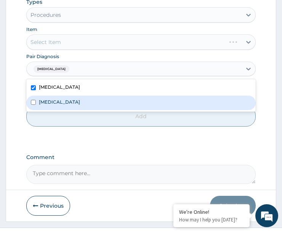
click at [74, 103] on div "[MEDICAL_DATA]" at bounding box center [141, 102] width 230 height 15
checkbox input "true"
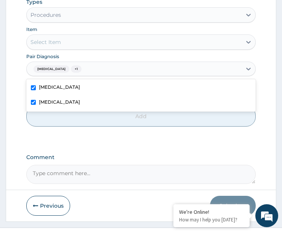
click at [83, 41] on div "Select Item" at bounding box center [134, 42] width 215 height 12
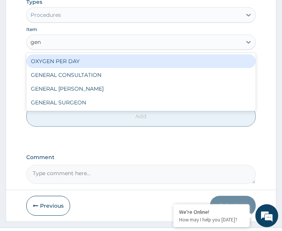
type input "gene"
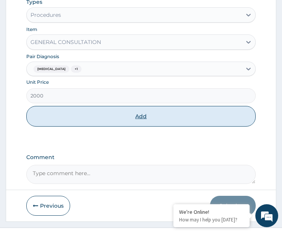
click at [118, 121] on button "Add" at bounding box center [141, 116] width 230 height 21
type input "0"
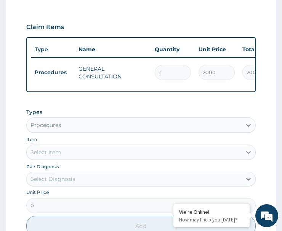
scroll to position [382, 0]
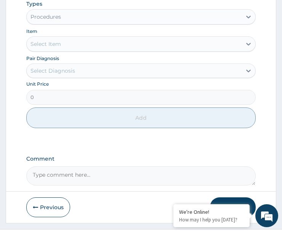
click at [75, 16] on div "Procedures" at bounding box center [134, 17] width 215 height 12
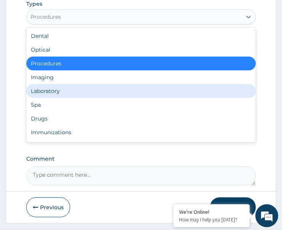
drag, startPoint x: 66, startPoint y: 94, endPoint x: 69, endPoint y: 81, distance: 13.7
click at [66, 95] on div "Laboratory" at bounding box center [141, 91] width 230 height 14
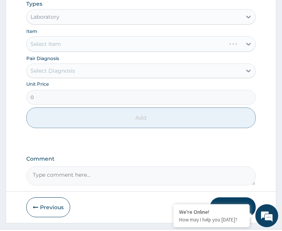
click at [79, 74] on div "Select Diagnosis" at bounding box center [134, 70] width 215 height 12
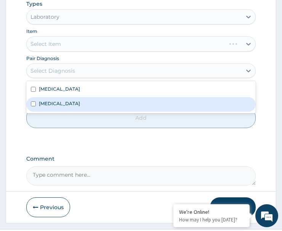
click at [78, 107] on div "[MEDICAL_DATA]" at bounding box center [141, 104] width 230 height 15
checkbox input "true"
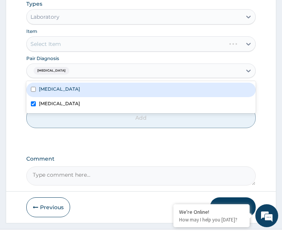
click at [100, 43] on div "Select Item" at bounding box center [141, 43] width 230 height 15
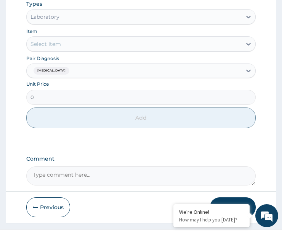
click at [100, 43] on div "Select Item" at bounding box center [134, 44] width 215 height 12
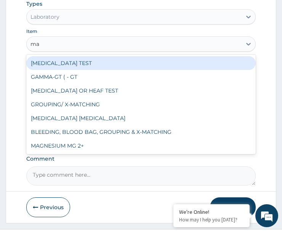
type input "mal"
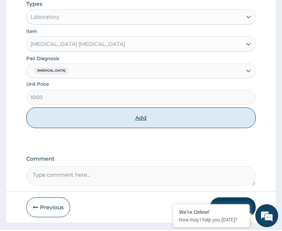
click at [101, 122] on button "Add" at bounding box center [141, 117] width 230 height 21
type input "0"
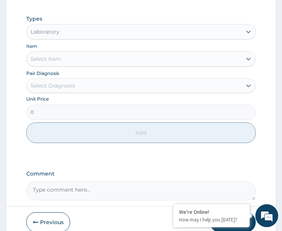
scroll to position [409, 0]
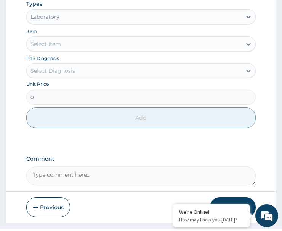
drag, startPoint x: 74, startPoint y: 17, endPoint x: 79, endPoint y: 27, distance: 11.1
click at [74, 19] on div "Laboratory" at bounding box center [134, 17] width 215 height 12
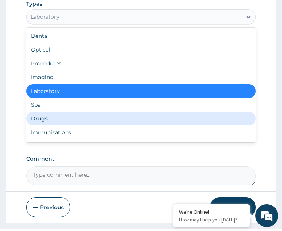
click at [55, 125] on div "Drugs" at bounding box center [141, 118] width 230 height 14
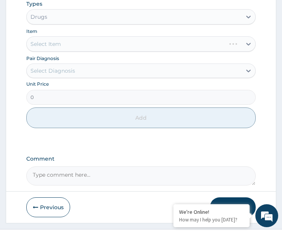
drag, startPoint x: 81, startPoint y: 75, endPoint x: 82, endPoint y: 81, distance: 6.2
click at [81, 75] on div "Select Diagnosis" at bounding box center [134, 70] width 215 height 12
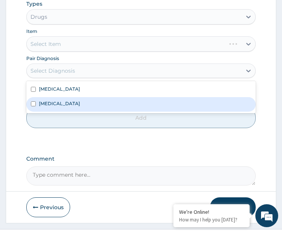
click at [69, 106] on div "[MEDICAL_DATA]" at bounding box center [141, 104] width 230 height 15
checkbox input "true"
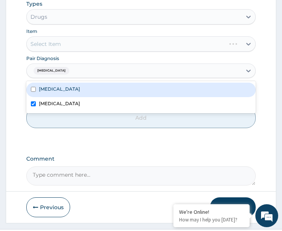
click at [83, 46] on div "Select Item" at bounding box center [141, 43] width 230 height 15
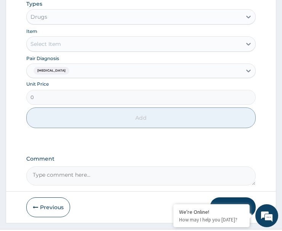
click at [83, 46] on div "Select Item" at bounding box center [134, 44] width 215 height 12
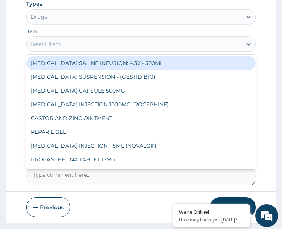
type input "coa"
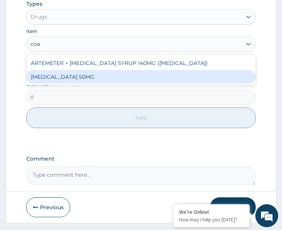
drag, startPoint x: 85, startPoint y: 81, endPoint x: 102, endPoint y: 91, distance: 20.2
click at [88, 81] on div "[MEDICAL_DATA] 50MG" at bounding box center [141, 77] width 230 height 14
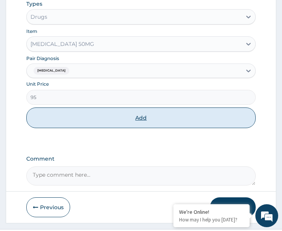
click at [95, 118] on button "Add" at bounding box center [141, 117] width 230 height 21
type input "0"
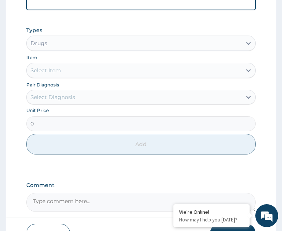
scroll to position [282, 0]
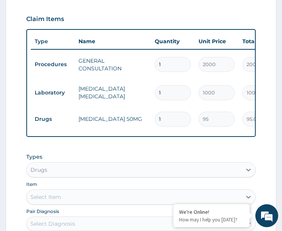
drag, startPoint x: 171, startPoint y: 114, endPoint x: 147, endPoint y: 124, distance: 26.2
click at [147, 124] on tr "Drugs COARTEM 50MG 1 95 95.00 Malaria Delete" at bounding box center [218, 119] width 374 height 26
type input "2"
type input "190.00"
type input "24"
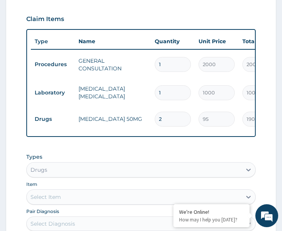
type input "2280.00"
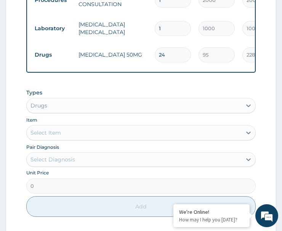
scroll to position [435, 0]
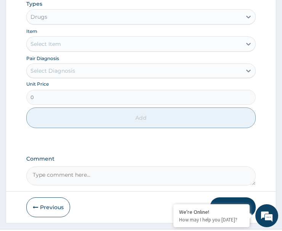
type input "24"
click at [68, 74] on div "Select Diagnosis" at bounding box center [53, 71] width 45 height 8
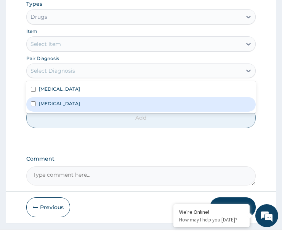
click at [69, 108] on div "[MEDICAL_DATA]" at bounding box center [141, 104] width 230 height 15
checkbox input "true"
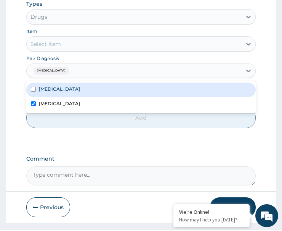
click at [98, 48] on div "Select Item" at bounding box center [134, 44] width 215 height 12
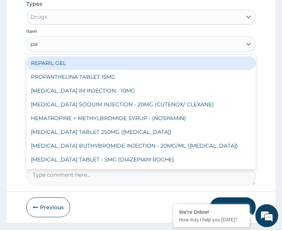
type input "para"
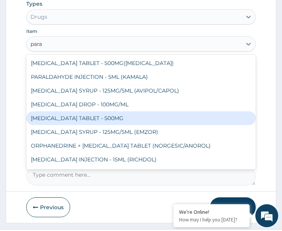
drag, startPoint x: 95, startPoint y: 118, endPoint x: 100, endPoint y: 121, distance: 6.0
click at [95, 118] on div "[MEDICAL_DATA] TABLET - 500MG" at bounding box center [141, 118] width 230 height 14
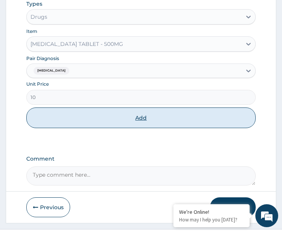
click at [133, 125] on button "Add" at bounding box center [141, 117] width 230 height 21
type input "0"
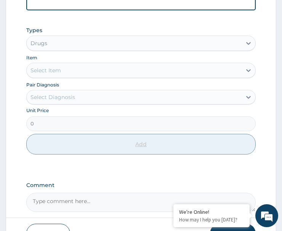
scroll to position [309, 0]
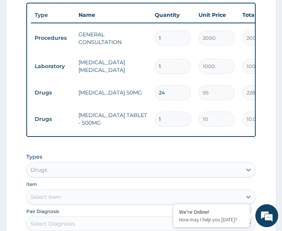
type input "18"
type input "180.00"
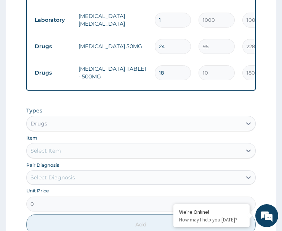
scroll to position [423, 0]
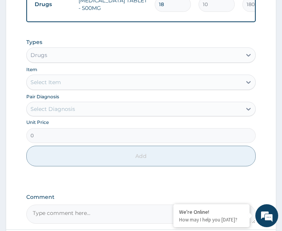
type input "18"
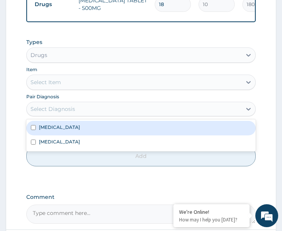
click at [69, 113] on div "Select Diagnosis" at bounding box center [53, 109] width 45 height 8
click at [75, 130] on label "[MEDICAL_DATA]" at bounding box center [59, 127] width 41 height 6
checkbox input "true"
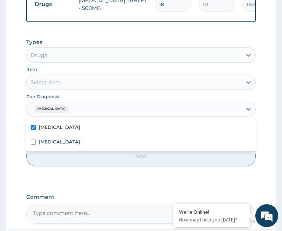
click at [81, 84] on div "Select Item" at bounding box center [134, 82] width 215 height 12
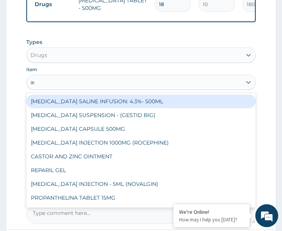
type input "amox"
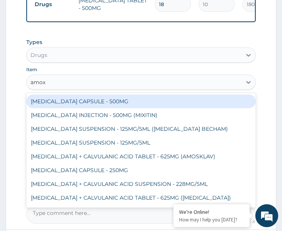
click at [84, 106] on div "[MEDICAL_DATA] CAPSULE - 500MG" at bounding box center [141, 101] width 230 height 14
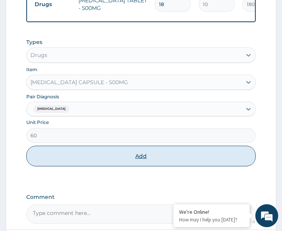
click at [129, 161] on button "Add" at bounding box center [141, 155] width 230 height 21
type input "0"
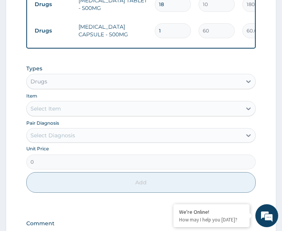
click at [158, 25] on input "1" at bounding box center [173, 30] width 36 height 15
type input "21"
type input "1260.00"
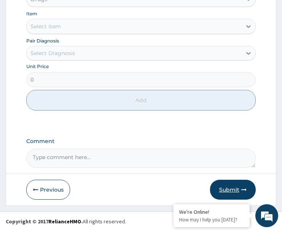
type input "21"
click at [232, 189] on button "Submit" at bounding box center [233, 189] width 46 height 20
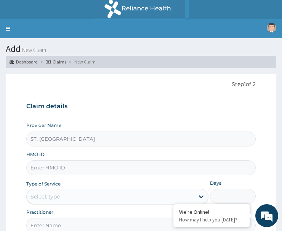
paste input "Wiu/10020/B"
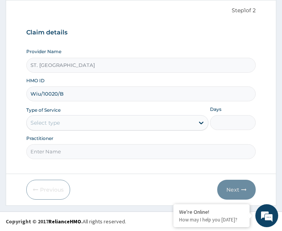
type input "Wiu/10020/B"
click at [101, 123] on div "Select type" at bounding box center [111, 122] width 168 height 12
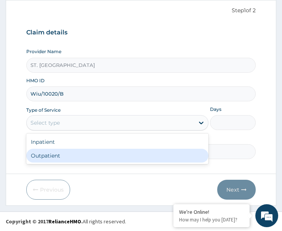
click at [106, 156] on div "Outpatient" at bounding box center [117, 155] width 182 height 14
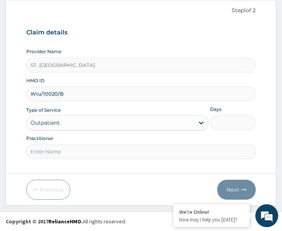
type input "1"
paste input "[PERSON_NAME]"
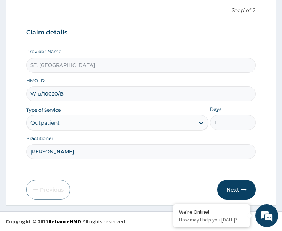
type input "[PERSON_NAME]"
click at [235, 185] on button "Next" at bounding box center [237, 189] width 39 height 20
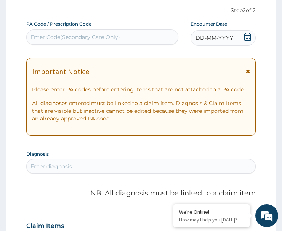
click at [229, 33] on div "DD-MM-YYYY" at bounding box center [223, 37] width 65 height 15
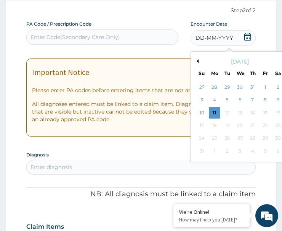
click at [198, 59] on button "Previous Month" at bounding box center [197, 61] width 4 height 4
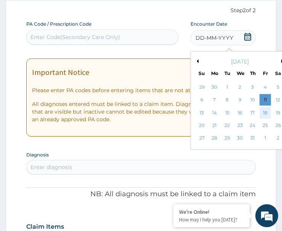
click at [269, 110] on div "18" at bounding box center [265, 112] width 11 height 11
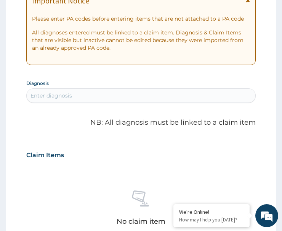
scroll to position [150, 0]
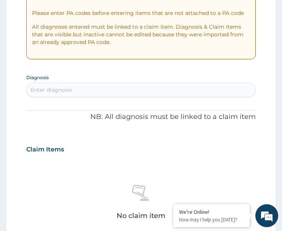
click at [95, 91] on div "Enter diagnosis" at bounding box center [141, 90] width 229 height 12
type input "malar"
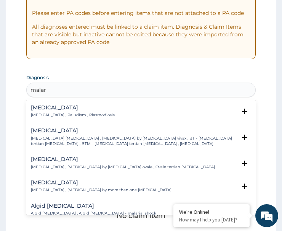
click at [46, 110] on h4 "[MEDICAL_DATA]" at bounding box center [73, 108] width 84 height 6
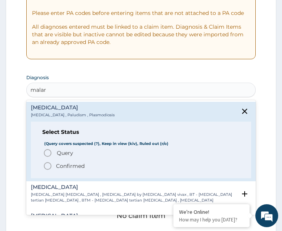
click at [55, 164] on span "Confirmed" at bounding box center [141, 165] width 197 height 9
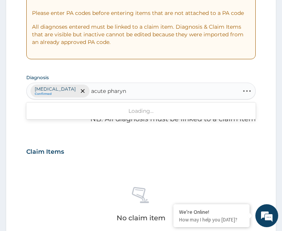
type input "acute pharyng"
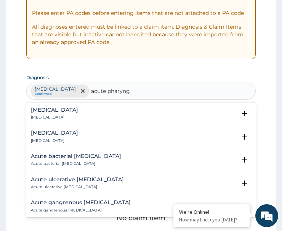
click at [40, 111] on h4 "[MEDICAL_DATA]" at bounding box center [54, 110] width 47 height 6
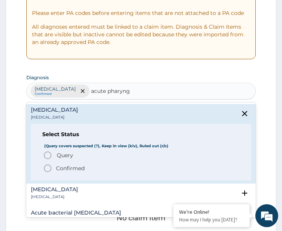
click at [45, 156] on icon "status option query" at bounding box center [47, 154] width 9 height 9
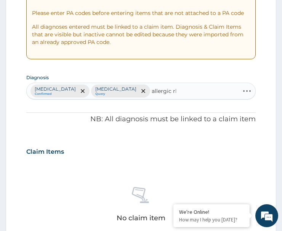
type input "allergic rhi"
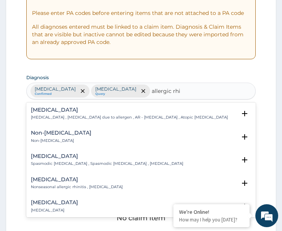
click at [48, 111] on h4 "[MEDICAL_DATA]" at bounding box center [129, 110] width 197 height 6
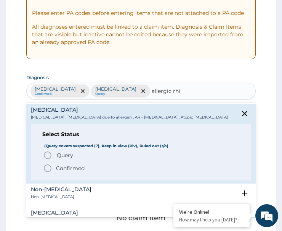
click at [50, 153] on icon "status option query" at bounding box center [47, 154] width 9 height 9
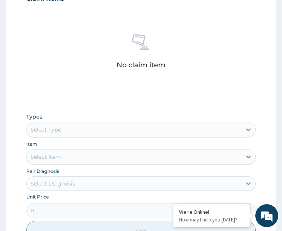
scroll to position [341, 0]
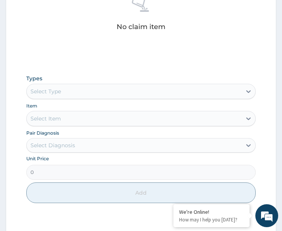
click at [63, 90] on div "Select Type" at bounding box center [134, 91] width 215 height 12
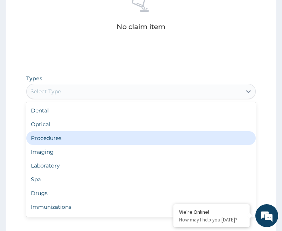
click at [68, 139] on div "Procedures" at bounding box center [141, 138] width 230 height 14
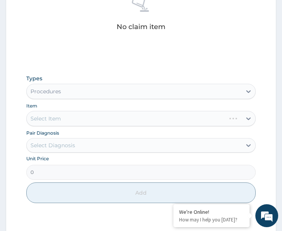
drag, startPoint x: 66, startPoint y: 142, endPoint x: 66, endPoint y: 148, distance: 6.5
click at [66, 144] on div "Select Diagnosis" at bounding box center [53, 145] width 45 height 8
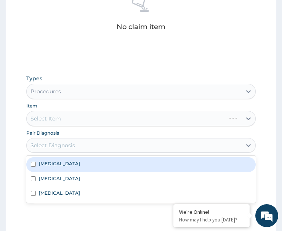
drag, startPoint x: 64, startPoint y: 164, endPoint x: 66, endPoint y: 177, distance: 12.3
click at [65, 164] on div "Malaria" at bounding box center [141, 164] width 230 height 15
checkbox input "true"
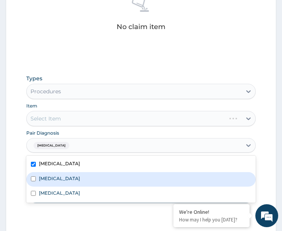
drag, startPoint x: 73, startPoint y: 177, endPoint x: 65, endPoint y: 192, distance: 17.6
click at [71, 185] on div "Acute pharyngitis" at bounding box center [141, 179] width 230 height 15
checkbox input "true"
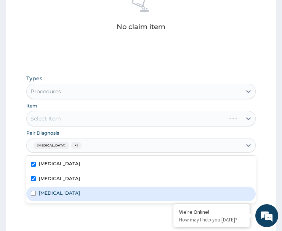
click at [77, 194] on div "Allergic rhinitis" at bounding box center [141, 193] width 230 height 15
checkbox input "true"
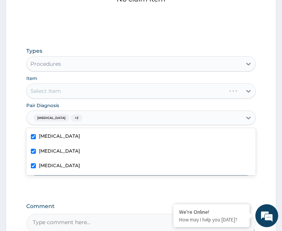
scroll to position [417, 0]
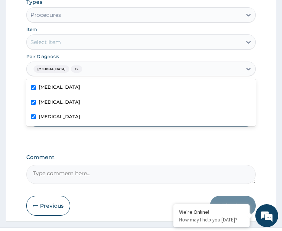
click at [82, 41] on div "Select Item" at bounding box center [134, 42] width 215 height 12
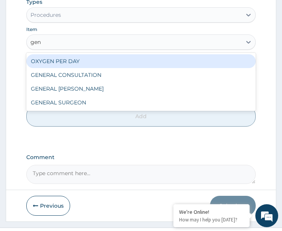
type input "gene"
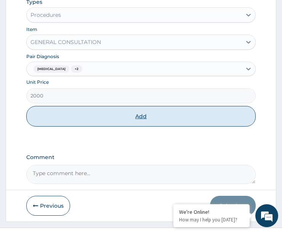
click at [103, 121] on button "Add" at bounding box center [141, 116] width 230 height 21
type input "0"
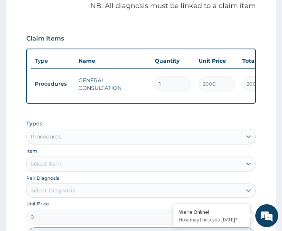
scroll to position [306, 0]
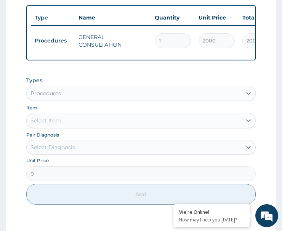
drag, startPoint x: 68, startPoint y: 95, endPoint x: 73, endPoint y: 106, distance: 11.6
click at [69, 98] on div "Procedures" at bounding box center [134, 93] width 215 height 12
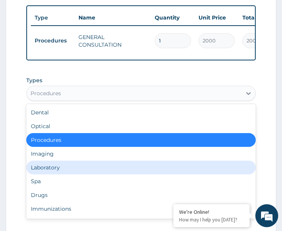
click at [58, 171] on div "Laboratory" at bounding box center [141, 167] width 230 height 14
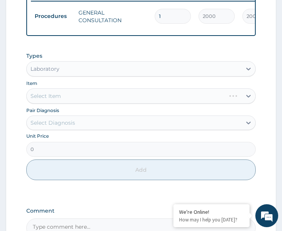
scroll to position [344, 0]
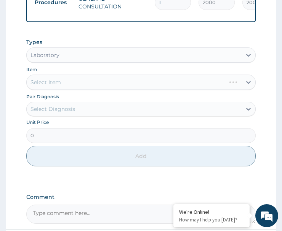
click at [75, 113] on div "Select Diagnosis" at bounding box center [53, 109] width 45 height 8
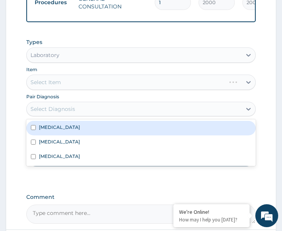
click at [69, 135] on div "Malaria" at bounding box center [141, 128] width 230 height 15
checkbox input "true"
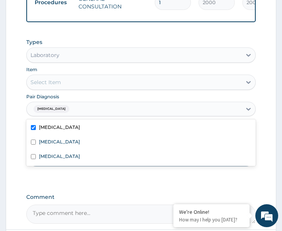
click at [81, 83] on div "Select Item" at bounding box center [134, 82] width 215 height 12
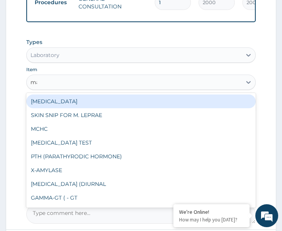
type input "mal"
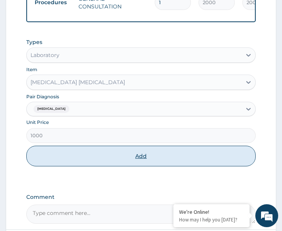
click at [109, 160] on button "Add" at bounding box center [141, 155] width 230 height 21
type input "0"
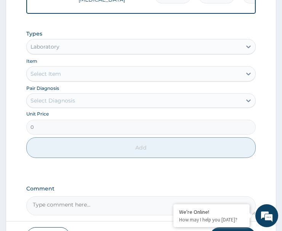
scroll to position [430, 0]
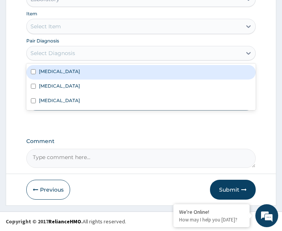
drag, startPoint x: 73, startPoint y: 54, endPoint x: 75, endPoint y: 66, distance: 11.6
click at [72, 59] on div "Select Diagnosis" at bounding box center [141, 53] width 230 height 15
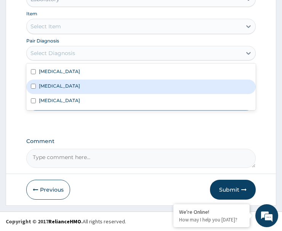
click at [74, 89] on div "Acute pharyngitis" at bounding box center [141, 86] width 230 height 15
checkbox input "true"
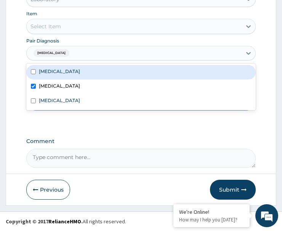
click at [73, 21] on div "Select Item" at bounding box center [134, 26] width 215 height 12
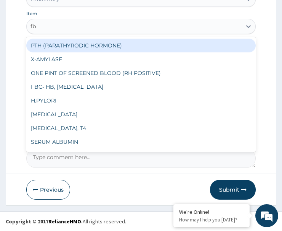
type input "fbc"
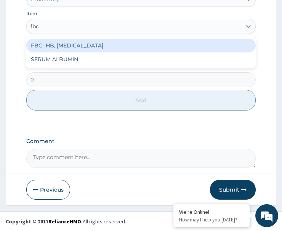
drag, startPoint x: 83, startPoint y: 45, endPoint x: 85, endPoint y: 61, distance: 15.4
click at [82, 46] on div "FBC- HB, [MEDICAL_DATA]" at bounding box center [141, 46] width 230 height 14
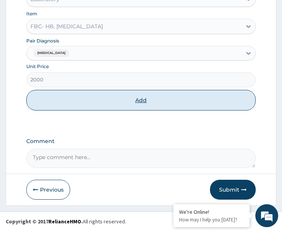
click at [94, 101] on button "Add" at bounding box center [141, 100] width 230 height 21
type input "0"
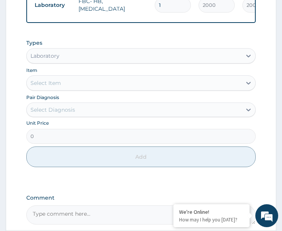
scroll to position [397, 0]
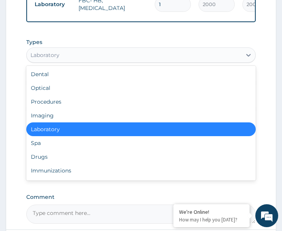
click at [62, 57] on div "Laboratory" at bounding box center [134, 55] width 215 height 12
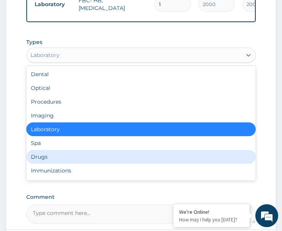
click at [58, 159] on div "Drugs" at bounding box center [141, 157] width 230 height 14
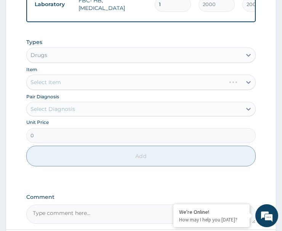
scroll to position [435, 0]
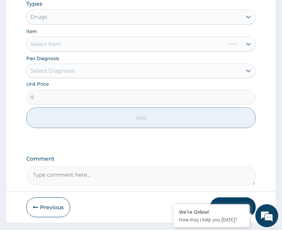
click at [78, 66] on div "Select Diagnosis" at bounding box center [141, 70] width 230 height 15
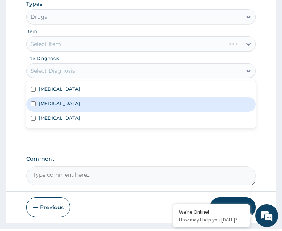
click at [84, 106] on div "Acute pharyngitis" at bounding box center [141, 104] width 230 height 15
checkbox input "true"
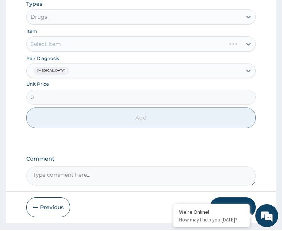
click at [82, 46] on div "Select Item" at bounding box center [141, 43] width 230 height 15
click at [82, 46] on div "Select Item" at bounding box center [134, 44] width 215 height 12
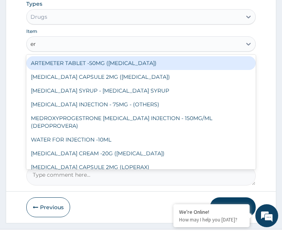
type input "ery"
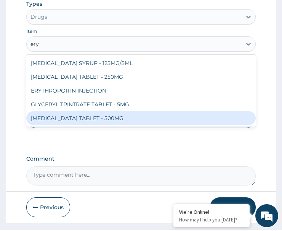
click at [87, 122] on div "[MEDICAL_DATA] TABLET - 500MG" at bounding box center [141, 118] width 230 height 14
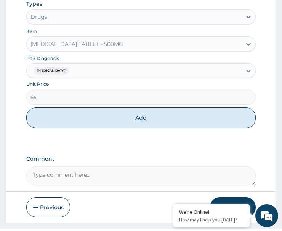
click at [105, 121] on button "Add" at bounding box center [141, 117] width 230 height 21
type input "0"
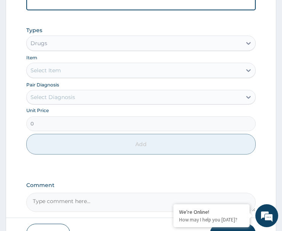
scroll to position [309, 0]
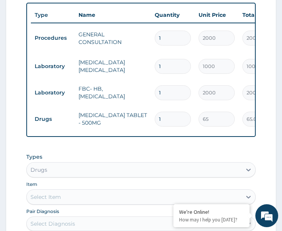
type input "15"
type input "975.00"
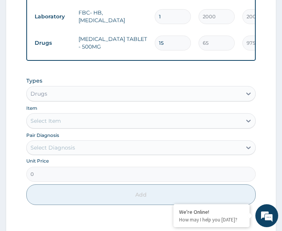
scroll to position [385, 0]
type input "15"
drag, startPoint x: 63, startPoint y: 151, endPoint x: 77, endPoint y: 160, distance: 16.1
click at [66, 153] on div "Select Diagnosis" at bounding box center [134, 147] width 215 height 12
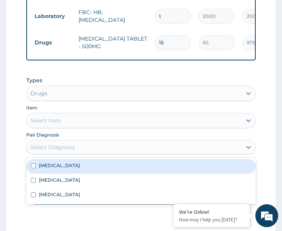
drag, startPoint x: 71, startPoint y: 170, endPoint x: 65, endPoint y: 157, distance: 14.0
click at [72, 169] on div "[MEDICAL_DATA]" at bounding box center [141, 166] width 230 height 15
checkbox input "true"
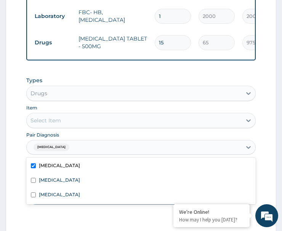
click at [80, 119] on div "Select Item" at bounding box center [134, 120] width 215 height 12
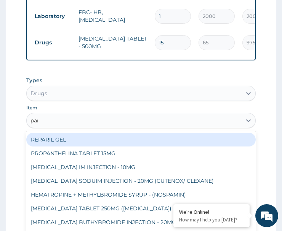
type input "para"
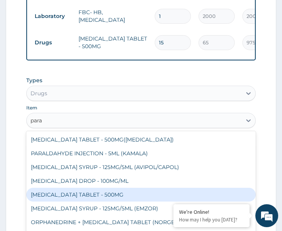
click at [87, 200] on div "[MEDICAL_DATA] TABLET - 500MG" at bounding box center [141, 194] width 230 height 14
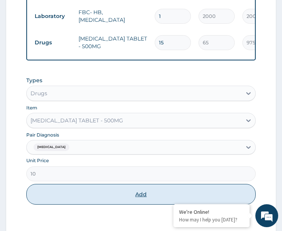
click at [121, 191] on button "Add" at bounding box center [141, 194] width 230 height 21
type input "0"
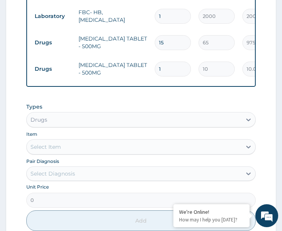
type input "18"
type input "180.00"
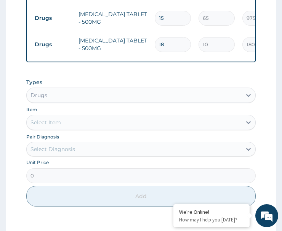
scroll to position [423, 0]
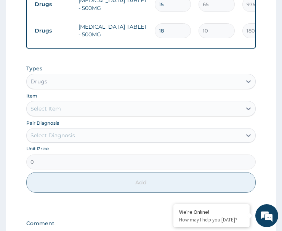
type input "18"
click at [75, 136] on div "Select Diagnosis" at bounding box center [53, 135] width 45 height 8
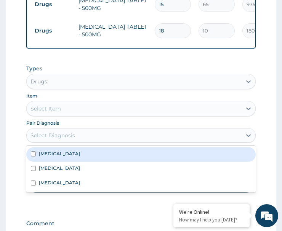
drag, startPoint x: 80, startPoint y: 159, endPoint x: 75, endPoint y: 156, distance: 5.3
click at [77, 158] on div "[MEDICAL_DATA]" at bounding box center [141, 154] width 230 height 15
checkbox input "true"
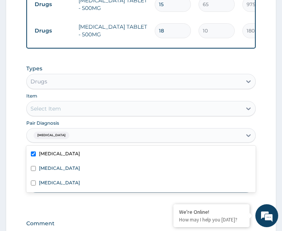
click at [89, 109] on div "Select Item" at bounding box center [134, 108] width 215 height 12
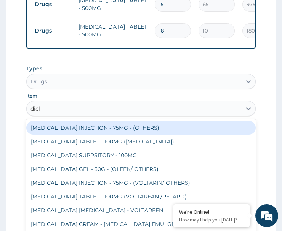
type input "diclo"
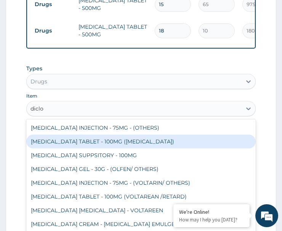
click at [104, 147] on div "[MEDICAL_DATA] TABLET - 100MG ([MEDICAL_DATA])" at bounding box center [141, 141] width 230 height 14
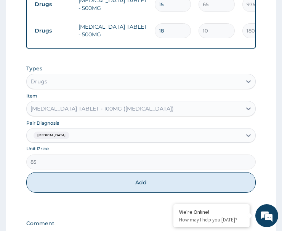
click at [131, 184] on button "Add" at bounding box center [141, 182] width 230 height 21
type input "0"
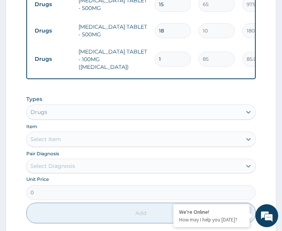
type input "10"
type input "850.00"
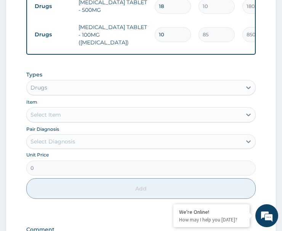
scroll to position [461, 0]
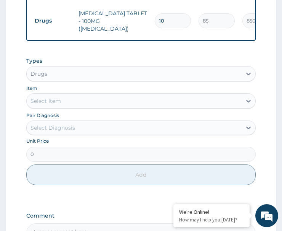
type input "10"
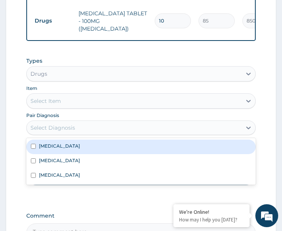
click at [77, 124] on div "Select Diagnosis" at bounding box center [134, 127] width 215 height 12
click at [68, 148] on div "[MEDICAL_DATA]" at bounding box center [141, 146] width 230 height 15
checkbox input "true"
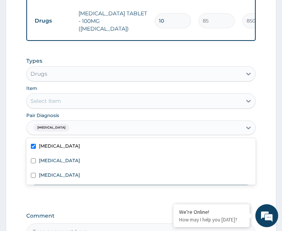
click at [74, 103] on div "Select Item" at bounding box center [134, 101] width 215 height 12
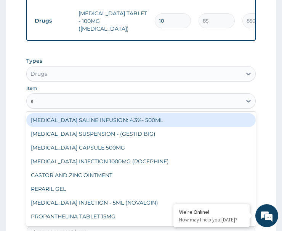
type input "arte"
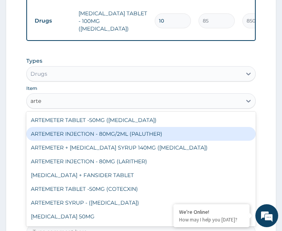
click at [98, 133] on div "ARTEMETER INJECTION - 80MG/2ML (PALUTHER)" at bounding box center [141, 134] width 230 height 14
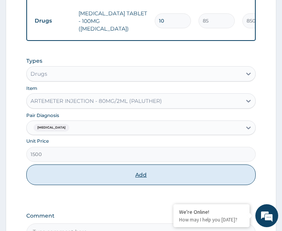
click at [118, 172] on button "Add" at bounding box center [141, 174] width 230 height 21
type input "0"
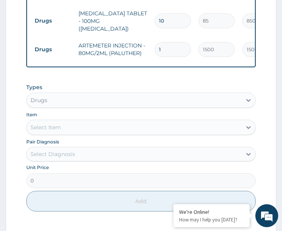
drag, startPoint x: 167, startPoint y: 39, endPoint x: 144, endPoint y: 50, distance: 25.3
click at [144, 50] on tr "Drugs ARTEMETER INJECTION - 80MG/2ML (PALUTHER) 1 1500 1500.00 Malaria Delete" at bounding box center [218, 49] width 374 height 26
type input "6"
type input "9000.00"
type input "6"
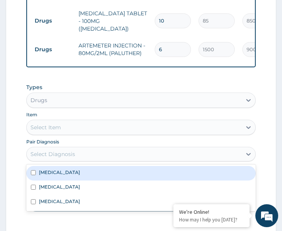
click at [58, 151] on div "Select Diagnosis" at bounding box center [53, 154] width 45 height 8
click at [78, 169] on div "Malaria" at bounding box center [141, 173] width 230 height 15
checkbox input "true"
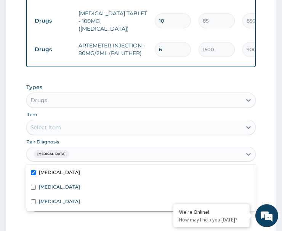
click at [90, 124] on div "Select Item" at bounding box center [134, 127] width 215 height 12
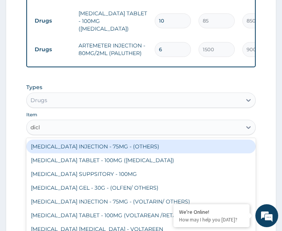
type input "diclo"
click at [111, 145] on div "DICLOFENAC INJECTION - 75MG - (OTHERS)" at bounding box center [141, 146] width 230 height 14
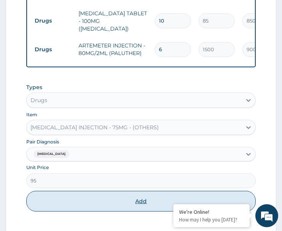
click at [107, 200] on button "Add" at bounding box center [141, 200] width 230 height 21
type input "0"
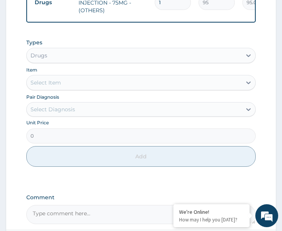
scroll to position [538, 0]
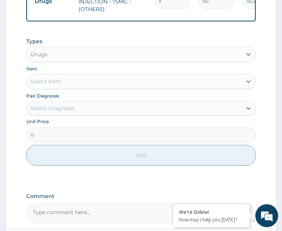
click at [77, 105] on div "Select Diagnosis" at bounding box center [134, 108] width 215 height 12
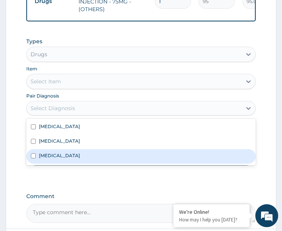
click at [74, 152] on div "Allergic rhinitis" at bounding box center [141, 156] width 230 height 15
checkbox input "true"
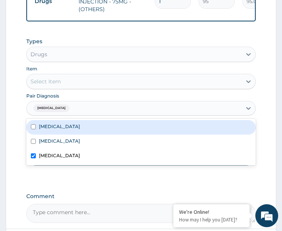
click at [88, 79] on div "Select Item" at bounding box center [134, 81] width 215 height 12
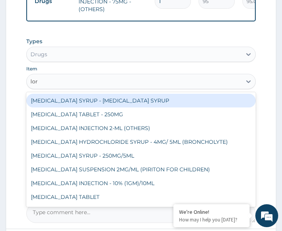
type input "lora"
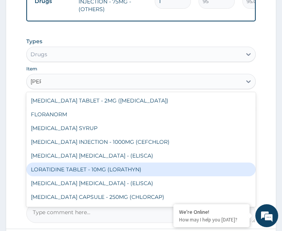
click at [91, 164] on div "LORATIDINE TABLET - 10MG (LORATHYN)" at bounding box center [141, 169] width 230 height 14
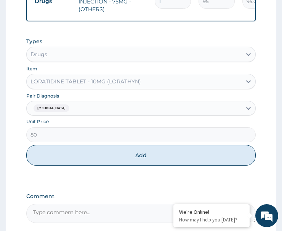
drag, startPoint x: 143, startPoint y: 152, endPoint x: 153, endPoint y: 147, distance: 11.5
click at [143, 152] on button "Add" at bounding box center [141, 155] width 230 height 21
type input "0"
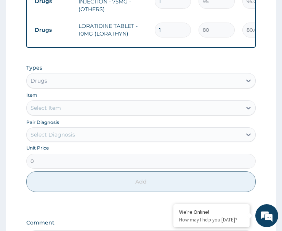
drag, startPoint x: 169, startPoint y: 16, endPoint x: 146, endPoint y: 24, distance: 24.1
click at [146, 24] on tr "Drugs LORATIDINE TABLET - 10MG (LORATHYN) 1 80 80.00 Allergic rhinitis Delete" at bounding box center [218, 30] width 374 height 26
type input "3"
type input "240.00"
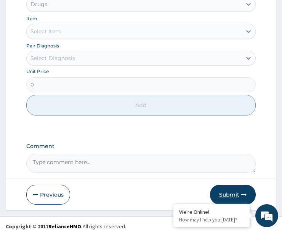
type input "3"
click at [234, 184] on button "Submit" at bounding box center [233, 194] width 46 height 20
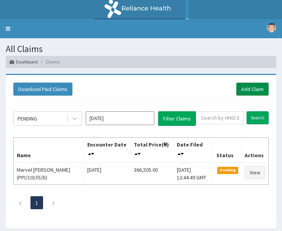
click at [257, 90] on link "Add Claim" at bounding box center [253, 88] width 32 height 13
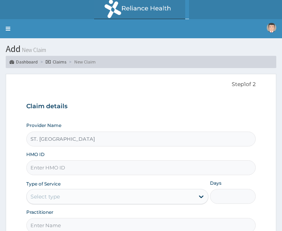
drag, startPoint x: 65, startPoint y: 169, endPoint x: 73, endPoint y: 169, distance: 8.1
paste input "Wiu/10020/B"
type input "Wiu/10020/B"
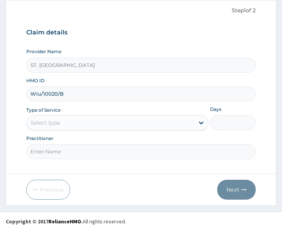
click at [66, 122] on div "Select type" at bounding box center [111, 122] width 168 height 12
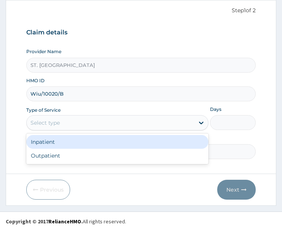
click at [75, 156] on div "Outpatient" at bounding box center [117, 155] width 182 height 14
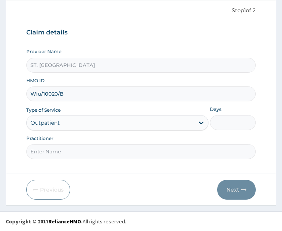
scroll to position [74, 0]
type input "1"
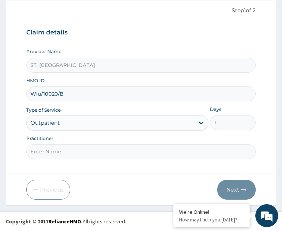
scroll to position [0, 0]
paste input "[PERSON_NAME]"
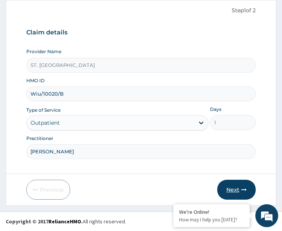
type input "[PERSON_NAME]"
click at [240, 188] on button "Next" at bounding box center [237, 189] width 39 height 20
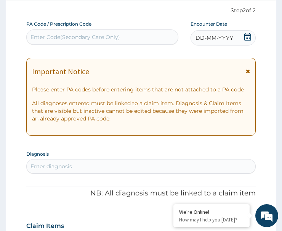
click at [244, 39] on icon at bounding box center [248, 37] width 8 height 8
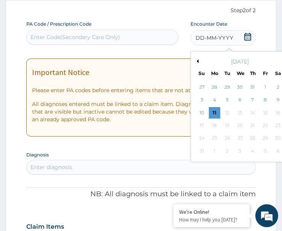
click at [197, 59] on button "Previous Month" at bounding box center [197, 61] width 4 height 4
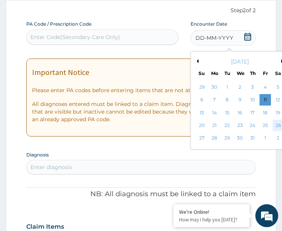
click at [276, 122] on div "26" at bounding box center [277, 124] width 11 height 11
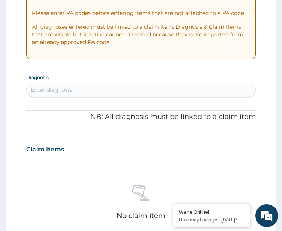
click at [102, 92] on div "Enter diagnosis" at bounding box center [141, 90] width 229 height 12
type input "malar"
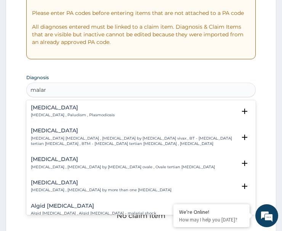
click at [44, 110] on h4 "[MEDICAL_DATA]" at bounding box center [73, 108] width 84 height 6
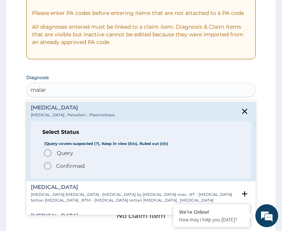
click at [48, 164] on icon "status option filled" at bounding box center [47, 165] width 9 height 9
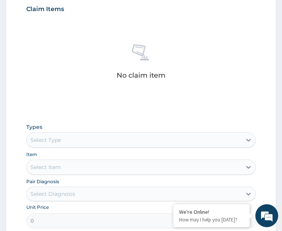
scroll to position [226, 0]
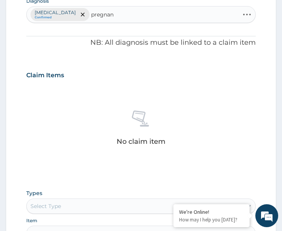
type input "pregnant"
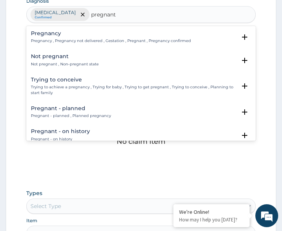
click at [50, 37] on div "Pregnancy Pregnancy , Pregnancy not delivered , Gestation , Pregnant , Pregnanc…" at bounding box center [111, 37] width 160 height 13
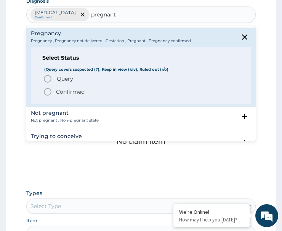
click at [50, 74] on icon "status option query" at bounding box center [47, 78] width 9 height 9
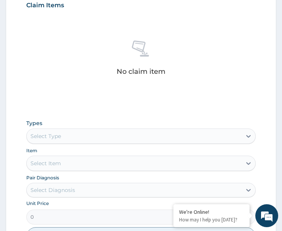
scroll to position [379, 0]
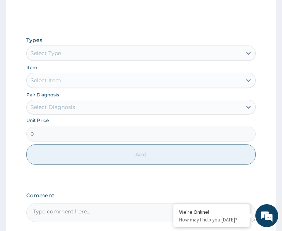
click at [65, 53] on div "Select Type" at bounding box center [134, 53] width 215 height 12
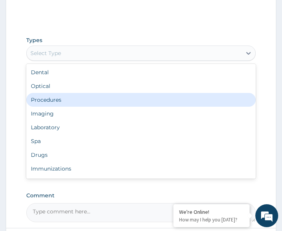
drag, startPoint x: 47, startPoint y: 104, endPoint x: 80, endPoint y: 108, distance: 33.1
click at [48, 104] on div "Procedures" at bounding box center [141, 100] width 230 height 14
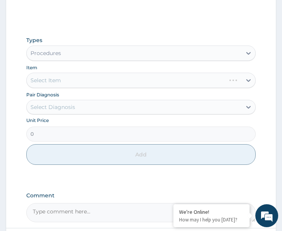
drag, startPoint x: 63, startPoint y: 112, endPoint x: 76, endPoint y: 116, distance: 13.6
click at [64, 112] on div "Select Diagnosis" at bounding box center [134, 107] width 215 height 12
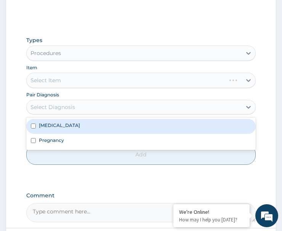
drag, startPoint x: 61, startPoint y: 127, endPoint x: 72, endPoint y: 145, distance: 21.0
click at [63, 129] on div "Malaria" at bounding box center [141, 126] width 230 height 15
checkbox input "true"
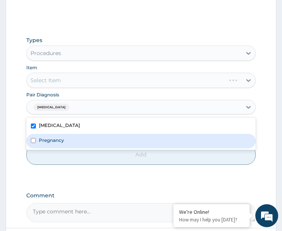
click at [71, 145] on div "Pregnancy" at bounding box center [141, 141] width 230 height 15
checkbox input "true"
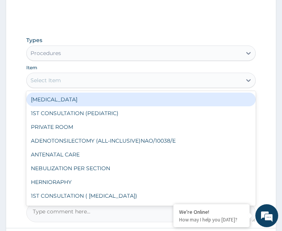
click at [85, 81] on div "Select Item" at bounding box center [134, 80] width 215 height 12
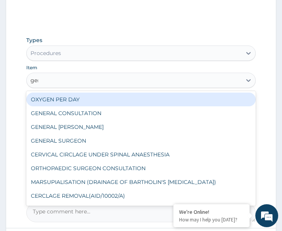
type input "gene"
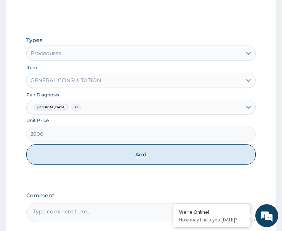
click at [98, 161] on button "Add" at bounding box center [141, 154] width 230 height 21
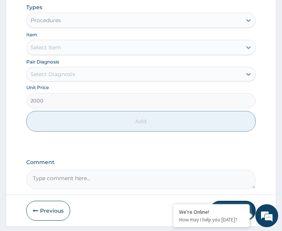
type input "0"
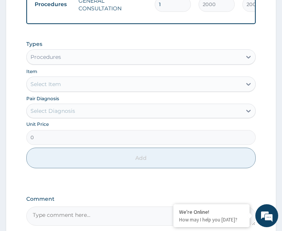
scroll to position [344, 0]
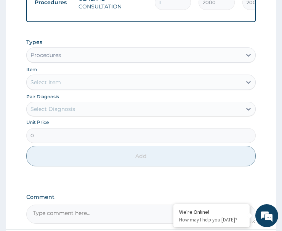
click at [67, 57] on div "Procedures" at bounding box center [134, 55] width 215 height 12
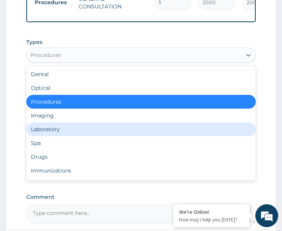
click at [66, 132] on div "Laboratory" at bounding box center [141, 129] width 230 height 14
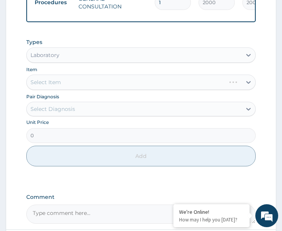
click at [70, 110] on div "Select Diagnosis" at bounding box center [53, 109] width 45 height 8
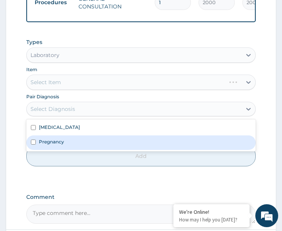
click at [72, 145] on div "Pregnancy" at bounding box center [141, 142] width 230 height 15
checkbox input "true"
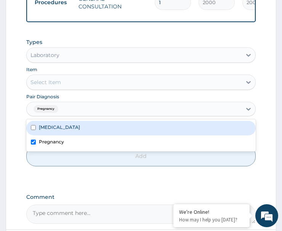
click at [97, 85] on div "Select Item" at bounding box center [134, 82] width 215 height 12
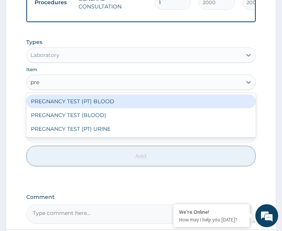
type input "preg"
click at [97, 101] on div "PREGNANCY TEST (PT) BLOOD" at bounding box center [141, 101] width 230 height 14
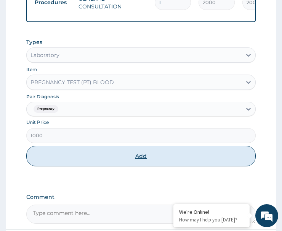
click at [105, 158] on button "Add" at bounding box center [141, 155] width 230 height 21
type input "0"
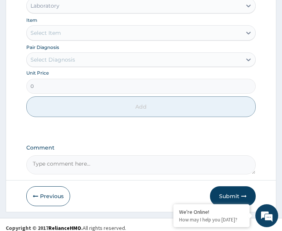
scroll to position [421, 0]
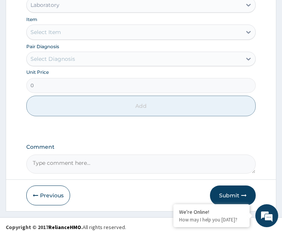
click at [66, 11] on div "Laboratory" at bounding box center [134, 5] width 215 height 12
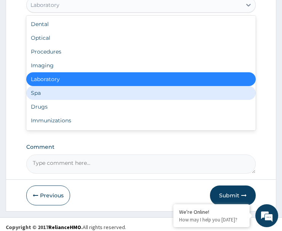
click at [60, 108] on div "Drugs" at bounding box center [141, 107] width 230 height 14
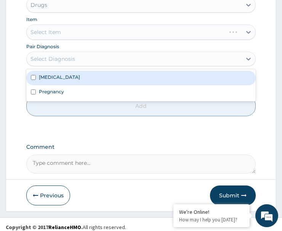
click at [74, 63] on div "Select Diagnosis" at bounding box center [53, 59] width 45 height 8
click at [76, 79] on div "[MEDICAL_DATA]" at bounding box center [141, 78] width 230 height 15
checkbox input "true"
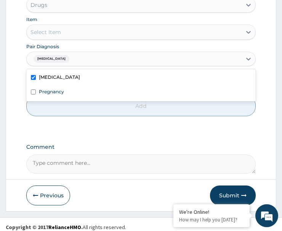
click at [88, 33] on div "Select Item" at bounding box center [134, 32] width 215 height 12
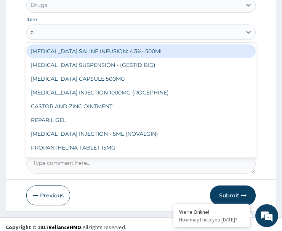
type input "coa"
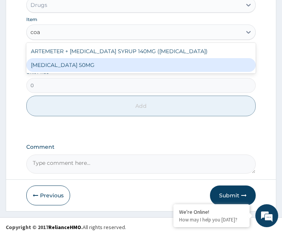
click at [96, 69] on div "[MEDICAL_DATA] 50MG" at bounding box center [141, 65] width 230 height 14
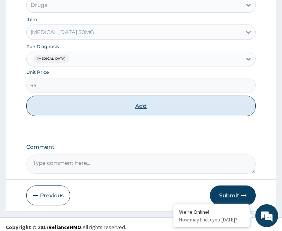
click at [100, 108] on button "Add" at bounding box center [141, 105] width 230 height 21
type input "0"
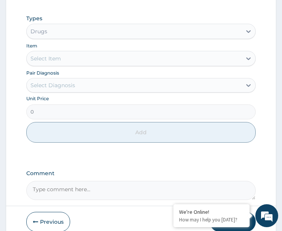
scroll to position [282, 0]
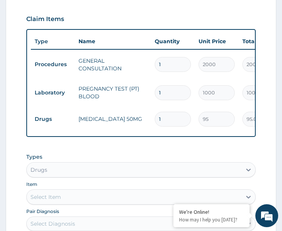
drag, startPoint x: 162, startPoint y: 115, endPoint x: 147, endPoint y: 124, distance: 17.5
click at [147, 124] on tr "Drugs COARTEM 50MG 1 95 95.00 Malaria Delete" at bounding box center [218, 119] width 374 height 26
type input "2"
type input "190.00"
type input "24"
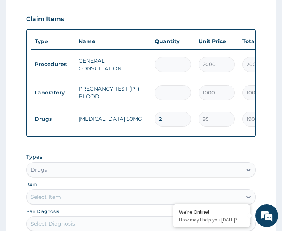
type input "2280.00"
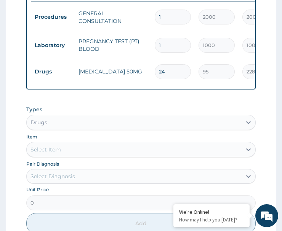
scroll to position [435, 0]
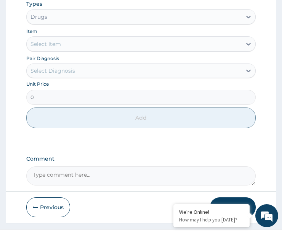
type input "24"
click at [78, 72] on div "Select Diagnosis" at bounding box center [134, 70] width 215 height 12
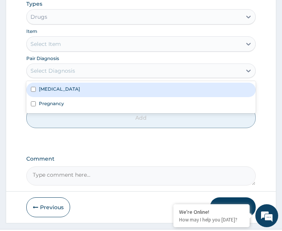
click at [82, 94] on div "[MEDICAL_DATA]" at bounding box center [141, 89] width 230 height 15
checkbox input "true"
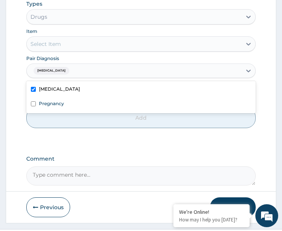
click at [96, 47] on div "Select Item" at bounding box center [134, 44] width 215 height 12
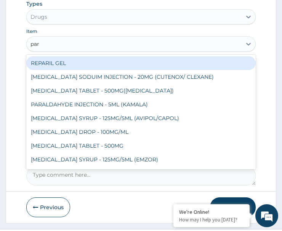
type input "para"
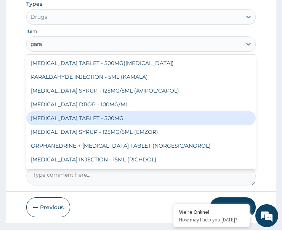
drag, startPoint x: 118, startPoint y: 119, endPoint x: 129, endPoint y: 126, distance: 13.0
click at [118, 119] on div "[MEDICAL_DATA] TABLET - 500MG" at bounding box center [141, 118] width 230 height 14
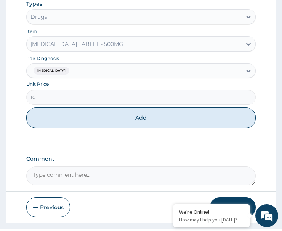
click at [148, 125] on button "Add" at bounding box center [141, 117] width 230 height 21
type input "0"
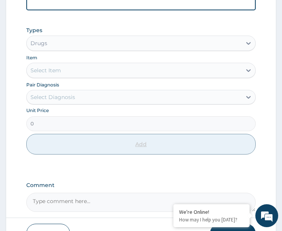
scroll to position [309, 0]
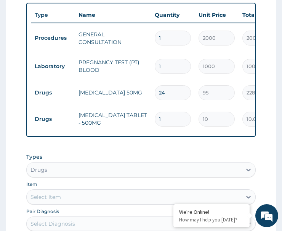
type input "18"
type input "180.00"
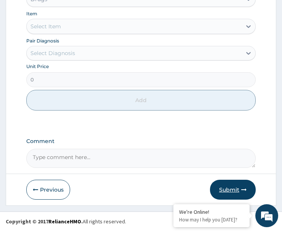
type input "18"
click at [240, 186] on button "Submit" at bounding box center [233, 189] width 46 height 20
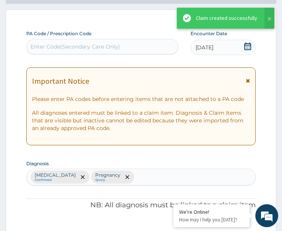
scroll to position [482, 0]
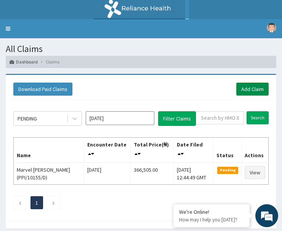
click at [253, 88] on link "Add Claim" at bounding box center [253, 88] width 32 height 13
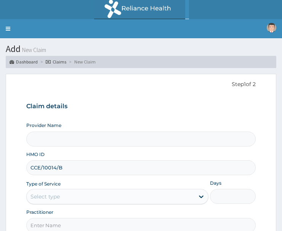
scroll to position [74, 0]
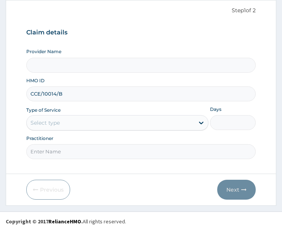
type input "CCE/10014/B"
click at [97, 119] on div "Select type" at bounding box center [111, 122] width 168 height 12
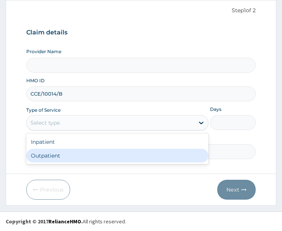
type input "ST. [GEOGRAPHIC_DATA]"
click at [108, 152] on div "Outpatient" at bounding box center [117, 155] width 182 height 14
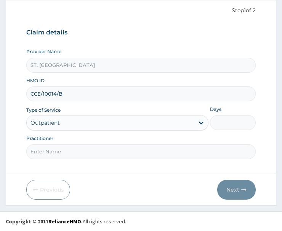
type input "1"
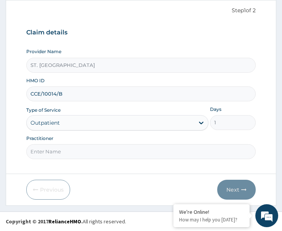
paste input "Ebuzoeme [PERSON_NAME]"
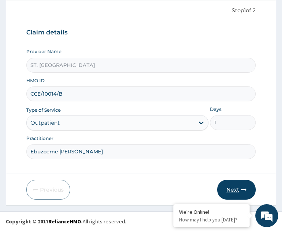
type input "Ebuzoeme [PERSON_NAME]"
click at [224, 183] on button "Next" at bounding box center [237, 189] width 39 height 20
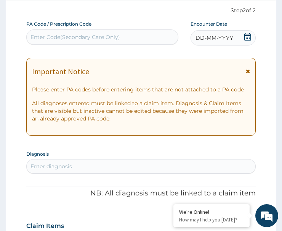
click at [229, 37] on span "DD-MM-YYYY" at bounding box center [215, 38] width 38 height 8
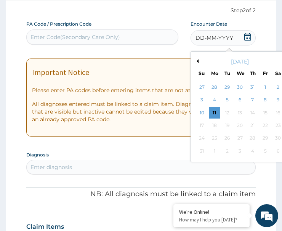
drag, startPoint x: 228, startPoint y: 82, endPoint x: 229, endPoint y: 90, distance: 7.4
click at [228, 83] on div "29" at bounding box center [227, 86] width 11 height 11
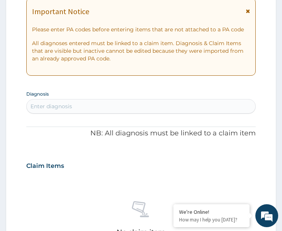
scroll to position [188, 0]
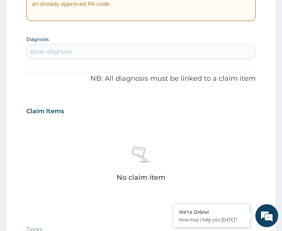
click at [85, 50] on div "Enter diagnosis" at bounding box center [141, 51] width 229 height 12
type input "low back pai"
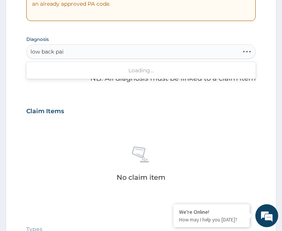
scroll to position [0, 0]
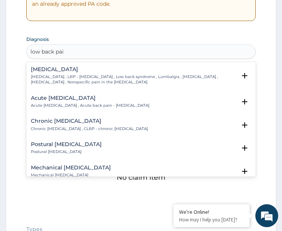
click at [49, 73] on div "Low back pain Low back pain , LBP - Low back pain , Low back syndrome , Lumbalg…" at bounding box center [134, 75] width 206 height 19
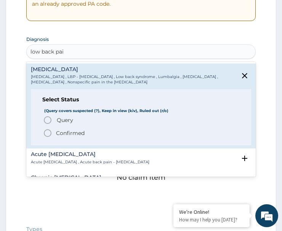
click at [47, 132] on icon "status option filled" at bounding box center [47, 132] width 9 height 9
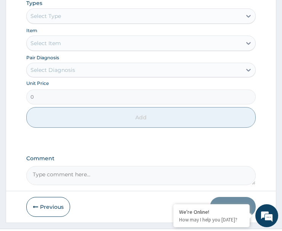
scroll to position [417, 0]
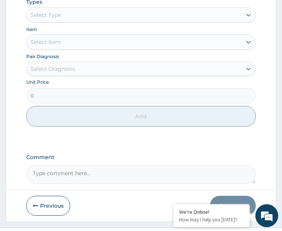
click at [64, 13] on div "Select Type" at bounding box center [134, 15] width 215 height 12
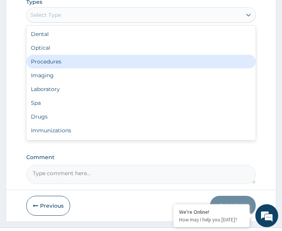
drag, startPoint x: 69, startPoint y: 60, endPoint x: 158, endPoint y: 47, distance: 90.3
click at [69, 61] on div "Procedures" at bounding box center [141, 62] width 230 height 14
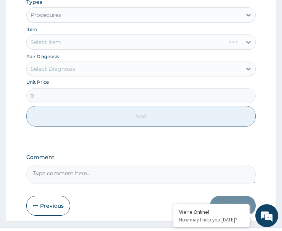
click at [78, 73] on div "Select Diagnosis" at bounding box center [134, 69] width 215 height 12
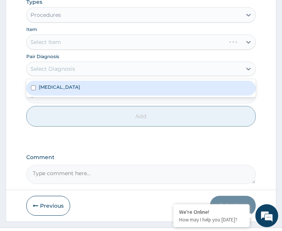
click at [77, 88] on div "Low back pain" at bounding box center [141, 88] width 230 height 15
checkbox input "true"
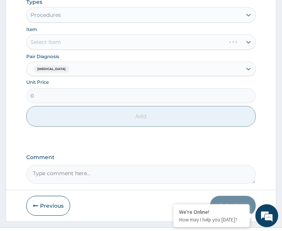
click at [82, 41] on div "Select Item" at bounding box center [141, 41] width 230 height 15
click at [82, 41] on div "Select Item" at bounding box center [134, 42] width 215 height 12
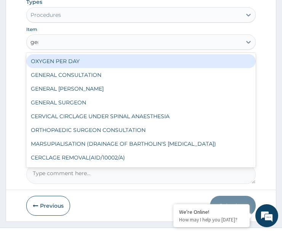
type input "gene"
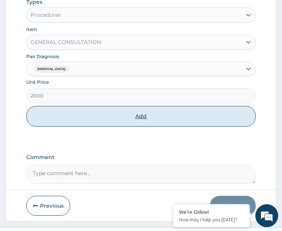
click at [111, 118] on button "Add" at bounding box center [141, 116] width 230 height 21
type input "0"
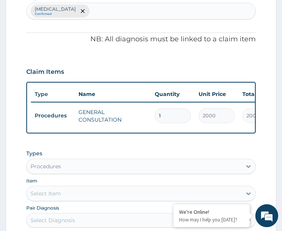
type input "0"
type input "0.00"
type input "1"
type input "2000.00"
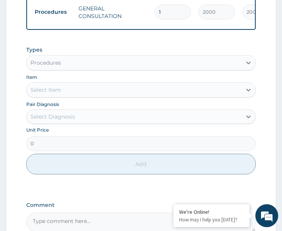
scroll to position [344, 0]
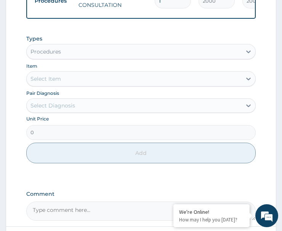
drag, startPoint x: 64, startPoint y: 55, endPoint x: 69, endPoint y: 64, distance: 10.2
click at [64, 56] on div "Procedures" at bounding box center [134, 51] width 215 height 12
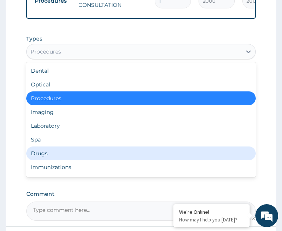
click at [59, 159] on div "Drugs" at bounding box center [141, 153] width 230 height 14
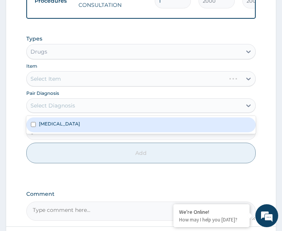
drag, startPoint x: 82, startPoint y: 108, endPoint x: 63, endPoint y: 132, distance: 30.1
click at [82, 110] on div "Select Diagnosis" at bounding box center [134, 105] width 215 height 12
click at [79, 132] on div "Low back pain" at bounding box center [141, 124] width 230 height 15
checkbox input "true"
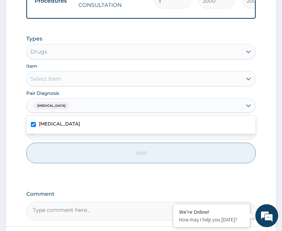
click at [83, 84] on div "Select Item" at bounding box center [134, 79] width 215 height 12
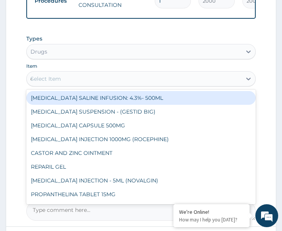
type input "dicl"
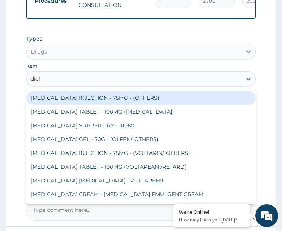
click at [97, 102] on div "[MEDICAL_DATA] INJECTION - 75MG - (OTHERS)" at bounding box center [141, 98] width 230 height 14
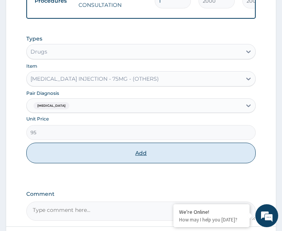
click at [100, 158] on button "Add" at bounding box center [141, 152] width 230 height 21
type input "0"
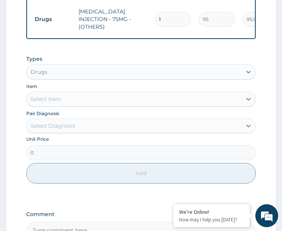
scroll to position [421, 0]
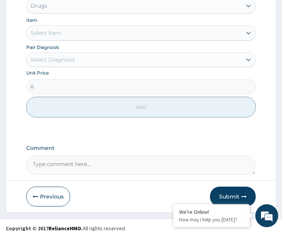
drag, startPoint x: 73, startPoint y: 61, endPoint x: 78, endPoint y: 71, distance: 11.1
click at [73, 61] on div "Select Diagnosis" at bounding box center [53, 60] width 45 height 8
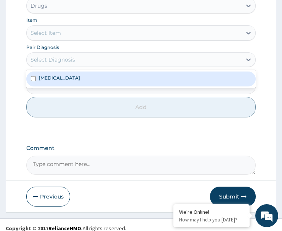
drag, startPoint x: 74, startPoint y: 85, endPoint x: 77, endPoint y: 63, distance: 22.8
click at [74, 82] on div "Low back pain" at bounding box center [141, 78] width 230 height 15
checkbox input "true"
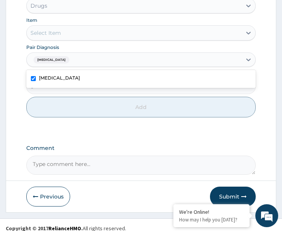
click at [102, 33] on div "Select Item" at bounding box center [134, 33] width 215 height 12
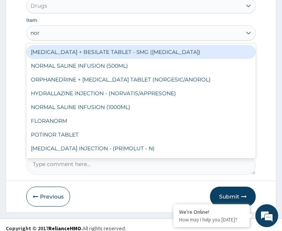
type input "norf"
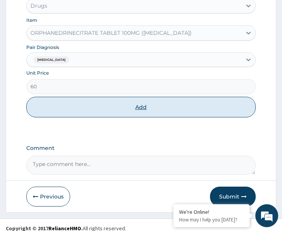
click at [108, 108] on button "Add" at bounding box center [141, 107] width 230 height 21
type input "0"
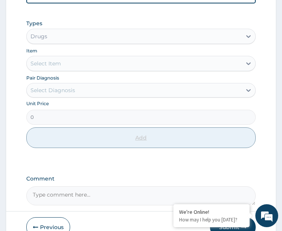
scroll to position [285, 0]
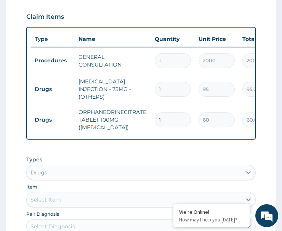
type input "10"
type input "600.00"
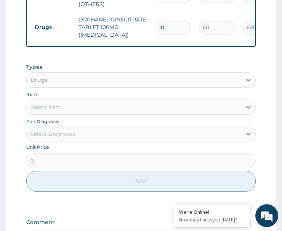
scroll to position [399, 0]
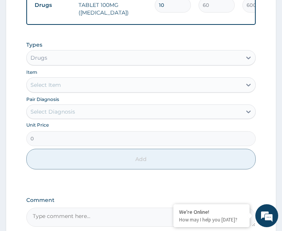
type input "10"
click at [59, 112] on div "Select Diagnosis" at bounding box center [53, 112] width 45 height 8
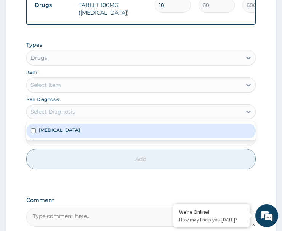
click at [68, 135] on div "Low back pain" at bounding box center [141, 130] width 230 height 15
checkbox input "true"
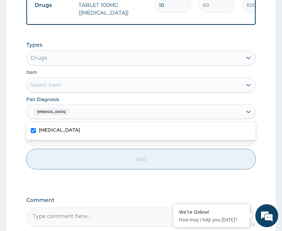
click at [73, 87] on div "Select Item" at bounding box center [134, 85] width 215 height 12
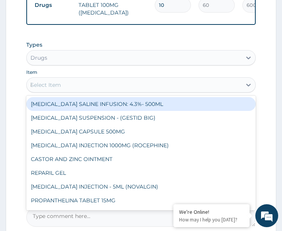
type input "ibu"
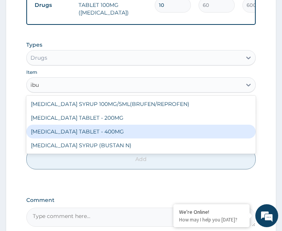
click at [87, 130] on div "IBUPROFEN TABLET - 400MG" at bounding box center [141, 131] width 230 height 14
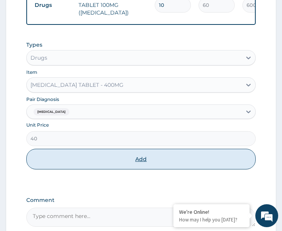
click at [103, 163] on button "Add" at bounding box center [141, 158] width 230 height 21
type input "0"
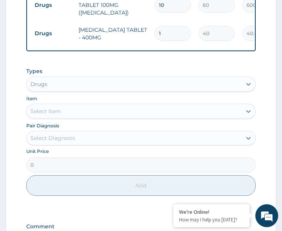
drag, startPoint x: 168, startPoint y: 23, endPoint x: 149, endPoint y: 39, distance: 24.7
click at [149, 39] on tr "Drugs IBUPROFEN TABLET - 400MG 1 40 40.00 Low back pain Delete" at bounding box center [218, 33] width 374 height 26
type input "5"
type input "200.00"
type input "5"
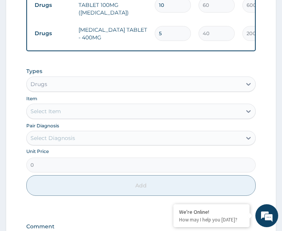
click at [144, 71] on div "Types Drugs" at bounding box center [141, 79] width 230 height 24
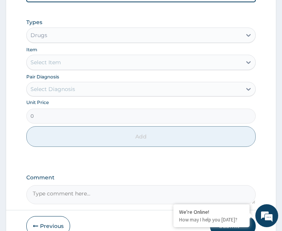
scroll to position [487, 0]
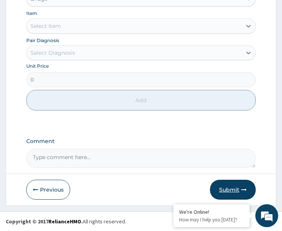
click at [226, 185] on button "Submit" at bounding box center [233, 189] width 46 height 20
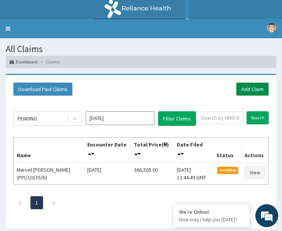
click at [251, 86] on link "Add Claim" at bounding box center [253, 88] width 32 height 13
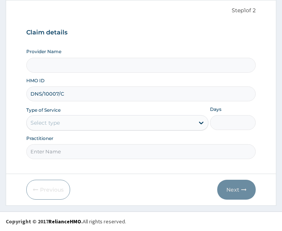
type input "ST. [GEOGRAPHIC_DATA]"
type input "DNS/10007/C"
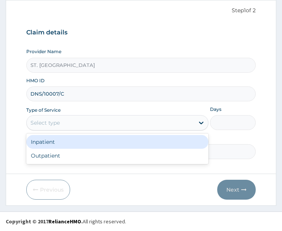
click at [69, 123] on div "Select type" at bounding box center [111, 122] width 168 height 12
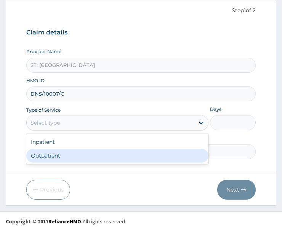
click at [63, 155] on div "Outpatient" at bounding box center [117, 155] width 182 height 14
type input "1"
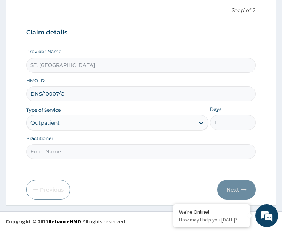
paste input "[PERSON_NAME]"
type input "[PERSON_NAME]"
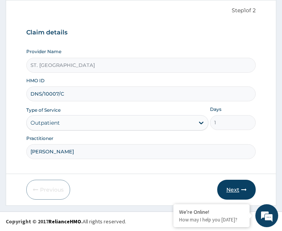
click at [237, 188] on button "Next" at bounding box center [237, 189] width 39 height 20
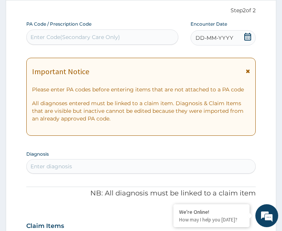
click at [245, 35] on icon at bounding box center [248, 37] width 7 height 8
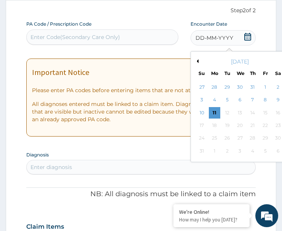
click at [197, 59] on button "Previous Month" at bounding box center [197, 61] width 4 height 4
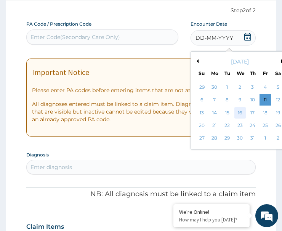
click at [240, 107] on div "16" at bounding box center [240, 112] width 11 height 11
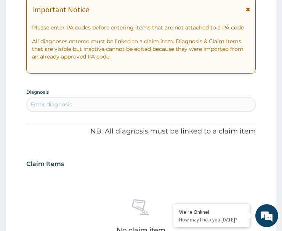
scroll to position [188, 0]
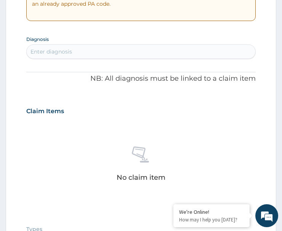
click at [87, 53] on div "Enter diagnosis" at bounding box center [141, 51] width 229 height 12
type input "malar"
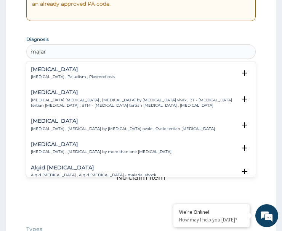
click at [38, 75] on p "[MEDICAL_DATA] , Paludism , Plasmodiosis" at bounding box center [73, 76] width 84 height 5
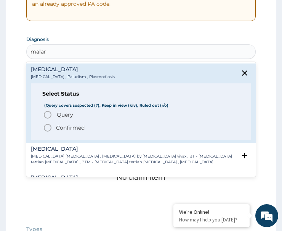
click at [53, 129] on span "Confirmed" at bounding box center [141, 127] width 197 height 9
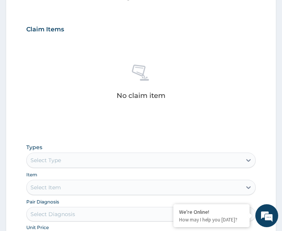
scroll to position [379, 0]
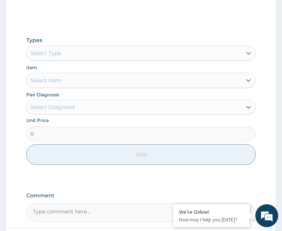
drag, startPoint x: 58, startPoint y: 53, endPoint x: 64, endPoint y: 62, distance: 10.8
click at [59, 54] on div "Select Type" at bounding box center [46, 53] width 31 height 8
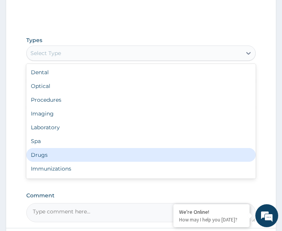
click at [56, 154] on div "Drugs" at bounding box center [141, 155] width 230 height 14
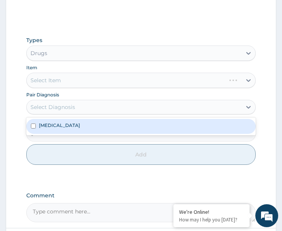
click at [61, 108] on div "Select Diagnosis" at bounding box center [53, 107] width 45 height 8
click at [67, 126] on div "[MEDICAL_DATA]" at bounding box center [141, 126] width 230 height 15
checkbox input "true"
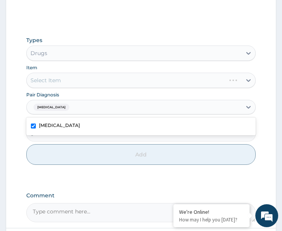
click at [82, 79] on div "Select Item" at bounding box center [141, 80] width 230 height 15
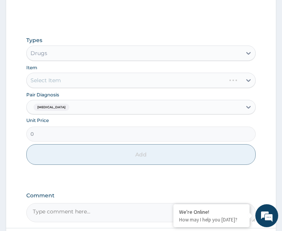
click at [82, 79] on div "Select Item" at bounding box center [141, 80] width 230 height 15
click at [82, 79] on div "Select Item" at bounding box center [134, 80] width 215 height 12
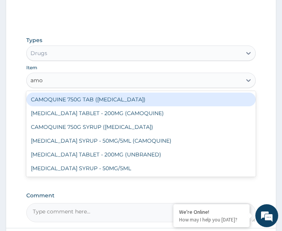
type input "[PERSON_NAME]"
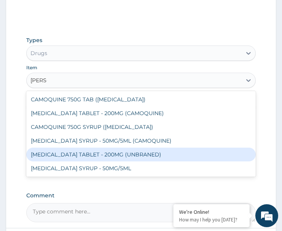
drag, startPoint x: 89, startPoint y: 152, endPoint x: 131, endPoint y: 150, distance: 42.4
click at [90, 152] on div "[MEDICAL_DATA] TABLET - 200MG (UNBRANED)" at bounding box center [141, 154] width 230 height 14
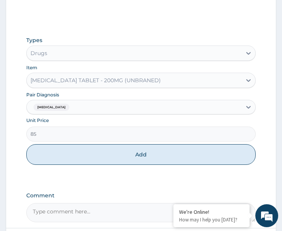
drag, startPoint x: 127, startPoint y: 152, endPoint x: 163, endPoint y: 153, distance: 35.1
click at [127, 154] on button "Add" at bounding box center [141, 154] width 230 height 21
type input "0"
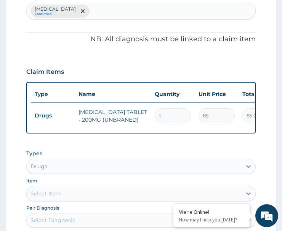
drag, startPoint x: 168, startPoint y: 113, endPoint x: 141, endPoint y: 125, distance: 29.7
click at [141, 125] on tr "Drugs AMODIAQUINE TABLET - 200MG (UNBRANED) 1 85 85.00 Malaria Delete" at bounding box center [218, 115] width 374 height 26
type input "9"
type input "765.00"
type input "9"
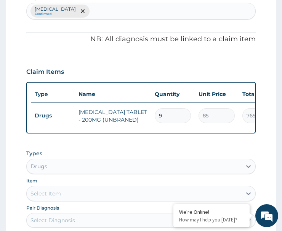
click at [149, 115] on td "[MEDICAL_DATA] TABLET - 200MG (UNBRANED)" at bounding box center [113, 115] width 76 height 23
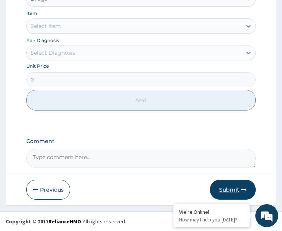
click at [230, 187] on button "Submit" at bounding box center [233, 189] width 46 height 20
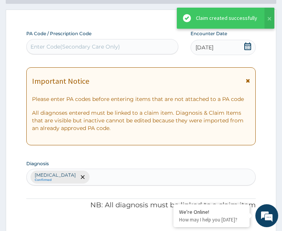
scroll to position [403, 0]
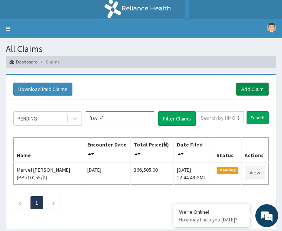
click at [254, 89] on link "Add Claim" at bounding box center [253, 88] width 32 height 13
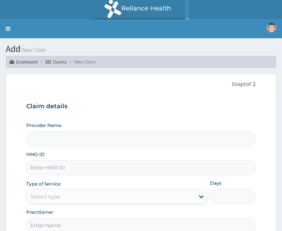
type input "ST. [GEOGRAPHIC_DATA]"
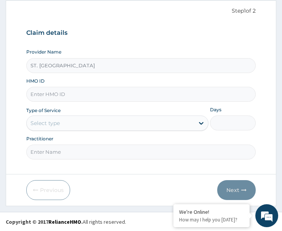
scroll to position [74, 0]
click at [50, 97] on input "HMO ID" at bounding box center [141, 93] width 230 height 15
paste input "PPI/10092/A"
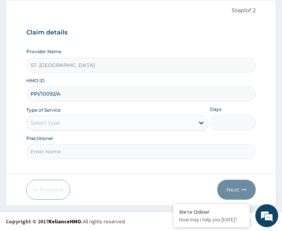
scroll to position [0, 0]
type input "PPI/10092/A"
click at [66, 120] on div "Select type" at bounding box center [111, 122] width 168 height 12
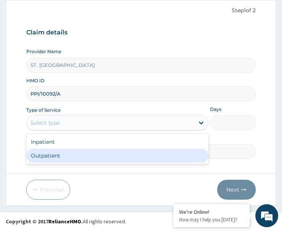
click at [66, 151] on div "Outpatient" at bounding box center [117, 155] width 182 height 14
type input "1"
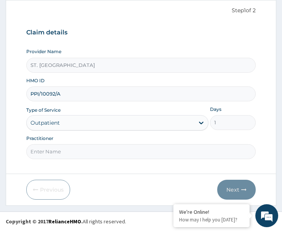
drag, startPoint x: 52, startPoint y: 153, endPoint x: 57, endPoint y: 152, distance: 5.9
paste input "Dimabo Daniel"
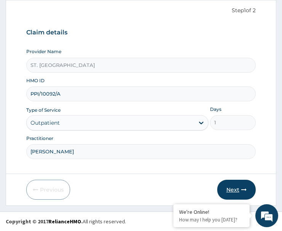
type input "Dimabo Daniel"
click at [245, 192] on button "Next" at bounding box center [237, 189] width 39 height 20
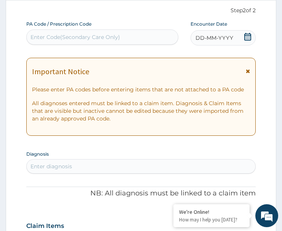
click at [245, 38] on icon at bounding box center [248, 37] width 7 height 8
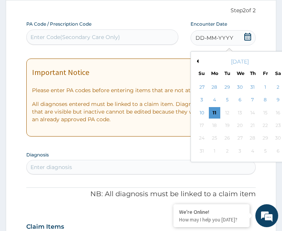
click at [198, 59] on button "Previous Month" at bounding box center [197, 61] width 4 height 4
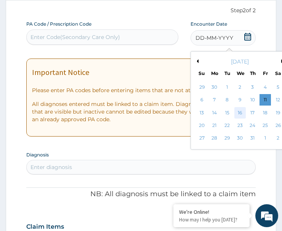
click at [243, 110] on div "16" at bounding box center [240, 112] width 11 height 11
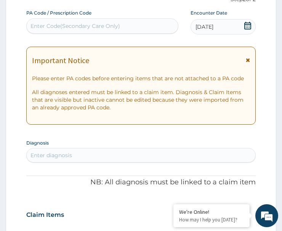
scroll to position [226, 0]
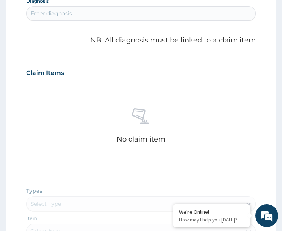
drag, startPoint x: 76, startPoint y: 12, endPoint x: 103, endPoint y: 15, distance: 26.5
click at [76, 12] on div "Enter diagnosis" at bounding box center [141, 13] width 229 height 12
type input "oral aph"
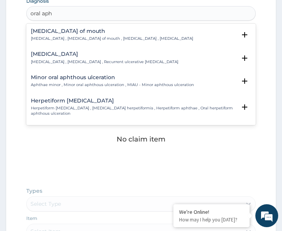
click at [59, 37] on p "Oral aphthae , Aphthous ulcer of mouth , Aphthous stomatitis , Canker sore" at bounding box center [112, 38] width 163 height 5
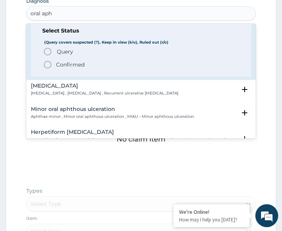
scroll to position [38, 0]
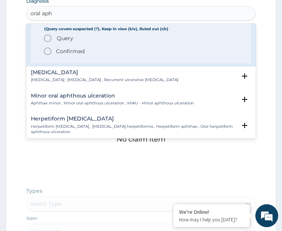
click at [66, 77] on div "Recurrent aphthous stomatitis Recurrent aphthous stomatitis , Recurrent oral ap…" at bounding box center [105, 75] width 148 height 13
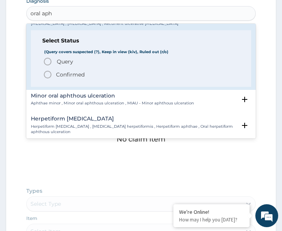
click at [47, 59] on icon "status option query" at bounding box center [47, 61] width 9 height 9
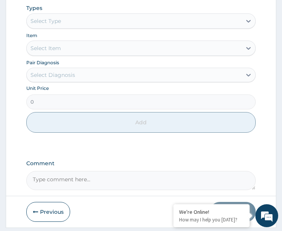
scroll to position [417, 0]
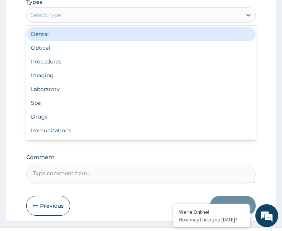
click at [74, 14] on div "Select Type" at bounding box center [134, 15] width 215 height 12
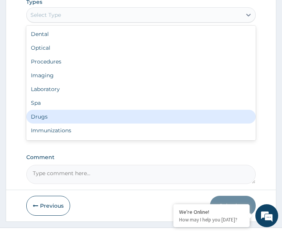
click at [59, 118] on div "Drugs" at bounding box center [141, 117] width 230 height 14
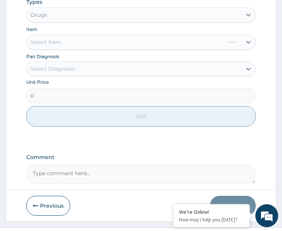
click at [73, 75] on div "Select Diagnosis" at bounding box center [134, 69] width 215 height 12
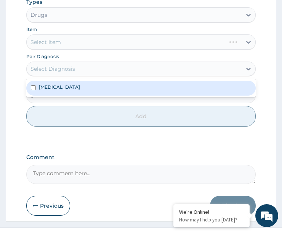
click at [74, 88] on label "Recurrent aphthous stomatitis" at bounding box center [59, 87] width 41 height 6
checkbox input "true"
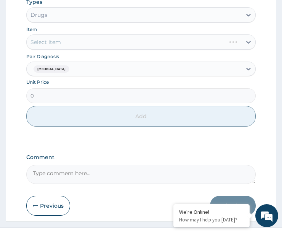
click at [74, 40] on div "Select Item" at bounding box center [141, 41] width 230 height 15
click at [74, 40] on div "Select Item" at bounding box center [134, 42] width 215 height 12
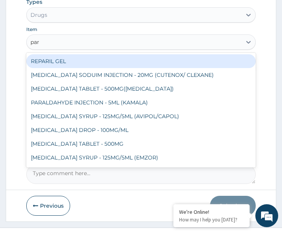
type input "para"
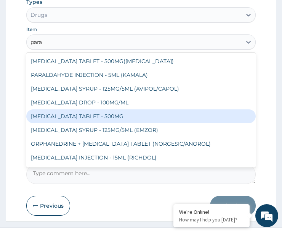
click at [87, 117] on div "PARACETAMOL TABLET - 500MG" at bounding box center [141, 116] width 230 height 14
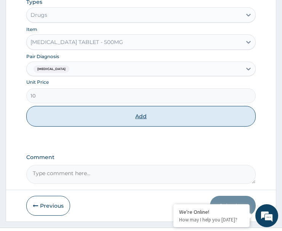
click at [149, 121] on button "Add" at bounding box center [141, 116] width 230 height 21
type input "0"
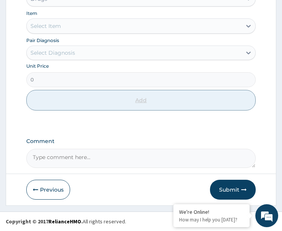
scroll to position [230, 0]
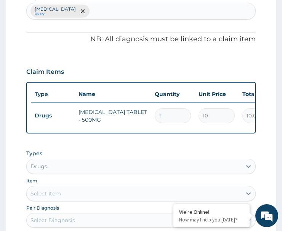
type input "18"
type input "180.00"
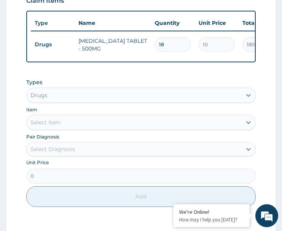
scroll to position [382, 0]
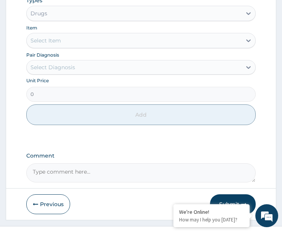
type input "18"
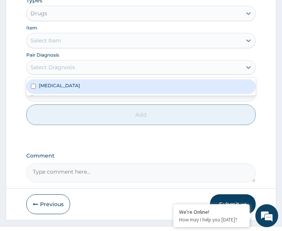
drag, startPoint x: 72, startPoint y: 75, endPoint x: 70, endPoint y: 97, distance: 22.2
click at [75, 71] on div "Select Diagnosis" at bounding box center [53, 67] width 45 height 8
click at [87, 93] on div "Recurrent aphthous stomatitis" at bounding box center [141, 86] width 230 height 15
checkbox input "true"
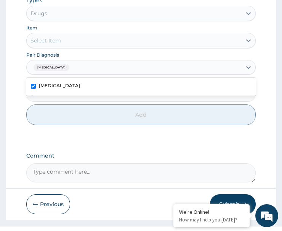
click at [84, 47] on div "Select Item" at bounding box center [134, 40] width 215 height 12
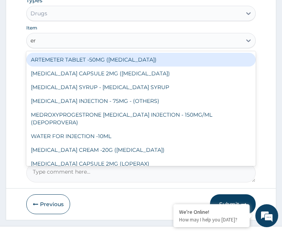
type input "ery"
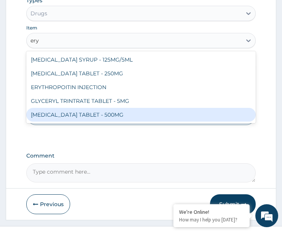
click at [87, 121] on div "ERYTHROMYCIN TABLET - 500MG" at bounding box center [141, 115] width 230 height 14
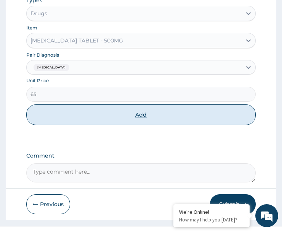
click at [106, 123] on button "Add" at bounding box center [141, 114] width 230 height 21
type input "0"
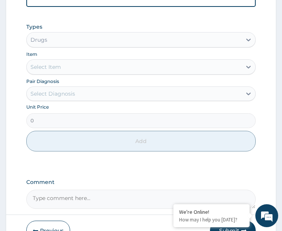
scroll to position [256, 0]
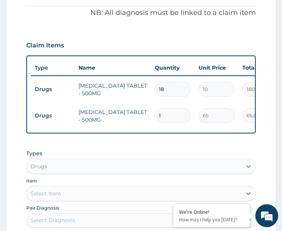
type input "15"
type input "975.00"
type input "15"
click at [140, 65] on th "Name" at bounding box center [113, 67] width 76 height 15
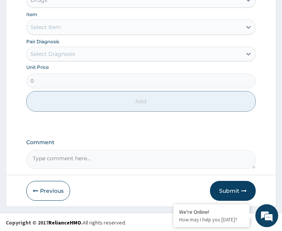
scroll to position [430, 0]
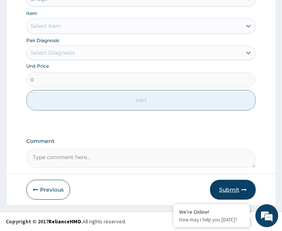
click at [233, 192] on button "Submit" at bounding box center [233, 189] width 46 height 20
